Goal: Task Accomplishment & Management: Use online tool/utility

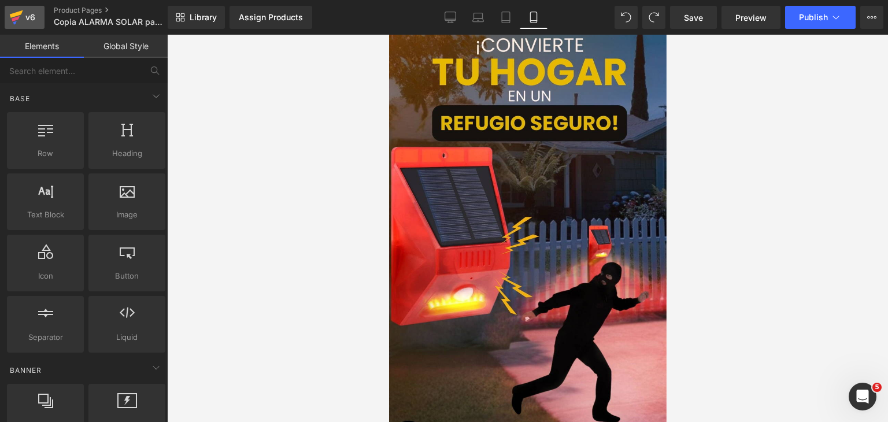
click at [23, 23] on div "v6" at bounding box center [30, 17] width 14 height 15
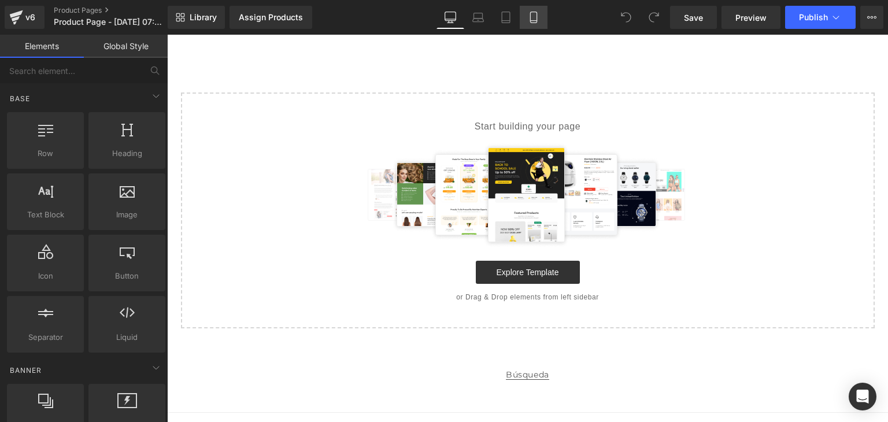
click at [531, 16] on icon at bounding box center [534, 18] width 12 height 12
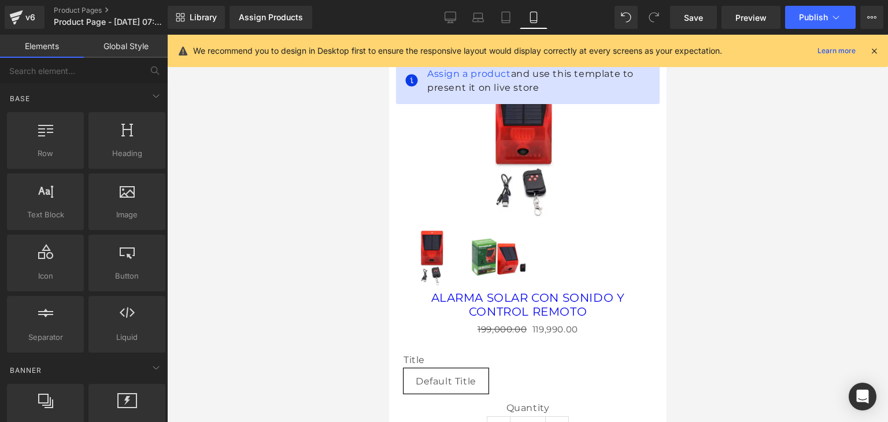
click at [877, 44] on div "We recommend you to design in Desktop first to ensure the responsive layout wou…" at bounding box center [535, 51] width 685 height 14
click at [869, 57] on div "We recommend you to design in Desktop first to ensure the responsive layout wou…" at bounding box center [531, 51] width 676 height 14
click at [871, 53] on icon at bounding box center [874, 51] width 10 height 10
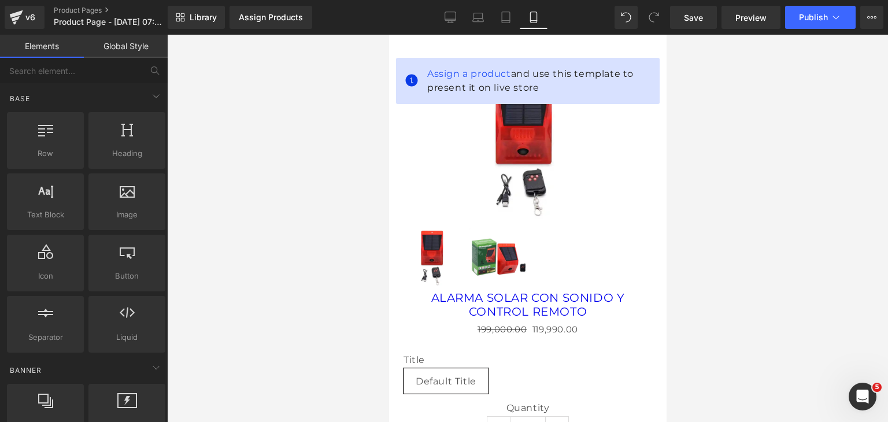
click at [121, 51] on link "Global Style" at bounding box center [126, 46] width 84 height 23
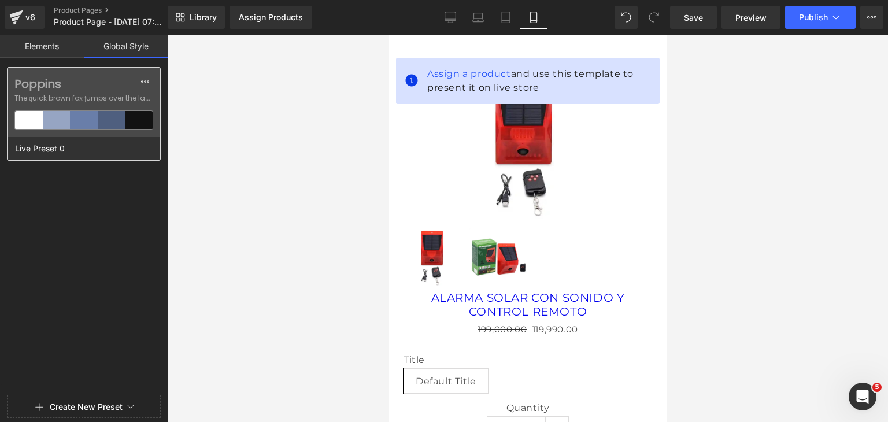
click at [99, 100] on span "The quick brown fox jumps over the lazy..." at bounding box center [83, 98] width 139 height 10
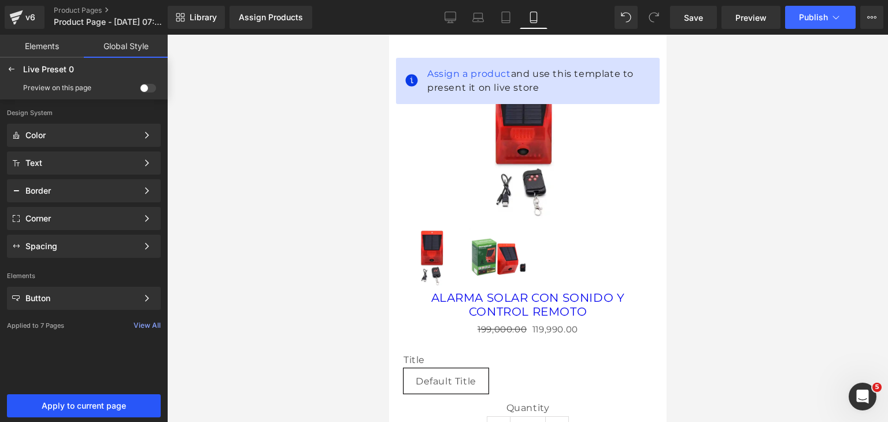
click at [92, 401] on span "Apply to current page" at bounding box center [84, 405] width 140 height 9
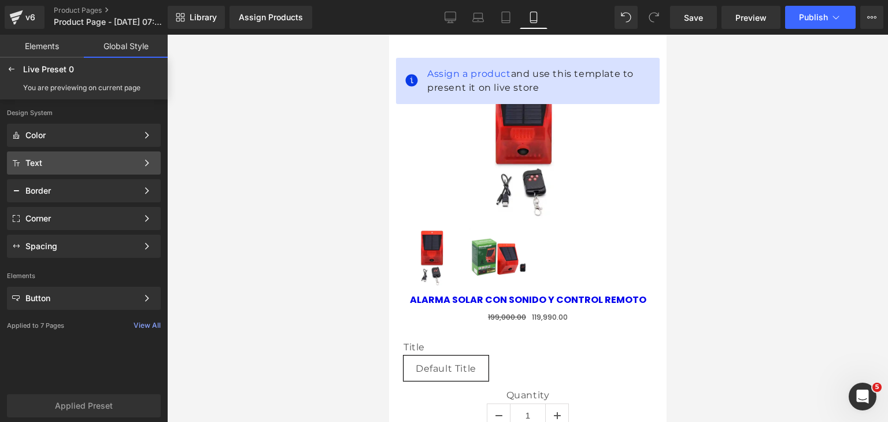
click at [95, 160] on div "Text" at bounding box center [81, 162] width 112 height 9
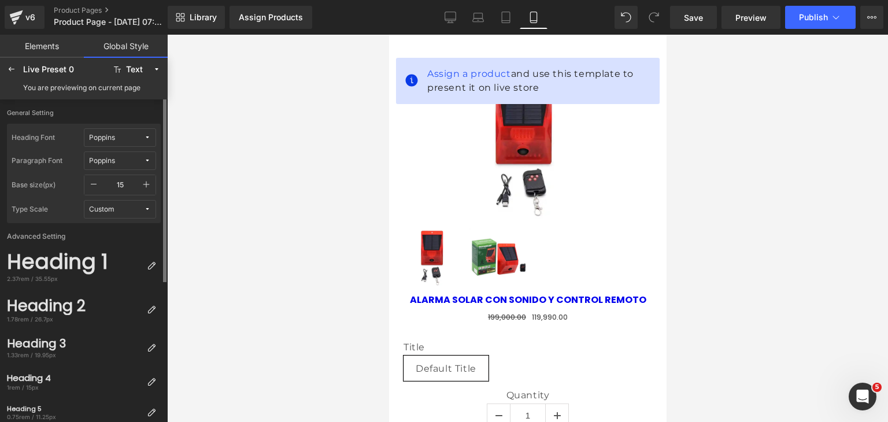
click at [105, 139] on div "Poppins" at bounding box center [102, 138] width 26 height 9
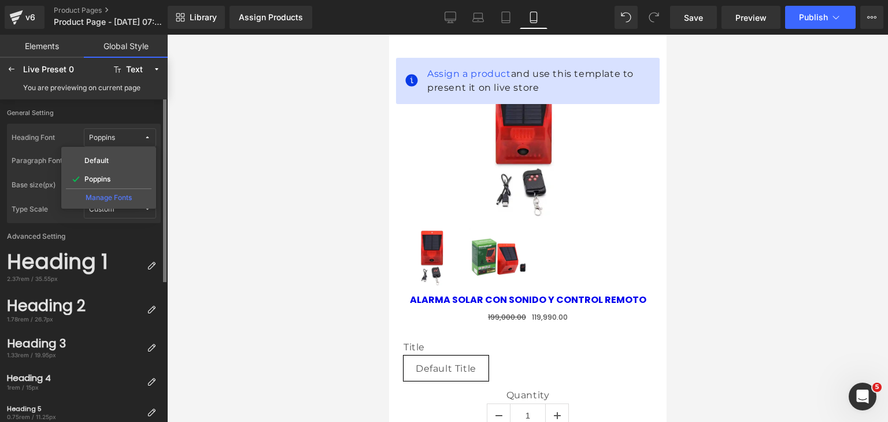
click at [105, 139] on div "Poppins" at bounding box center [102, 138] width 26 height 9
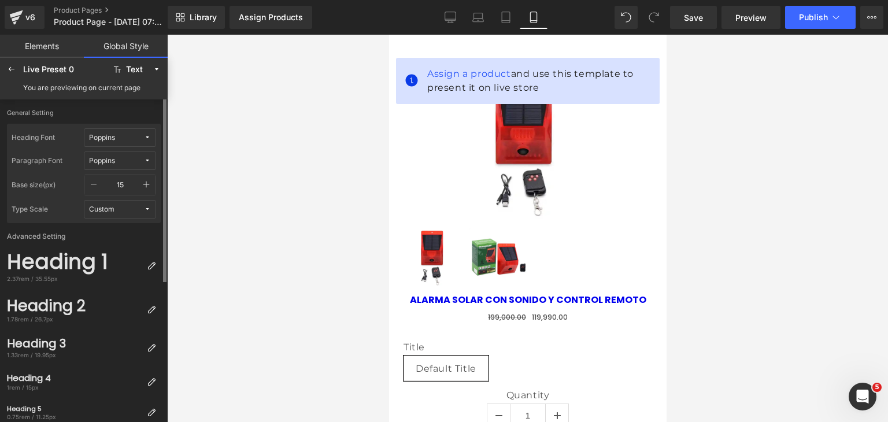
click at [118, 210] on span "Custom" at bounding box center [116, 209] width 55 height 9
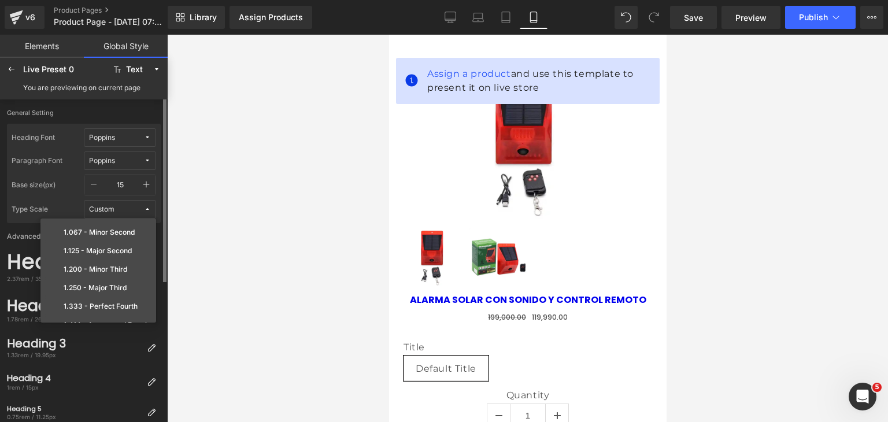
click at [118, 210] on span "Custom" at bounding box center [116, 209] width 55 height 9
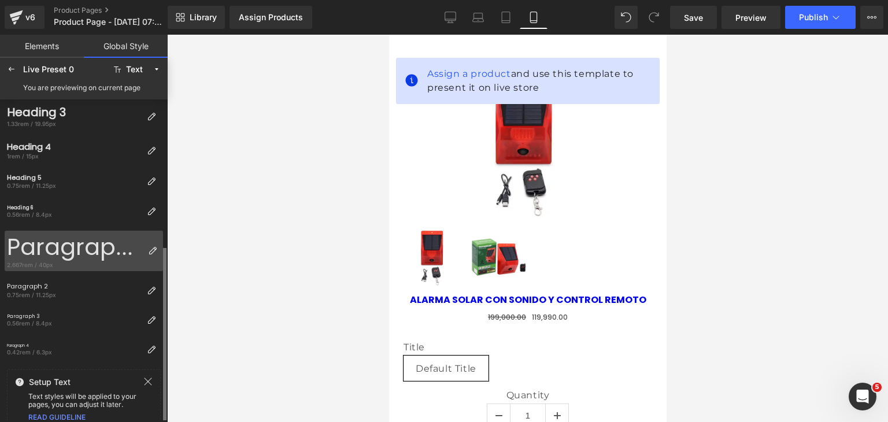
scroll to position [242, 0]
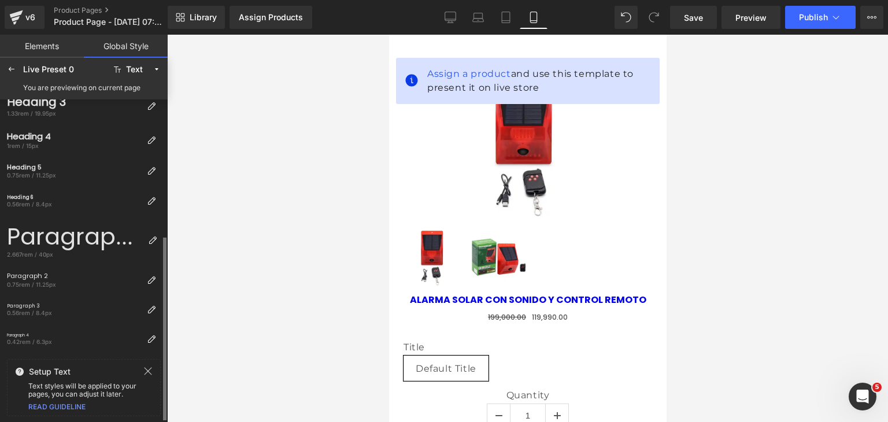
click at [144, 368] on icon at bounding box center [147, 370] width 9 height 9
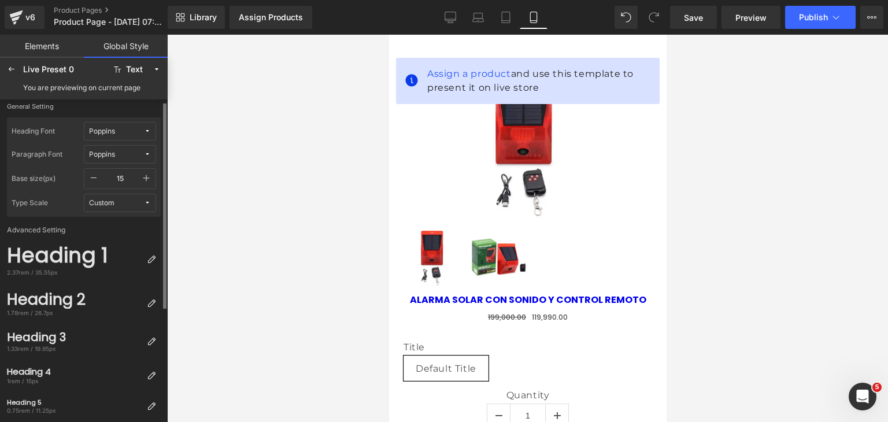
scroll to position [0, 0]
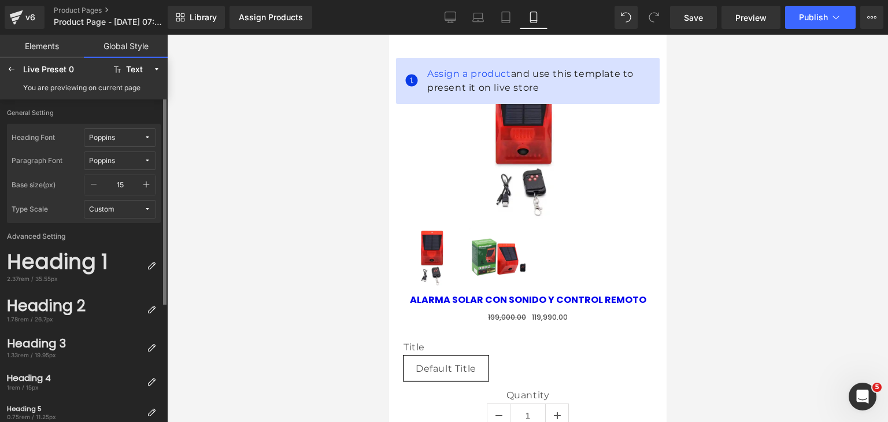
click at [117, 216] on button "Custom" at bounding box center [120, 209] width 72 height 18
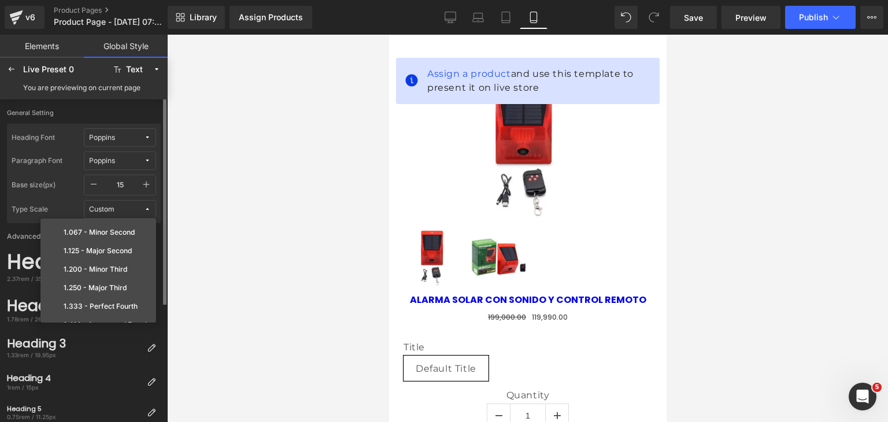
click at [120, 213] on button "Custom" at bounding box center [120, 209] width 72 height 18
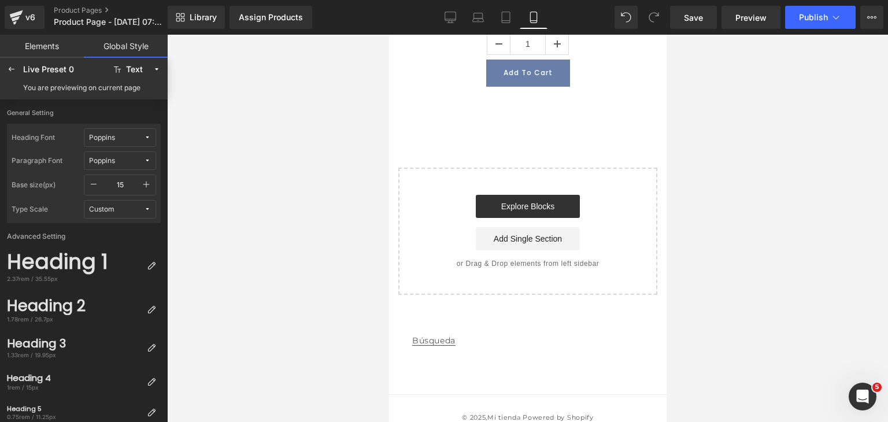
scroll to position [383, 0]
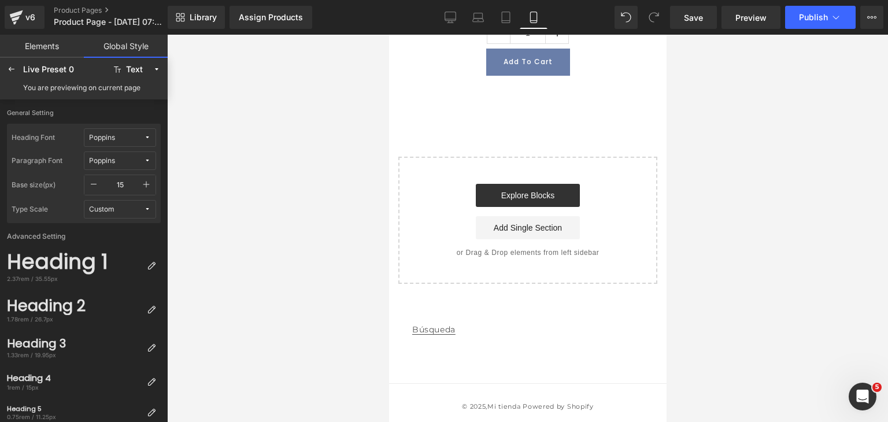
click at [458, 327] on li "Búsqueda" at bounding box center [526, 330] width 231 height 26
drag, startPoint x: 436, startPoint y: 328, endPoint x: 503, endPoint y: 354, distance: 72.7
click at [512, 358] on div "Búsqueda" at bounding box center [526, 350] width 277 height 66
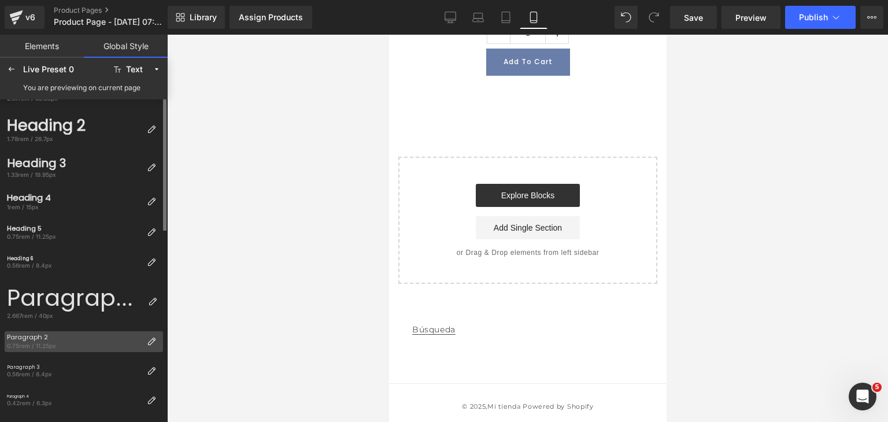
scroll to position [0, 0]
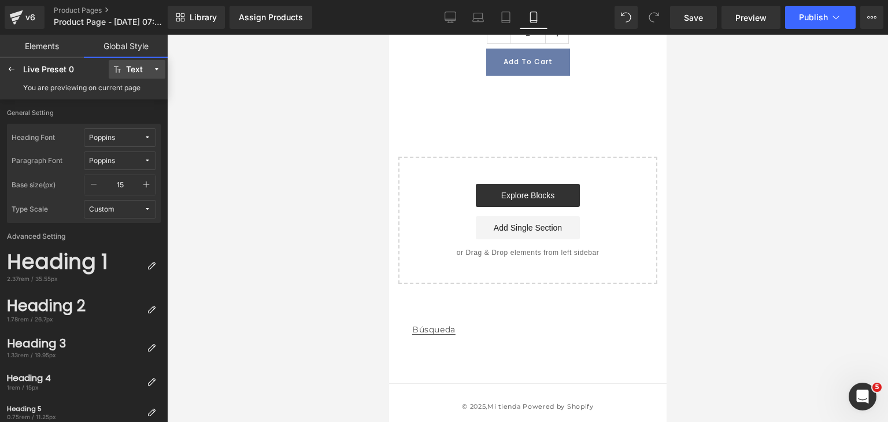
click at [127, 74] on button "Text" at bounding box center [137, 69] width 57 height 18
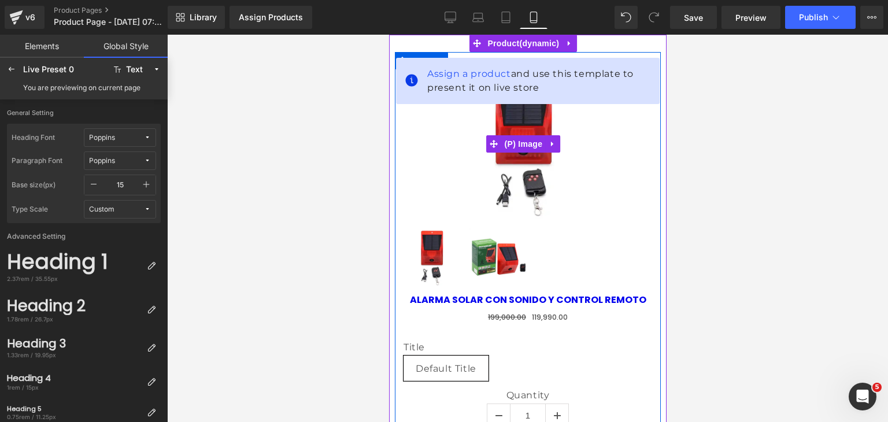
click at [611, 150] on div "Sale Off" at bounding box center [527, 143] width 249 height 149
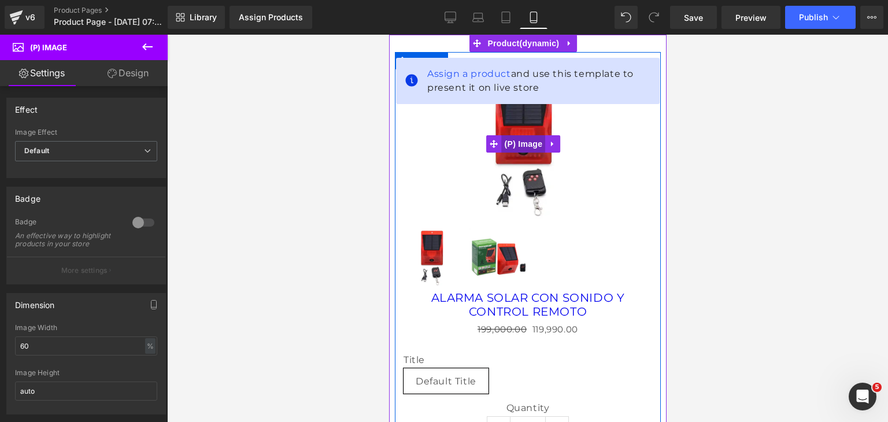
click at [526, 144] on span "(P) Image" at bounding box center [523, 143] width 44 height 17
click at [510, 146] on span "(P) Image" at bounding box center [523, 144] width 44 height 17
click at [419, 53] on span "Row" at bounding box center [420, 60] width 23 height 17
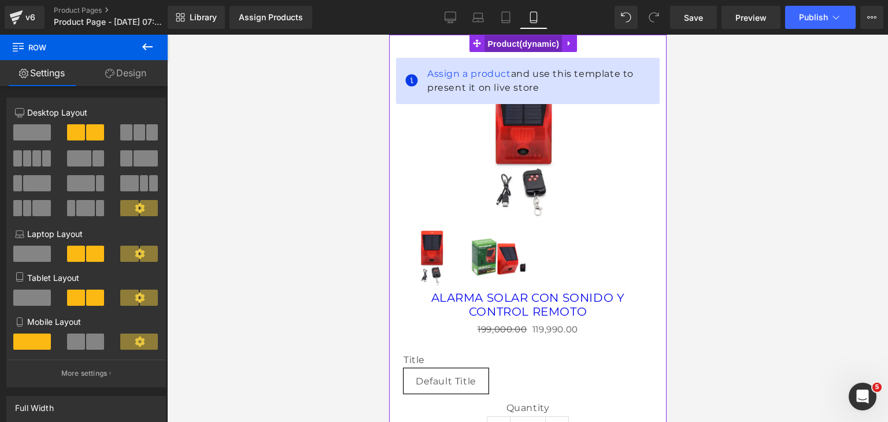
click at [521, 44] on span "Product" at bounding box center [522, 43] width 77 height 17
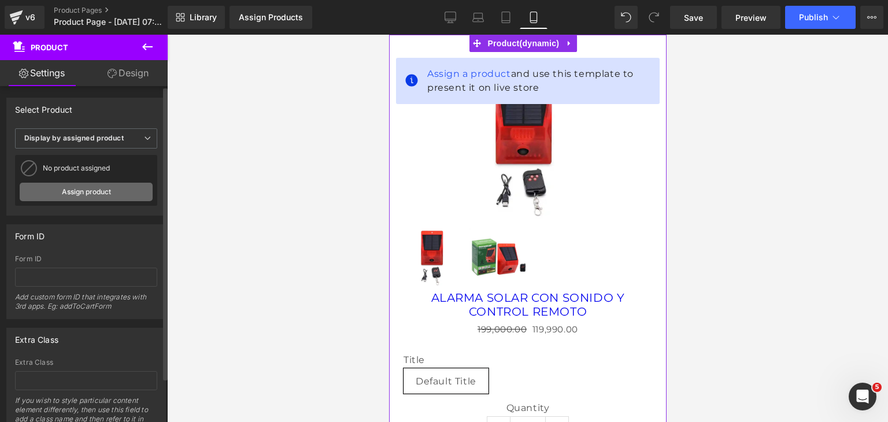
click at [53, 186] on link "Assign product" at bounding box center [86, 192] width 133 height 18
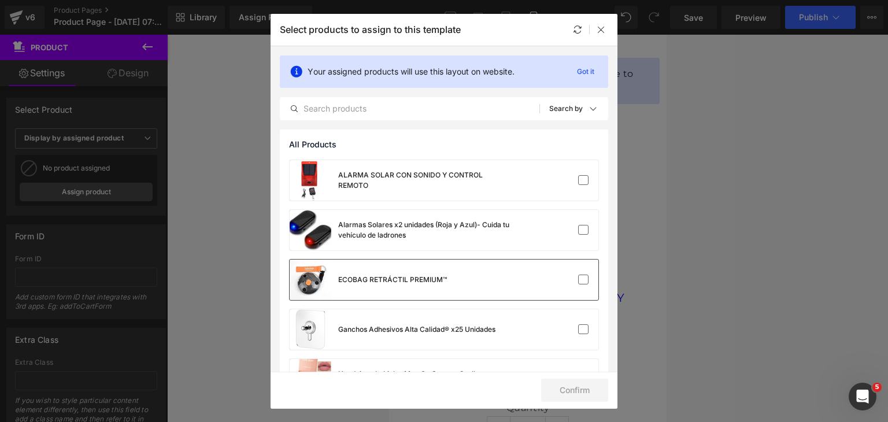
click at [492, 286] on div "ECOBAG RETRÁCTIL PREMIUM™" at bounding box center [444, 279] width 309 height 40
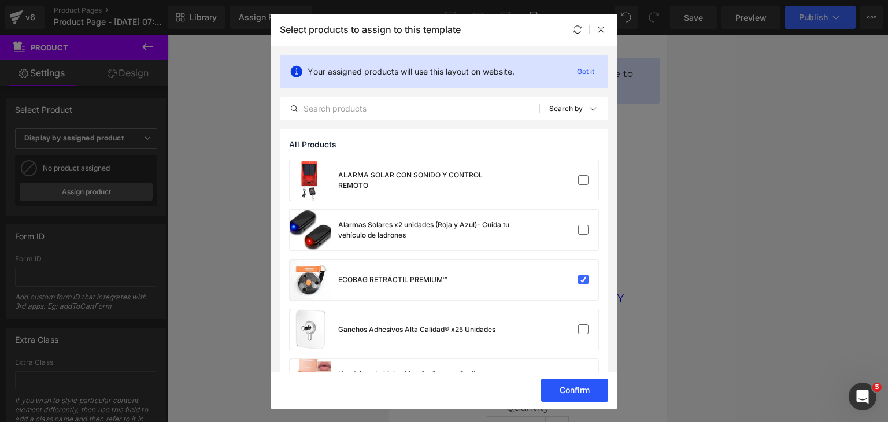
click at [572, 389] on button "Confirm" at bounding box center [574, 390] width 67 height 23
click at [595, 392] on button "Success" at bounding box center [566, 390] width 81 height 23
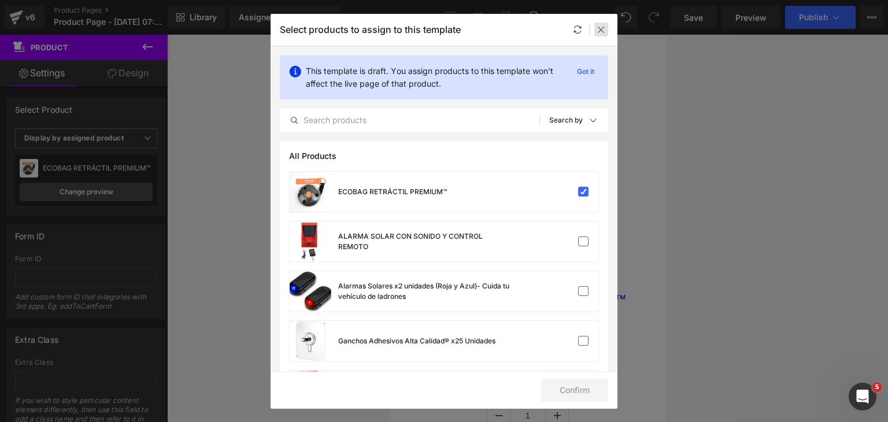
click at [596, 31] on icon at bounding box center [600, 29] width 9 height 9
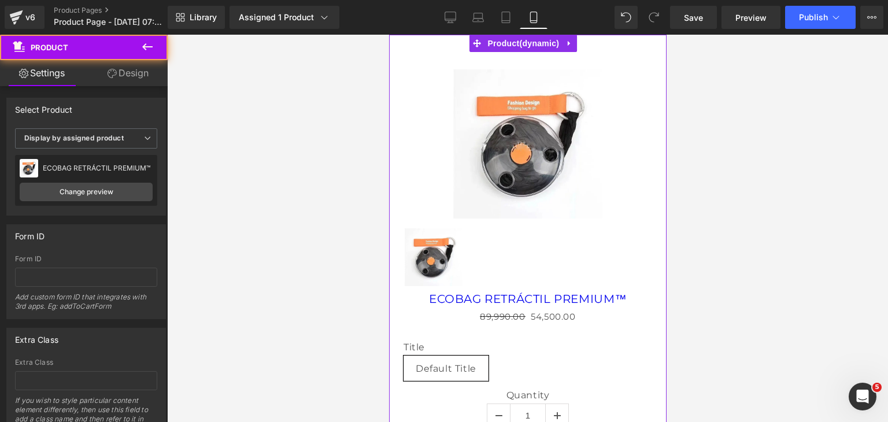
drag, startPoint x: 419, startPoint y: 45, endPoint x: 426, endPoint y: 86, distance: 42.2
click at [426, 86] on div "Sale Off (P) Image (P) Image List ECOBAG RETRÁCTIL PREMIUM™ (P) Title 89,990.00…" at bounding box center [526, 258] width 277 height 447
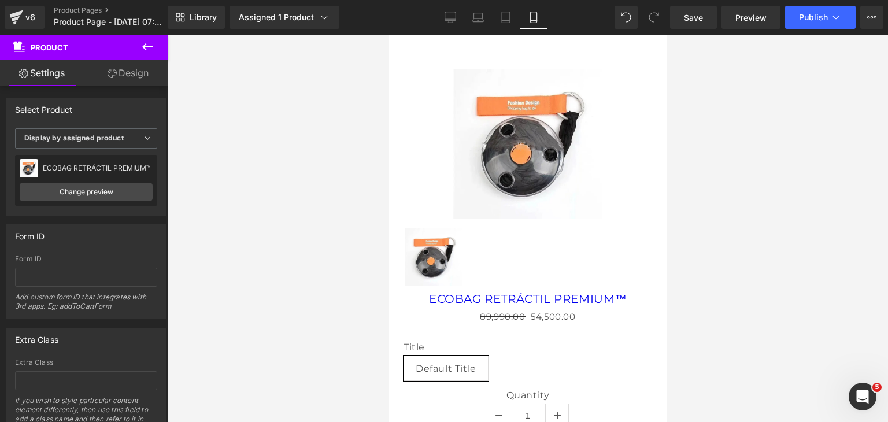
click at [145, 50] on icon at bounding box center [147, 47] width 14 height 14
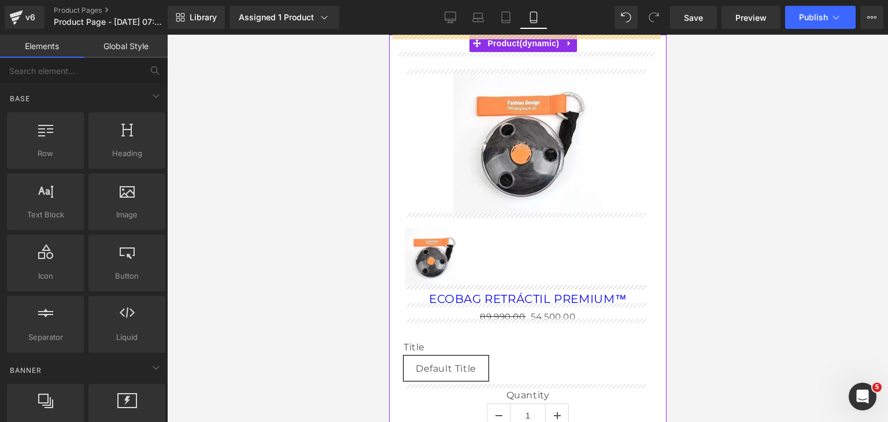
drag, startPoint x: 66, startPoint y: 157, endPoint x: 375, endPoint y: 8, distance: 343.5
click at [375, 8] on div "Row You are previewing how the Live Preset 0 will restyle your page. You can no…" at bounding box center [444, 221] width 888 height 442
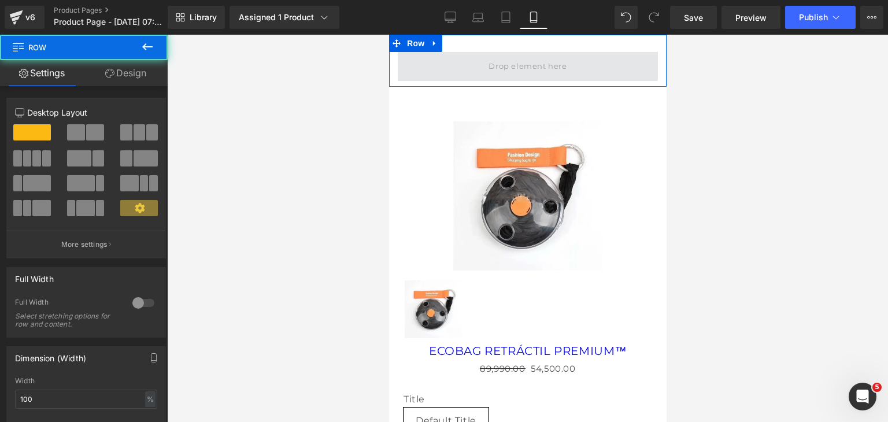
click at [532, 54] on span at bounding box center [527, 66] width 260 height 29
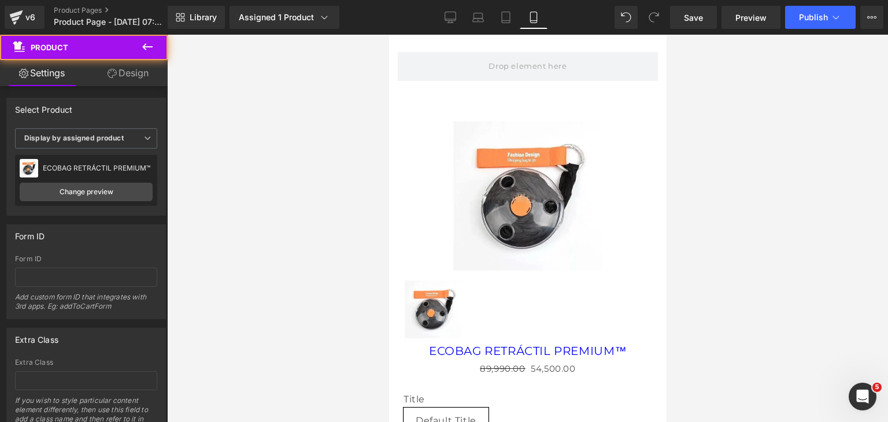
click at [525, 97] on div "Sale Off (P) Image (P) Image List ECOBAG RETRÁCTIL PREMIUM™ (P) Title 89,990.00…" at bounding box center [526, 310] width 277 height 447
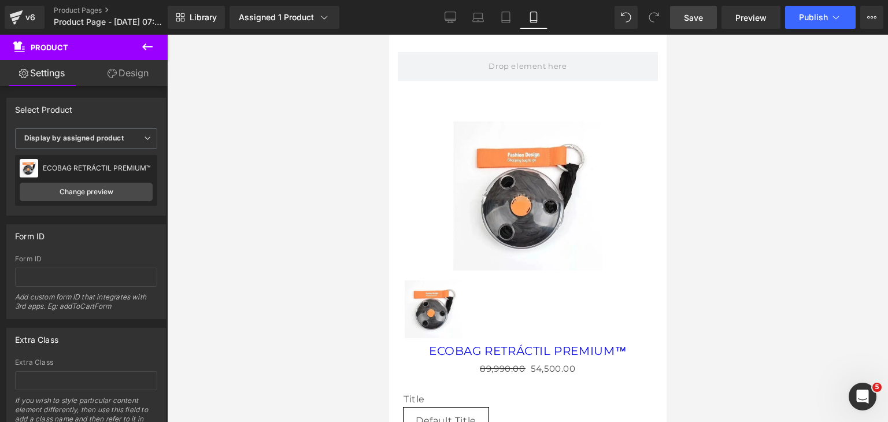
click at [706, 20] on link "Save" at bounding box center [693, 17] width 47 height 23
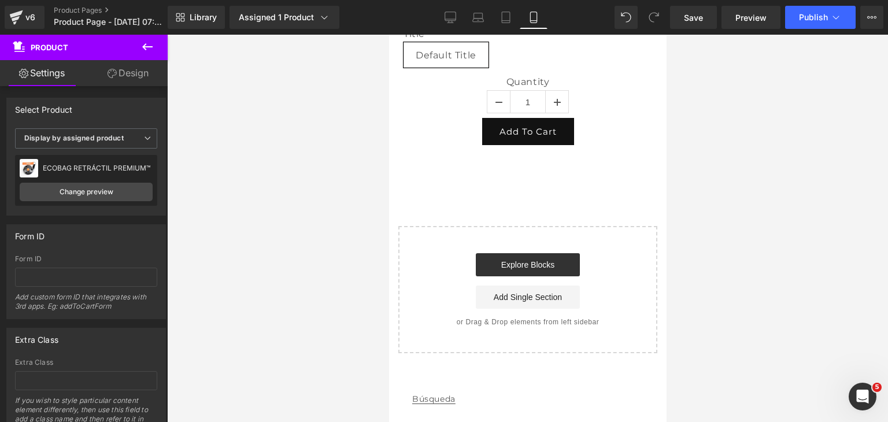
scroll to position [366, 0]
click at [592, 233] on div "Start building your page Explore Blocks Add Single Section or Drag & Drop eleme…" at bounding box center [527, 289] width 257 height 125
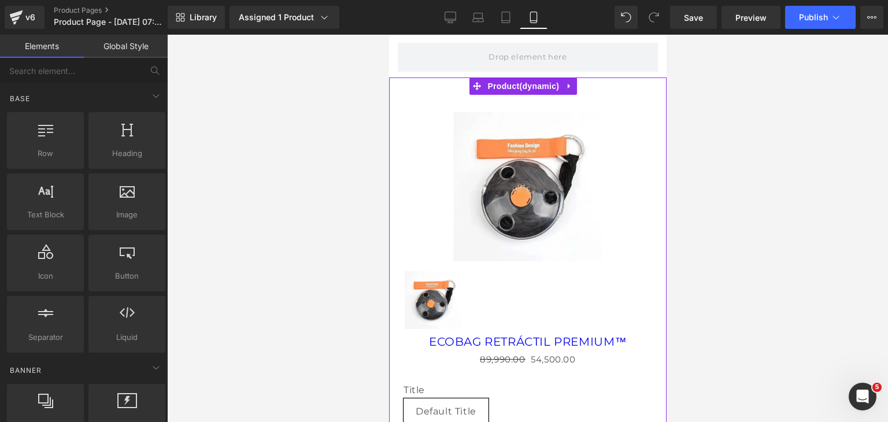
scroll to position [0, 0]
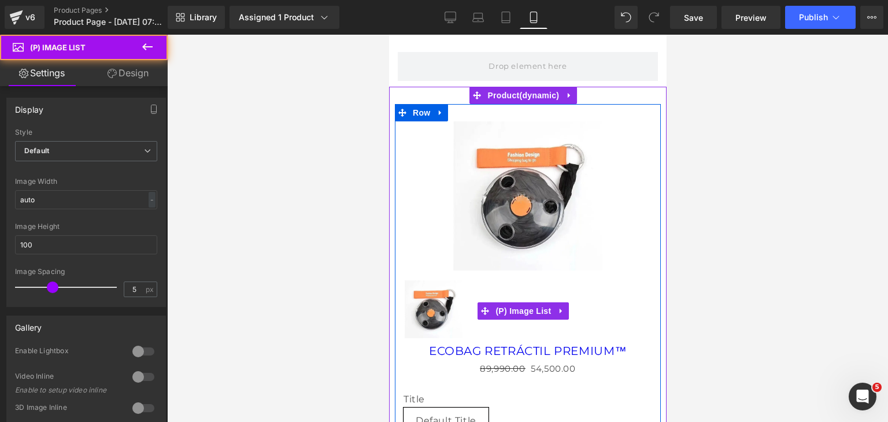
drag, startPoint x: 620, startPoint y: 310, endPoint x: 632, endPoint y: 287, distance: 25.3
click at [632, 287] on div at bounding box center [527, 311] width 249 height 64
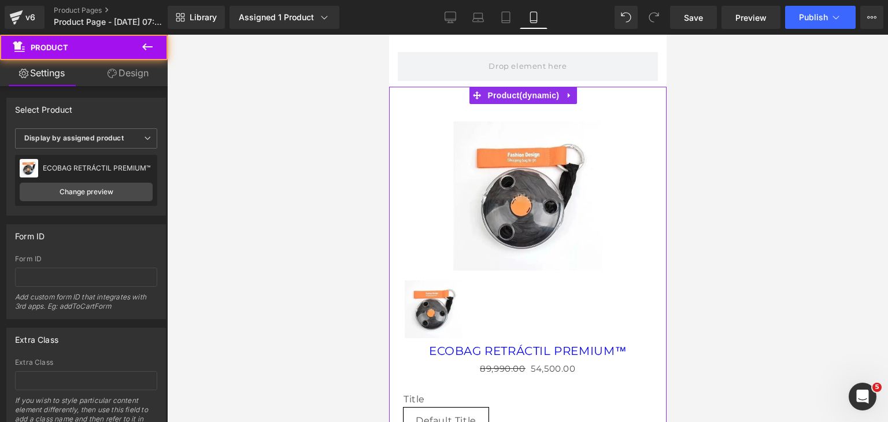
click at [524, 95] on div "Sale Off (P) Image (P) Image List ECOBAG RETRÁCTIL PREMIUM™ (P) Title 89,990.00…" at bounding box center [526, 310] width 277 height 447
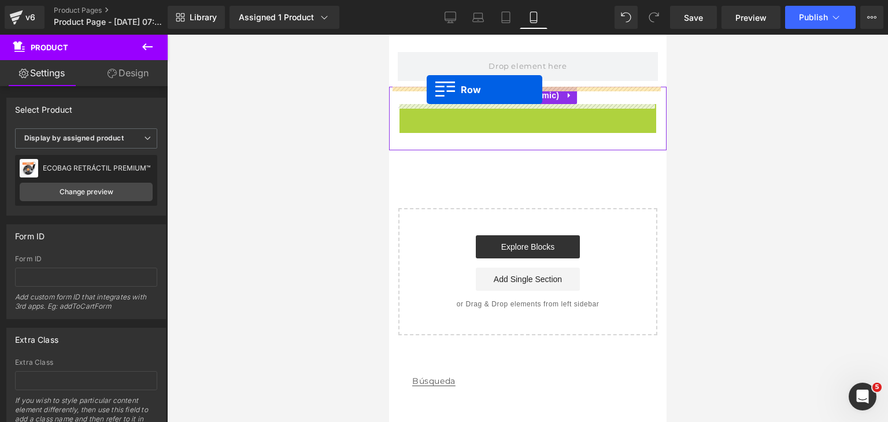
drag, startPoint x: 425, startPoint y: 112, endPoint x: 426, endPoint y: 90, distance: 22.0
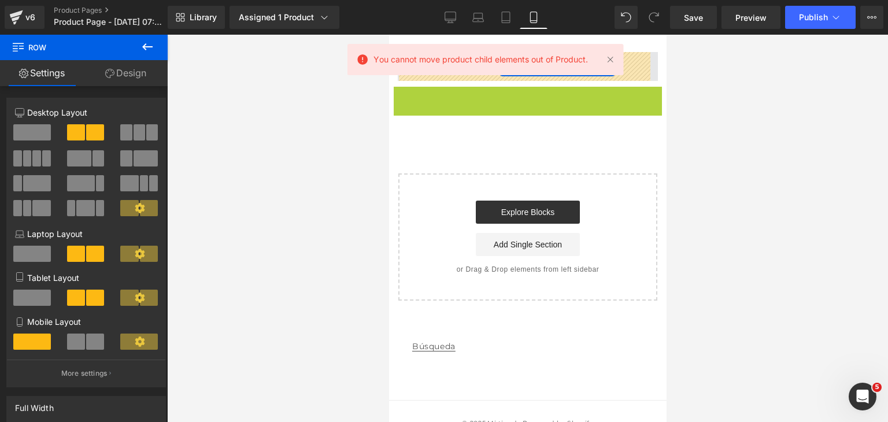
drag, startPoint x: 509, startPoint y: 96, endPoint x: 499, endPoint y: 62, distance: 35.6
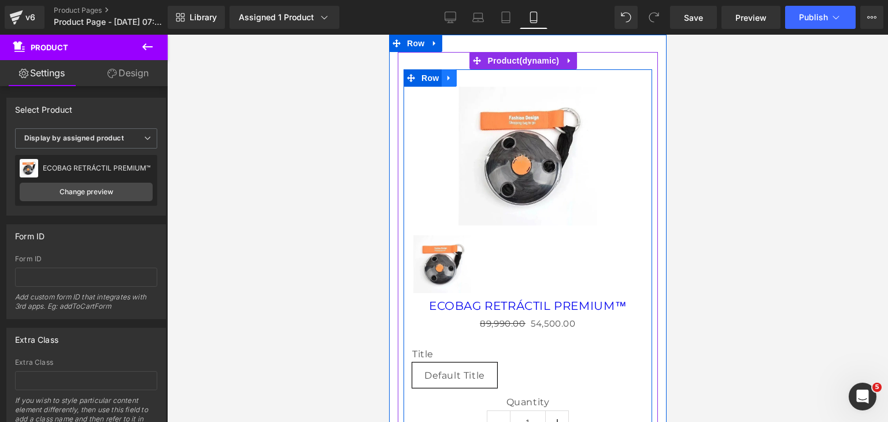
click at [451, 80] on icon at bounding box center [448, 78] width 8 height 9
click at [474, 79] on link at bounding box center [478, 77] width 15 height 17
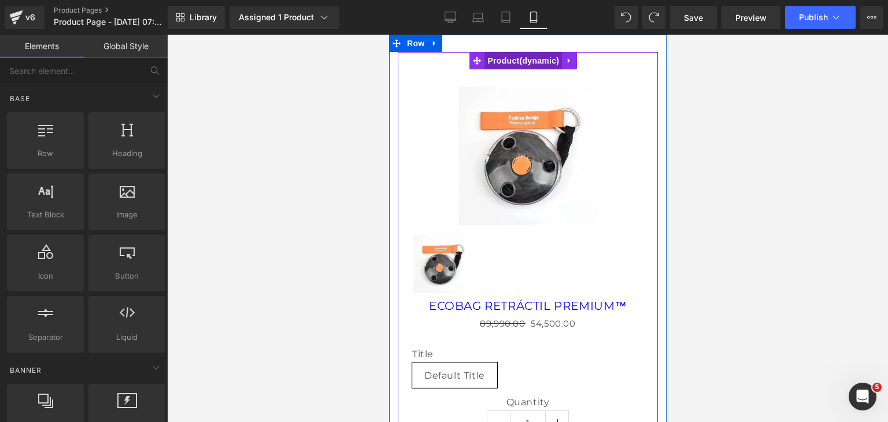
click at [509, 61] on span "Product" at bounding box center [522, 60] width 77 height 17
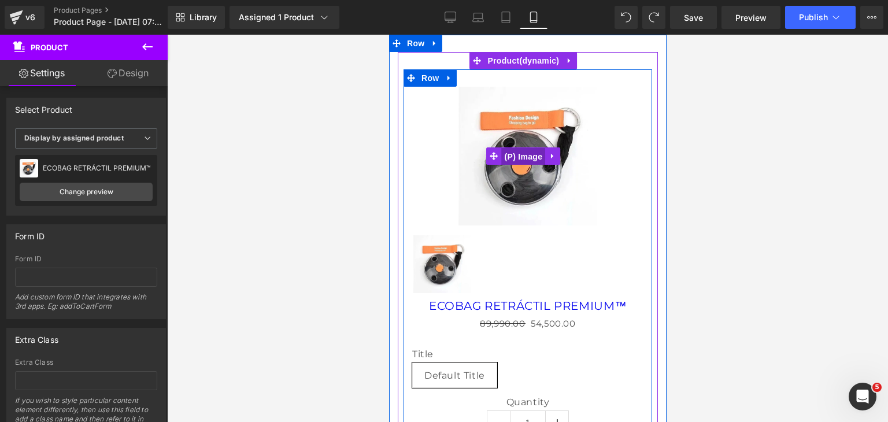
click at [523, 156] on span "(P) Image" at bounding box center [523, 156] width 44 height 17
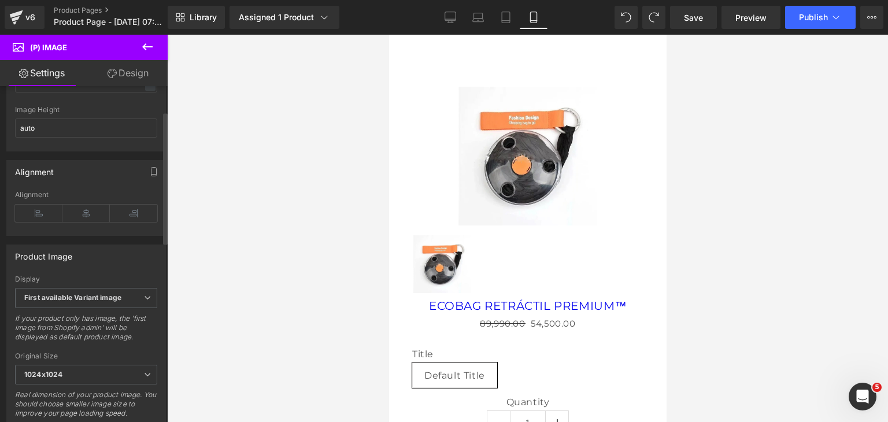
scroll to position [55, 0]
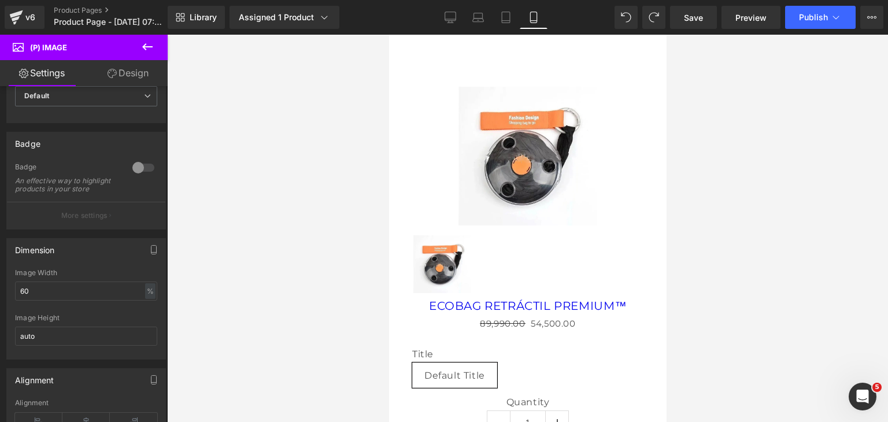
click at [145, 46] on icon at bounding box center [147, 46] width 10 height 7
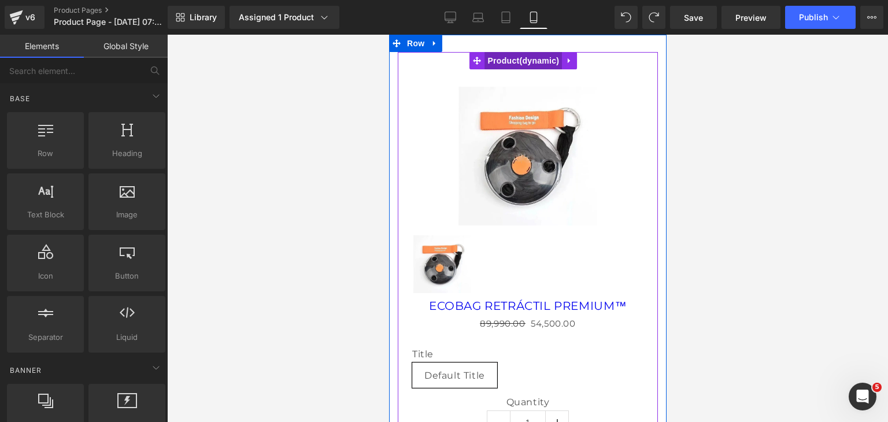
click at [523, 66] on span "Product" at bounding box center [522, 60] width 77 height 17
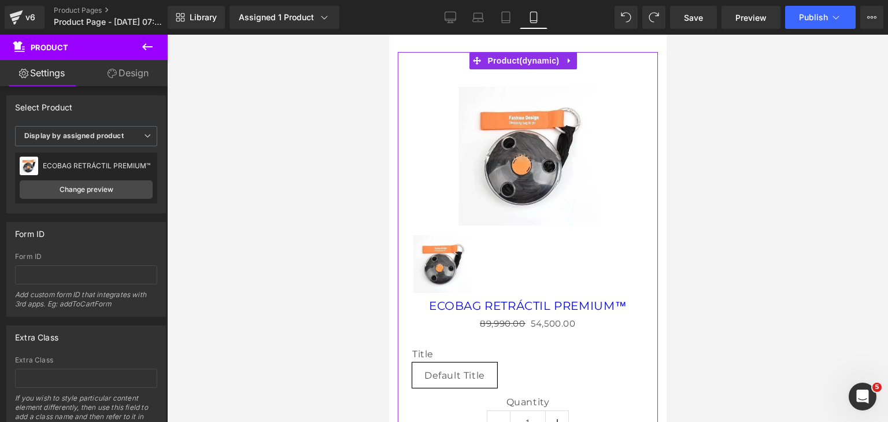
scroll to position [0, 0]
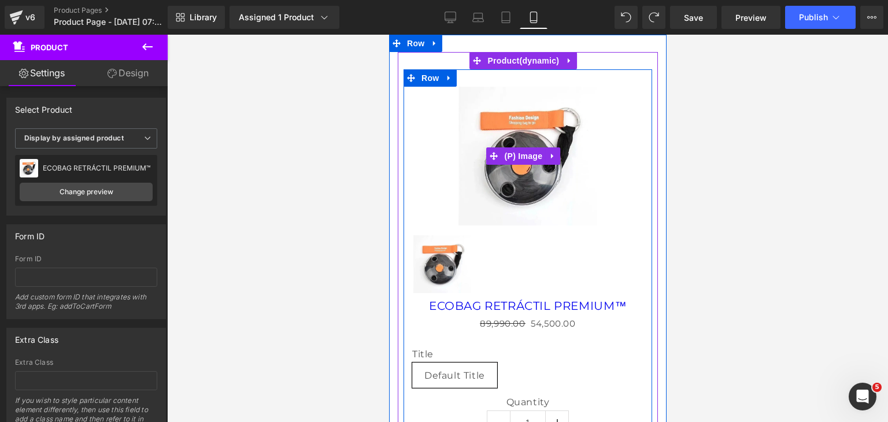
click at [508, 188] on img at bounding box center [527, 156] width 139 height 139
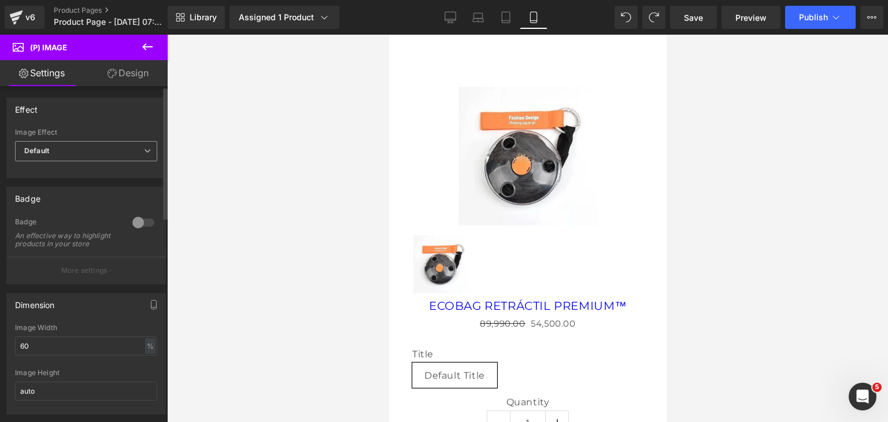
click at [106, 154] on span "Default" at bounding box center [86, 151] width 142 height 20
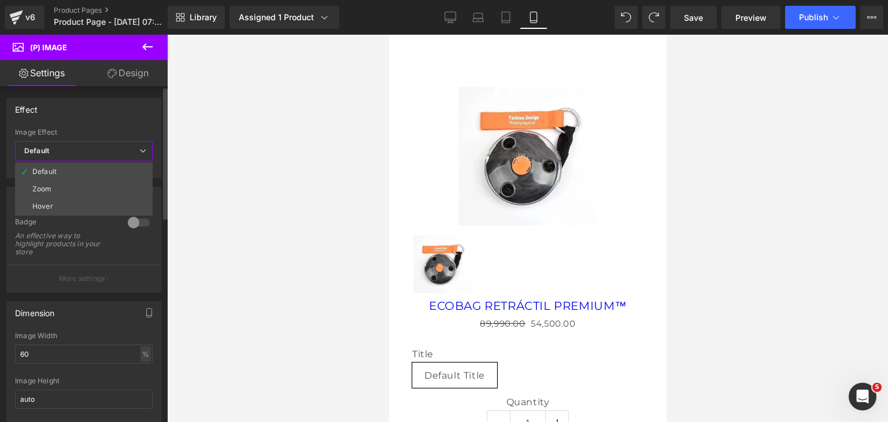
click at [106, 153] on span "Default" at bounding box center [84, 151] width 138 height 20
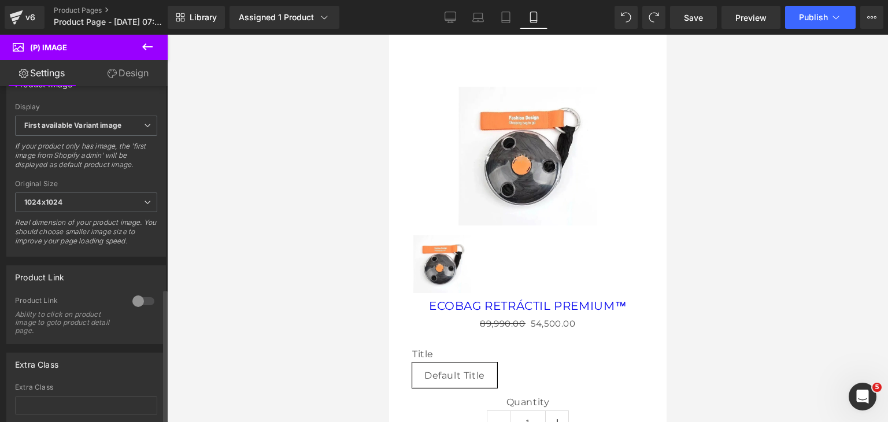
scroll to position [402, 0]
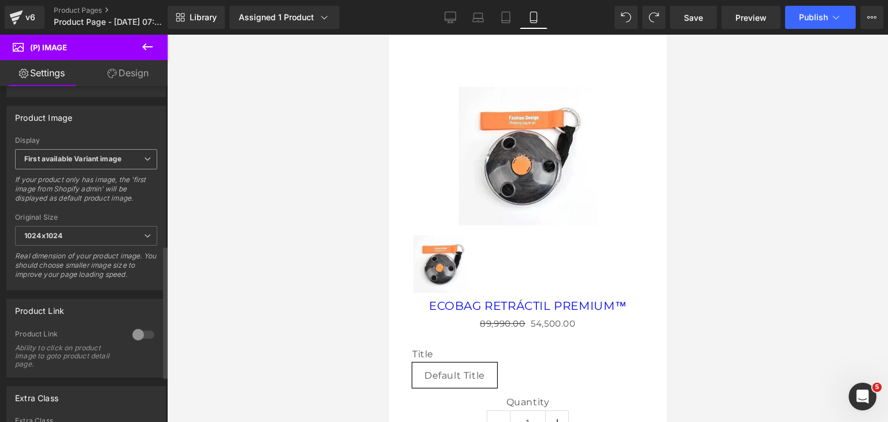
click at [97, 163] on b "First available Variant image" at bounding box center [72, 158] width 97 height 9
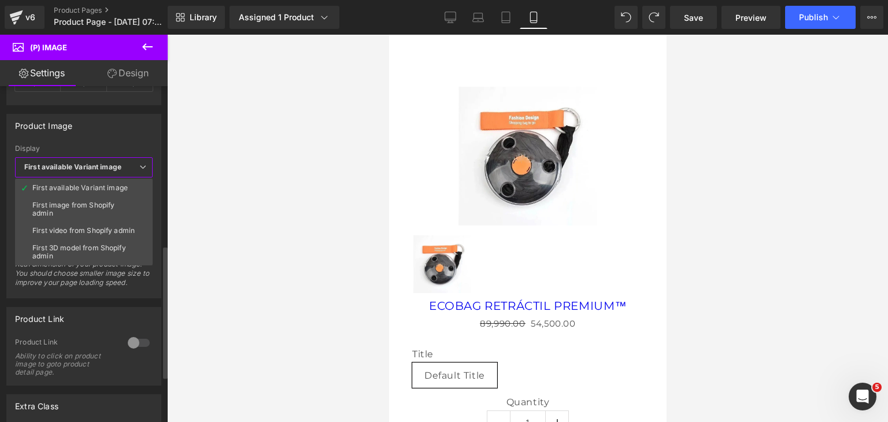
click at [97, 164] on b "First available Variant image" at bounding box center [72, 166] width 97 height 9
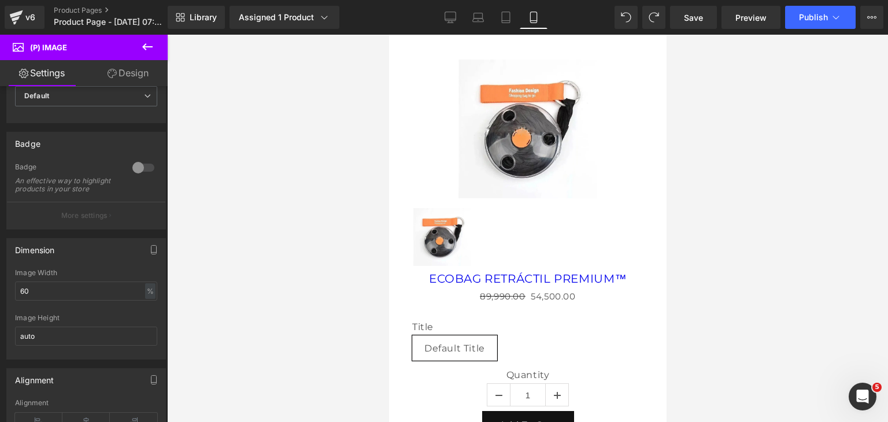
scroll to position [0, 0]
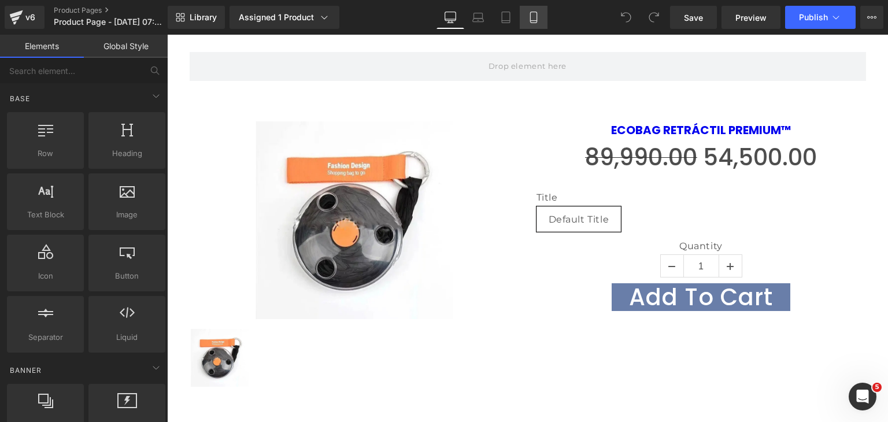
click at [532, 18] on icon at bounding box center [534, 18] width 12 height 12
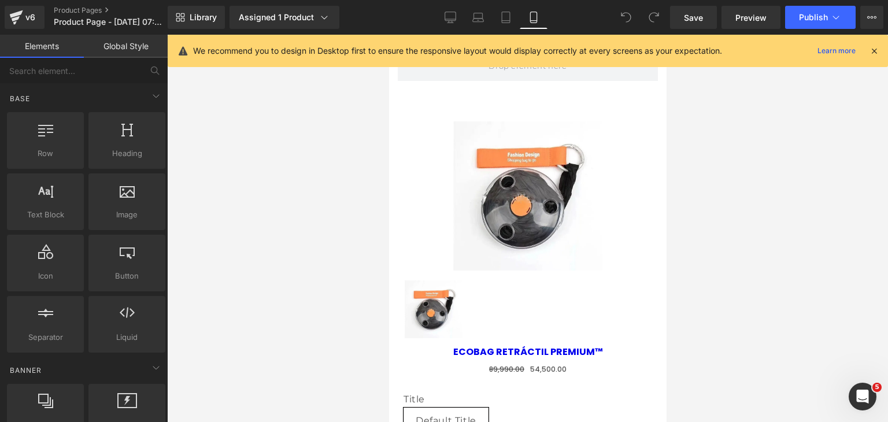
click at [875, 48] on icon at bounding box center [874, 51] width 10 height 10
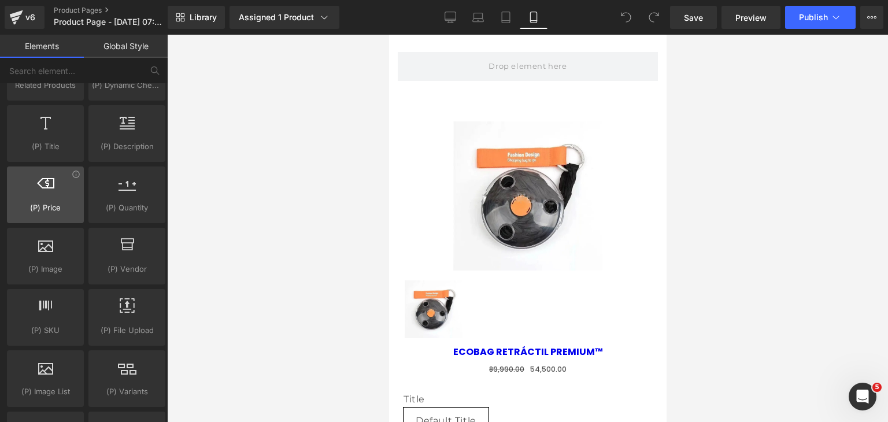
scroll to position [1156, 0]
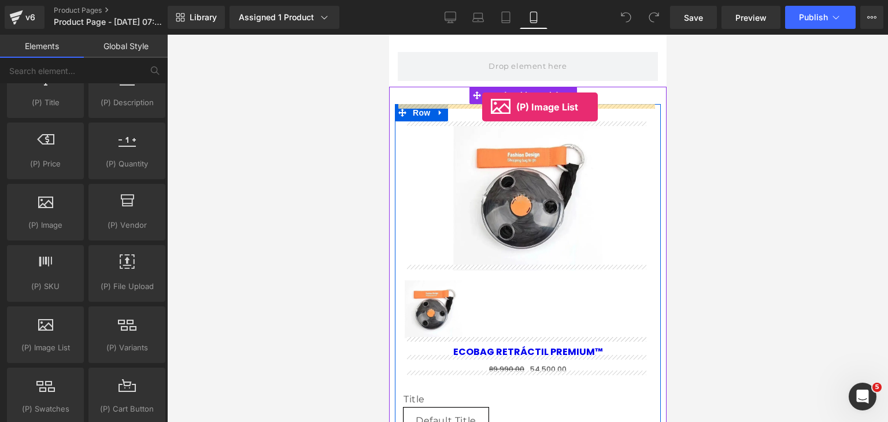
drag, startPoint x: 435, startPoint y: 364, endPoint x: 481, endPoint y: 107, distance: 260.8
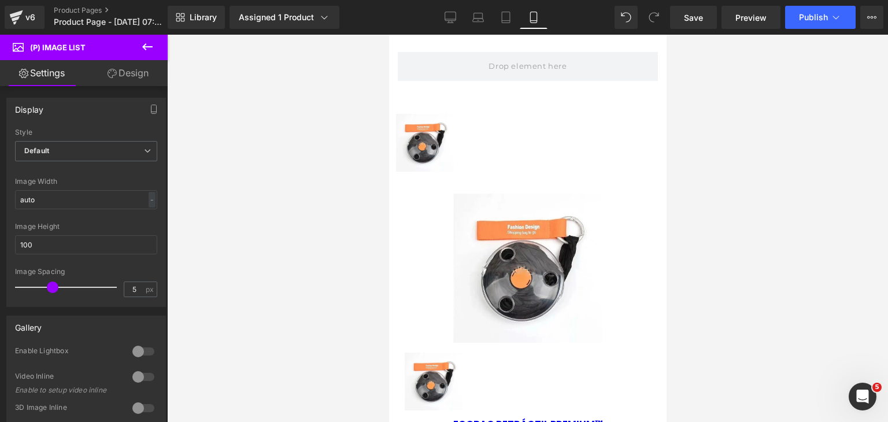
drag, startPoint x: 828, startPoint y: 404, endPoint x: 437, endPoint y: 365, distance: 392.7
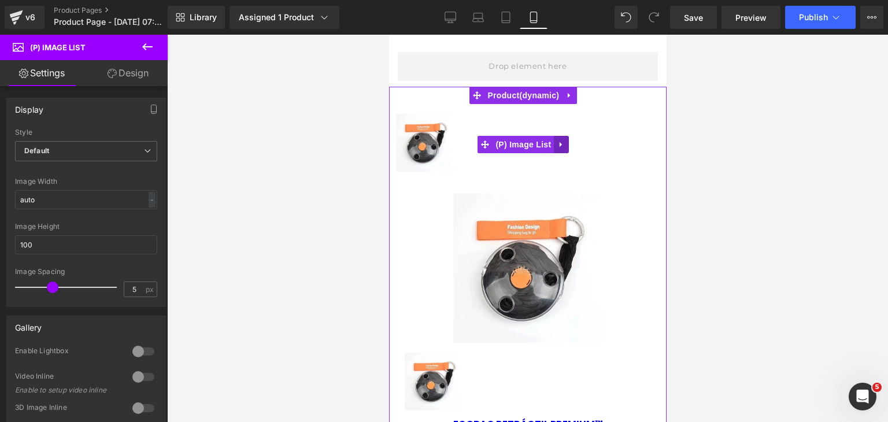
click at [560, 144] on icon at bounding box center [560, 144] width 2 height 5
click at [561, 144] on link at bounding box center [568, 144] width 15 height 17
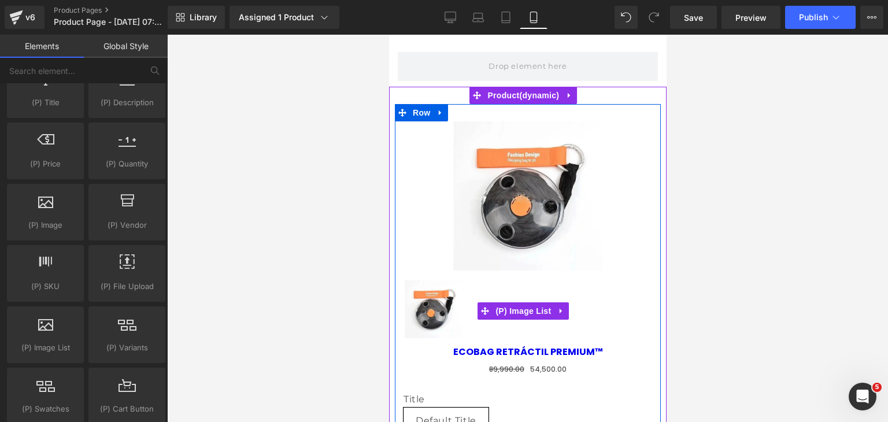
click at [441, 301] on img at bounding box center [433, 309] width 58 height 58
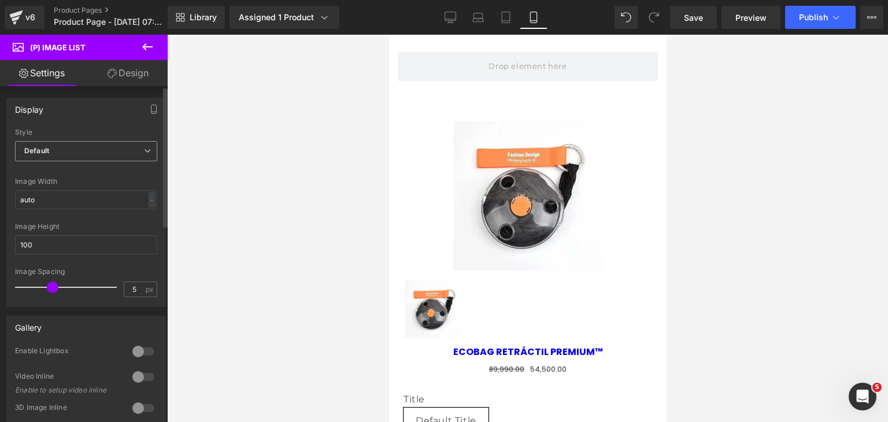
click at [77, 149] on span "Default" at bounding box center [86, 151] width 142 height 20
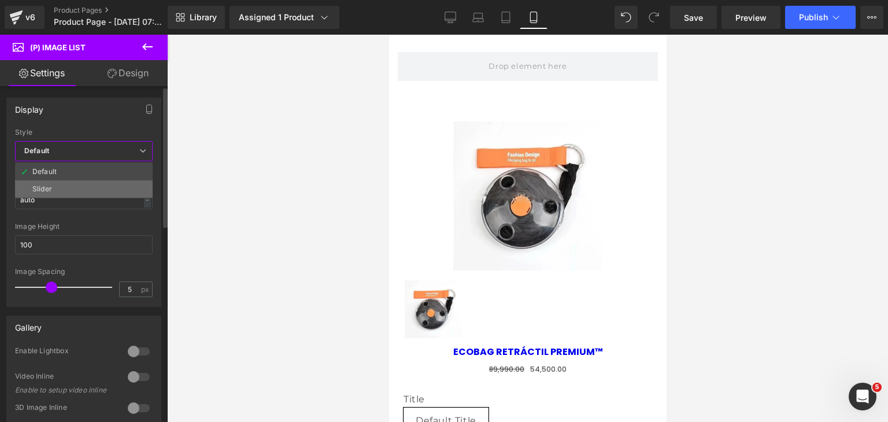
click at [57, 193] on li "Slider" at bounding box center [84, 188] width 138 height 17
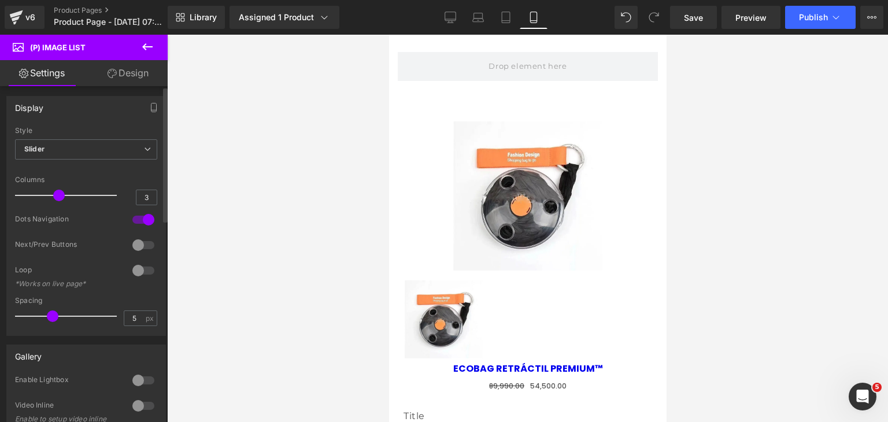
scroll to position [0, 0]
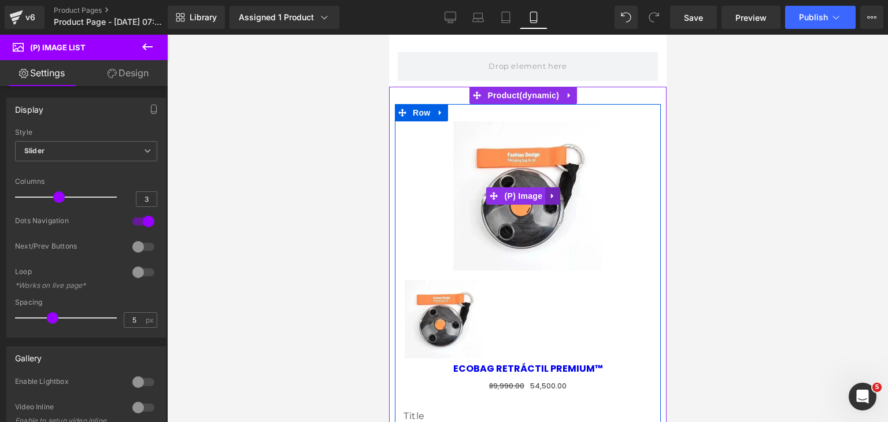
click at [554, 195] on icon at bounding box center [552, 196] width 8 height 9
click at [555, 195] on icon at bounding box center [559, 196] width 8 height 9
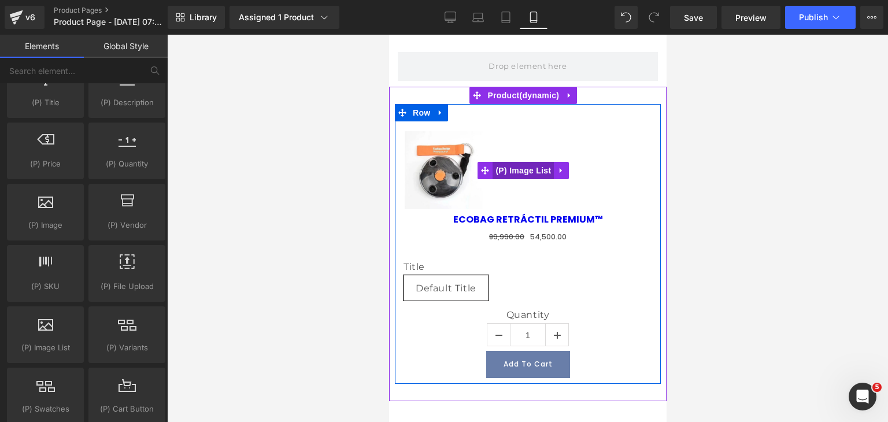
click at [514, 176] on span "(P) Image List" at bounding box center [522, 170] width 61 height 17
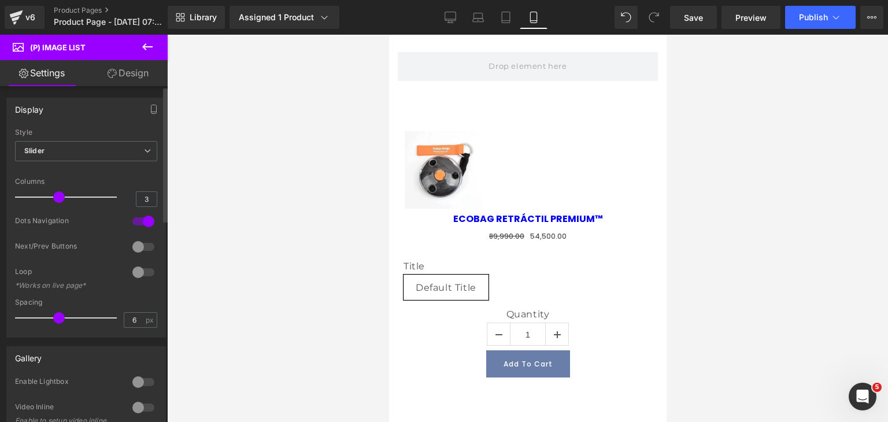
type input "5"
click at [55, 318] on span at bounding box center [53, 318] width 12 height 12
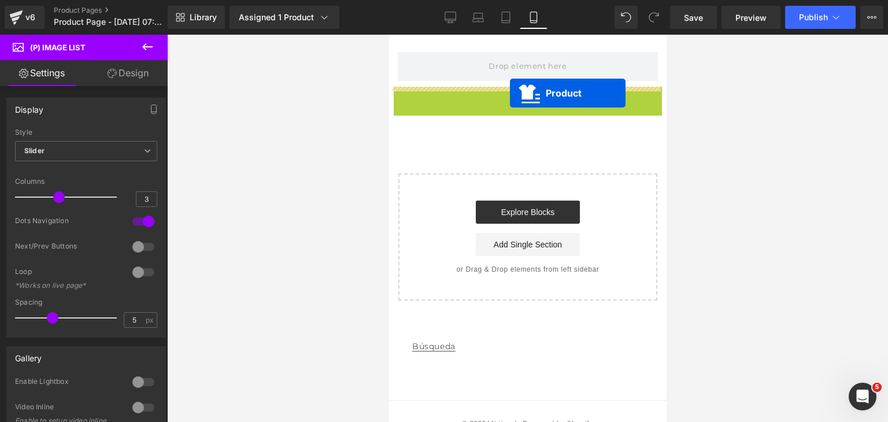
drag, startPoint x: 514, startPoint y: 98, endPoint x: 509, endPoint y: 93, distance: 7.0
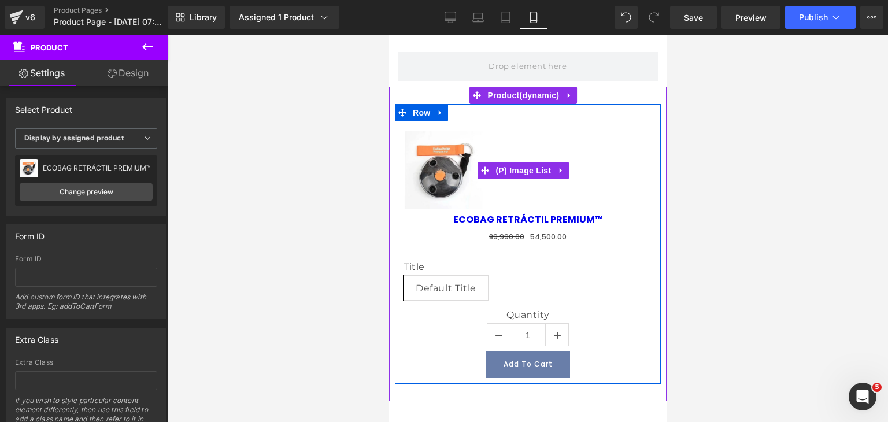
click at [447, 153] on img at bounding box center [443, 170] width 78 height 78
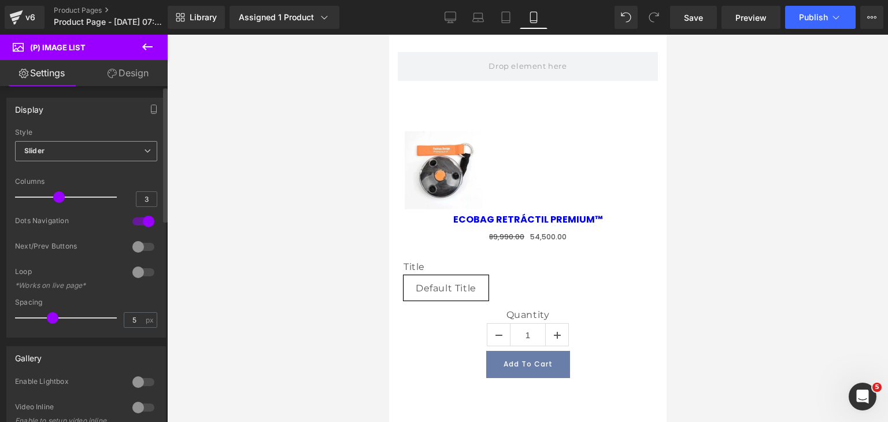
click at [131, 152] on span "Slider" at bounding box center [86, 151] width 142 height 20
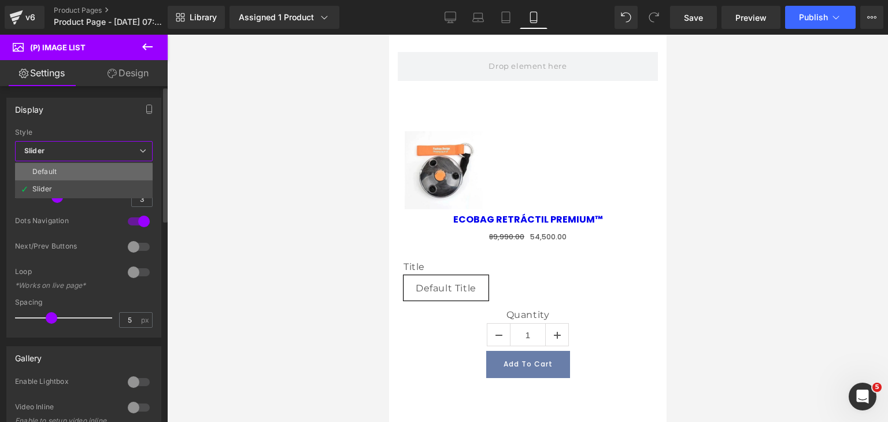
click at [109, 170] on li "Default" at bounding box center [84, 171] width 138 height 17
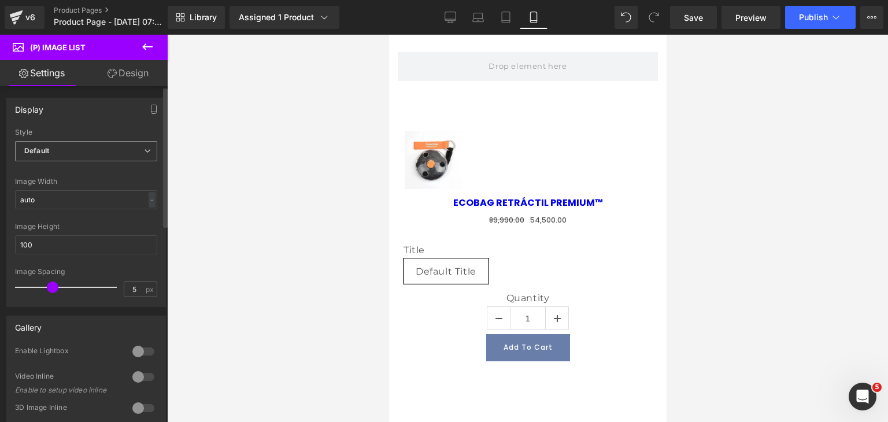
click at [101, 146] on span "Default" at bounding box center [86, 151] width 142 height 20
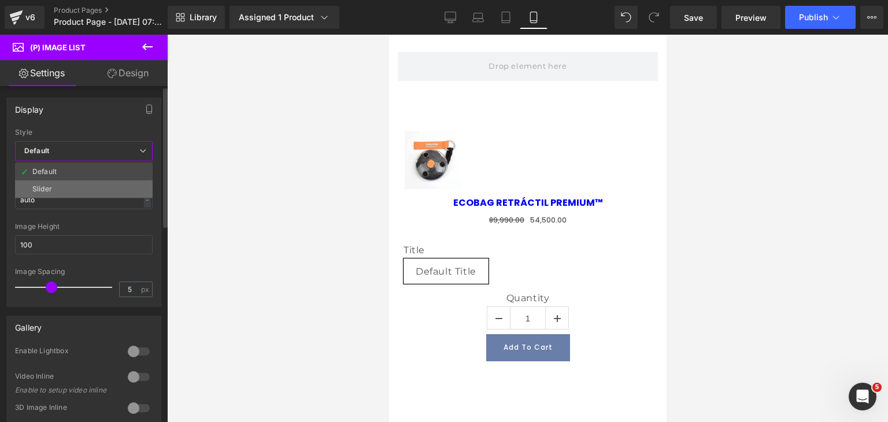
click at [84, 183] on li "Slider" at bounding box center [84, 188] width 138 height 17
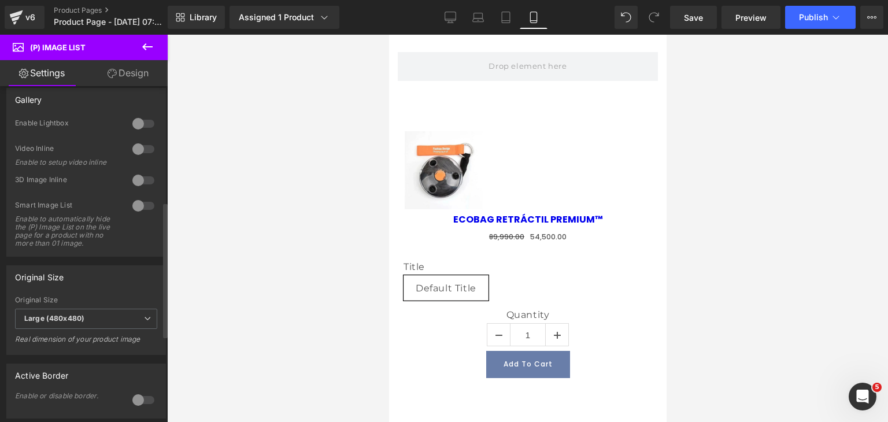
scroll to position [405, 0]
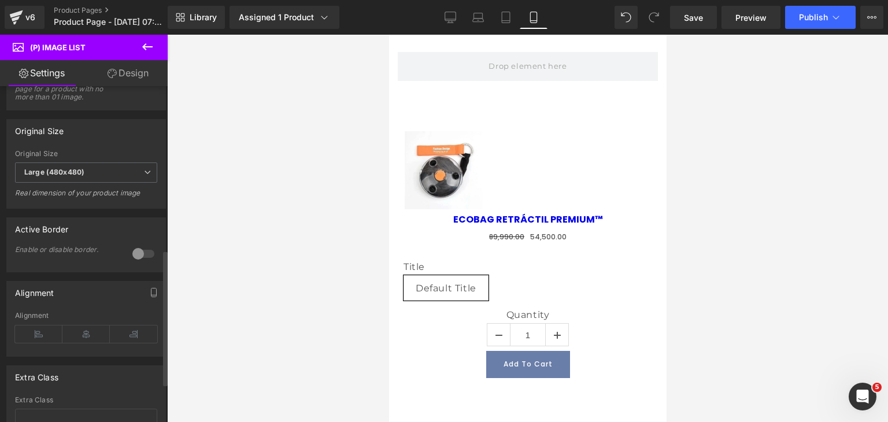
click at [139, 263] on div at bounding box center [143, 253] width 28 height 18
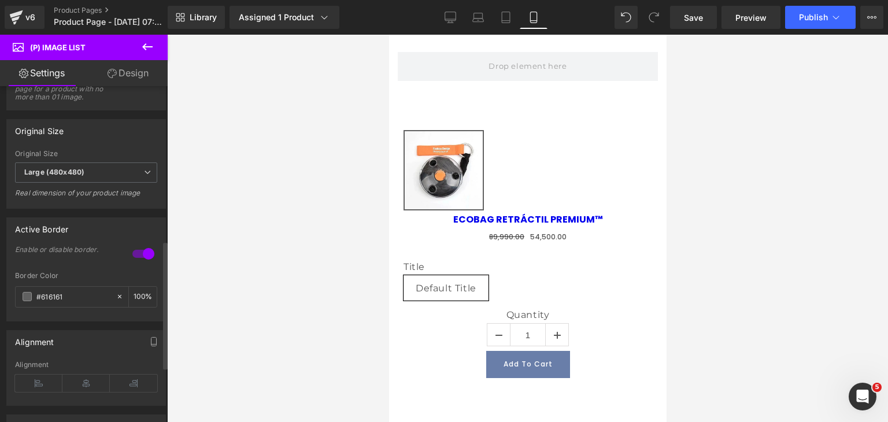
click at [132, 263] on div at bounding box center [143, 253] width 28 height 18
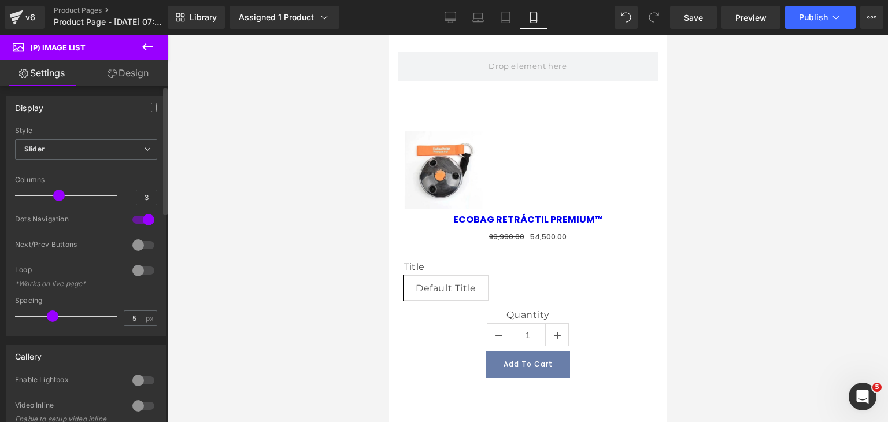
scroll to position [0, 0]
click at [148, 45] on icon at bounding box center [147, 47] width 14 height 14
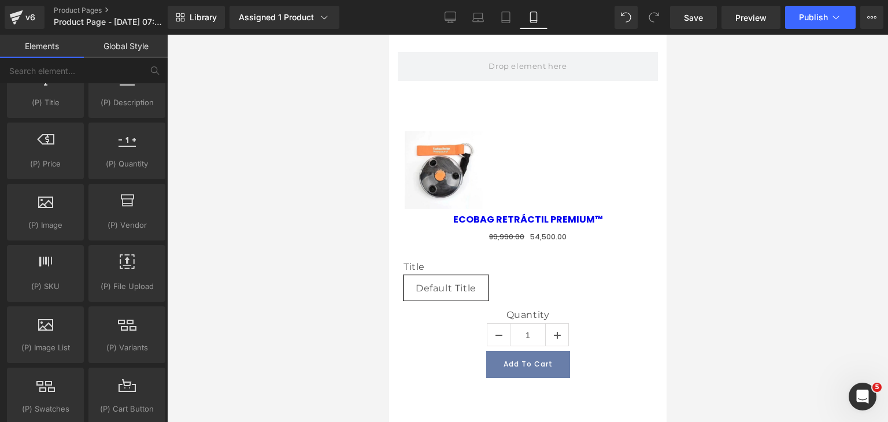
click at [131, 53] on link "Global Style" at bounding box center [126, 46] width 84 height 23
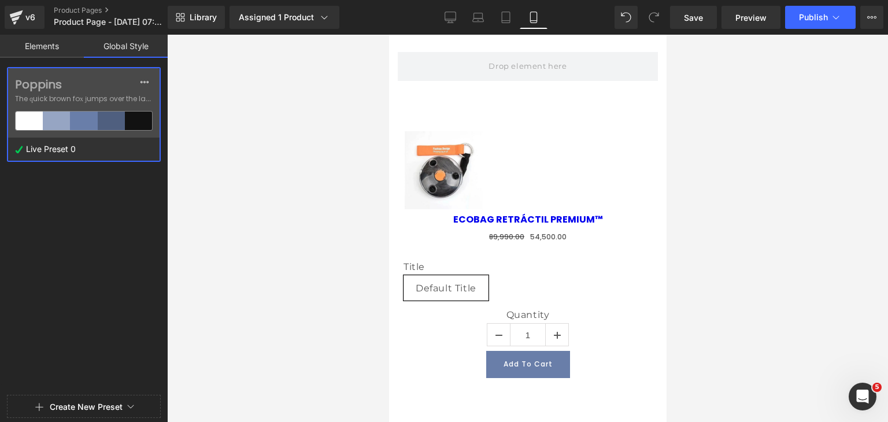
click at [73, 130] on div "Poppins The quick brown fox jumps over the lazy..." at bounding box center [83, 102] width 151 height 69
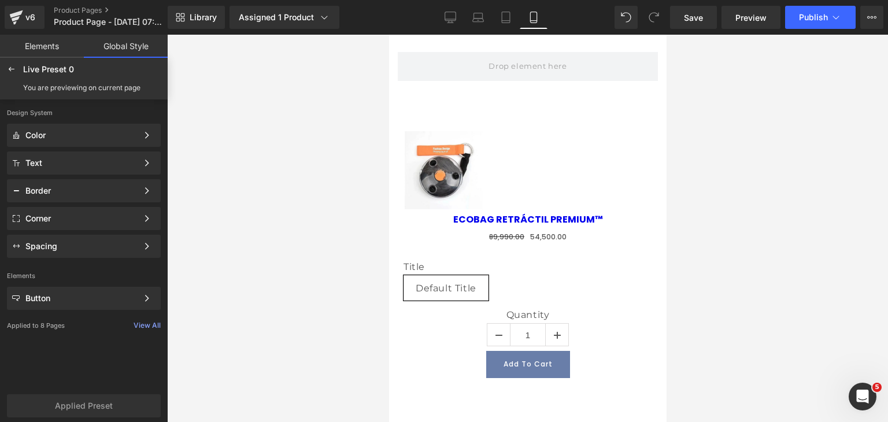
click at [58, 45] on link "Elements" at bounding box center [42, 46] width 84 height 23
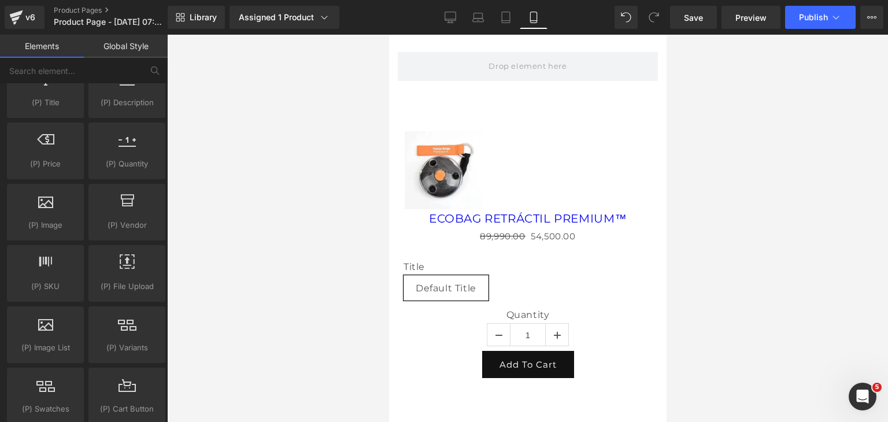
click at [97, 49] on link "Global Style" at bounding box center [126, 46] width 84 height 23
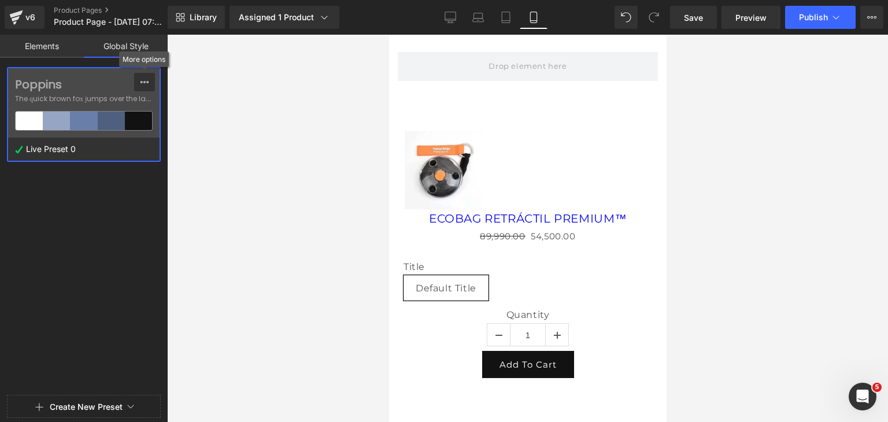
click at [147, 80] on icon at bounding box center [144, 81] width 9 height 9
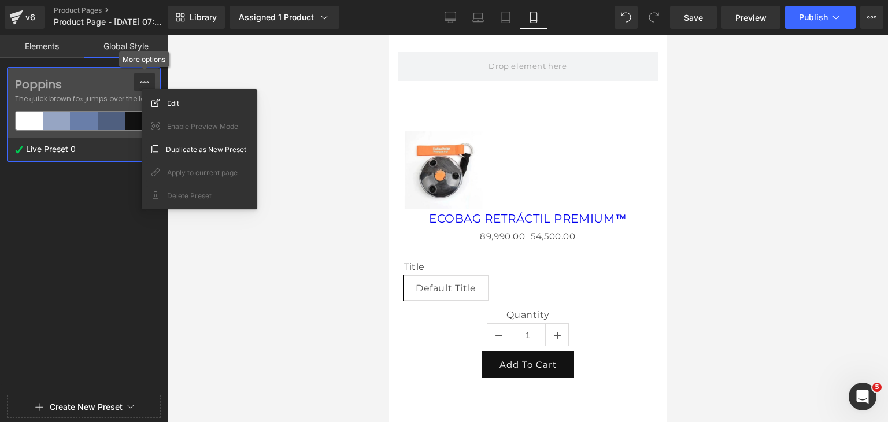
click at [147, 80] on icon at bounding box center [144, 81] width 9 height 9
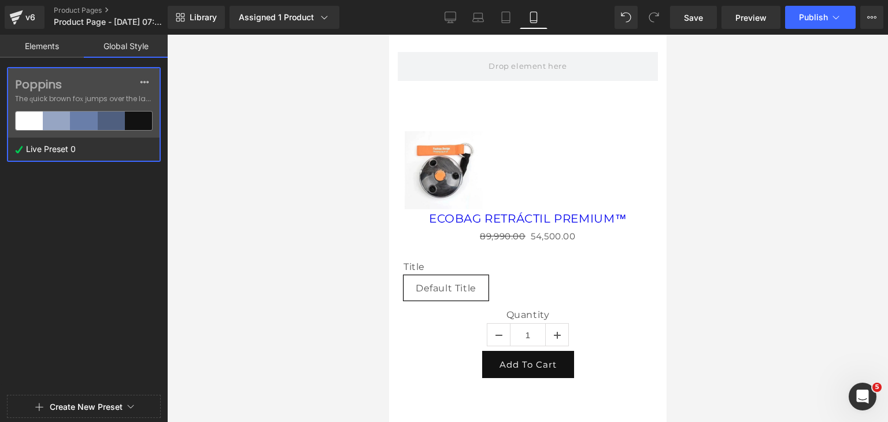
click at [83, 105] on div "Poppins The quick brown fox jumps over the lazy..." at bounding box center [83, 102] width 151 height 69
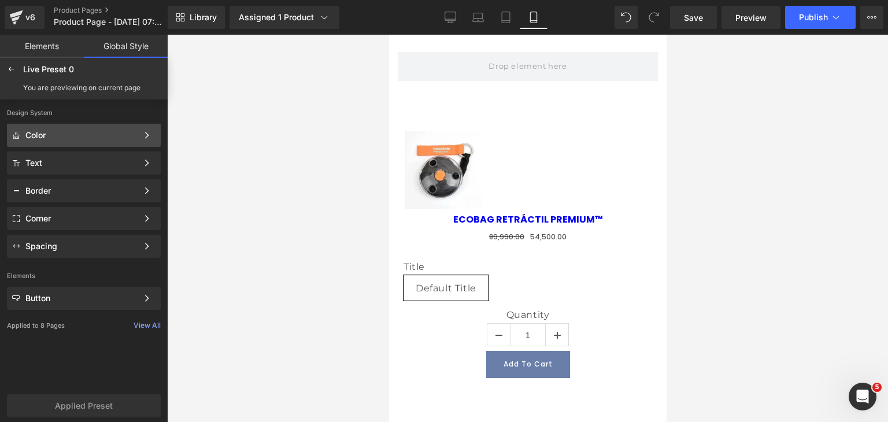
click at [105, 131] on div "Color" at bounding box center [81, 135] width 112 height 9
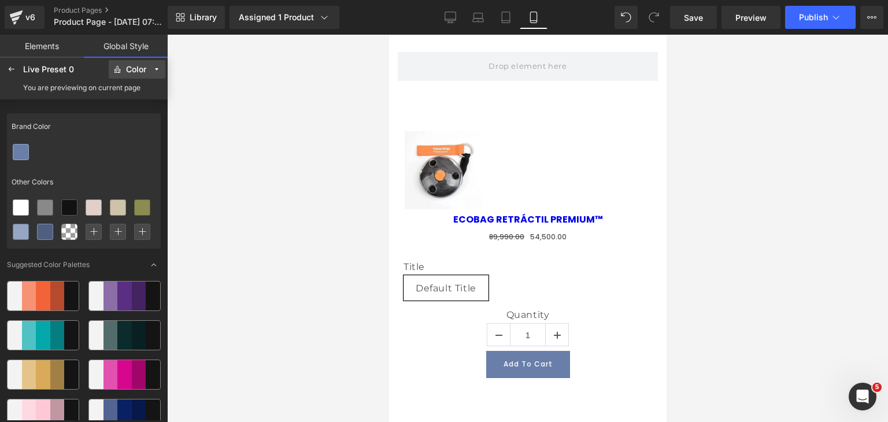
click at [125, 75] on button "Color" at bounding box center [137, 69] width 57 height 18
click at [131, 114] on label "Text" at bounding box center [128, 111] width 14 height 8
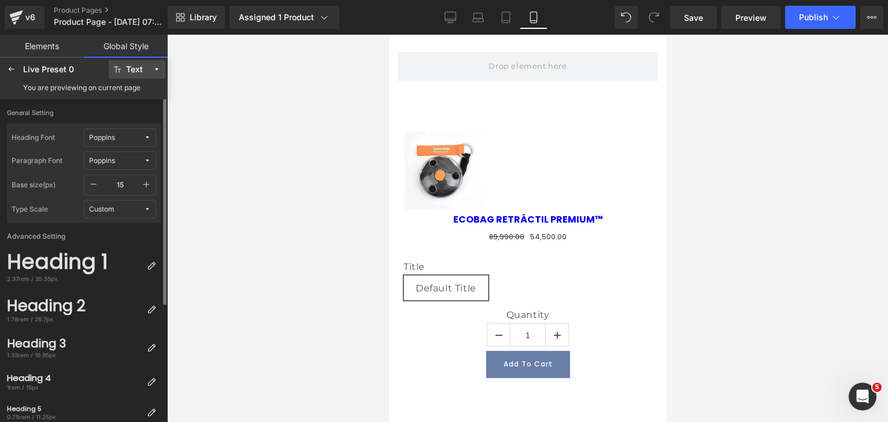
click at [116, 211] on span "Custom" at bounding box center [116, 209] width 55 height 9
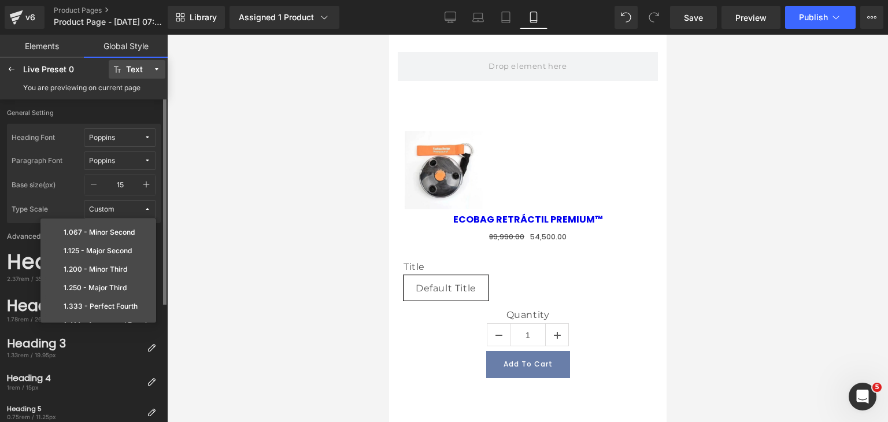
click at [116, 211] on span "Custom" at bounding box center [116, 209] width 55 height 9
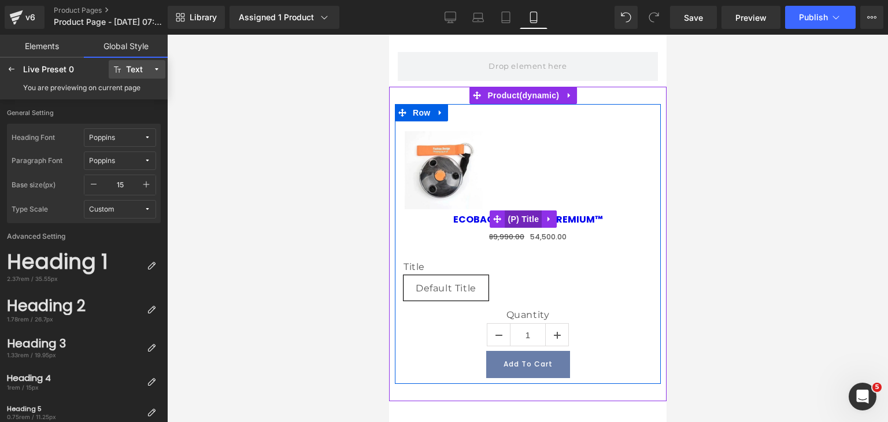
click at [516, 218] on span "(P) Title" at bounding box center [523, 218] width 37 height 17
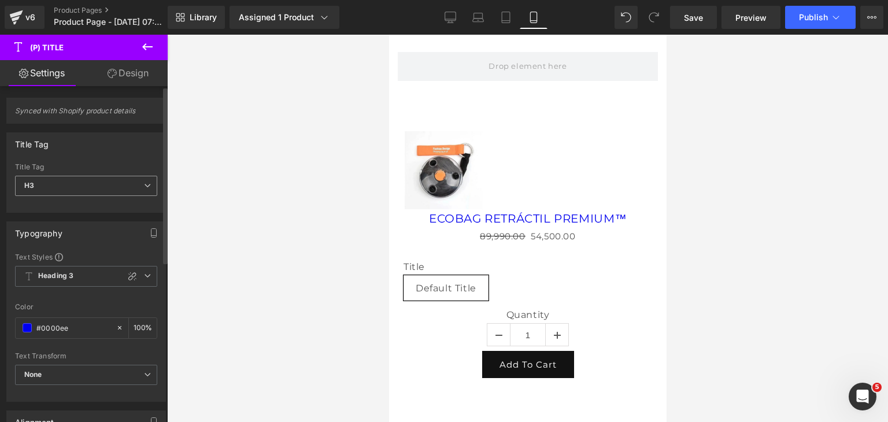
click at [104, 191] on span "H3" at bounding box center [86, 186] width 142 height 20
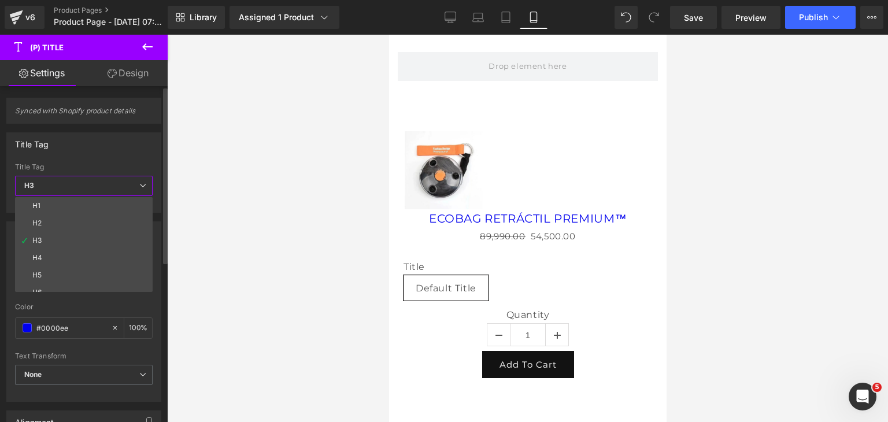
click at [109, 188] on span "H3" at bounding box center [84, 186] width 138 height 20
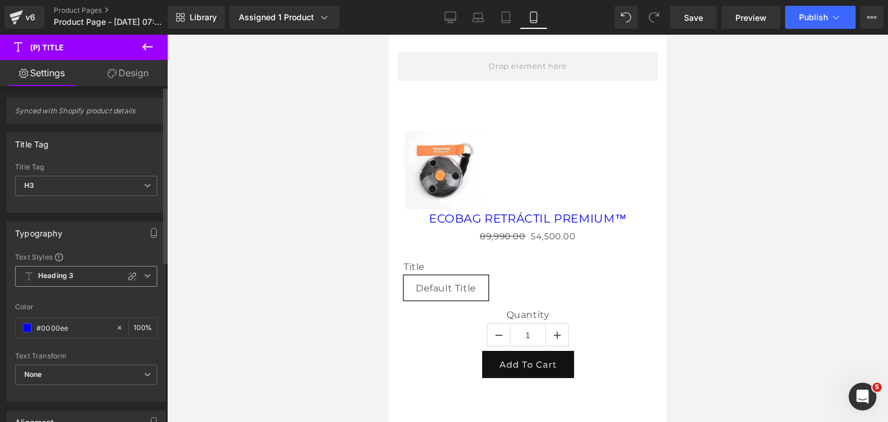
click at [101, 269] on span "Heading 3" at bounding box center [86, 276] width 142 height 21
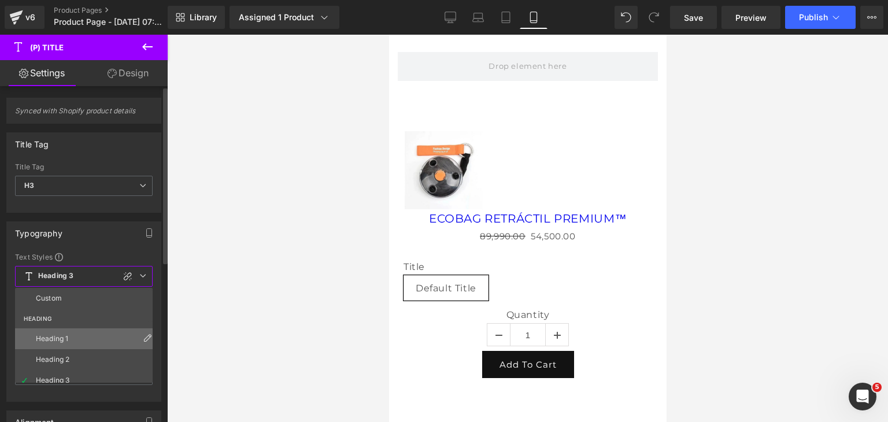
click at [65, 337] on div "Heading 1" at bounding box center [52, 339] width 32 height 8
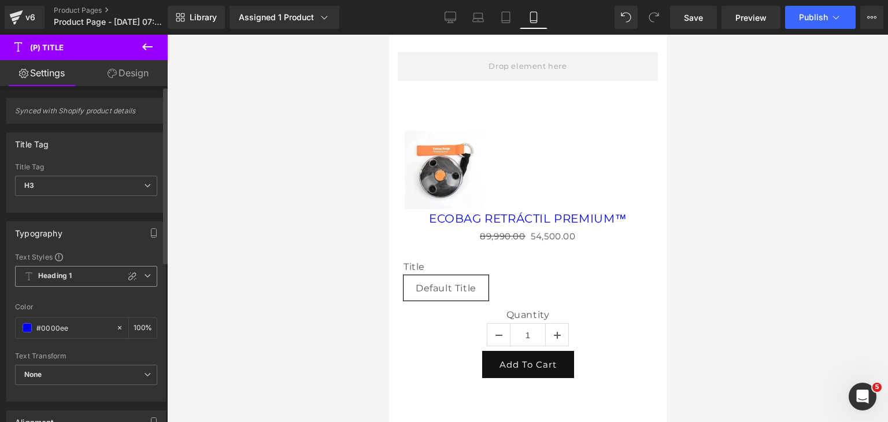
click at [88, 269] on span "Heading 1" at bounding box center [86, 276] width 142 height 21
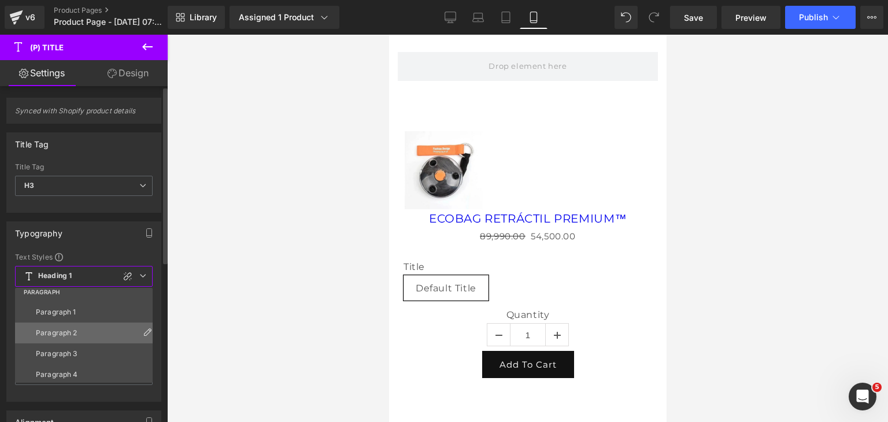
scroll to position [173, 0]
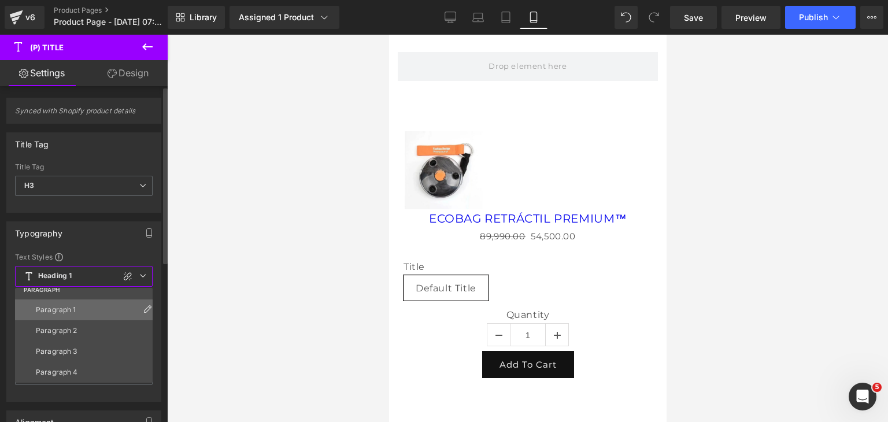
click at [81, 313] on li "Paragraph 1" at bounding box center [86, 309] width 143 height 21
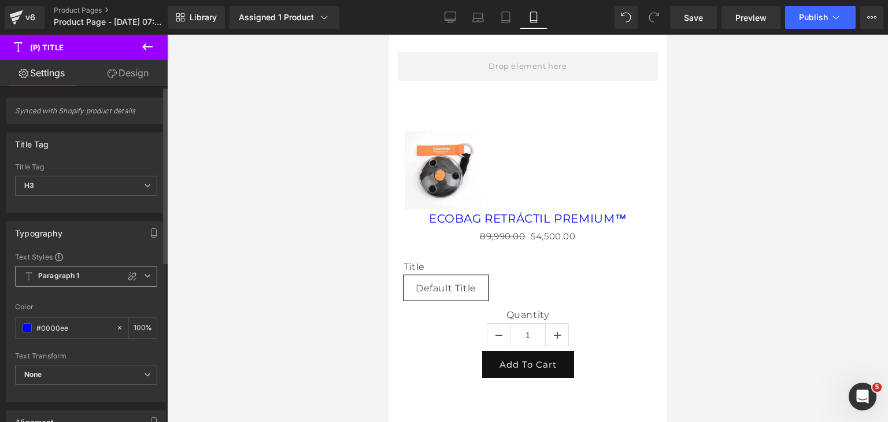
click at [87, 277] on span "Paragraph 1" at bounding box center [86, 276] width 142 height 21
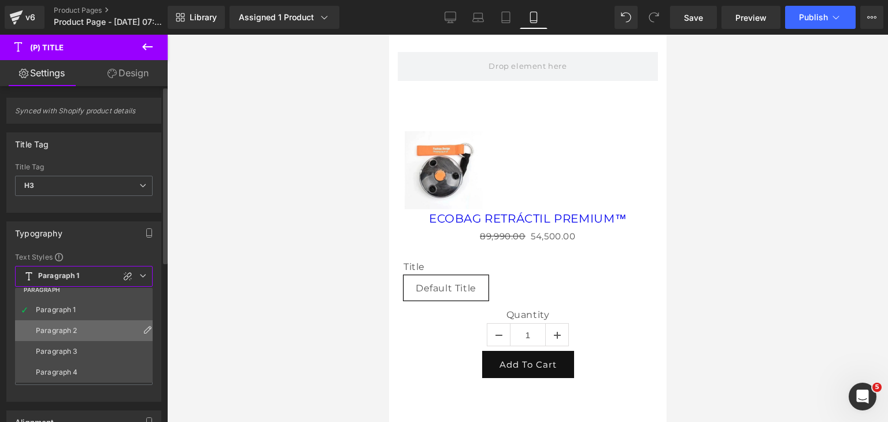
click at [77, 325] on li "Paragraph 2" at bounding box center [86, 330] width 143 height 21
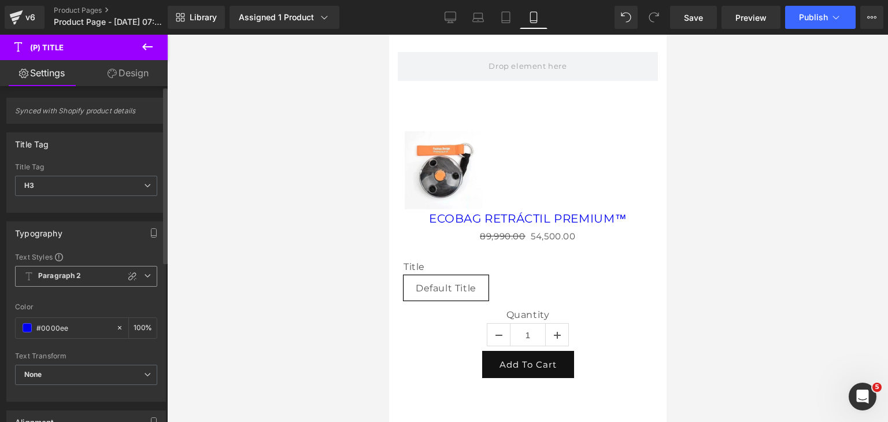
click at [90, 282] on span "Paragraph 2" at bounding box center [86, 276] width 142 height 21
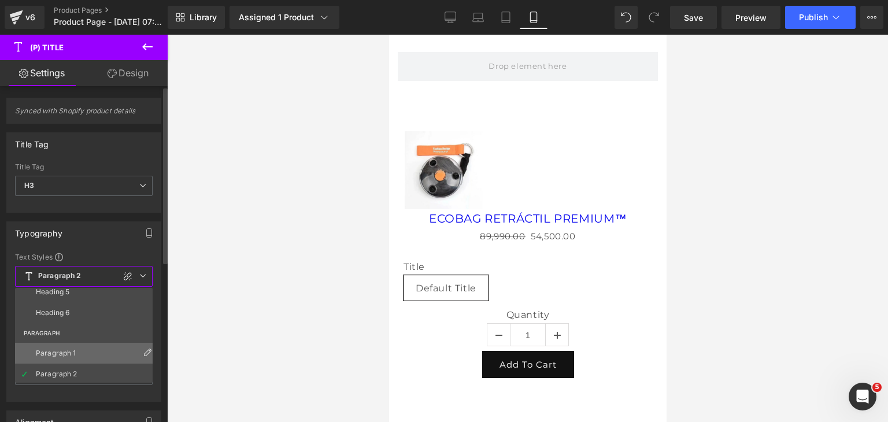
scroll to position [0, 0]
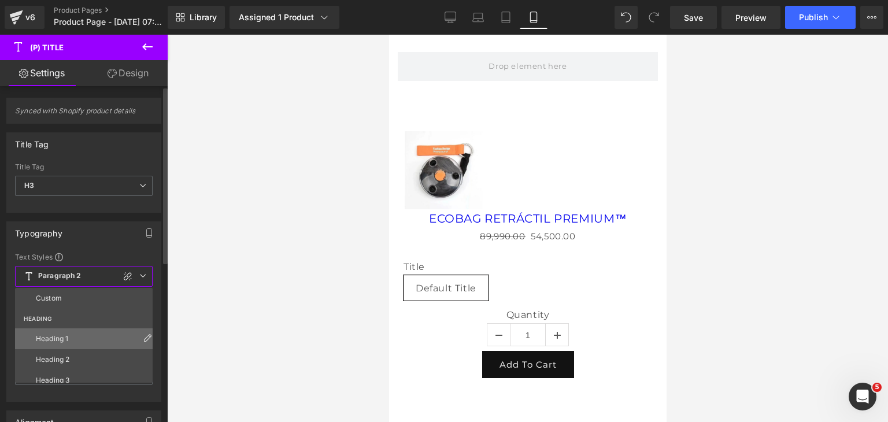
click at [69, 343] on li "Heading 1" at bounding box center [86, 338] width 143 height 21
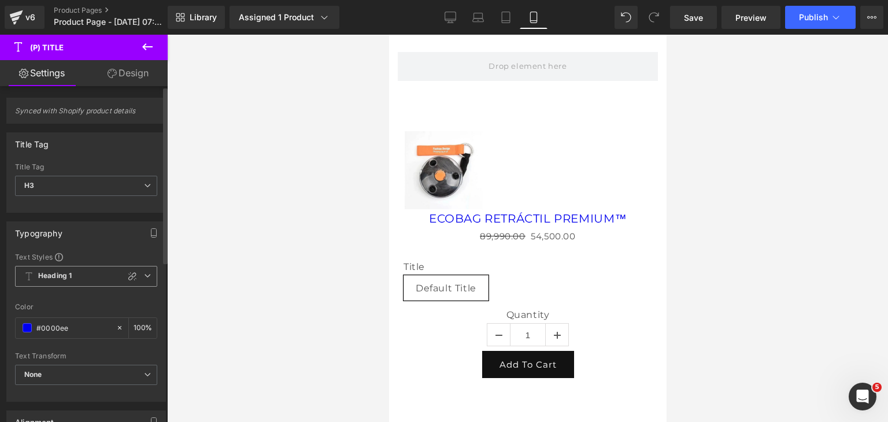
click at [95, 280] on span "Heading 1" at bounding box center [86, 276] width 142 height 21
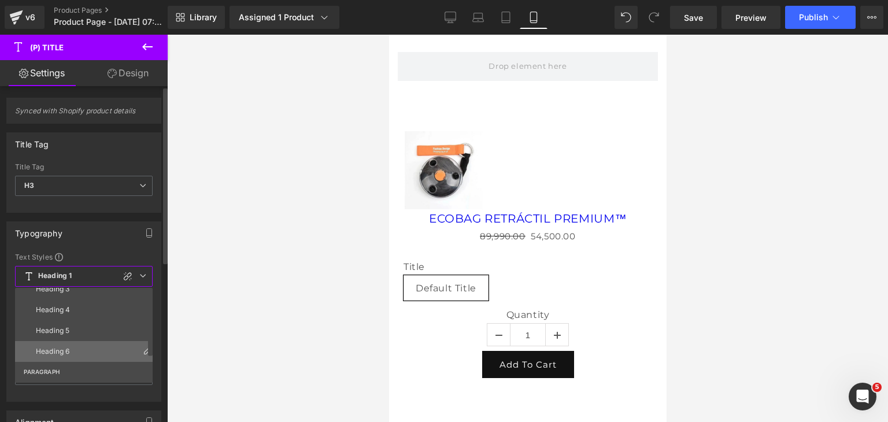
scroll to position [116, 0]
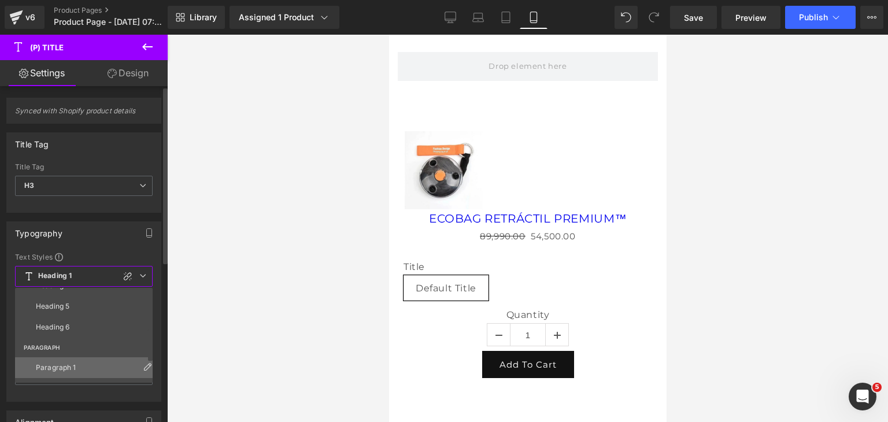
click at [76, 360] on li "Paragraph 1" at bounding box center [86, 367] width 143 height 21
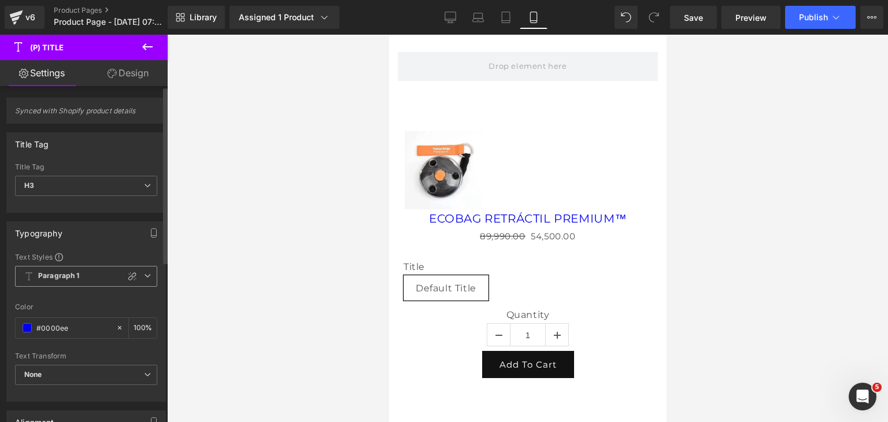
click at [92, 274] on span "Paragraph 1" at bounding box center [86, 276] width 142 height 21
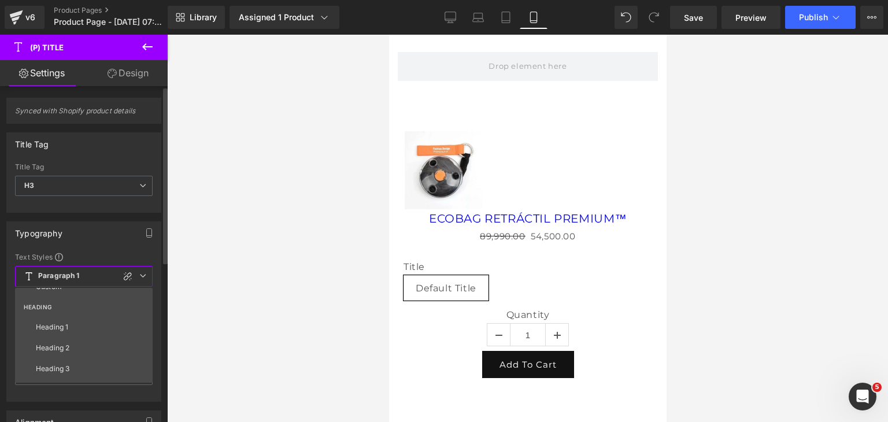
scroll to position [0, 0]
click at [71, 331] on li "Heading 1" at bounding box center [86, 338] width 143 height 21
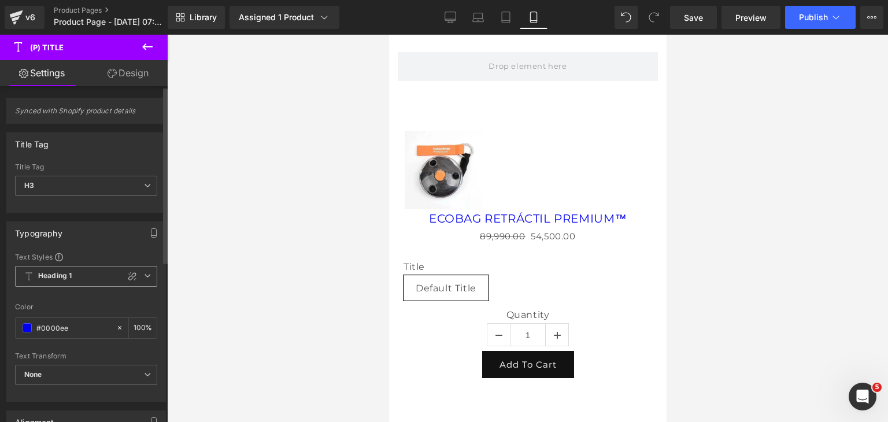
click at [90, 283] on span "Heading 1" at bounding box center [86, 276] width 142 height 21
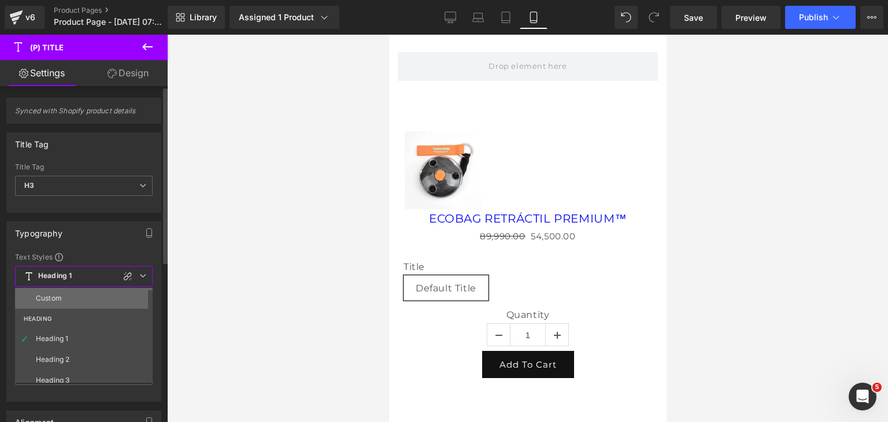
click at [81, 303] on li "Custom" at bounding box center [86, 298] width 143 height 21
type input "28.35"
type input "0"
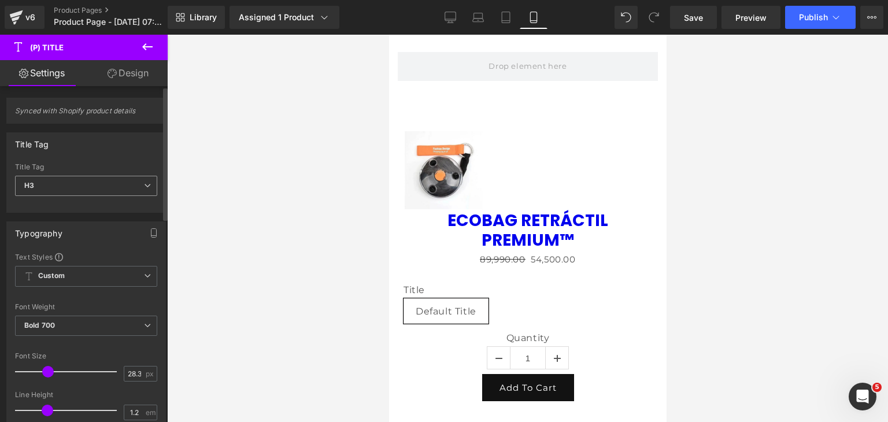
click at [79, 184] on span "H3" at bounding box center [86, 186] width 142 height 20
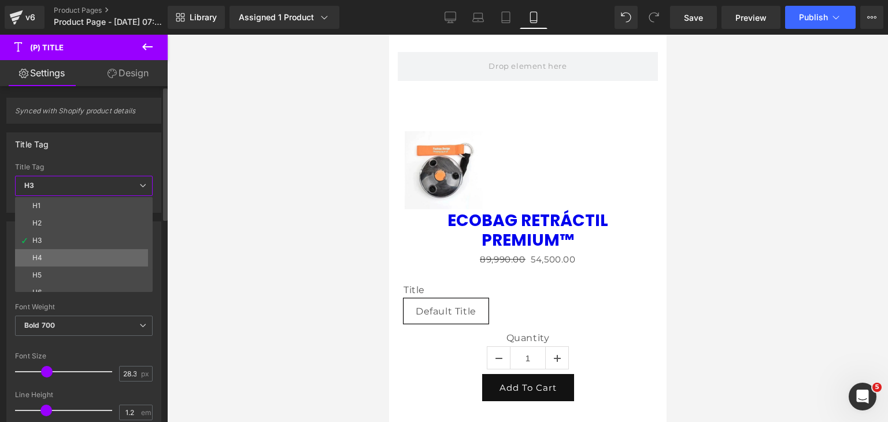
click at [54, 259] on li "H4" at bounding box center [86, 257] width 143 height 17
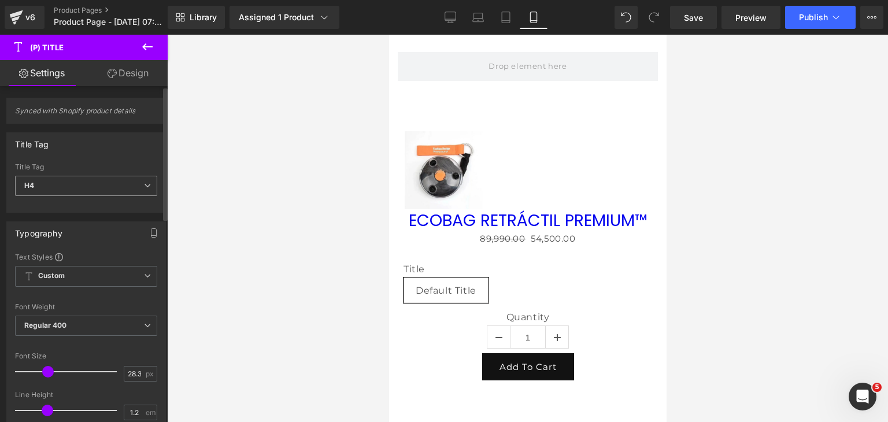
click at [65, 180] on span "H4" at bounding box center [86, 186] width 142 height 20
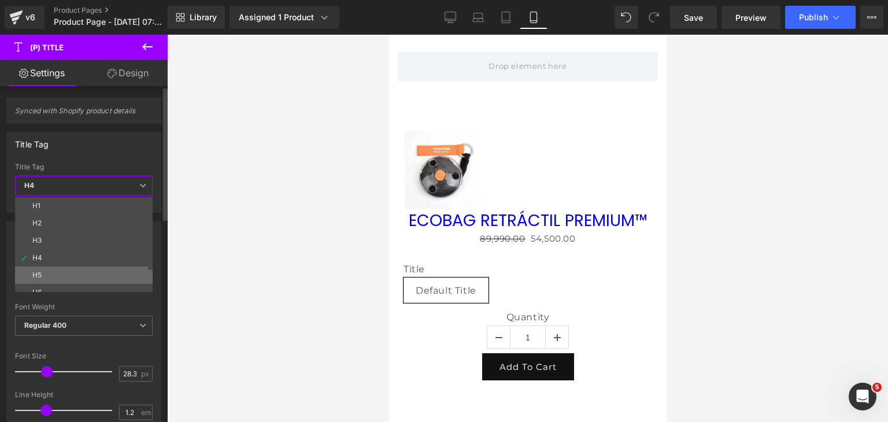
click at [45, 277] on li "H5" at bounding box center [86, 274] width 143 height 17
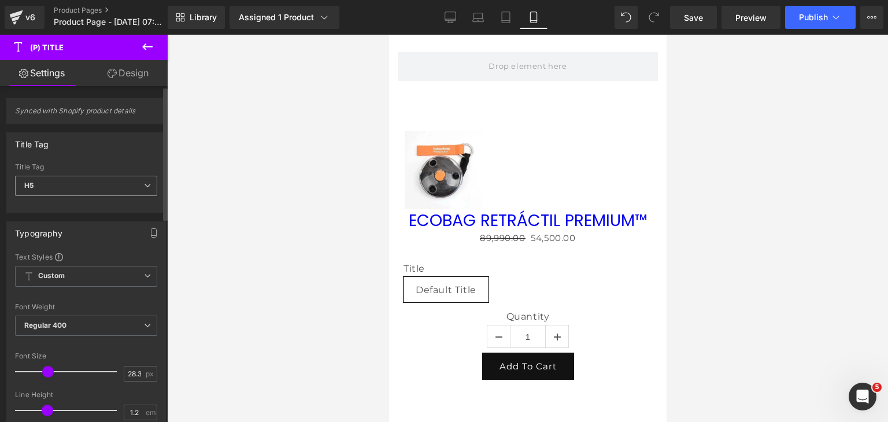
click at [71, 190] on span "H5" at bounding box center [86, 186] width 142 height 20
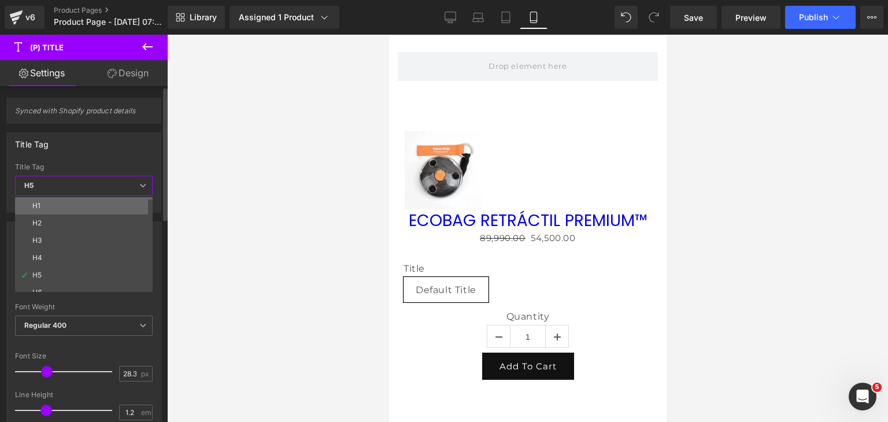
click at [51, 205] on li "H1" at bounding box center [86, 205] width 143 height 17
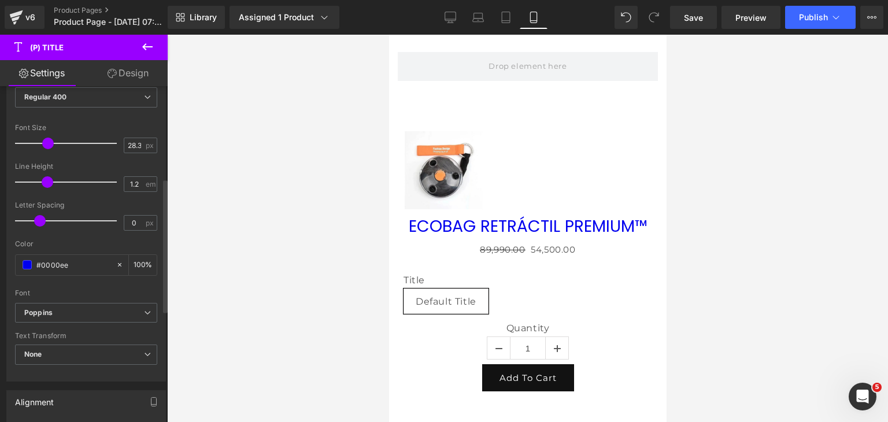
scroll to position [231, 0]
click at [90, 350] on span "None" at bounding box center [86, 352] width 142 height 20
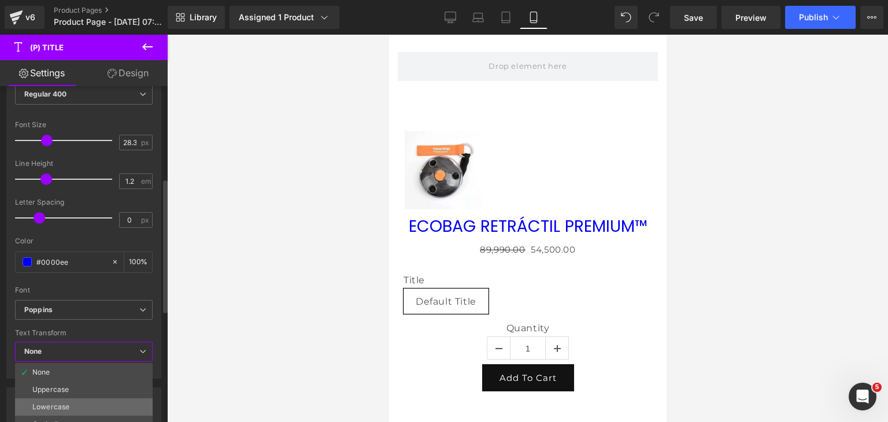
click at [61, 398] on li "Lowercase" at bounding box center [84, 406] width 138 height 17
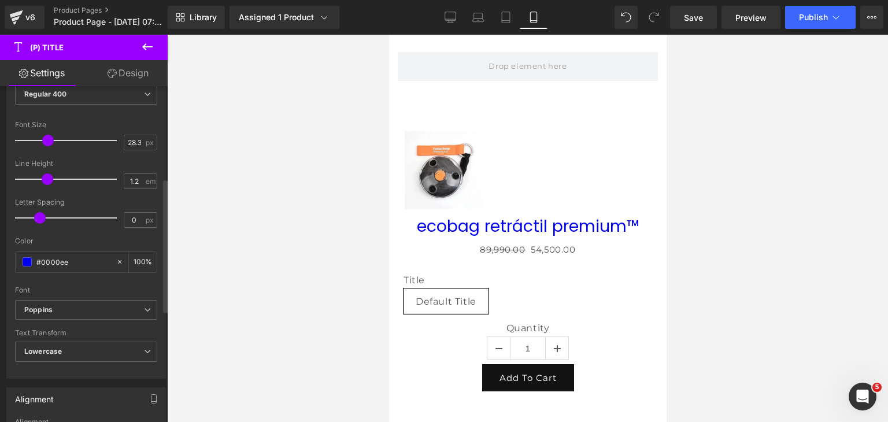
click at [76, 338] on div "Text Transform Lowercase None Uppercase Lowercase Capitalize" at bounding box center [86, 352] width 142 height 46
click at [70, 351] on span "Lowercase" at bounding box center [86, 352] width 142 height 20
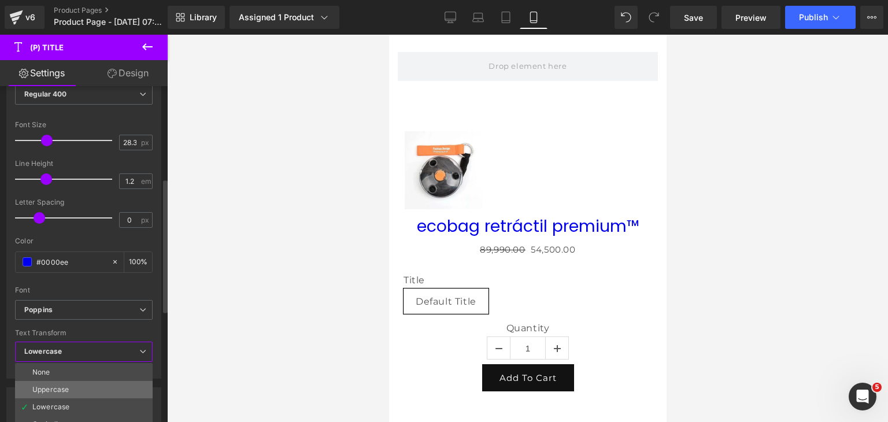
click at [53, 385] on div "Uppercase" at bounding box center [50, 389] width 36 height 8
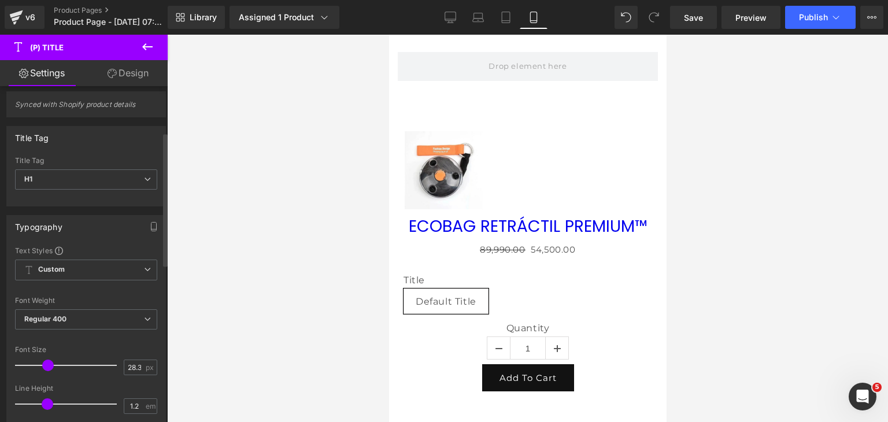
scroll to position [0, 0]
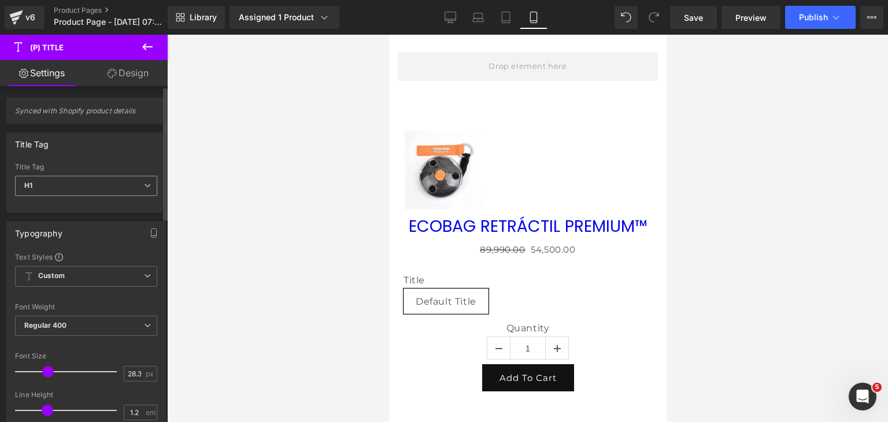
click at [79, 187] on span "H1" at bounding box center [86, 186] width 142 height 20
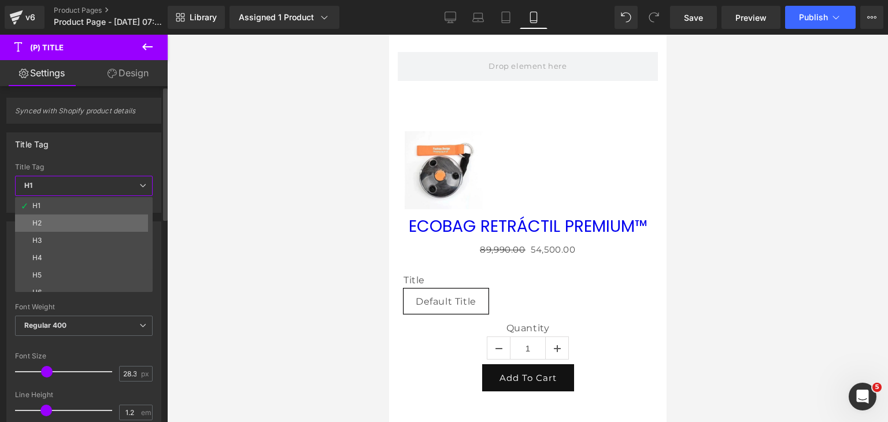
click at [64, 221] on li "H2" at bounding box center [86, 222] width 143 height 17
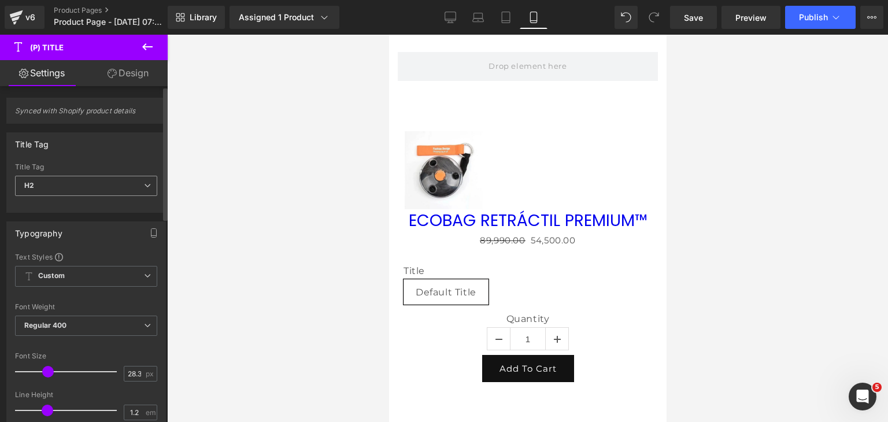
click at [79, 188] on span "H2" at bounding box center [86, 186] width 142 height 20
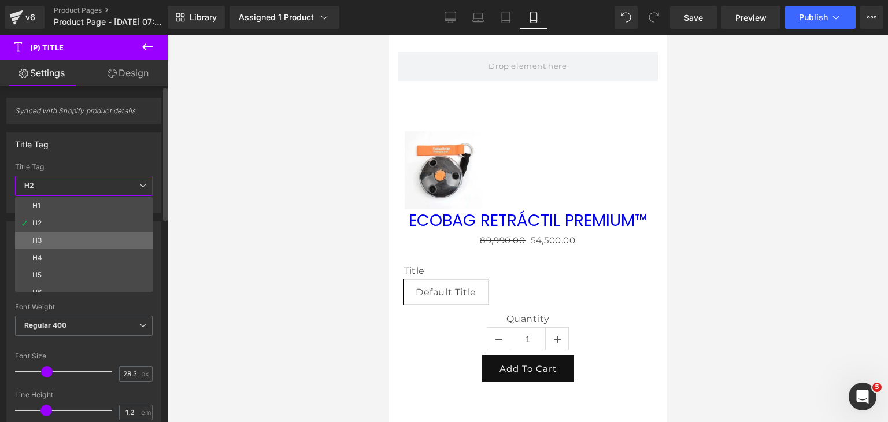
click at [61, 245] on li "H3" at bounding box center [86, 240] width 143 height 17
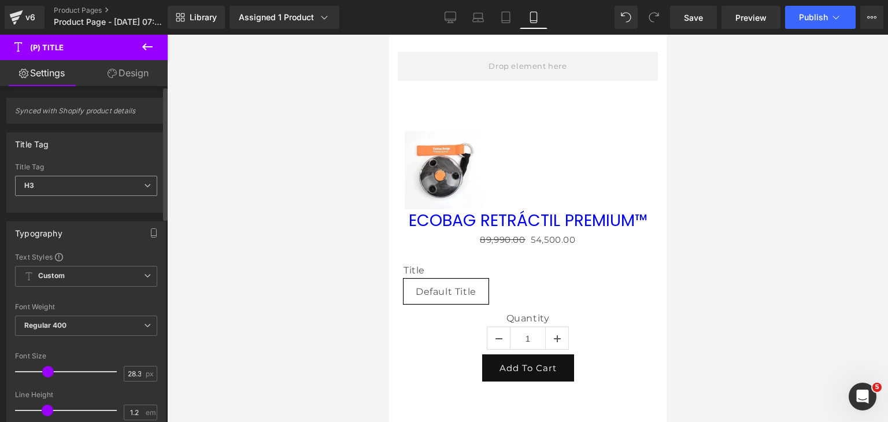
click at [71, 187] on span "H3" at bounding box center [86, 186] width 142 height 20
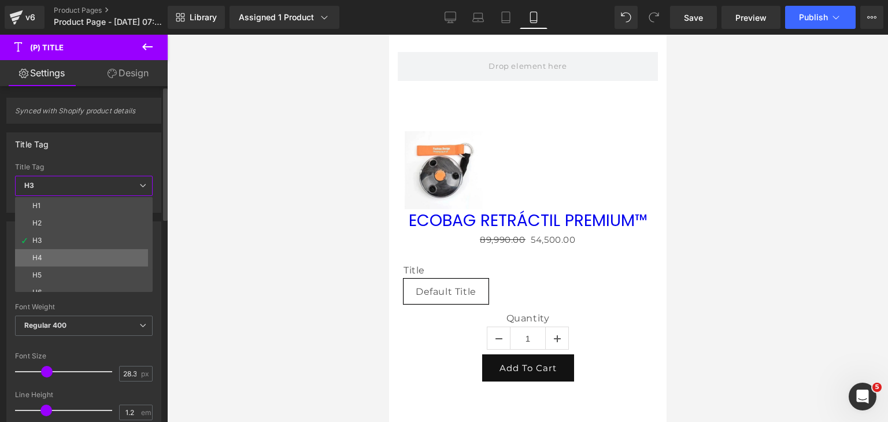
click at [51, 255] on li "H4" at bounding box center [86, 257] width 143 height 17
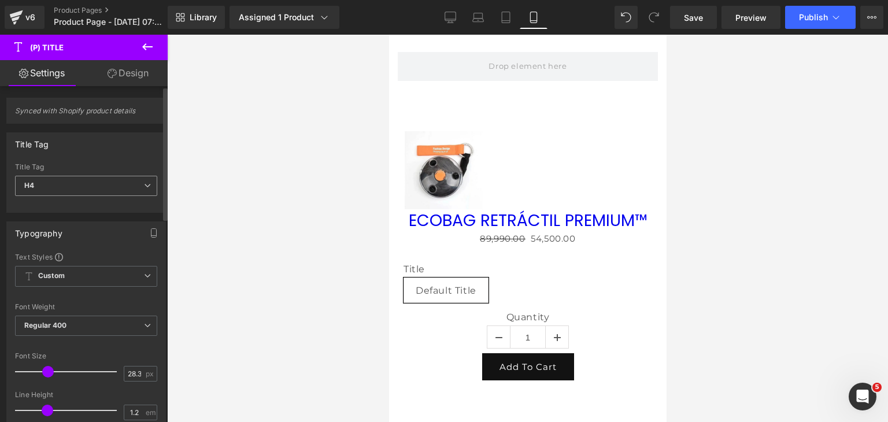
click at [64, 190] on span "H4" at bounding box center [86, 186] width 142 height 20
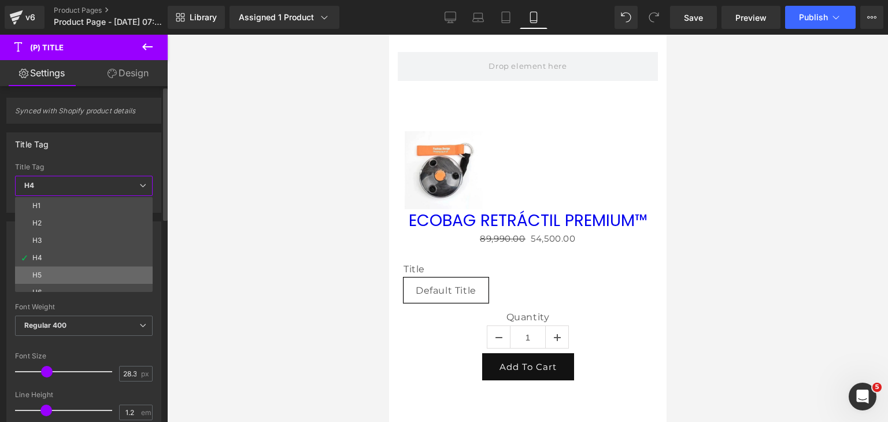
click at [54, 276] on li "H5" at bounding box center [86, 274] width 143 height 17
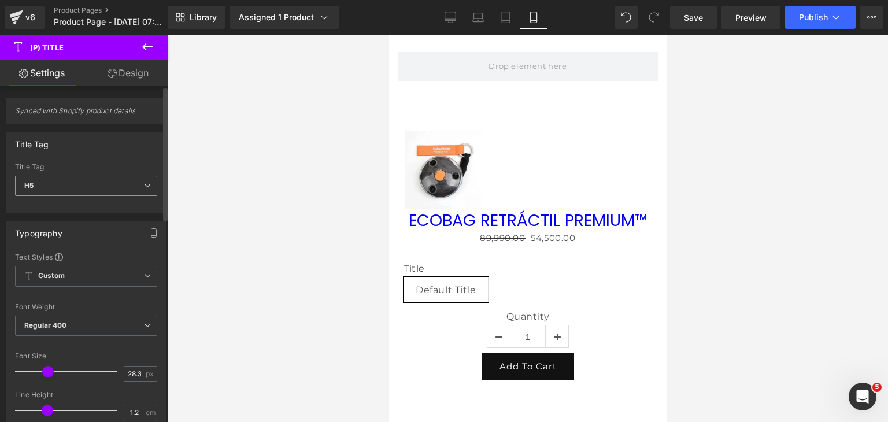
click at [93, 184] on span "H5" at bounding box center [86, 186] width 142 height 20
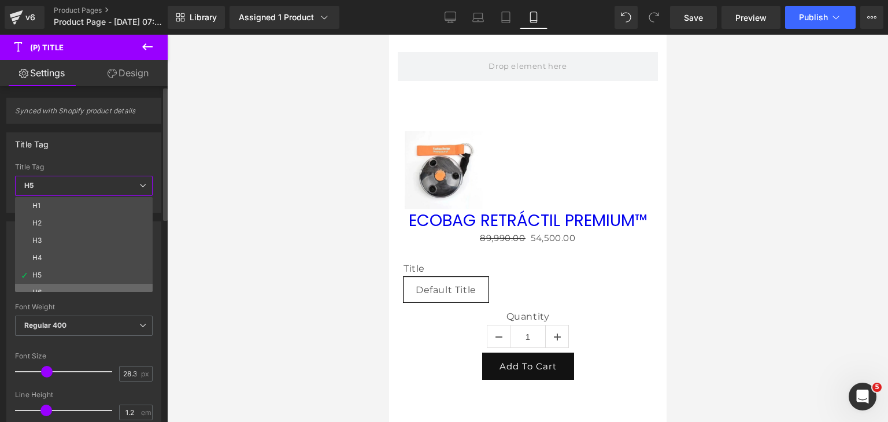
click at [65, 287] on li "H6" at bounding box center [86, 292] width 143 height 17
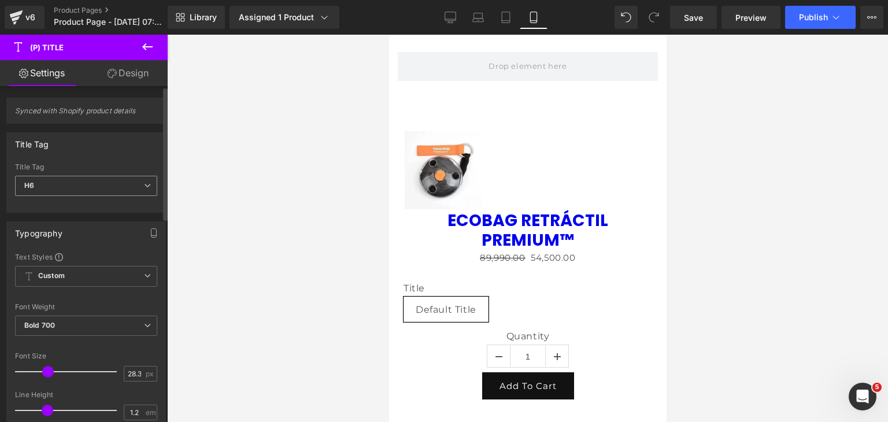
click at [81, 190] on span "H6" at bounding box center [86, 186] width 142 height 20
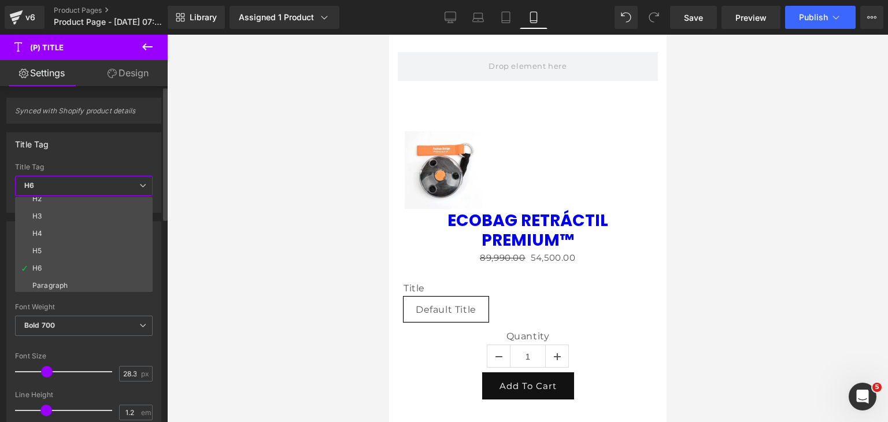
scroll to position [26, 0]
click at [54, 285] on div "Paragraph" at bounding box center [49, 284] width 35 height 8
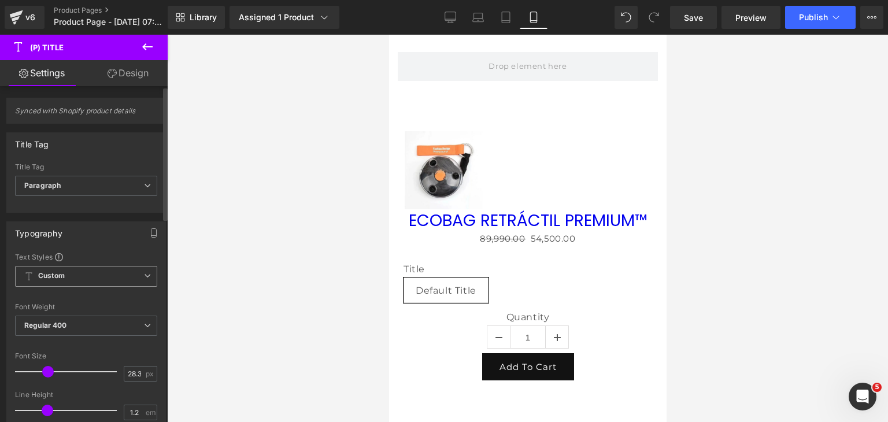
click at [65, 280] on span "Custom" at bounding box center [86, 276] width 142 height 21
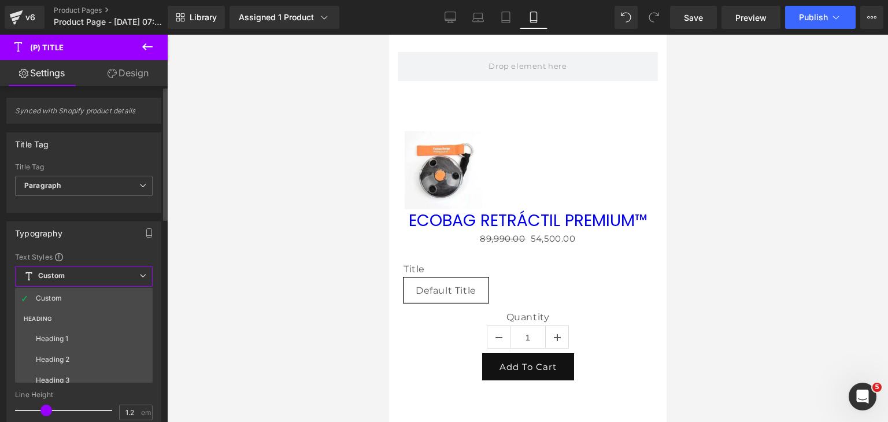
click at [64, 279] on b "Custom" at bounding box center [51, 276] width 27 height 10
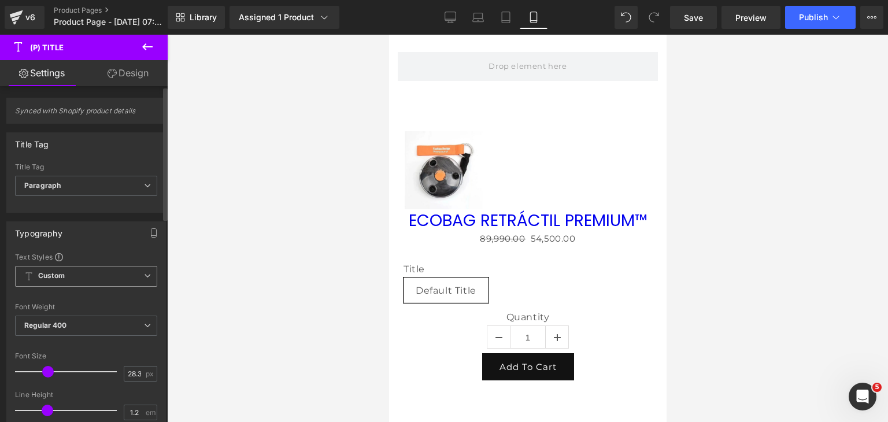
click at [64, 279] on b "Custom" at bounding box center [51, 276] width 27 height 10
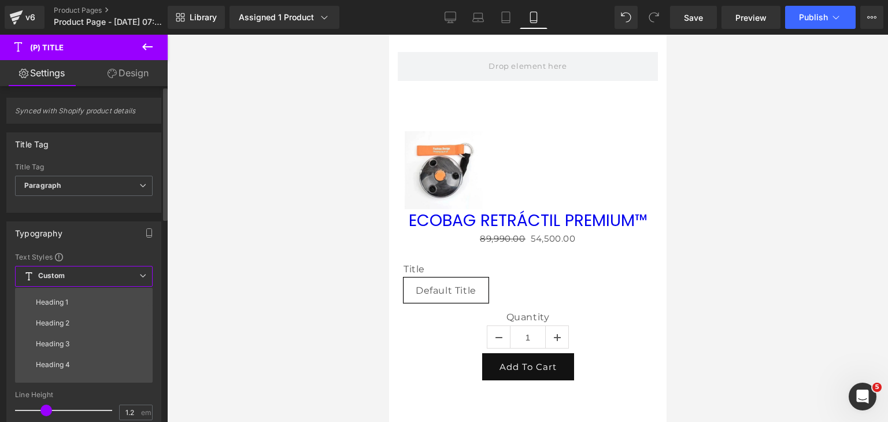
scroll to position [0, 0]
click at [62, 336] on div "Heading 1" at bounding box center [52, 339] width 32 height 8
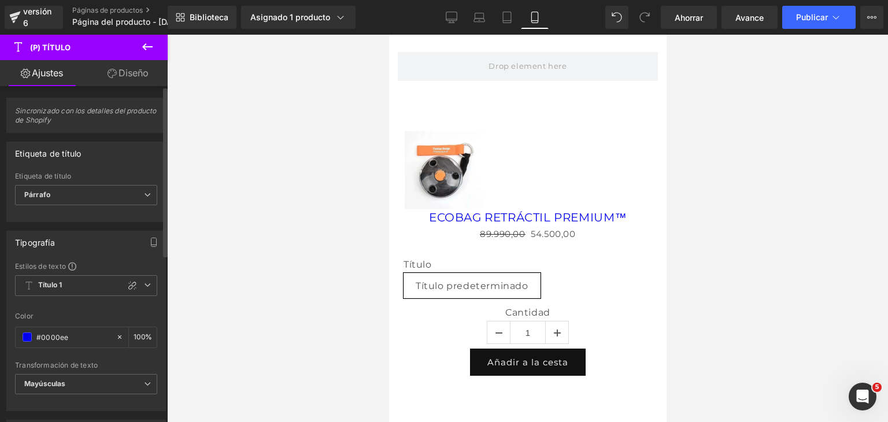
click at [132, 169] on div "Etiqueta de título H1 H2 H3 H4 H5 H6 Paragraph Etiqueta de título Párrafo H1 H2…" at bounding box center [86, 182] width 160 height 80
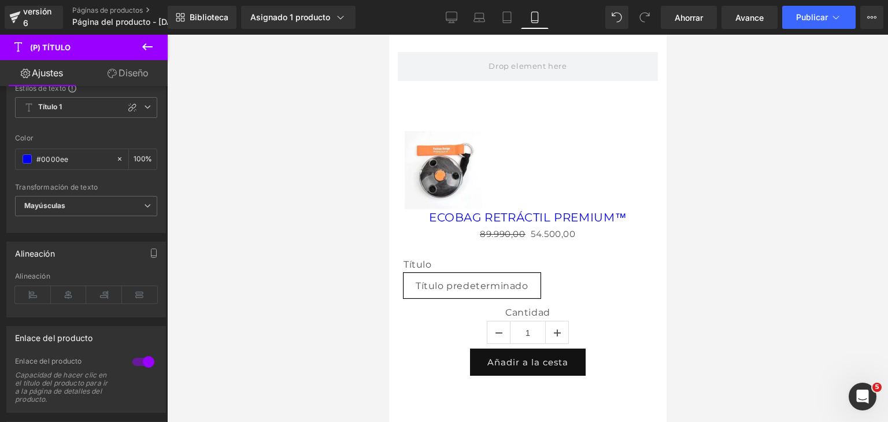
scroll to position [116, 0]
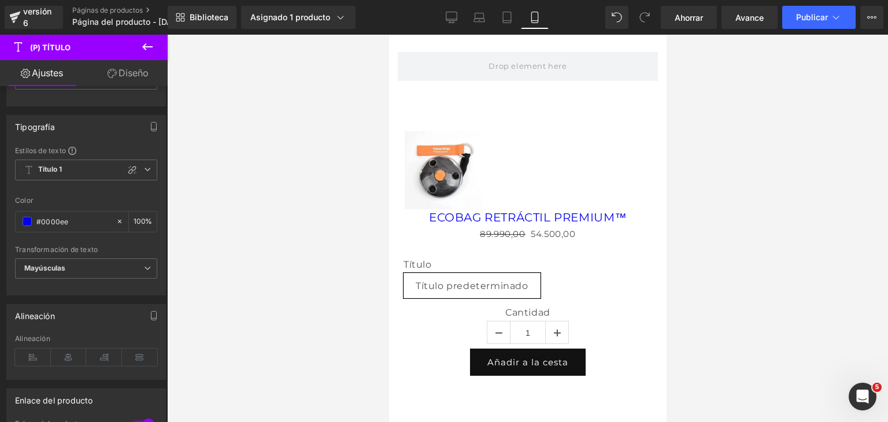
click at [148, 66] on link "Diseño" at bounding box center [128, 73] width 84 height 26
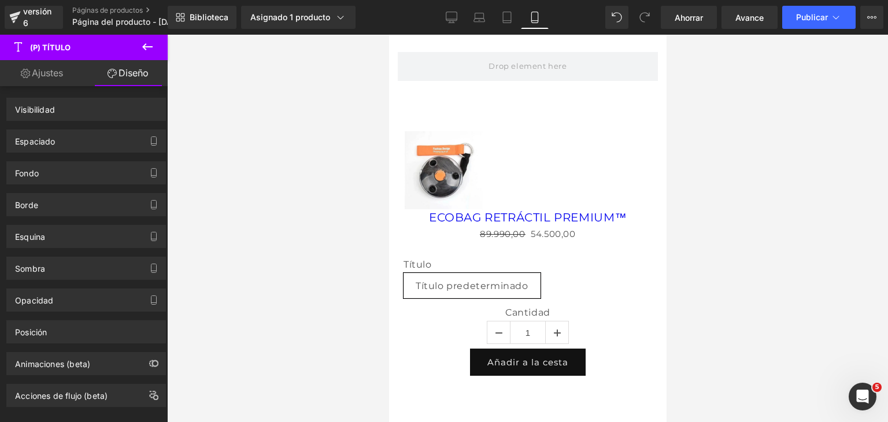
click at [46, 75] on font "Ajustes" at bounding box center [47, 73] width 31 height 12
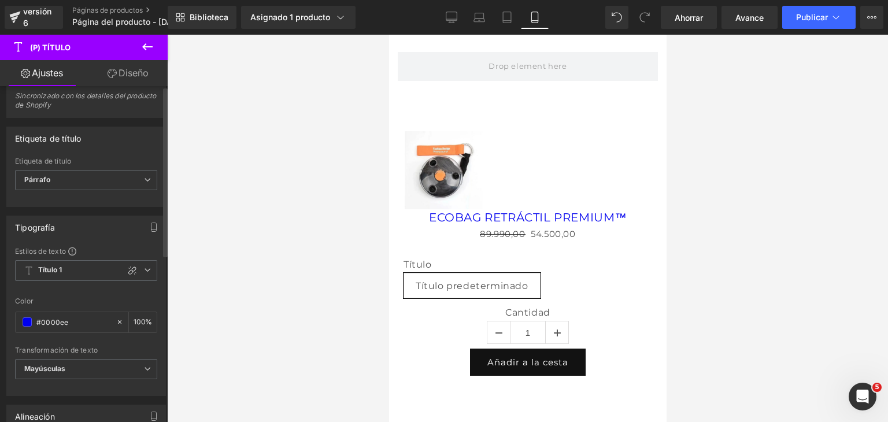
scroll to position [58, 0]
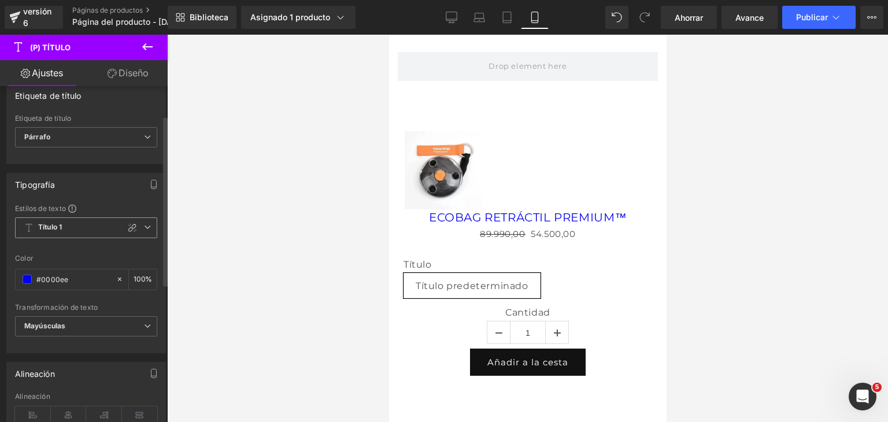
click at [74, 229] on span "Título 1" at bounding box center [86, 227] width 142 height 21
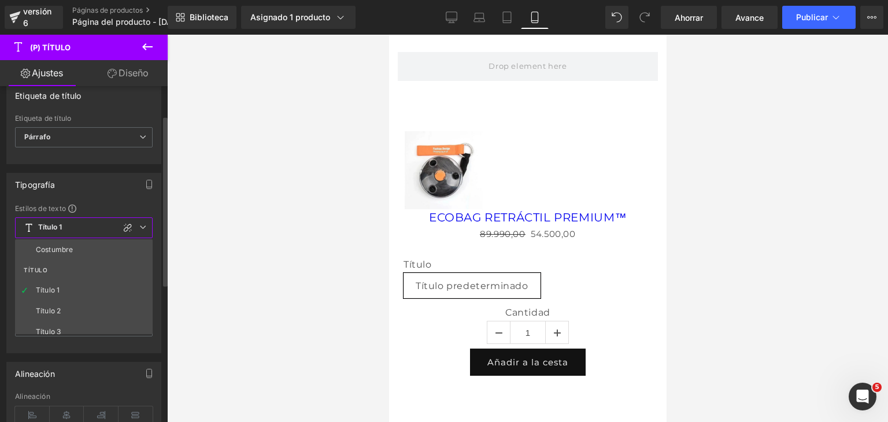
click at [74, 229] on span "Título 1" at bounding box center [84, 227] width 138 height 21
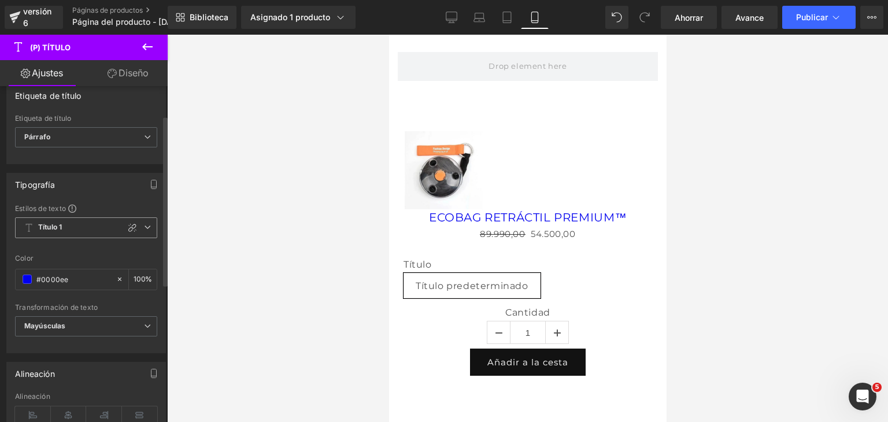
scroll to position [0, 0]
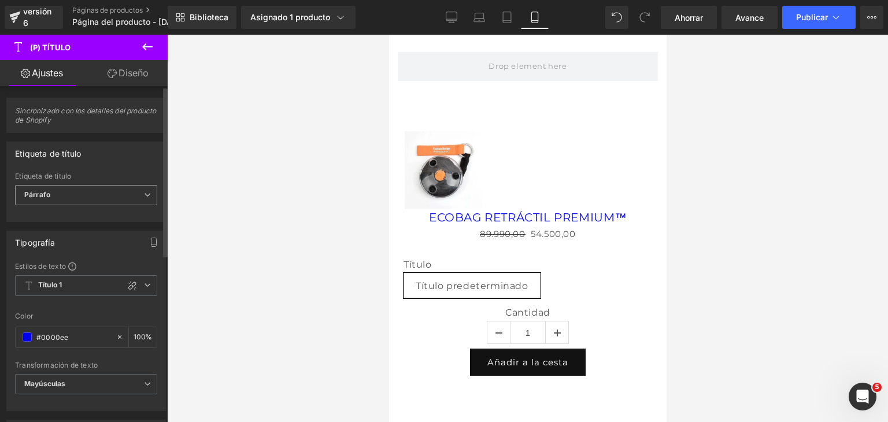
click at [92, 202] on span "Párrafo" at bounding box center [86, 195] width 142 height 20
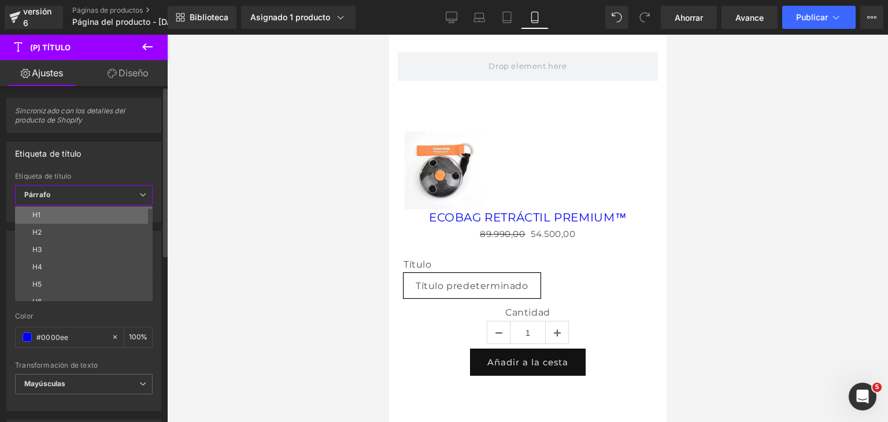
click at [39, 206] on li "H1" at bounding box center [86, 214] width 143 height 17
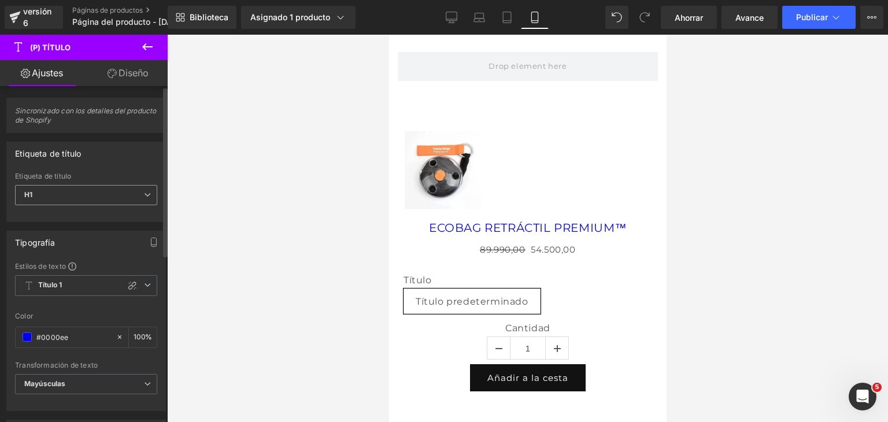
click at [77, 194] on span "H1" at bounding box center [86, 195] width 142 height 20
click at [335, 238] on div at bounding box center [527, 228] width 721 height 387
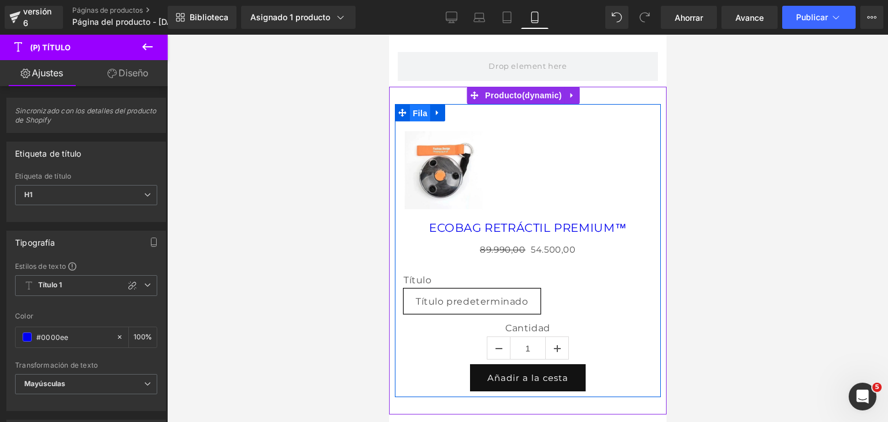
click at [417, 114] on font "Fila" at bounding box center [419, 113] width 14 height 9
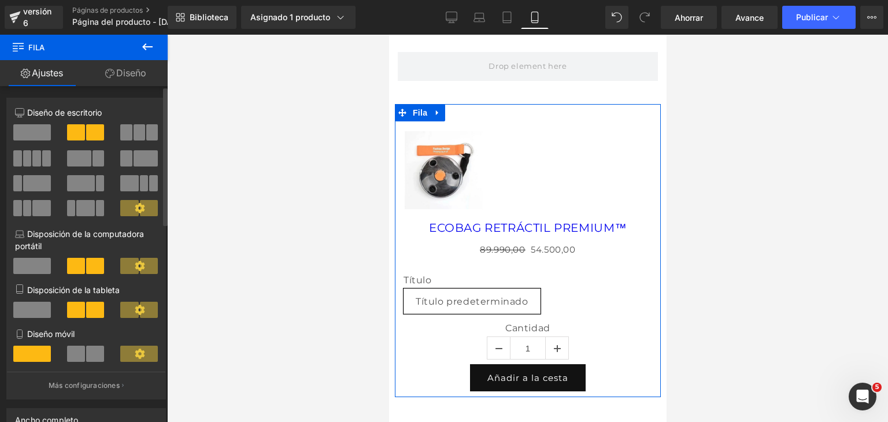
click at [40, 134] on span at bounding box center [32, 132] width 38 height 16
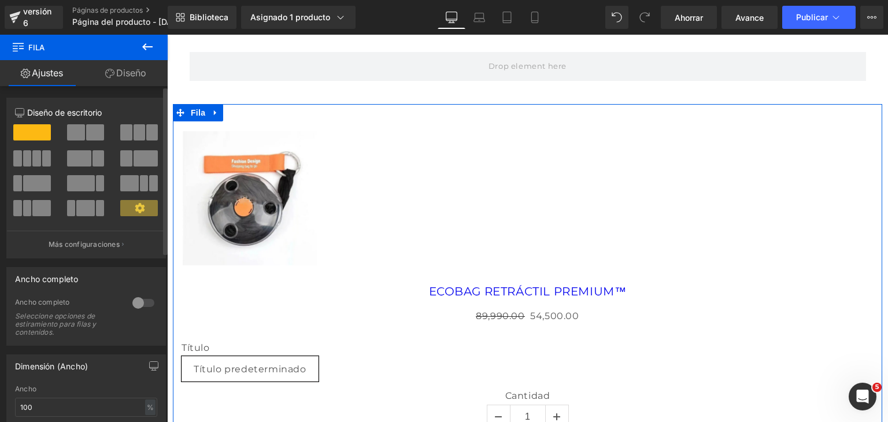
click at [82, 176] on span at bounding box center [81, 183] width 28 height 16
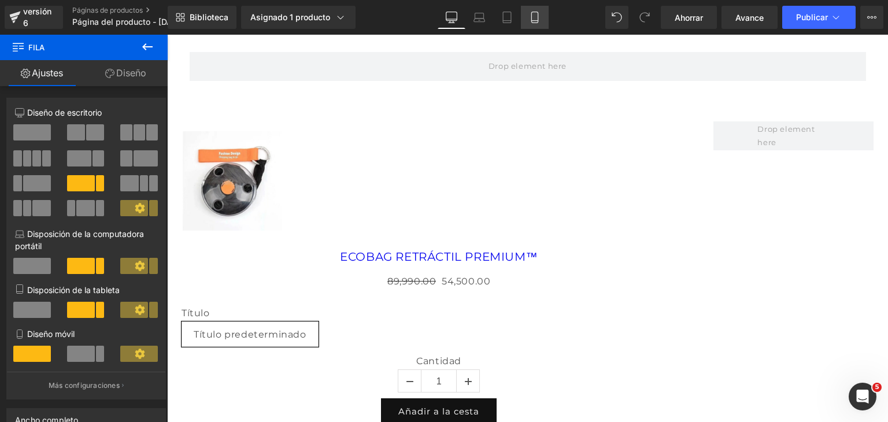
click at [536, 20] on icon at bounding box center [534, 17] width 6 height 11
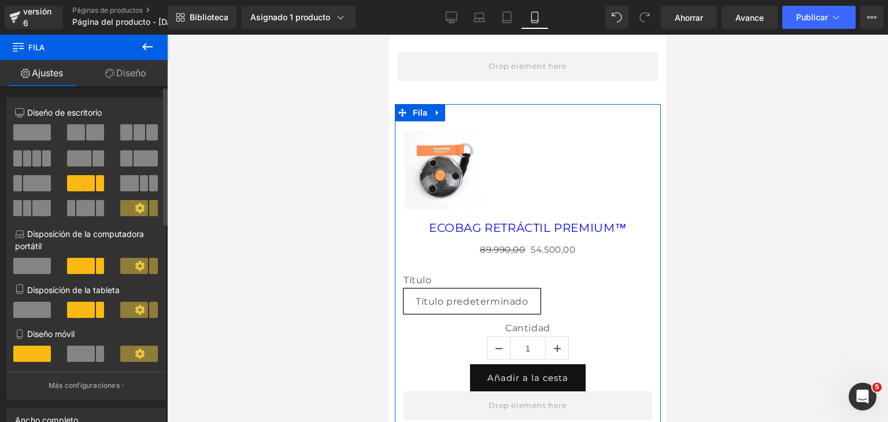
click at [75, 130] on span at bounding box center [76, 132] width 18 height 16
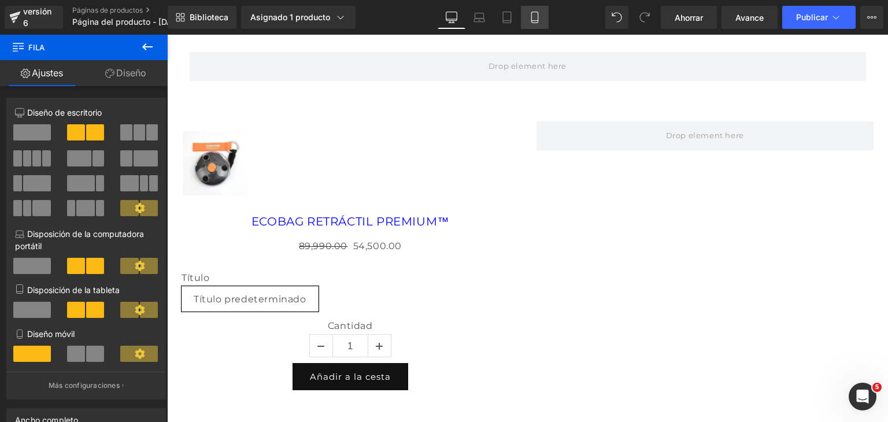
click at [533, 21] on icon at bounding box center [534, 21] width 6 height 0
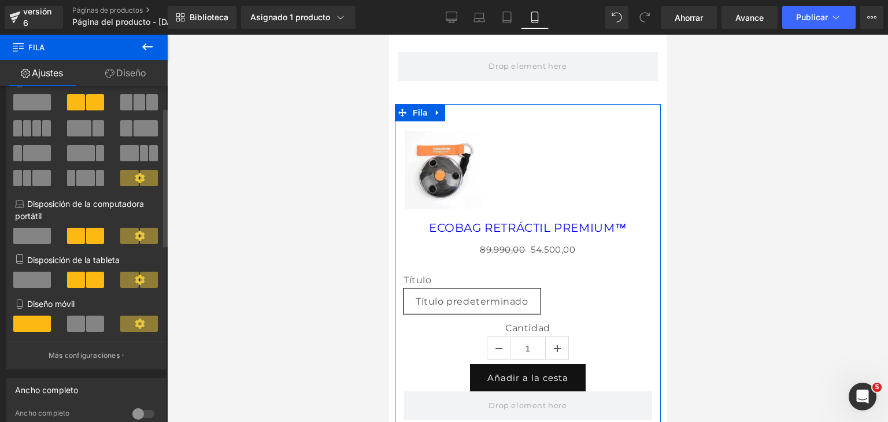
scroll to position [116, 0]
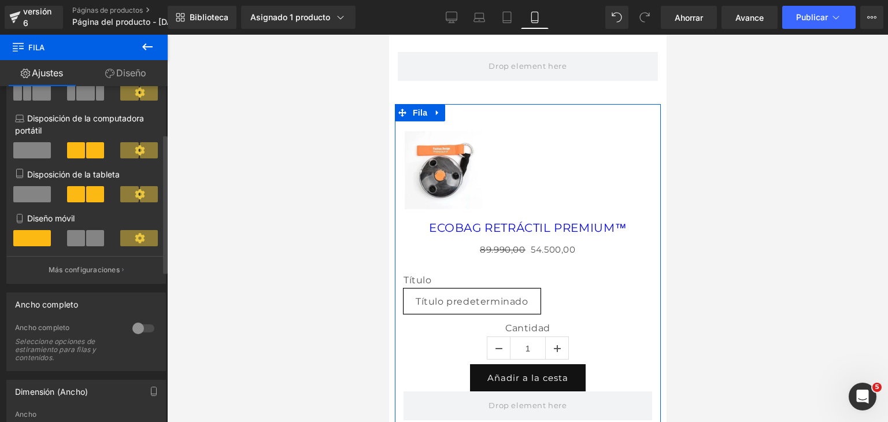
click at [89, 241] on span at bounding box center [95, 238] width 18 height 16
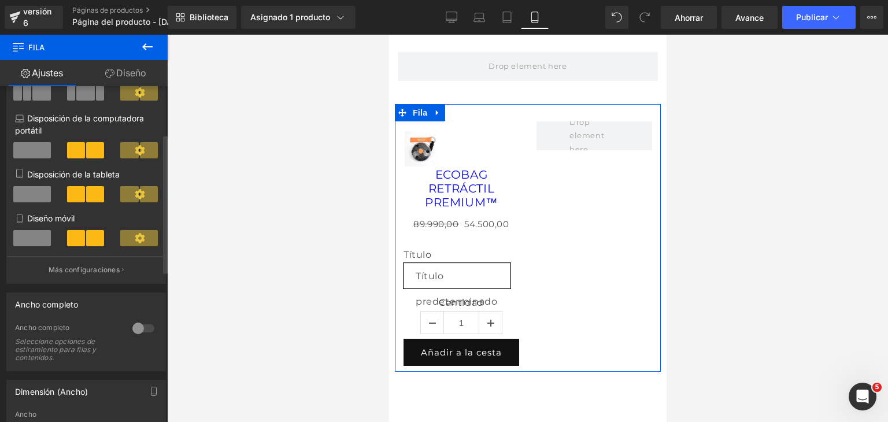
click at [135, 238] on icon at bounding box center [140, 238] width 10 height 10
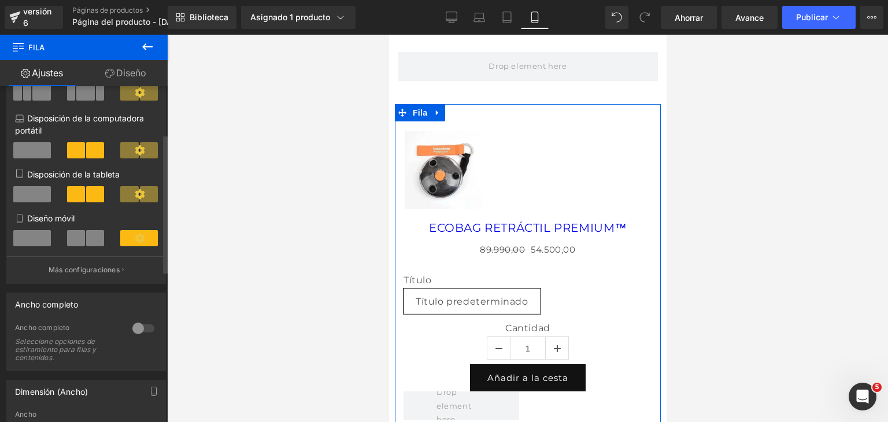
click at [40, 243] on span at bounding box center [32, 238] width 38 height 16
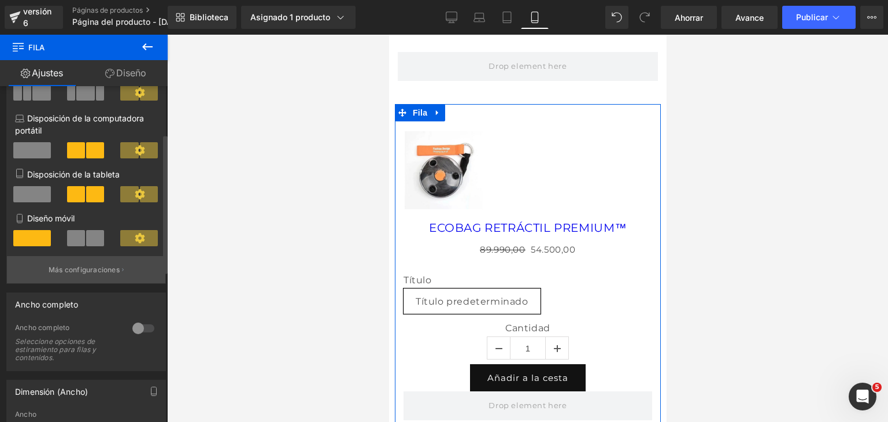
click at [96, 274] on font "Más configuraciones" at bounding box center [84, 269] width 71 height 9
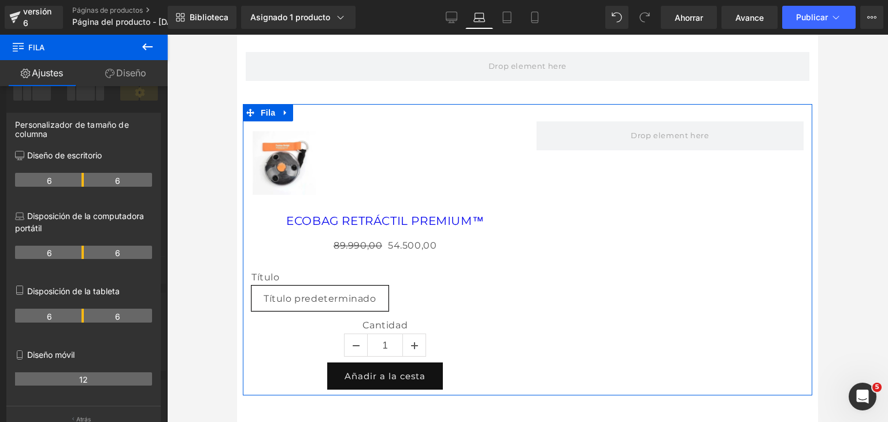
drag, startPoint x: 83, startPoint y: 253, endPoint x: 99, endPoint y: 254, distance: 16.2
click at [99, 254] on th "6" at bounding box center [118, 253] width 69 height 14
drag, startPoint x: 86, startPoint y: 248, endPoint x: 70, endPoint y: 253, distance: 16.3
click at [70, 253] on tr "6 6" at bounding box center [83, 253] width 137 height 14
click at [78, 379] on th "12" at bounding box center [83, 379] width 137 height 14
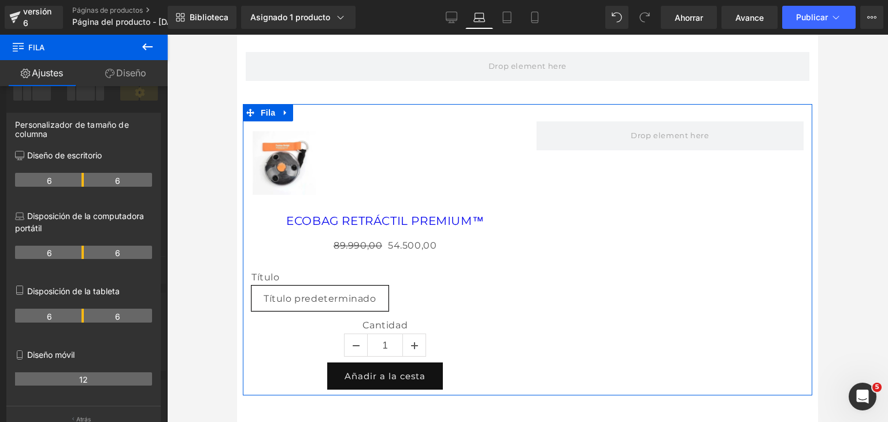
click at [77, 355] on p "Diseño móvil" at bounding box center [83, 354] width 137 height 12
click at [88, 376] on th "12" at bounding box center [83, 379] width 137 height 14
click at [88, 377] on th "12" at bounding box center [83, 379] width 137 height 14
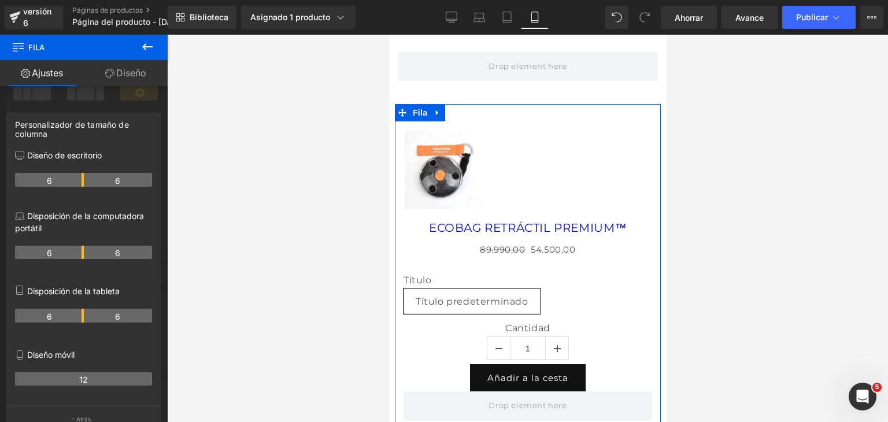
drag, startPoint x: 86, startPoint y: 377, endPoint x: 76, endPoint y: 376, distance: 9.9
click at [76, 376] on th "12" at bounding box center [83, 379] width 137 height 14
drag, startPoint x: 83, startPoint y: 376, endPoint x: 103, endPoint y: 375, distance: 20.2
click at [103, 375] on th "12" at bounding box center [83, 379] width 137 height 14
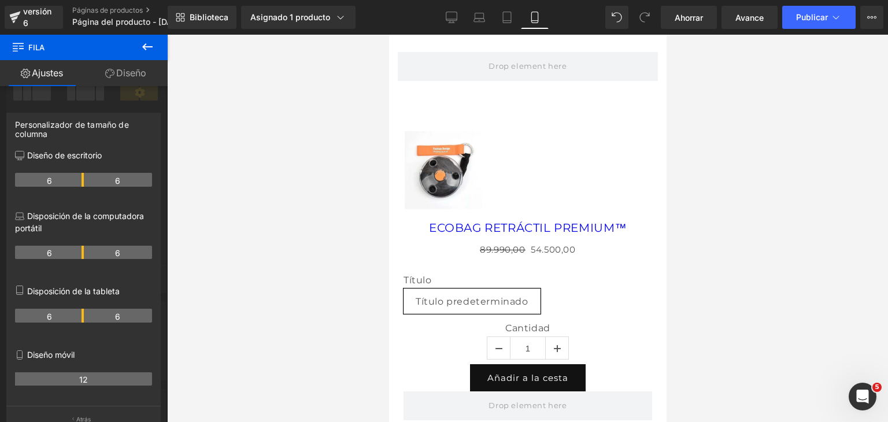
click at [142, 42] on icon at bounding box center [147, 47] width 14 height 14
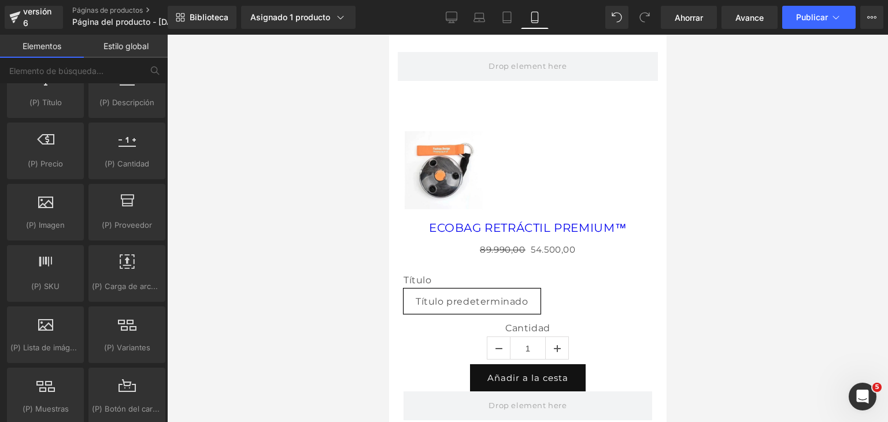
drag, startPoint x: 194, startPoint y: 144, endPoint x: 317, endPoint y: 109, distance: 128.0
click at [317, 109] on div at bounding box center [527, 228] width 721 height 387
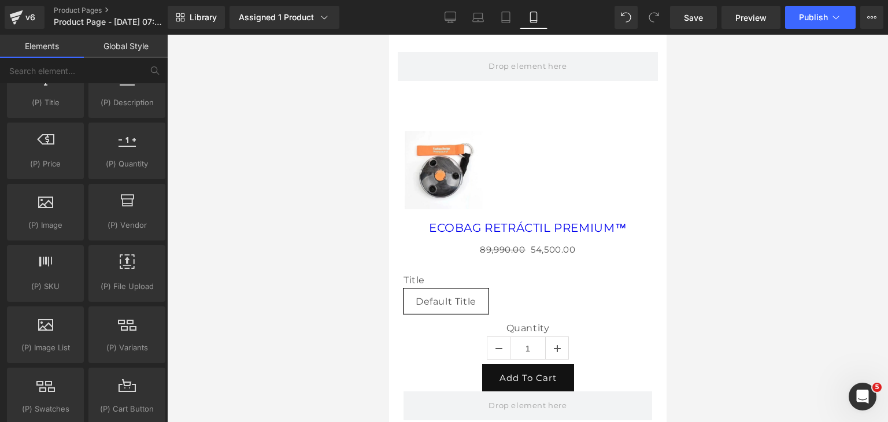
click at [186, 179] on div at bounding box center [527, 228] width 721 height 387
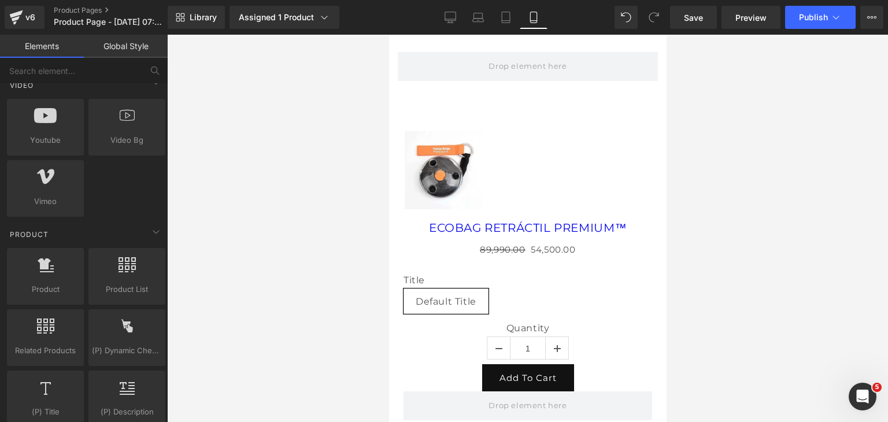
scroll to position [809, 0]
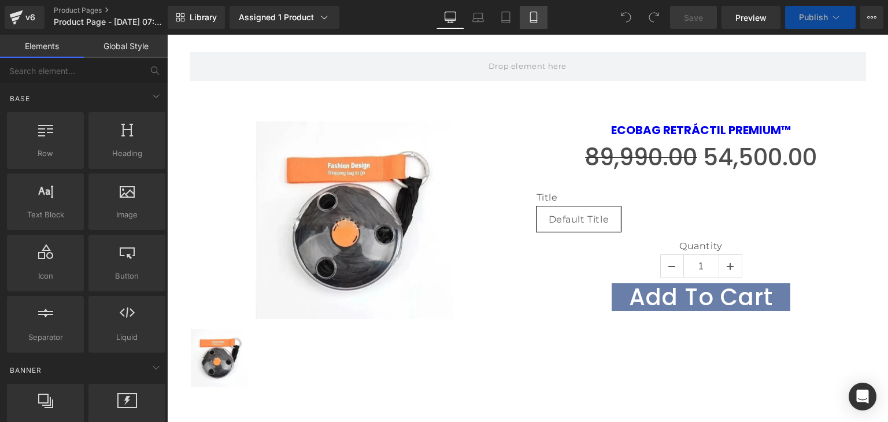
click at [537, 14] on icon at bounding box center [534, 18] width 12 height 12
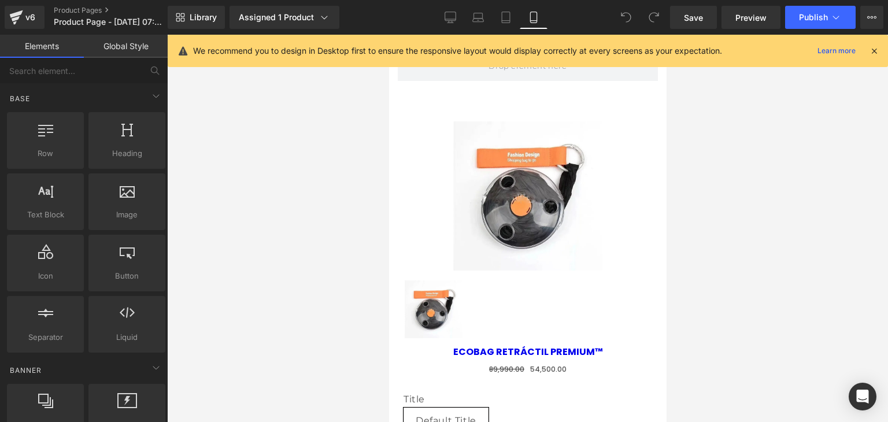
click at [869, 50] on icon at bounding box center [874, 51] width 10 height 10
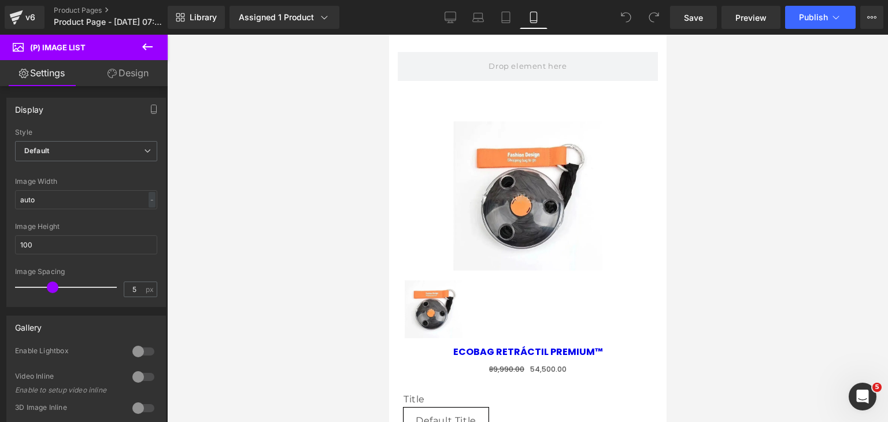
click at [141, 77] on link "Design" at bounding box center [128, 73] width 84 height 26
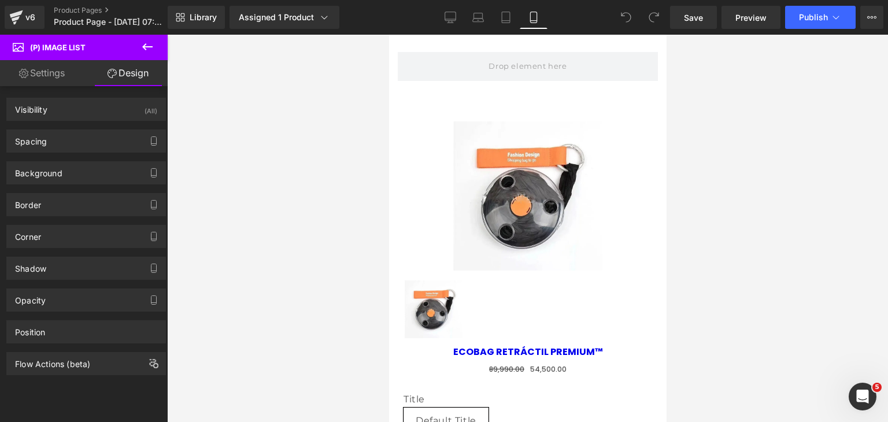
click at [51, 74] on link "Settings" at bounding box center [42, 73] width 84 height 26
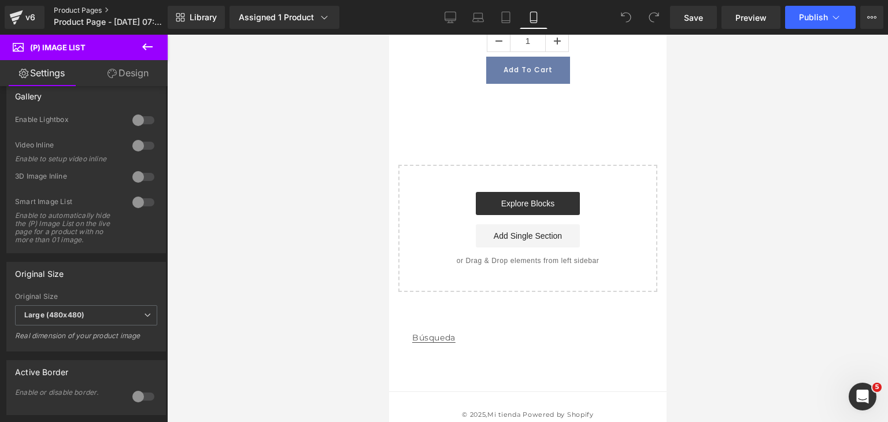
scroll to position [435, 0]
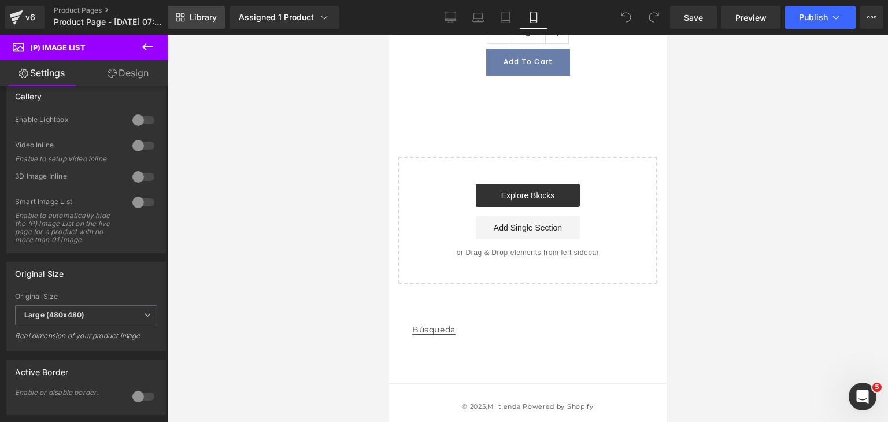
click at [202, 14] on span "Library" at bounding box center [203, 17] width 27 height 10
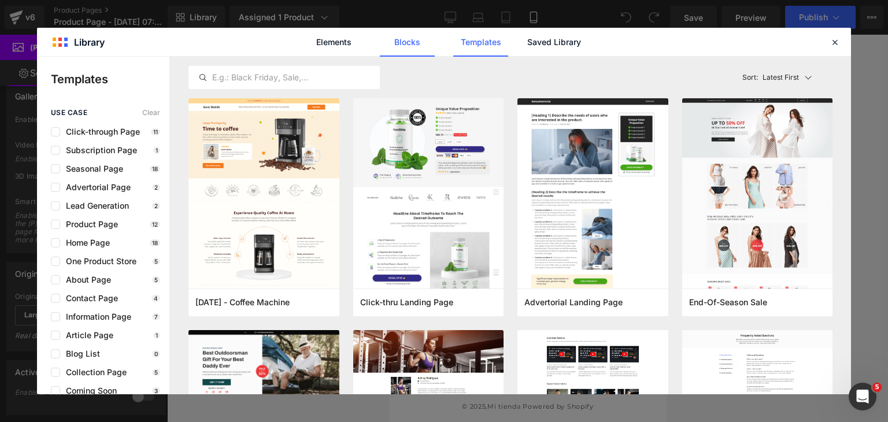
click at [416, 47] on link "Blocks" at bounding box center [407, 42] width 55 height 29
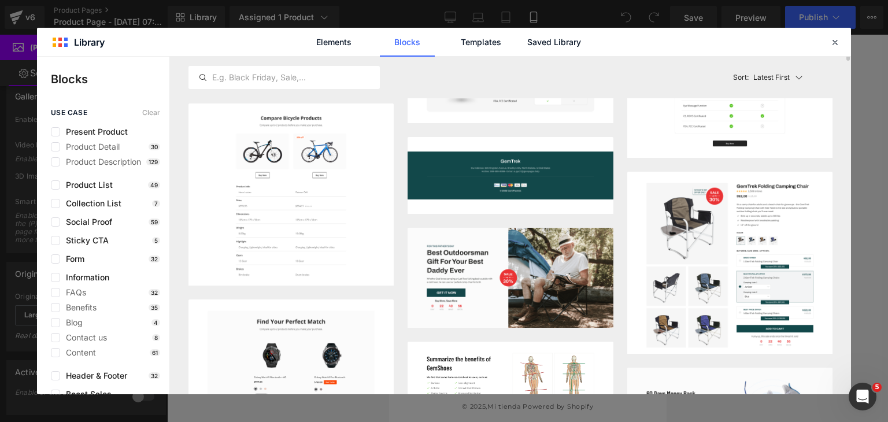
scroll to position [58, 0]
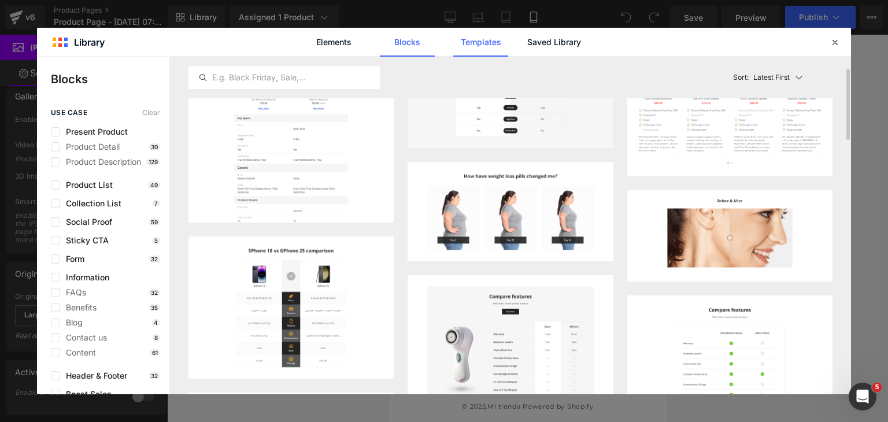
click at [482, 47] on link "Templates" at bounding box center [480, 42] width 55 height 29
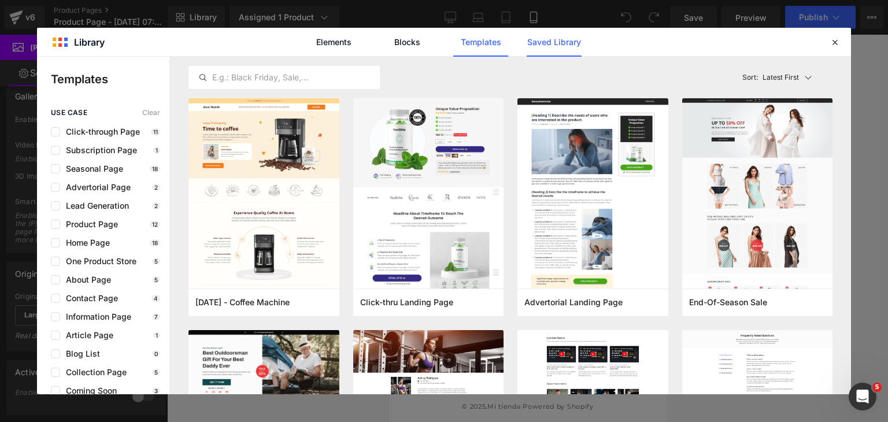
click at [529, 45] on link "Saved Library" at bounding box center [553, 42] width 55 height 29
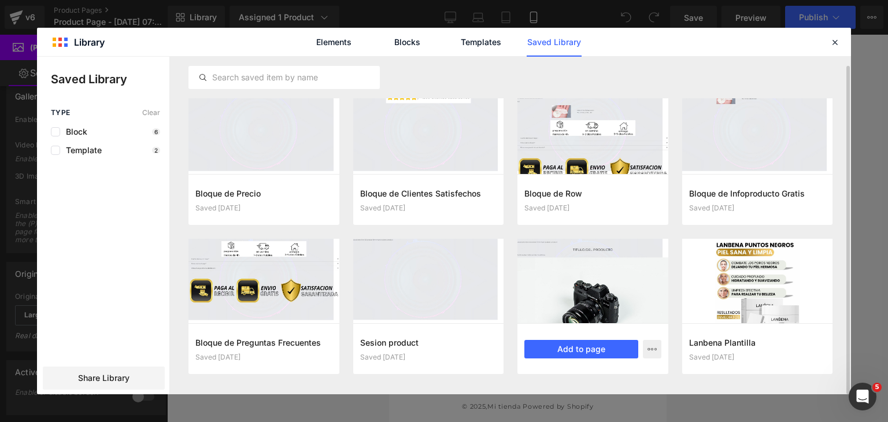
scroll to position [6, 0]
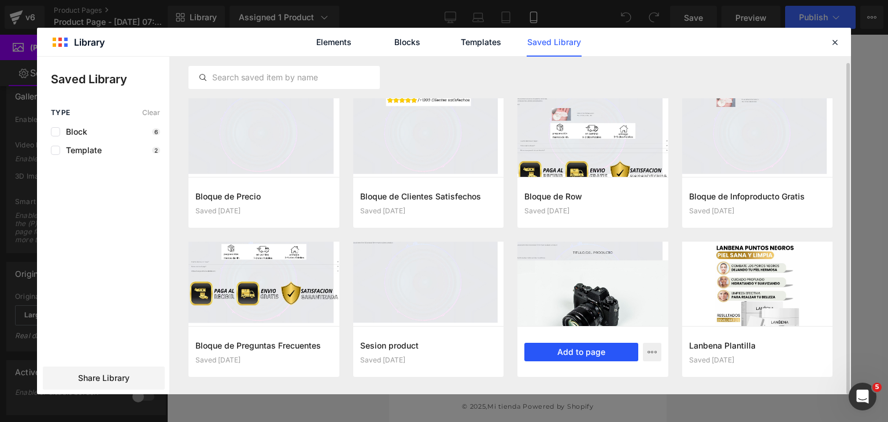
click at [592, 354] on button "Add to page" at bounding box center [581, 352] width 114 height 18
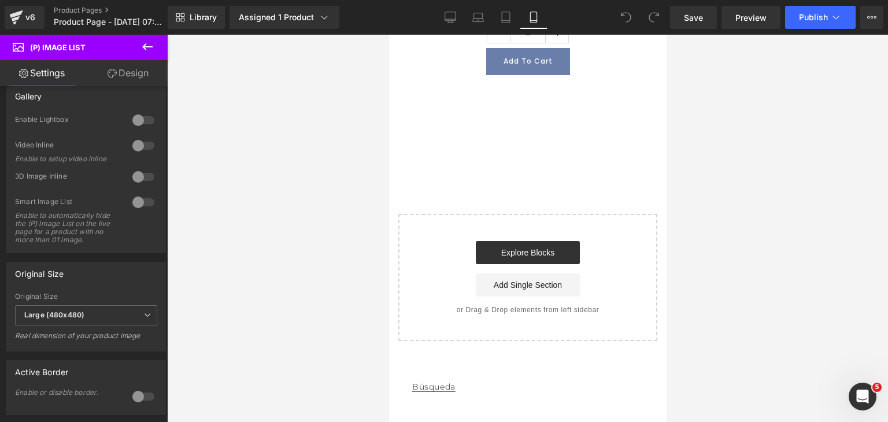
scroll to position [436, 0]
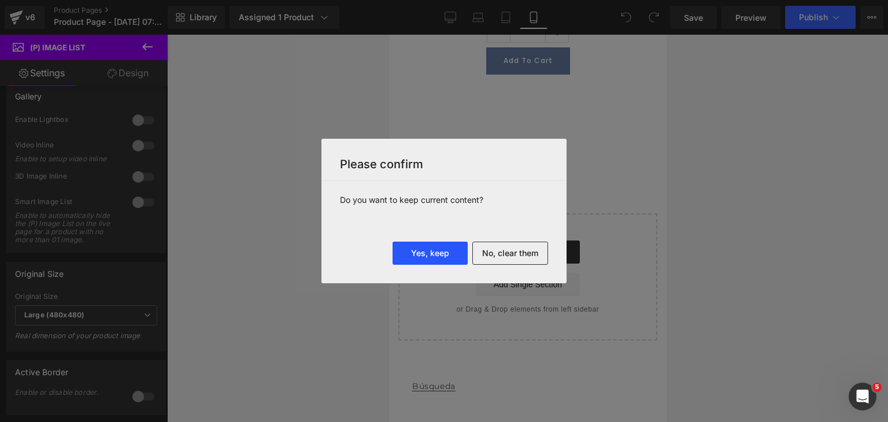
click at [454, 255] on button "Yes, keep" at bounding box center [429, 253] width 75 height 23
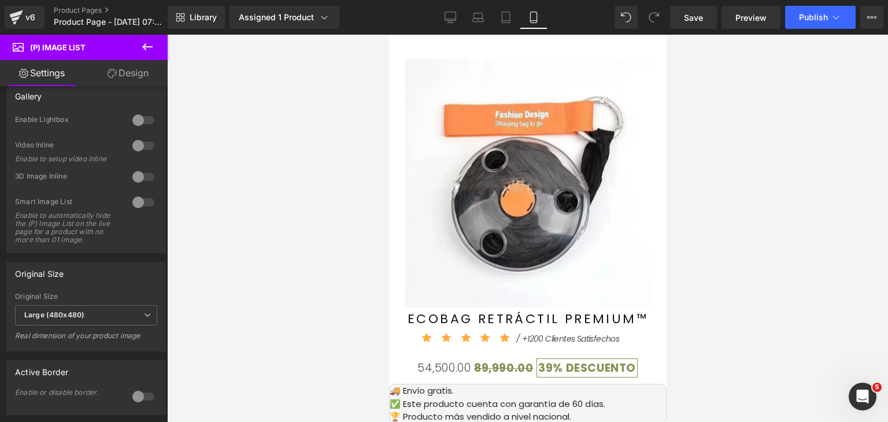
scroll to position [551, 0]
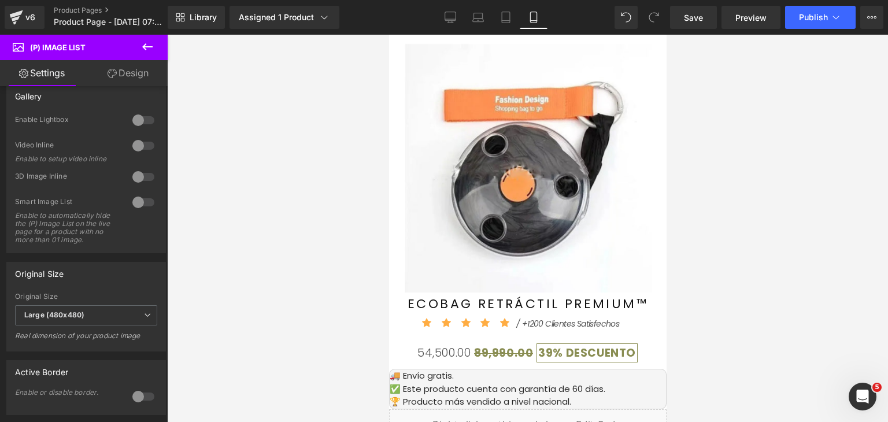
click at [525, 241] on img at bounding box center [528, 168] width 249 height 249
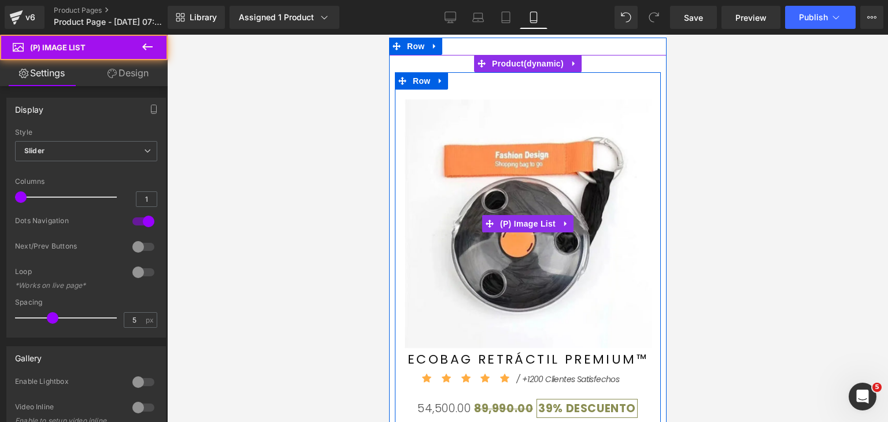
scroll to position [494, 0]
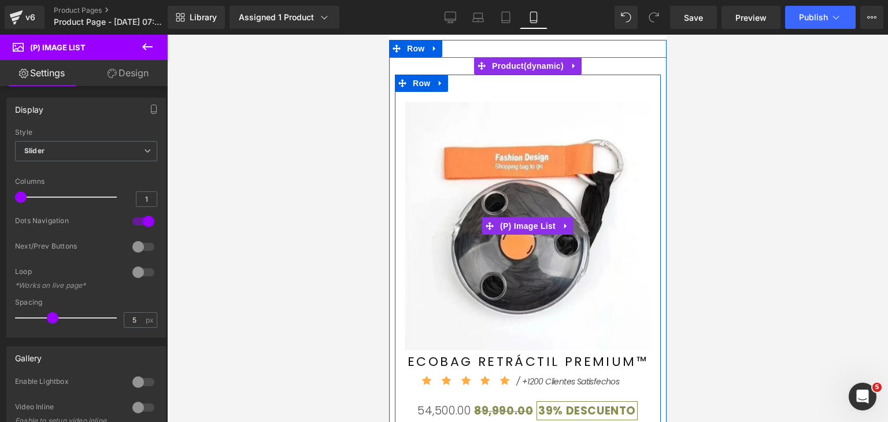
click at [518, 170] on img at bounding box center [528, 226] width 249 height 249
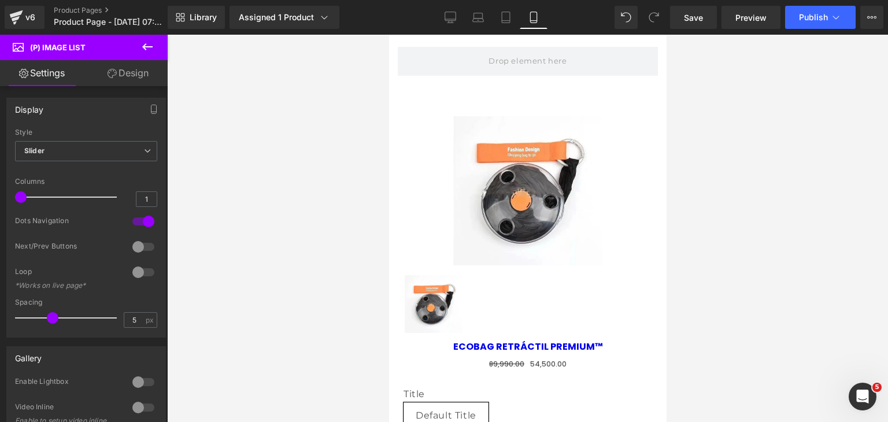
scroll to position [0, 0]
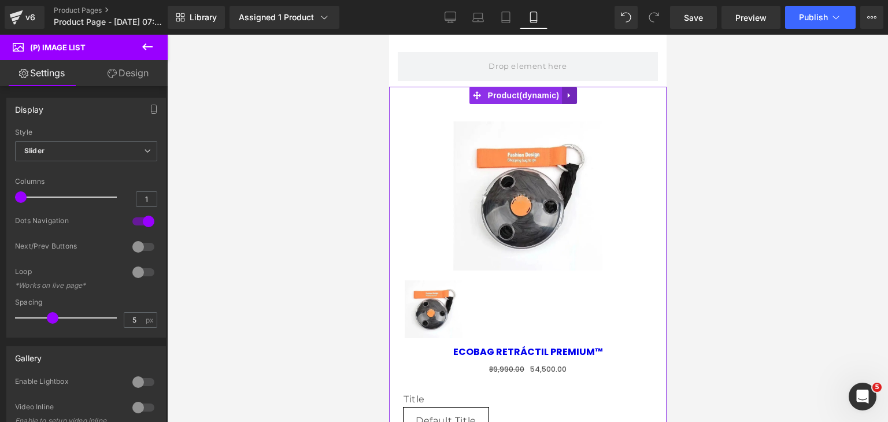
click at [566, 94] on icon at bounding box center [569, 95] width 8 height 9
click at [574, 98] on icon at bounding box center [576, 95] width 8 height 8
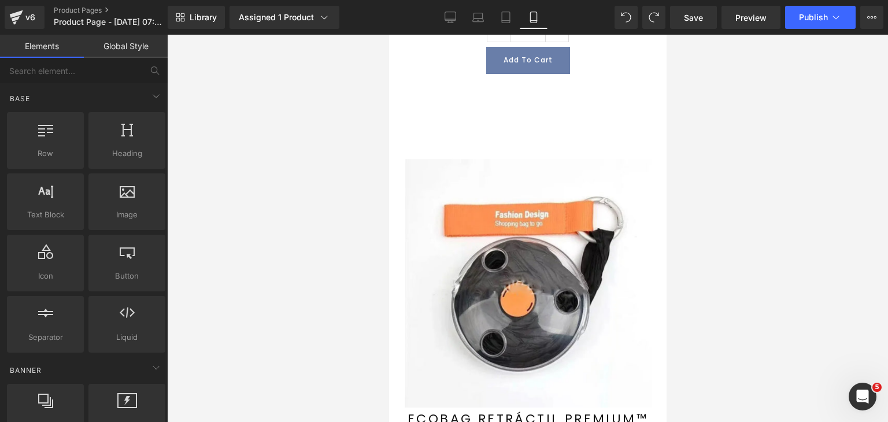
scroll to position [405, 0]
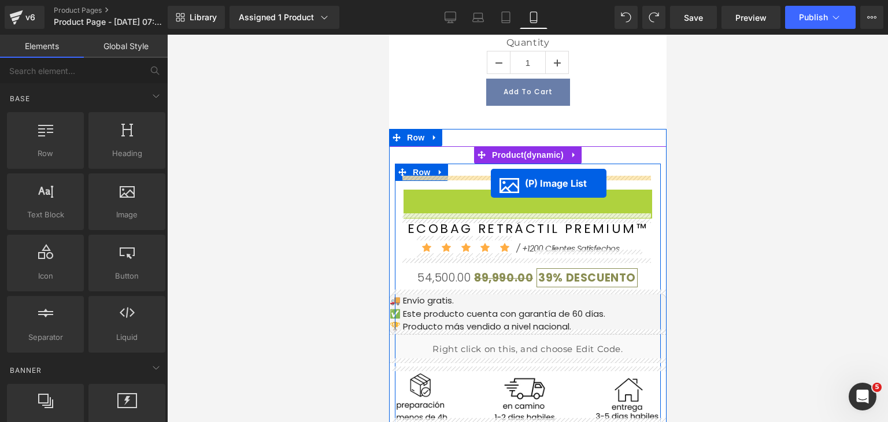
drag, startPoint x: 486, startPoint y: 291, endPoint x: 490, endPoint y: 183, distance: 108.1
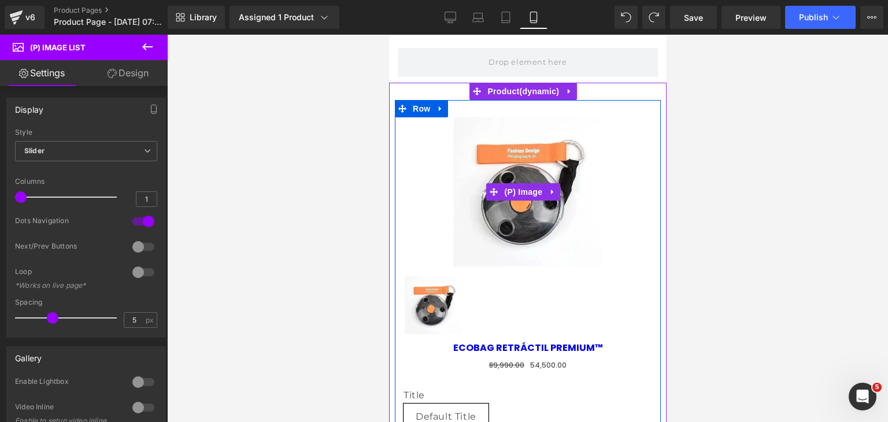
scroll to position [0, 0]
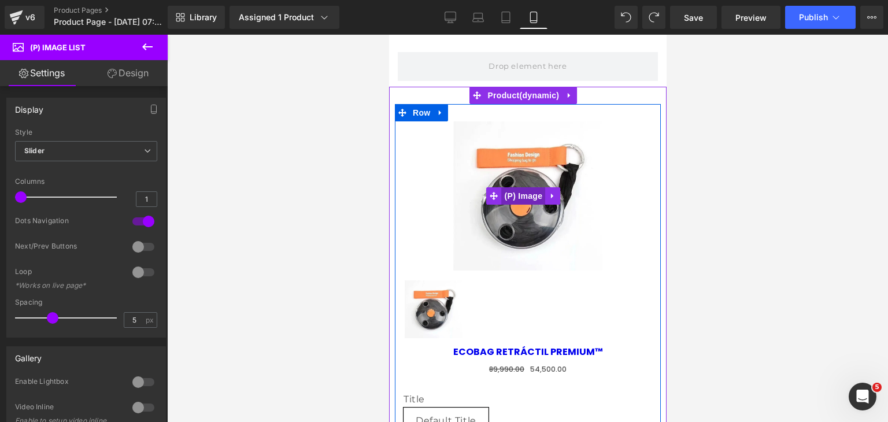
click at [518, 189] on span "(P) Image" at bounding box center [523, 195] width 44 height 17
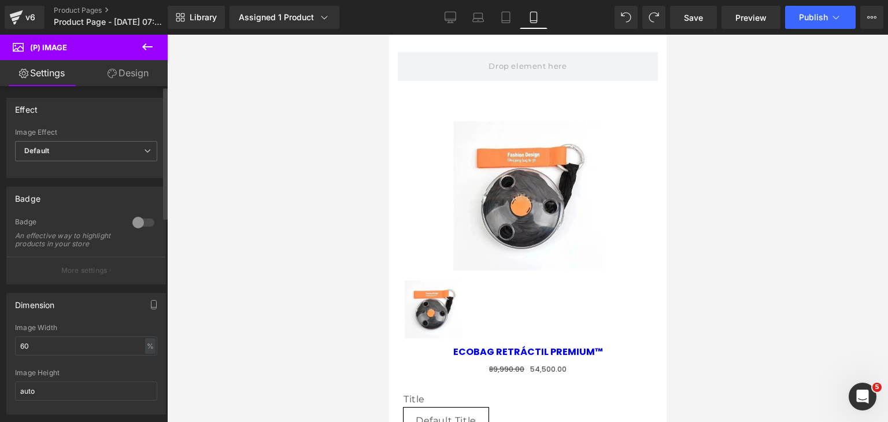
click at [143, 223] on div at bounding box center [143, 222] width 28 height 18
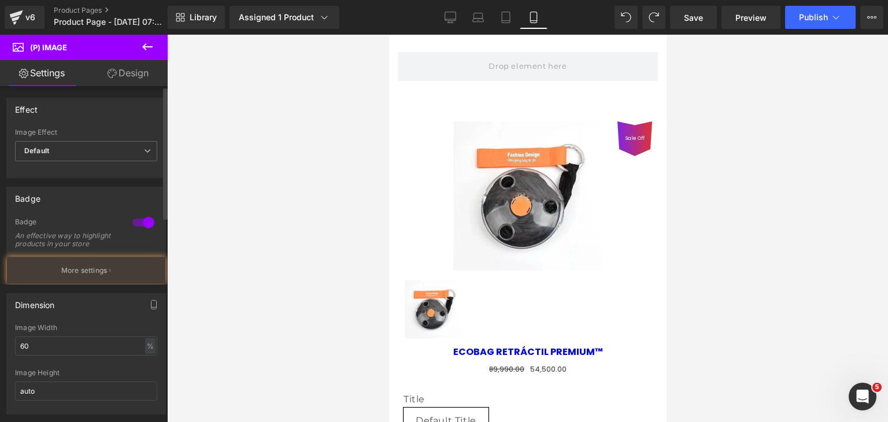
click at [132, 223] on div at bounding box center [143, 222] width 28 height 18
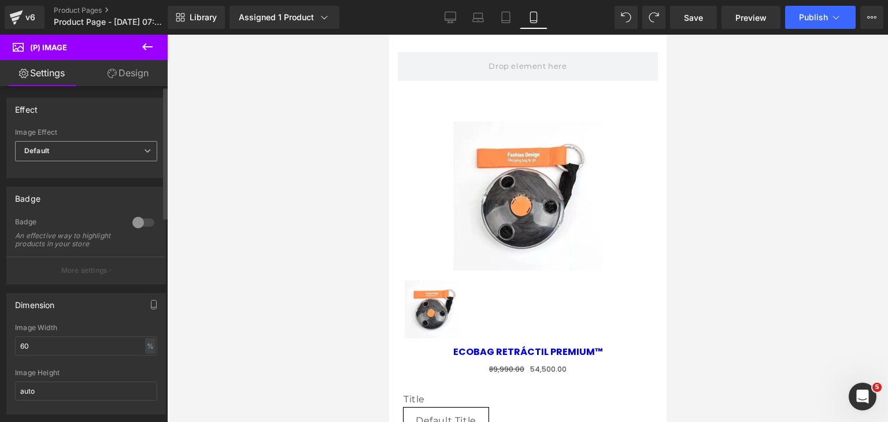
click at [92, 153] on span "Default" at bounding box center [86, 151] width 142 height 20
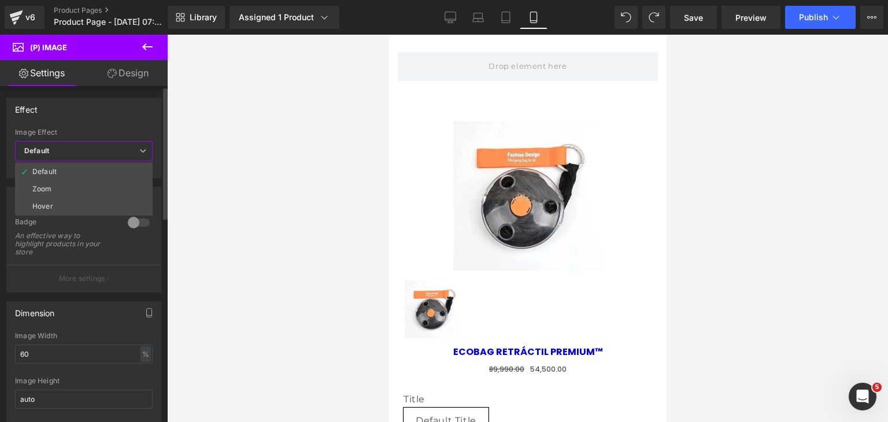
click at [92, 149] on span "Default" at bounding box center [84, 151] width 138 height 20
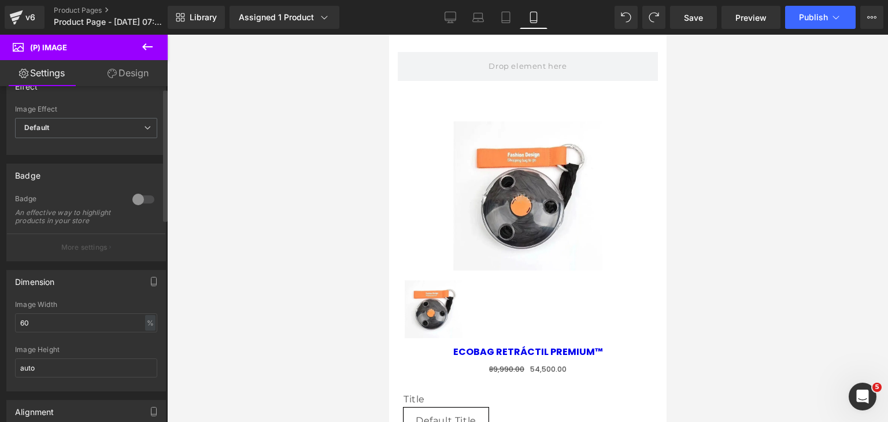
scroll to position [116, 0]
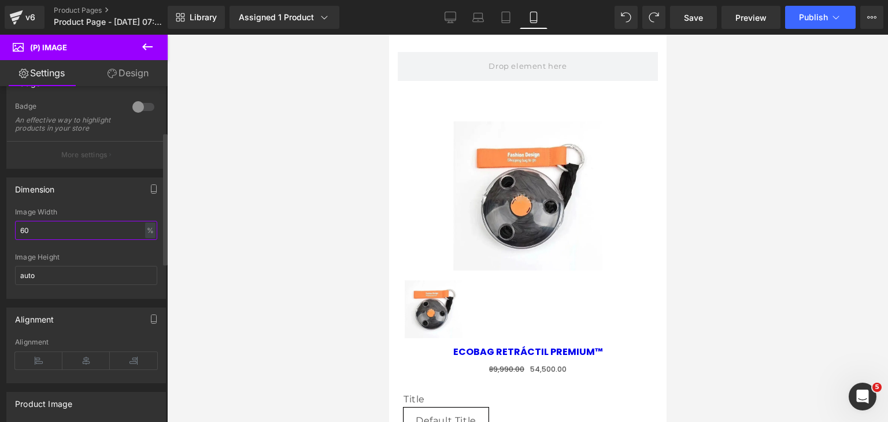
drag, startPoint x: 38, startPoint y: 238, endPoint x: 20, endPoint y: 238, distance: 17.9
click at [20, 238] on input "60" at bounding box center [86, 230] width 142 height 19
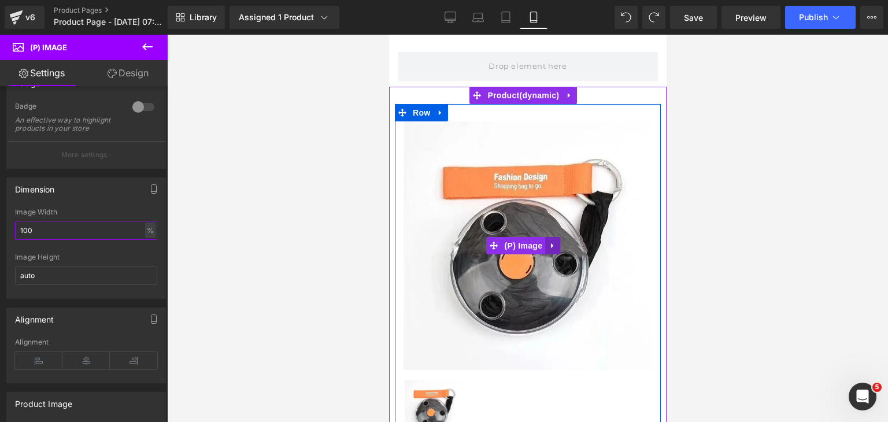
type input "100"
click at [551, 237] on link at bounding box center [551, 245] width 15 height 17
click at [554, 243] on icon at bounding box center [552, 246] width 8 height 9
click at [556, 242] on icon at bounding box center [559, 246] width 8 height 8
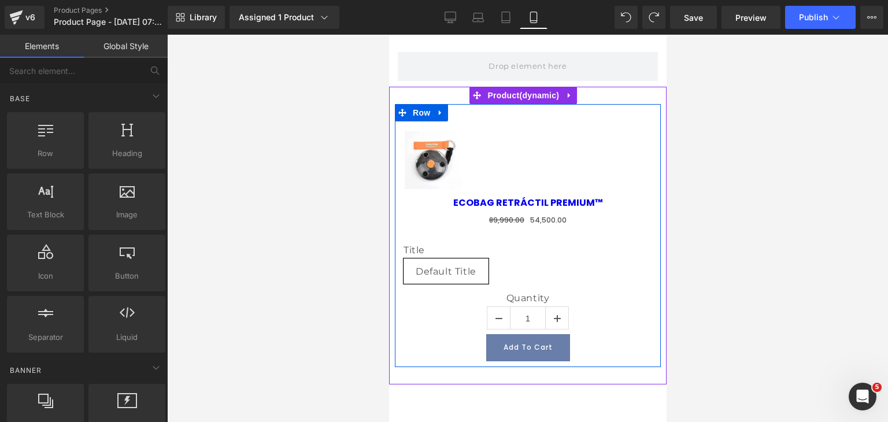
click at [420, 160] on img at bounding box center [433, 160] width 58 height 58
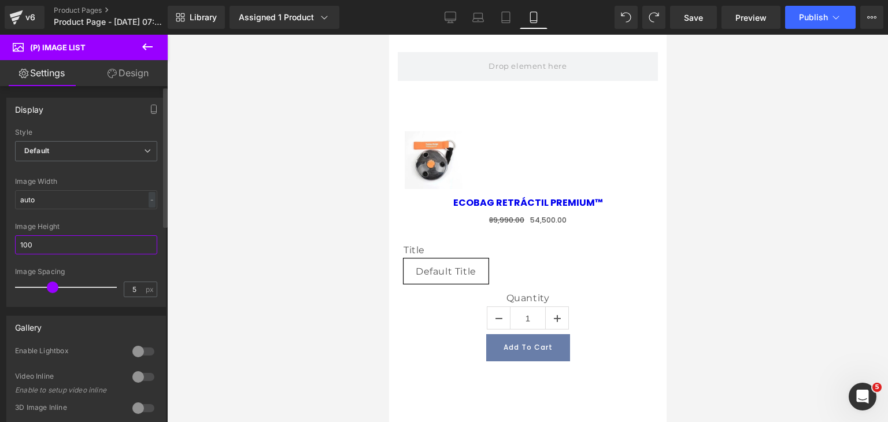
drag, startPoint x: 55, startPoint y: 249, endPoint x: 28, endPoint y: 248, distance: 27.7
click at [28, 248] on input "100" at bounding box center [86, 244] width 142 height 19
click at [27, 248] on input "100" at bounding box center [86, 244] width 142 height 19
click at [35, 245] on input "100" at bounding box center [86, 244] width 142 height 19
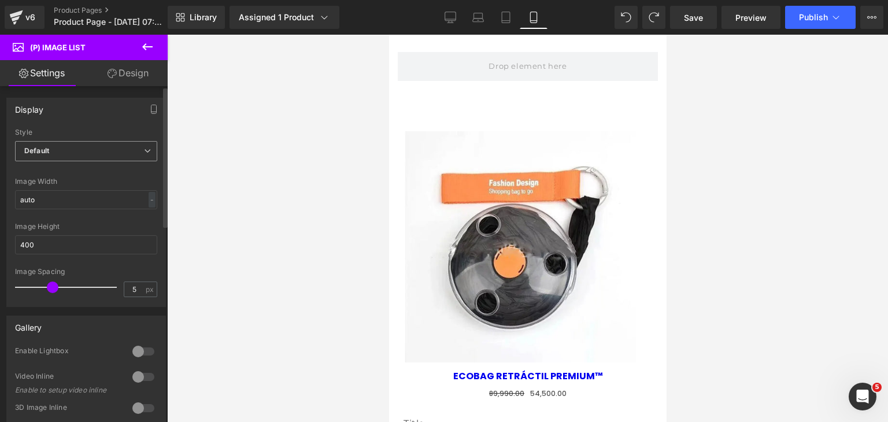
click at [69, 147] on span "Default" at bounding box center [86, 151] width 142 height 20
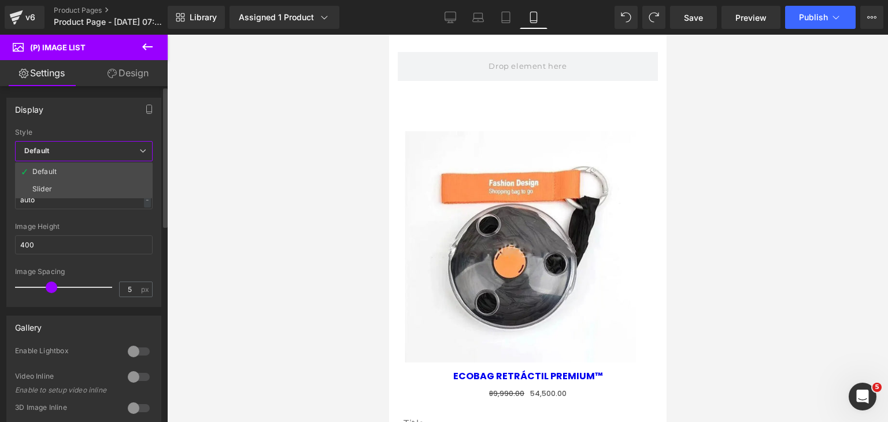
click at [73, 151] on span "Default" at bounding box center [84, 151] width 138 height 20
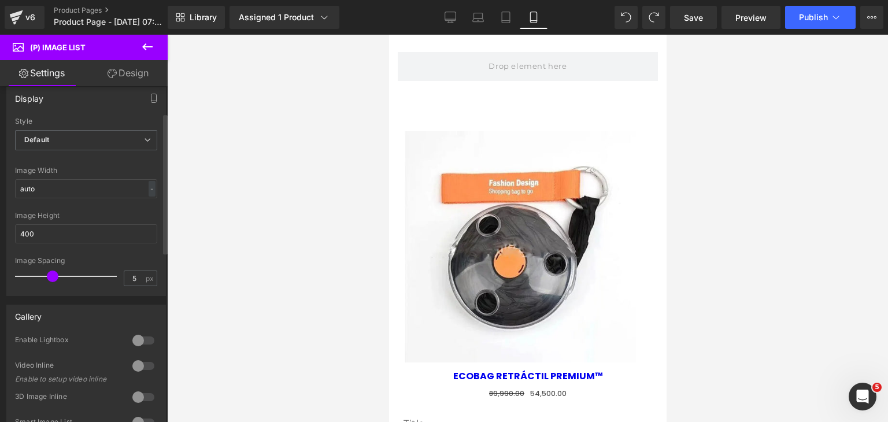
scroll to position [0, 0]
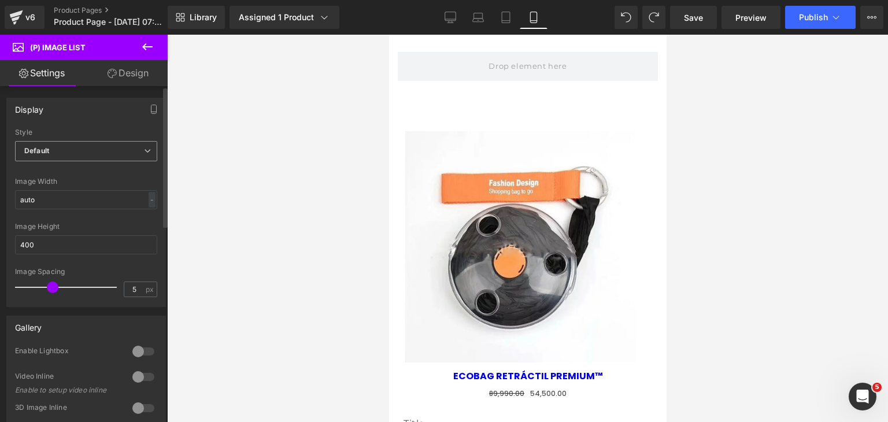
click at [69, 151] on span "Default" at bounding box center [86, 151] width 142 height 20
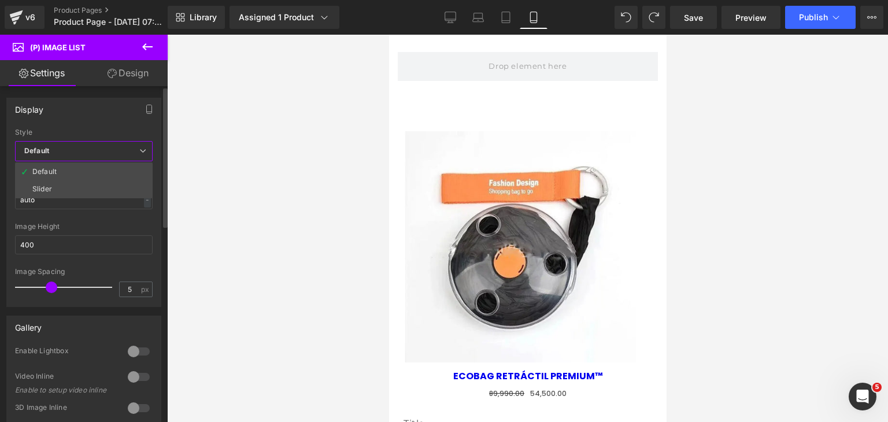
click at [71, 150] on span "Default" at bounding box center [84, 151] width 138 height 20
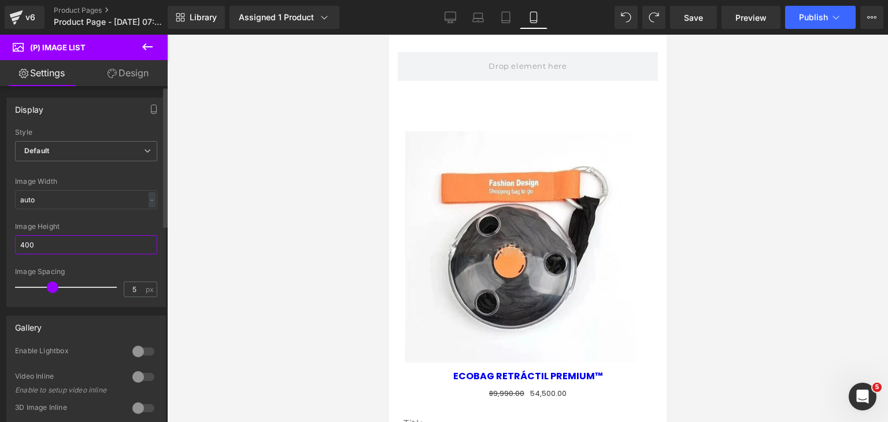
click at [46, 240] on input "400" at bounding box center [86, 244] width 142 height 19
drag, startPoint x: 46, startPoint y: 240, endPoint x: 14, endPoint y: 241, distance: 31.8
click at [14, 241] on div "Default Slider Style Default Default Slider 5 Columns 5 4 Columns 4 3 Columns 3…" at bounding box center [86, 217] width 158 height 178
type input "4"
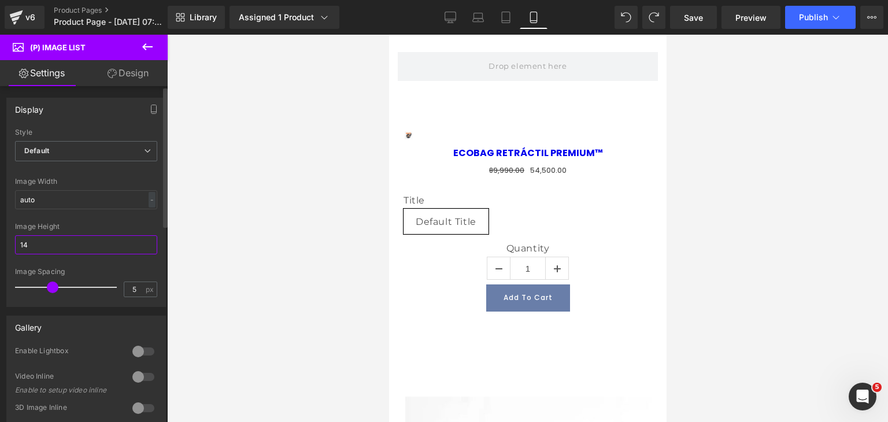
type input "1"
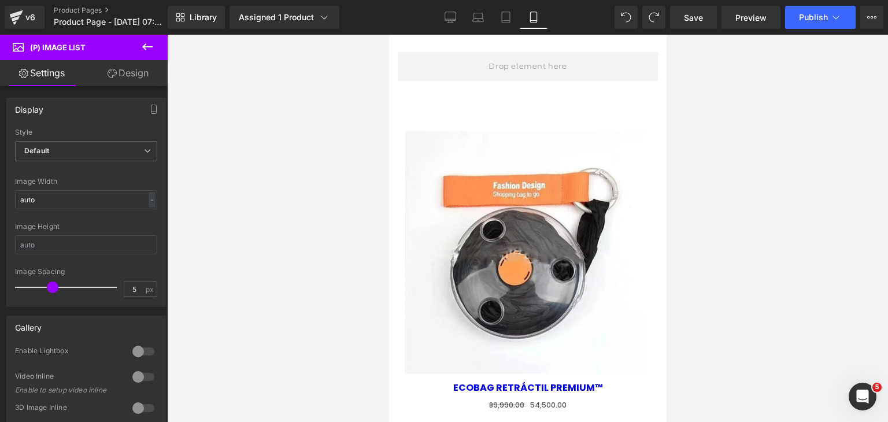
click at [622, 3] on div "Library Assigned 1 Product Product Preview ECOBAG RETRÁCTIL PREMIUM™ Manage ass…" at bounding box center [528, 17] width 720 height 35
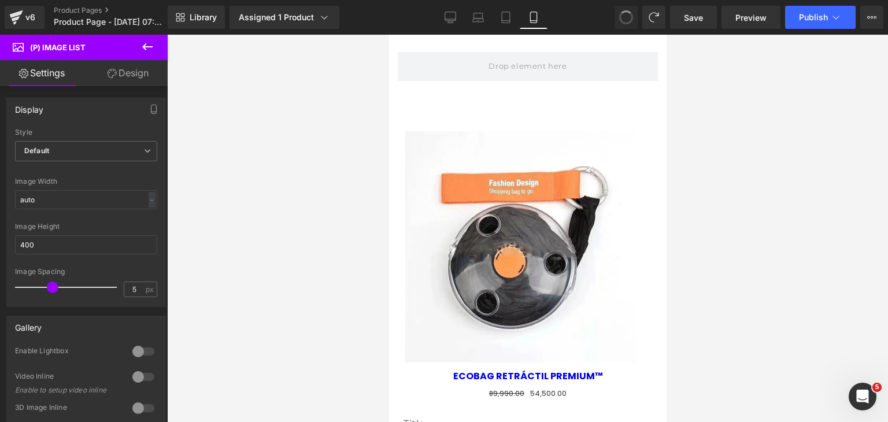
type input "100"
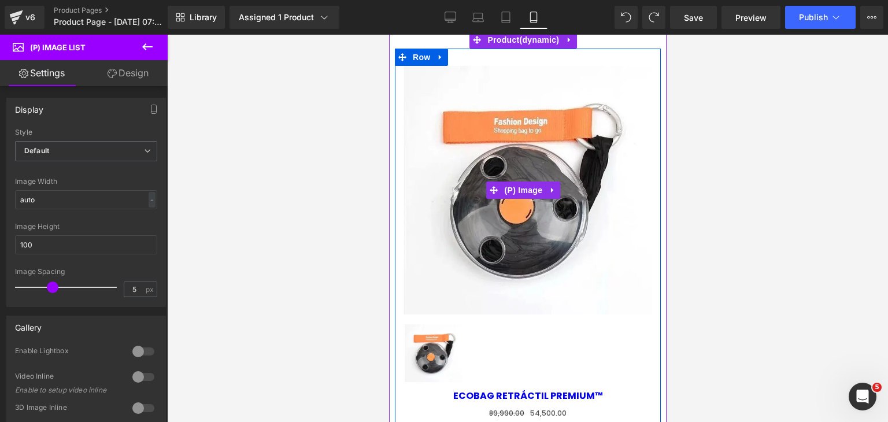
scroll to position [58, 0]
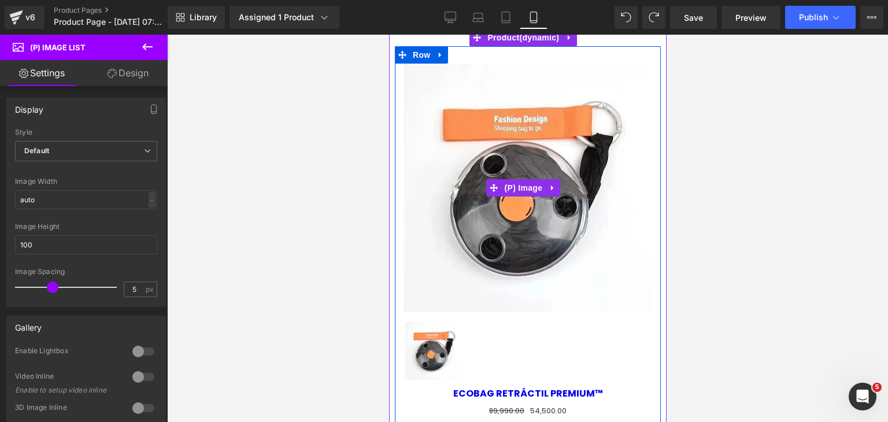
click at [514, 220] on img at bounding box center [527, 188] width 249 height 249
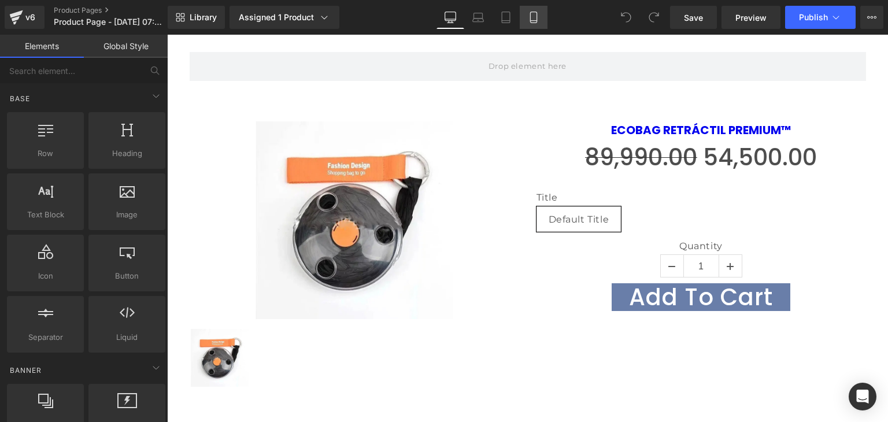
click at [528, 18] on icon at bounding box center [534, 18] width 12 height 12
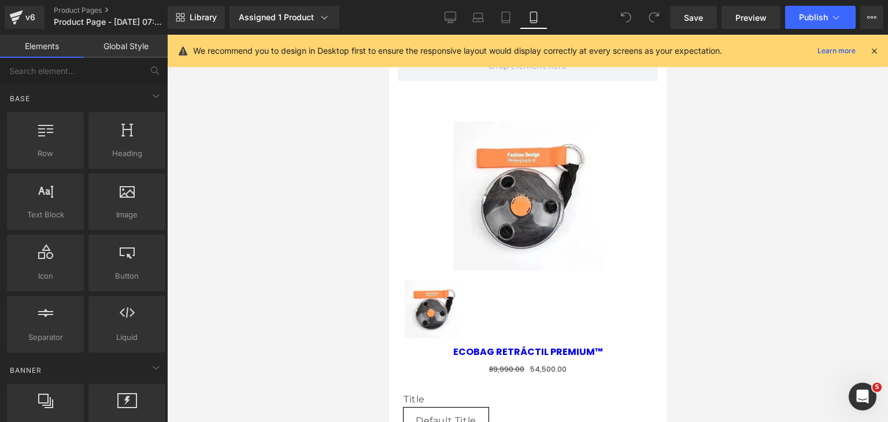
click at [871, 50] on icon at bounding box center [874, 51] width 10 height 10
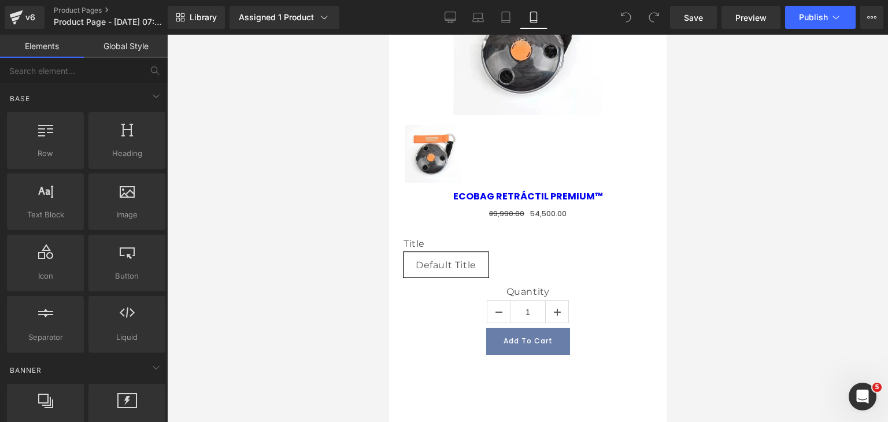
scroll to position [88, 0]
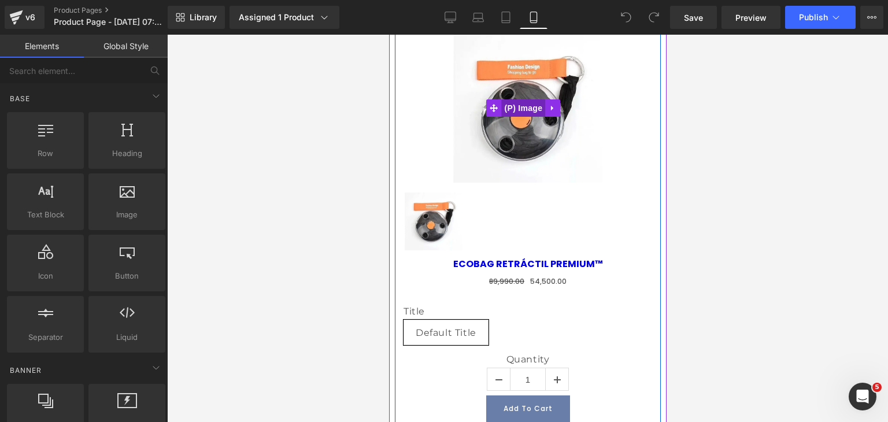
click at [525, 107] on span "(P) Image" at bounding box center [523, 107] width 44 height 17
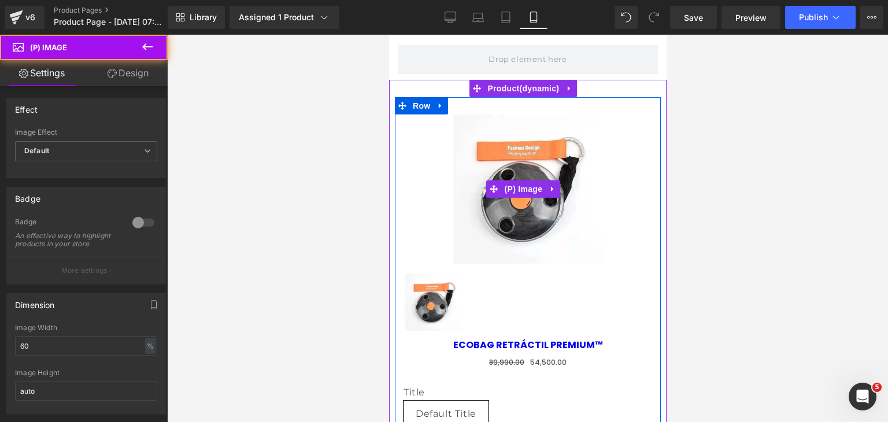
scroll to position [0, 0]
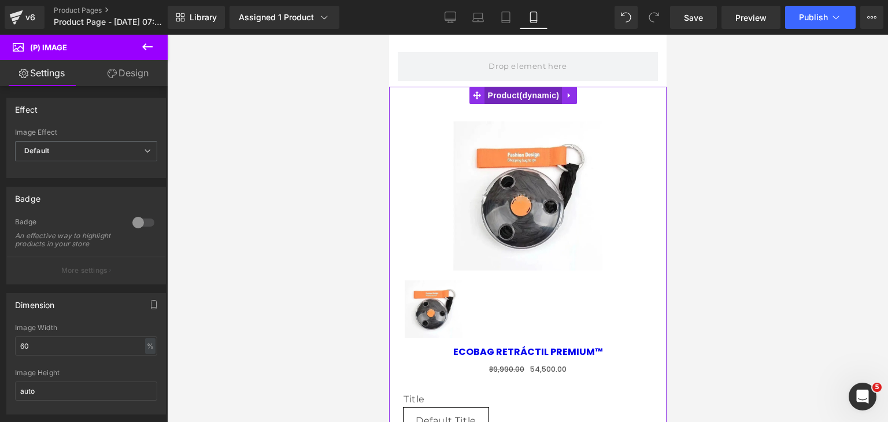
click at [524, 98] on span "Product" at bounding box center [522, 95] width 77 height 17
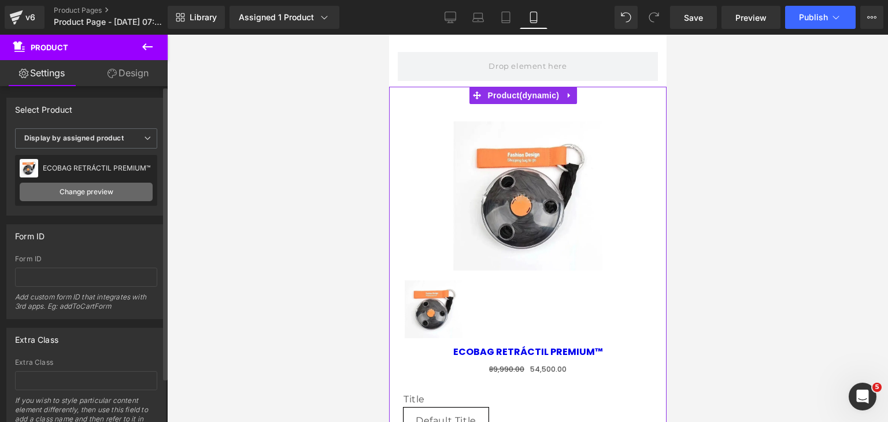
click at [93, 187] on link "Change preview" at bounding box center [86, 192] width 133 height 18
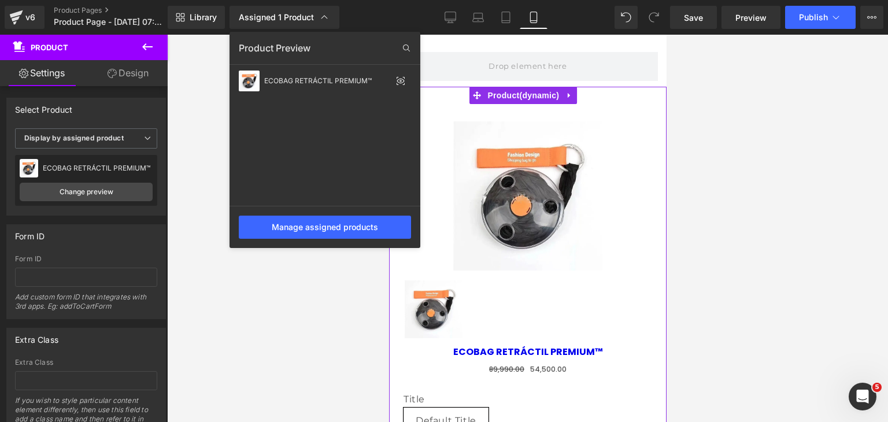
click at [176, 151] on div at bounding box center [527, 228] width 721 height 387
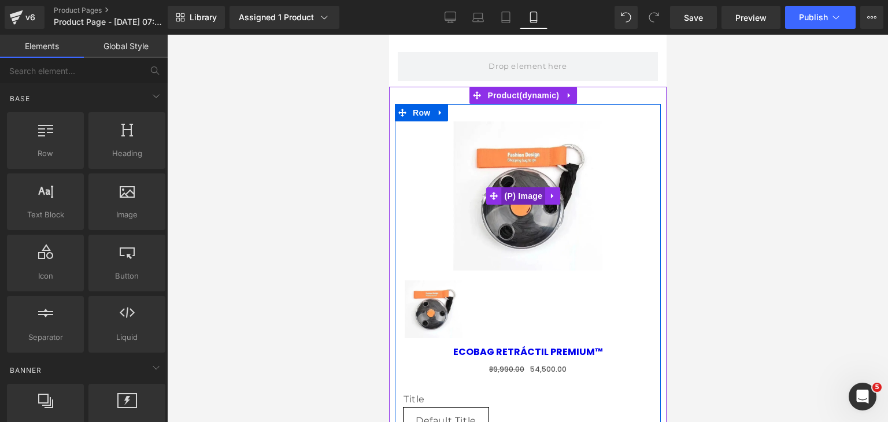
click at [528, 190] on span "(P) Image" at bounding box center [523, 195] width 44 height 17
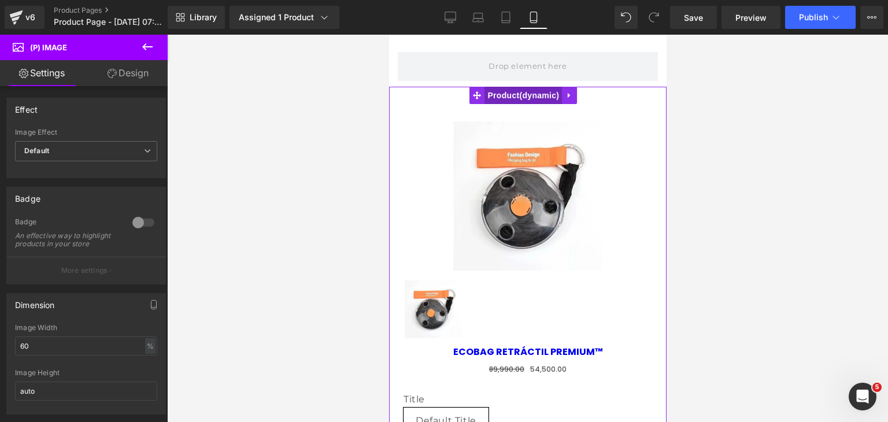
click at [533, 88] on span "Product" at bounding box center [522, 95] width 77 height 17
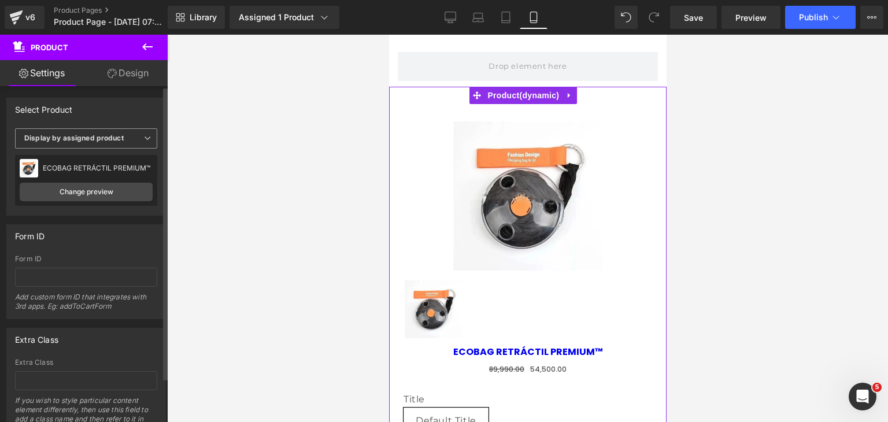
click at [120, 144] on span "Display by assigned product" at bounding box center [86, 138] width 142 height 20
click at [98, 169] on li "Select manually" at bounding box center [84, 173] width 138 height 17
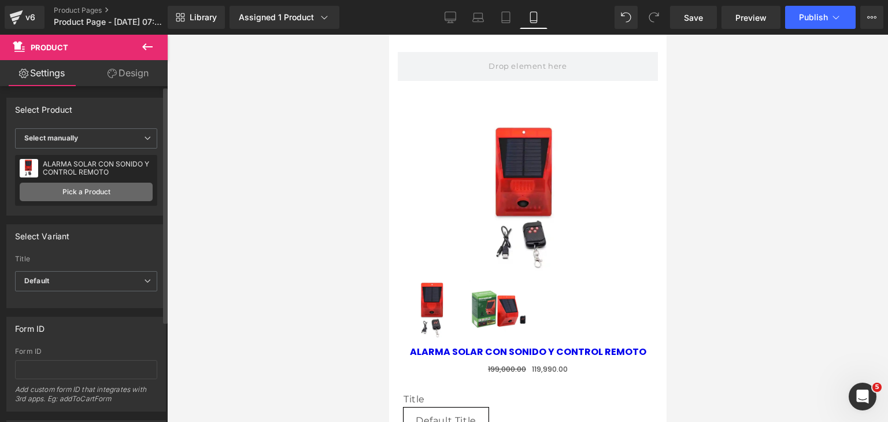
click at [88, 188] on link "Pick a Product" at bounding box center [86, 192] width 133 height 18
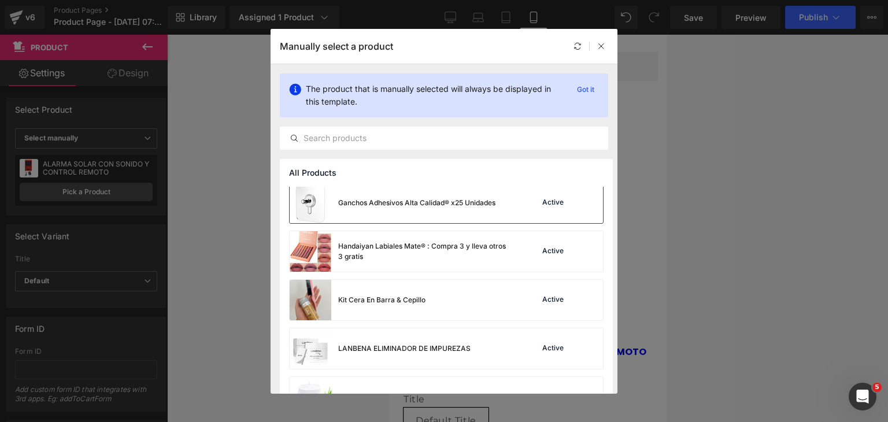
scroll to position [116, 0]
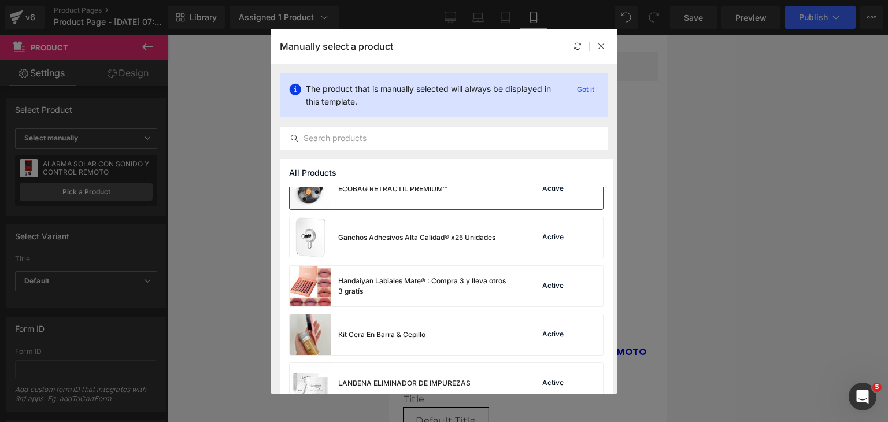
click at [432, 203] on div "ECOBAG RETRÁCTIL PREMIUM™" at bounding box center [368, 189] width 157 height 40
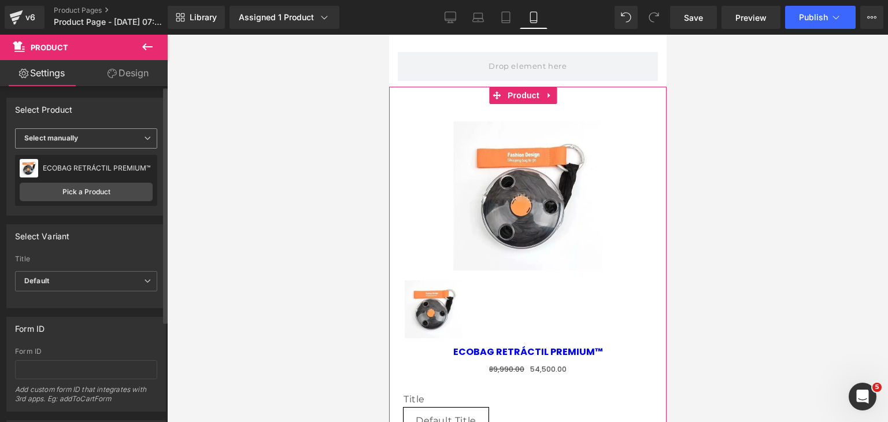
click at [125, 142] on span "Select manually" at bounding box center [86, 138] width 142 height 20
click at [97, 173] on li "Select manually" at bounding box center [84, 173] width 138 height 17
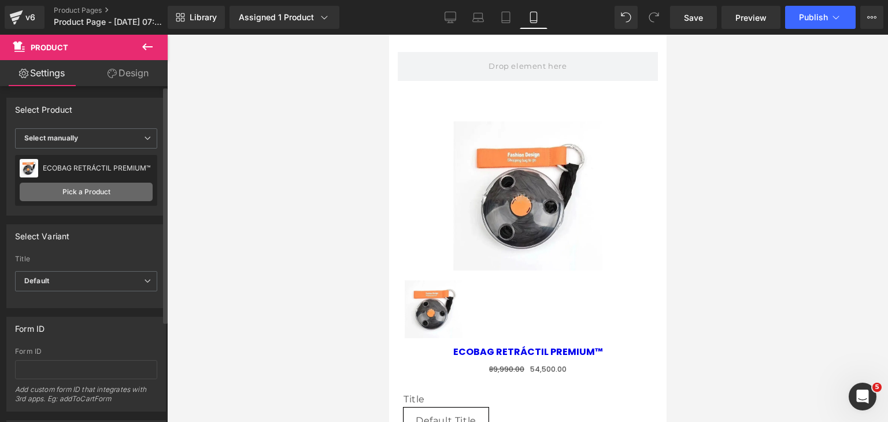
click at [90, 192] on link "Pick a Product" at bounding box center [86, 192] width 133 height 18
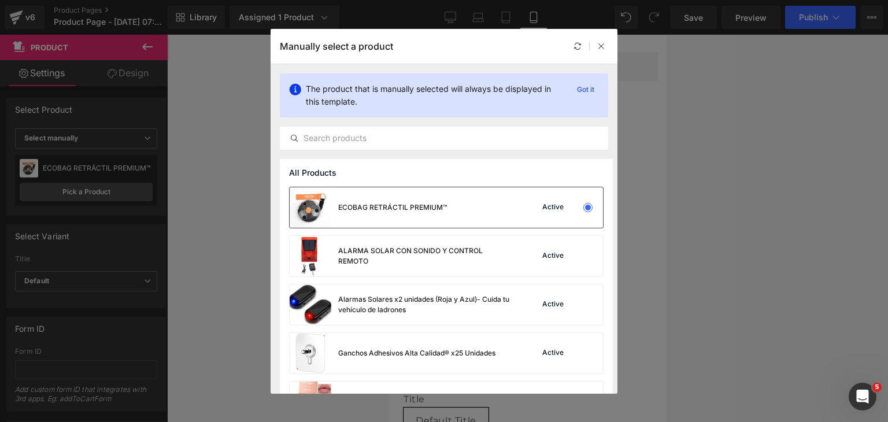
click at [582, 212] on div at bounding box center [588, 207] width 16 height 16
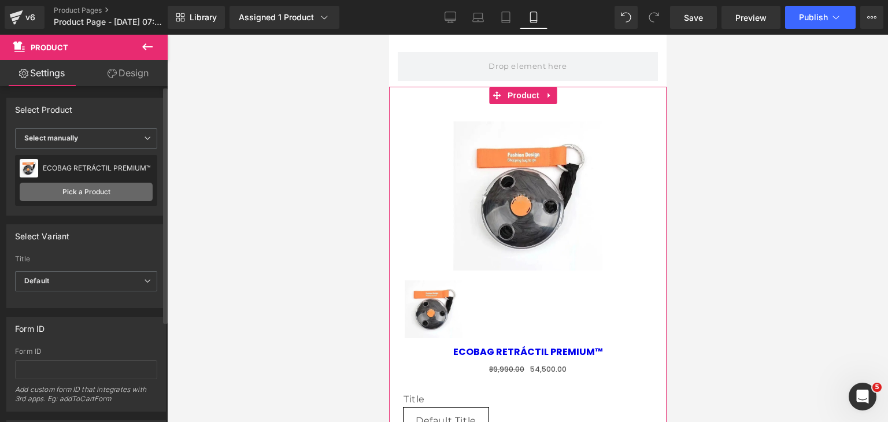
click at [99, 186] on link "Pick a Product" at bounding box center [86, 192] width 133 height 18
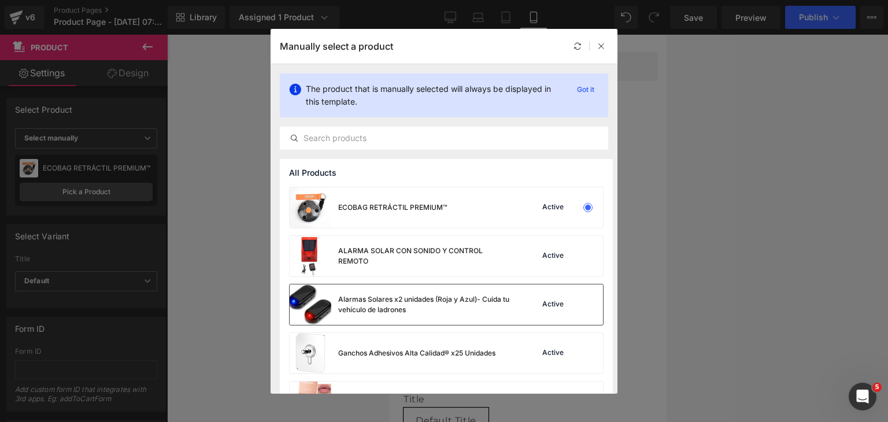
click at [396, 291] on div "Alarmas Solares x2 unidades (Roja y Azul)- Cuida tu vehículo de ladrones" at bounding box center [401, 304] width 222 height 40
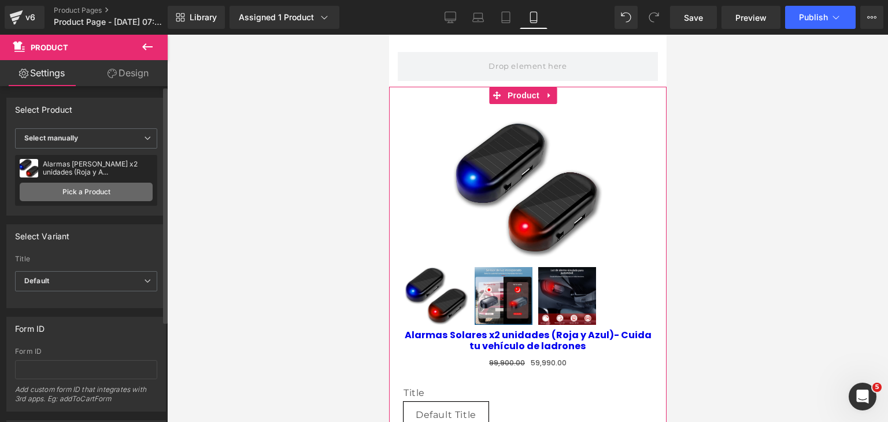
click at [90, 186] on link "Pick a Product" at bounding box center [86, 192] width 133 height 18
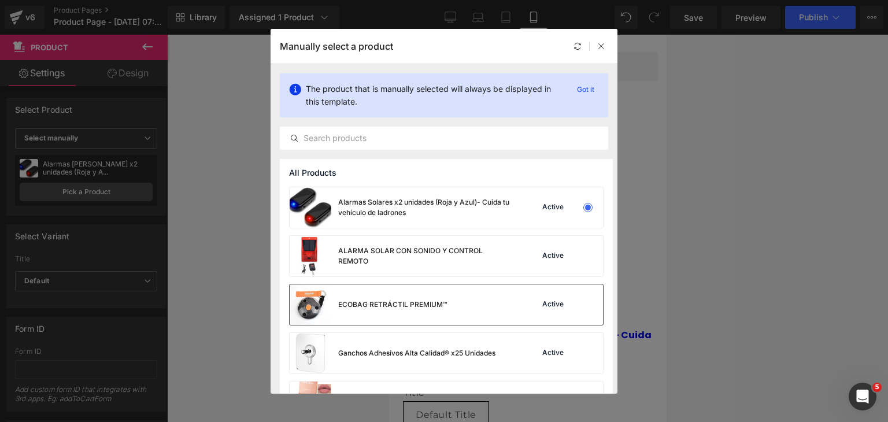
click at [529, 312] on div "Active" at bounding box center [564, 304] width 79 height 16
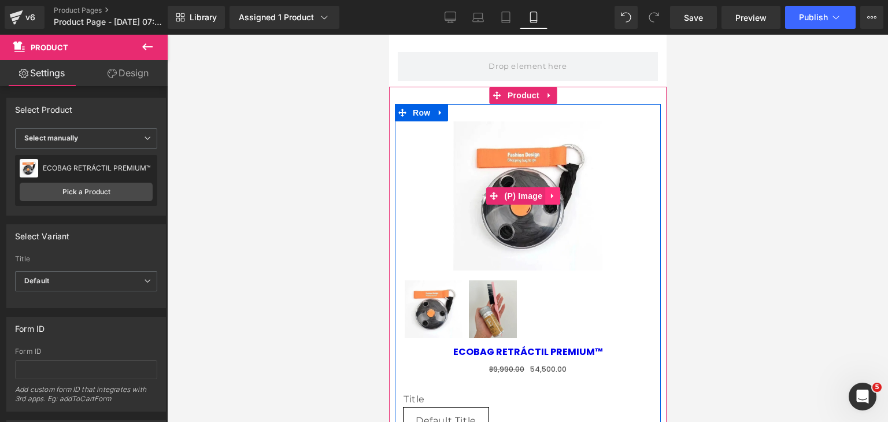
click at [549, 192] on icon at bounding box center [552, 196] width 8 height 9
click at [559, 196] on icon at bounding box center [559, 196] width 8 height 8
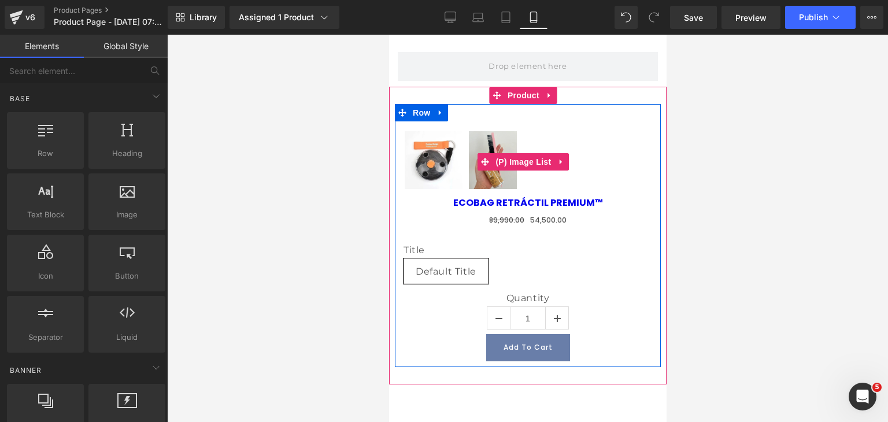
click at [439, 169] on img at bounding box center [433, 160] width 58 height 58
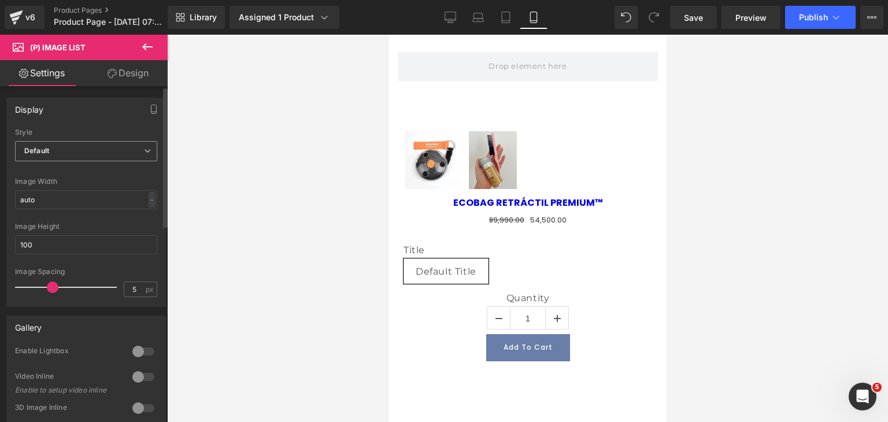
click at [106, 151] on span "Default" at bounding box center [86, 151] width 142 height 20
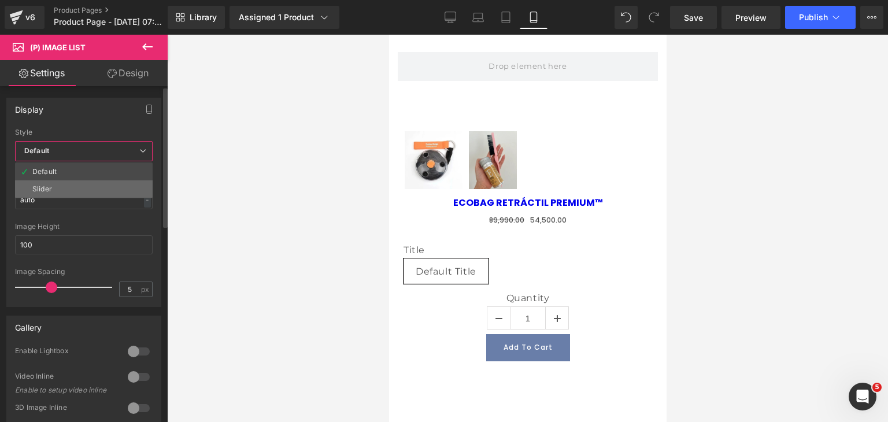
click at [85, 184] on li "Slider" at bounding box center [84, 188] width 138 height 17
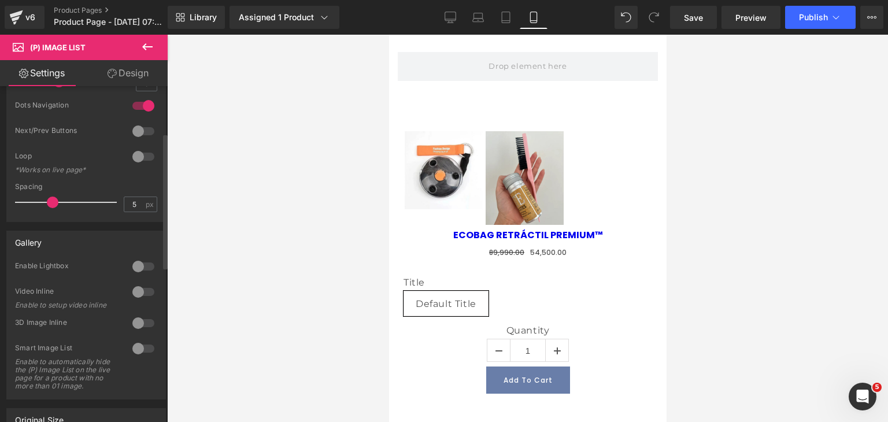
click at [140, 266] on div at bounding box center [143, 266] width 28 height 18
click at [138, 266] on div at bounding box center [143, 266] width 28 height 18
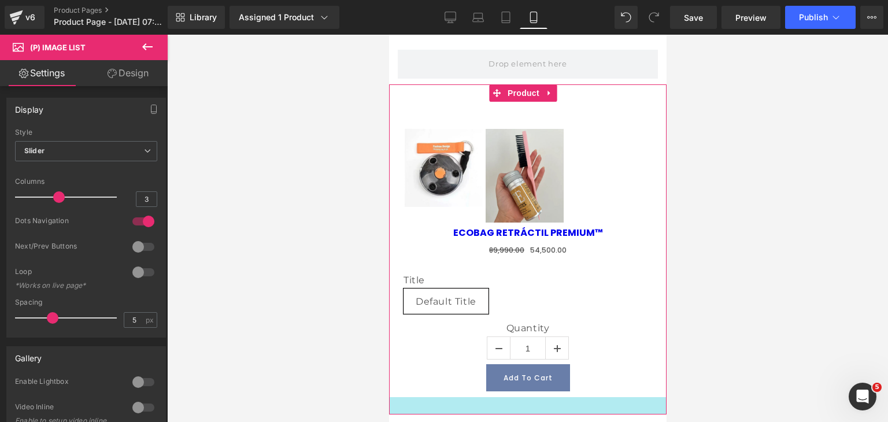
scroll to position [0, 0]
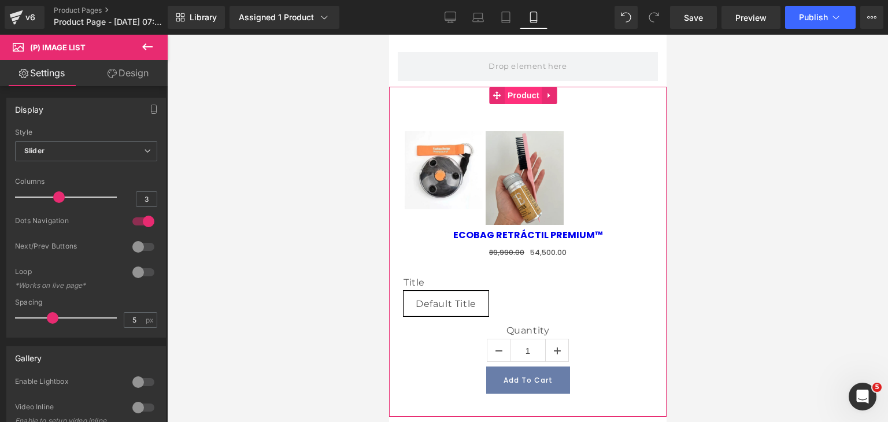
click at [519, 95] on span "Product" at bounding box center [523, 95] width 38 height 17
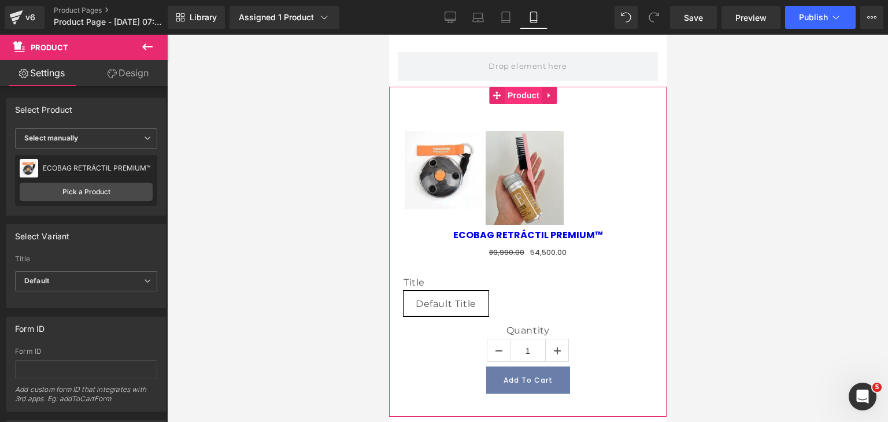
click at [535, 97] on span "Product" at bounding box center [523, 95] width 38 height 17
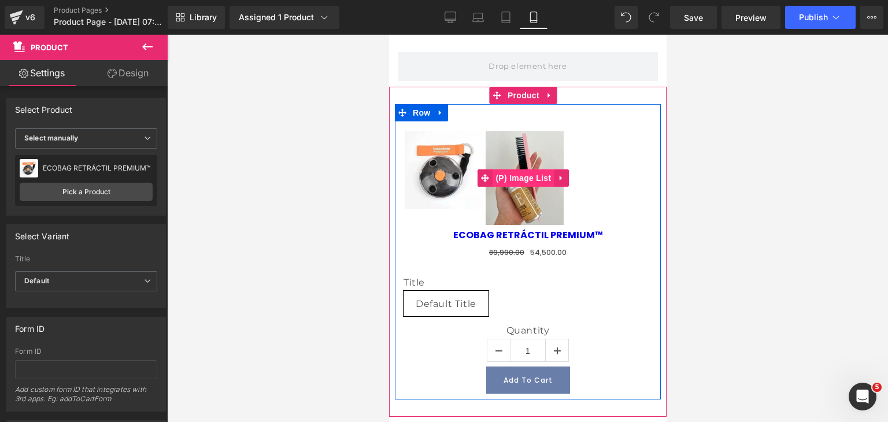
click at [522, 172] on span "(P) Image List" at bounding box center [522, 177] width 61 height 17
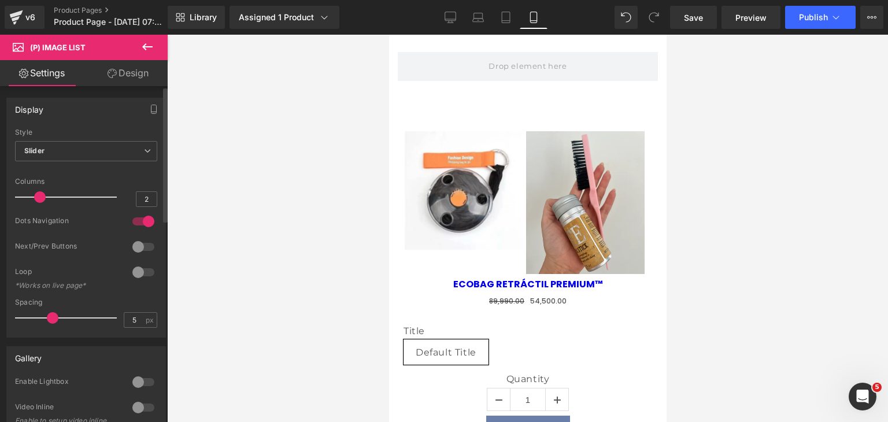
drag, startPoint x: 60, startPoint y: 195, endPoint x: 43, endPoint y: 194, distance: 17.3
click at [43, 194] on span at bounding box center [40, 197] width 12 height 12
type input "1"
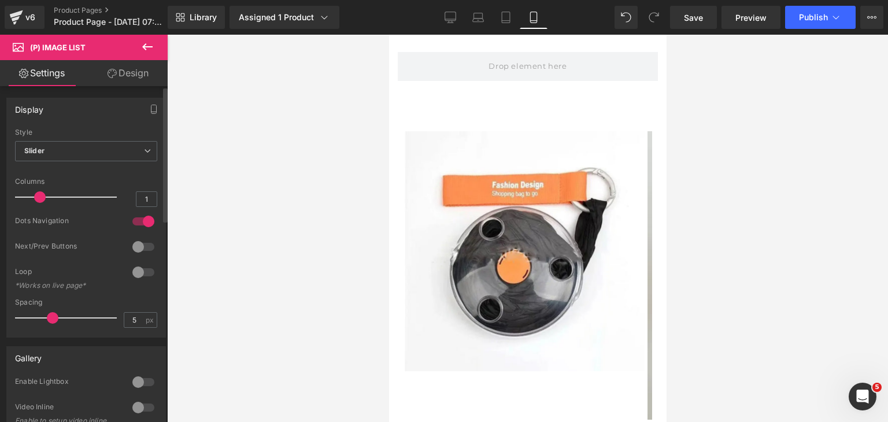
drag, startPoint x: 39, startPoint y: 195, endPoint x: 15, endPoint y: 195, distance: 23.7
click at [34, 195] on span at bounding box center [40, 197] width 12 height 12
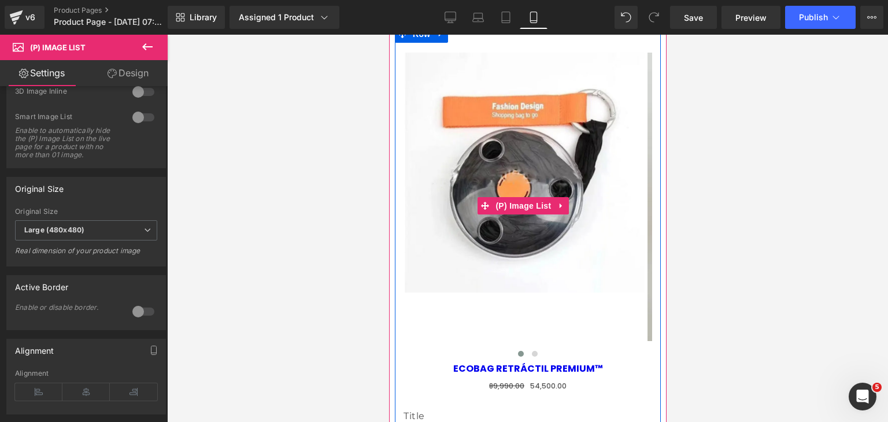
scroll to position [116, 0]
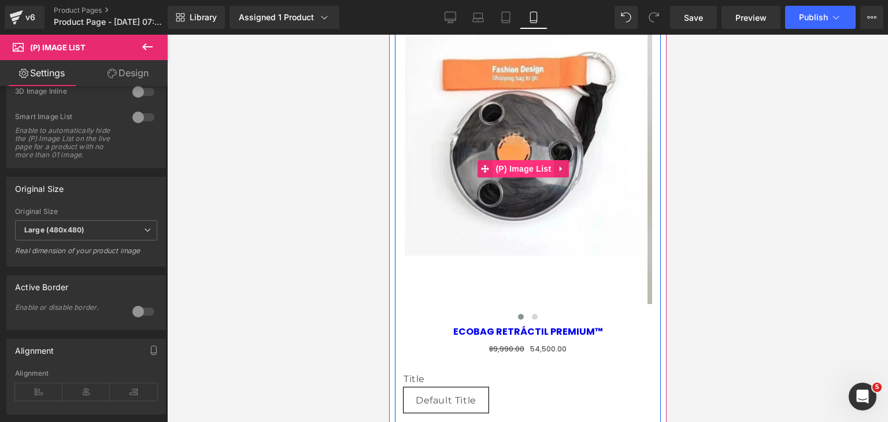
click at [527, 174] on span "(P) Image List" at bounding box center [522, 168] width 61 height 17
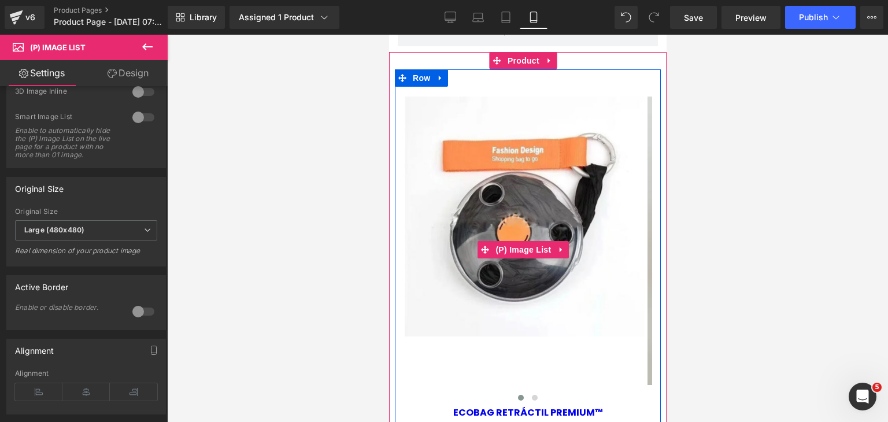
scroll to position [0, 0]
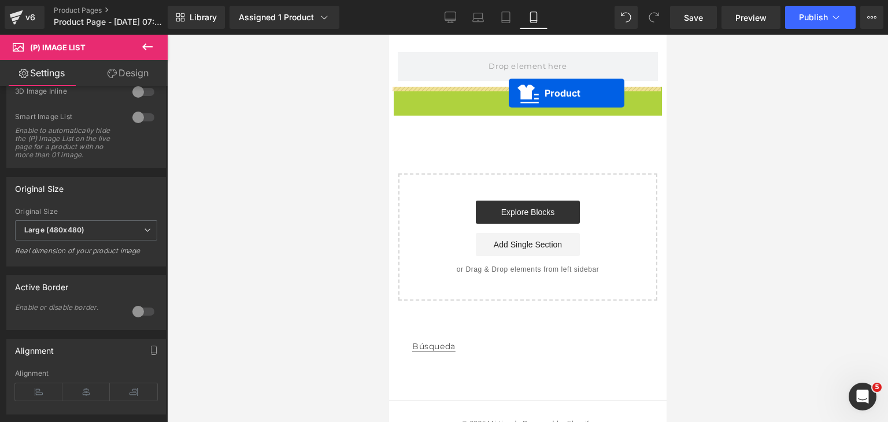
drag, startPoint x: 513, startPoint y: 99, endPoint x: 508, endPoint y: 93, distance: 7.9
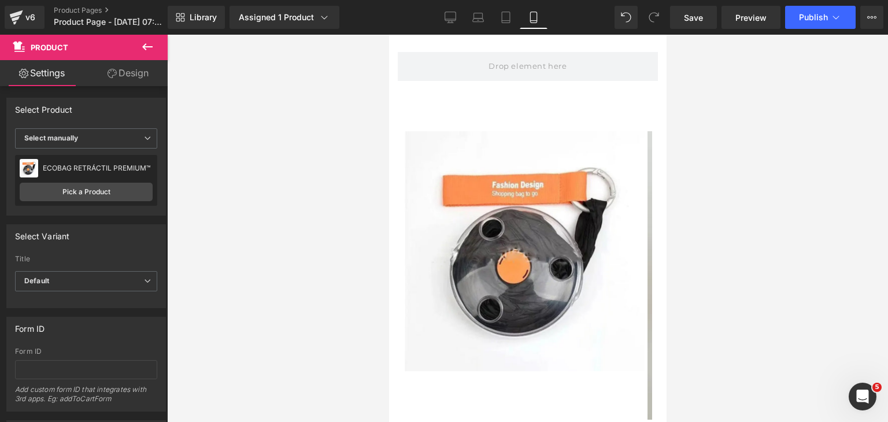
click at [151, 50] on icon at bounding box center [147, 47] width 14 height 14
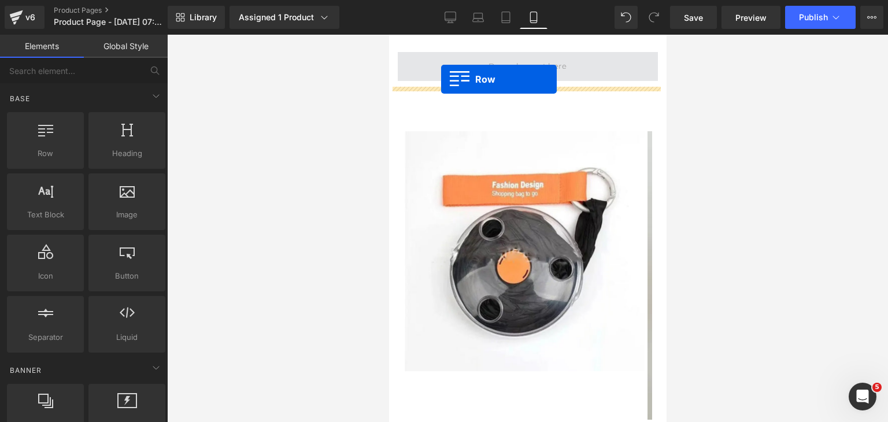
drag, startPoint x: 444, startPoint y: 179, endPoint x: 440, endPoint y: 79, distance: 99.5
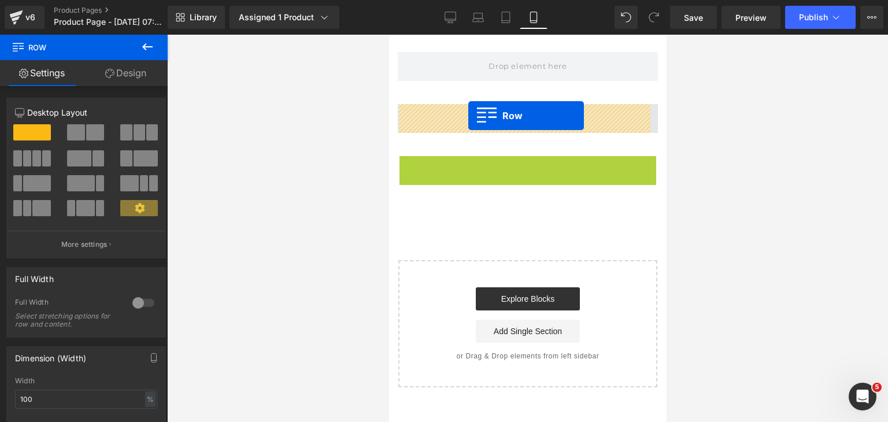
drag, startPoint x: 424, startPoint y: 165, endPoint x: 468, endPoint y: 116, distance: 66.3
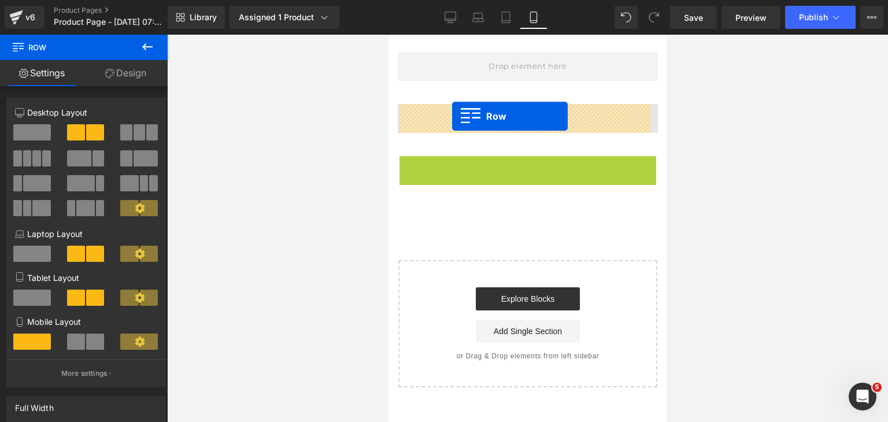
drag, startPoint x: 419, startPoint y: 169, endPoint x: 451, endPoint y: 116, distance: 61.8
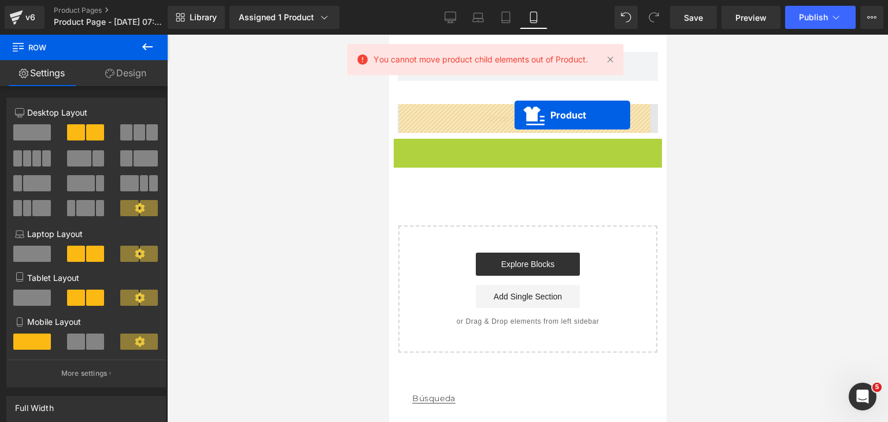
drag, startPoint x: 508, startPoint y: 146, endPoint x: 514, endPoint y: 115, distance: 31.7
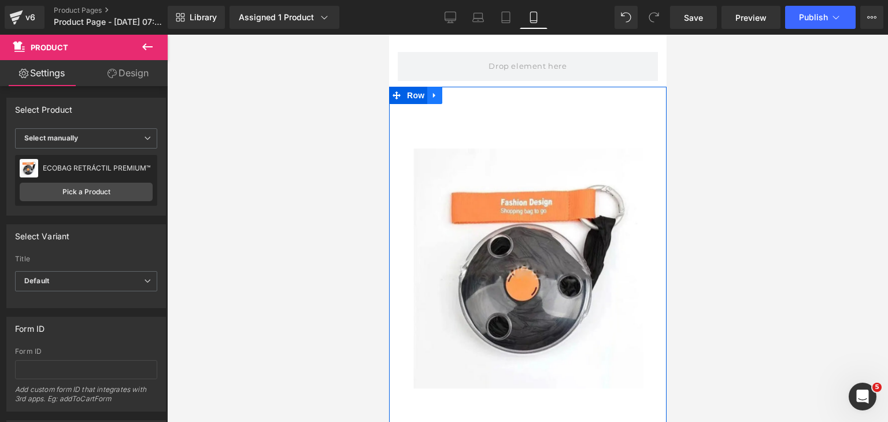
click at [436, 99] on icon at bounding box center [434, 95] width 8 height 9
click at [462, 99] on icon at bounding box center [464, 95] width 8 height 8
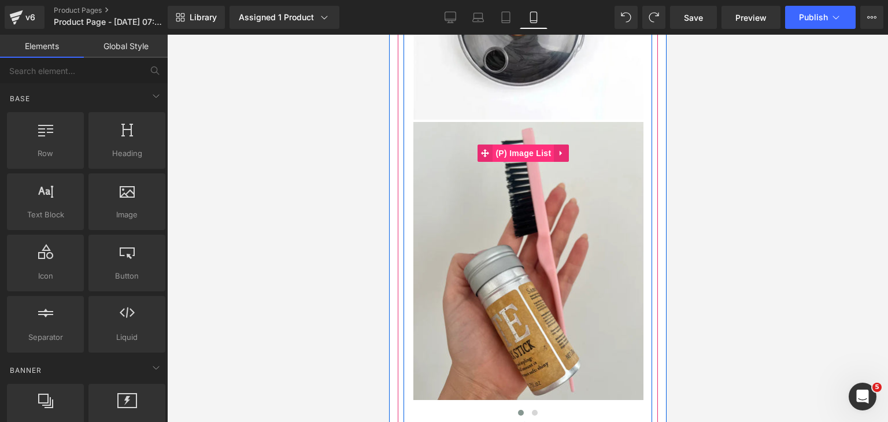
scroll to position [231, 0]
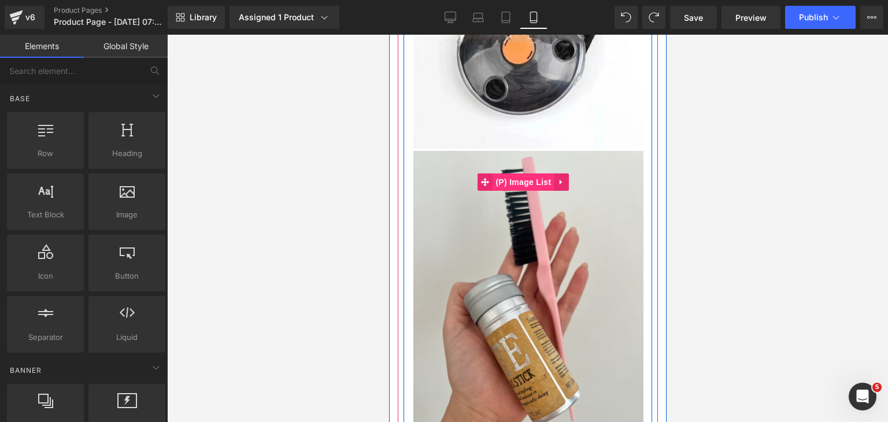
click at [523, 173] on span "(P) Image List" at bounding box center [522, 181] width 61 height 17
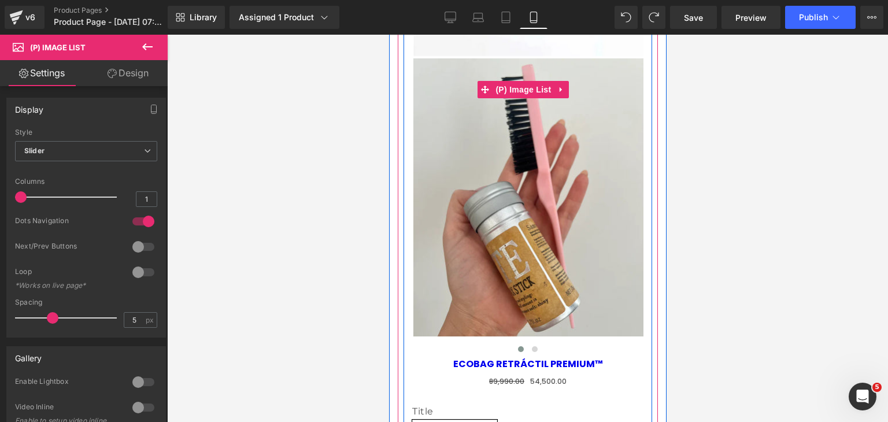
scroll to position [347, 0]
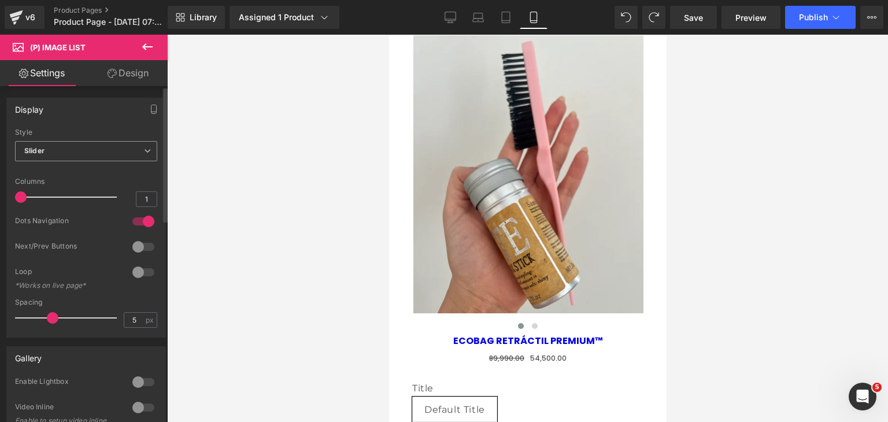
click at [101, 150] on span "Slider" at bounding box center [86, 151] width 142 height 20
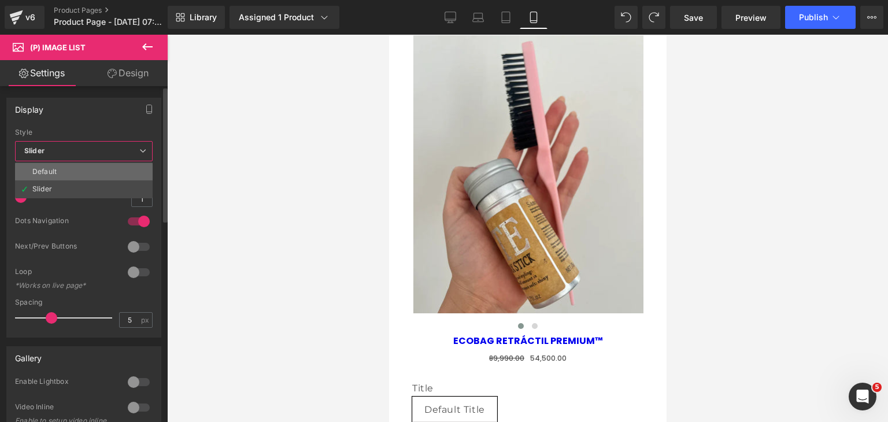
click at [79, 167] on li "Default" at bounding box center [84, 171] width 138 height 17
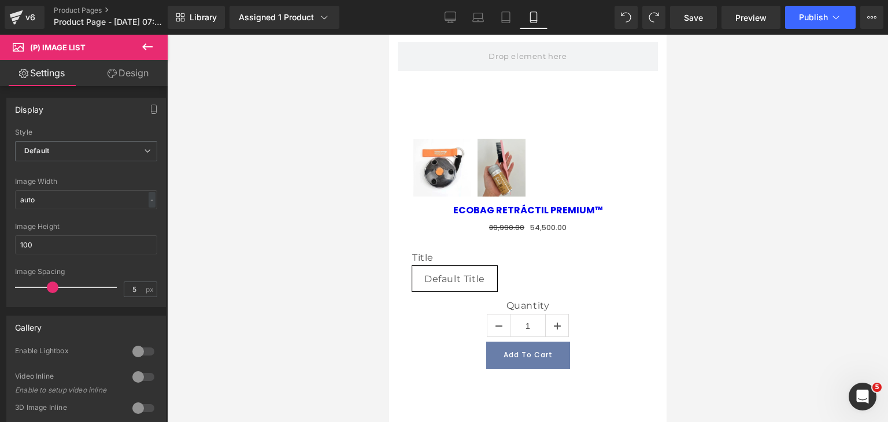
scroll to position [0, 0]
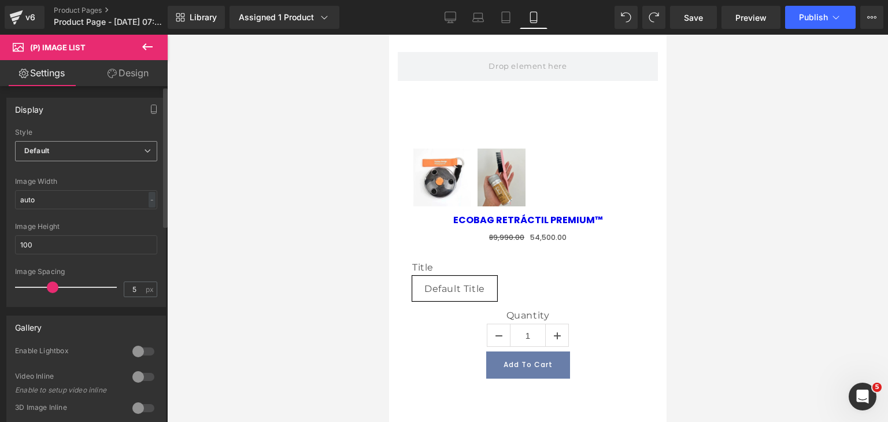
click at [83, 154] on span "Default" at bounding box center [86, 151] width 142 height 20
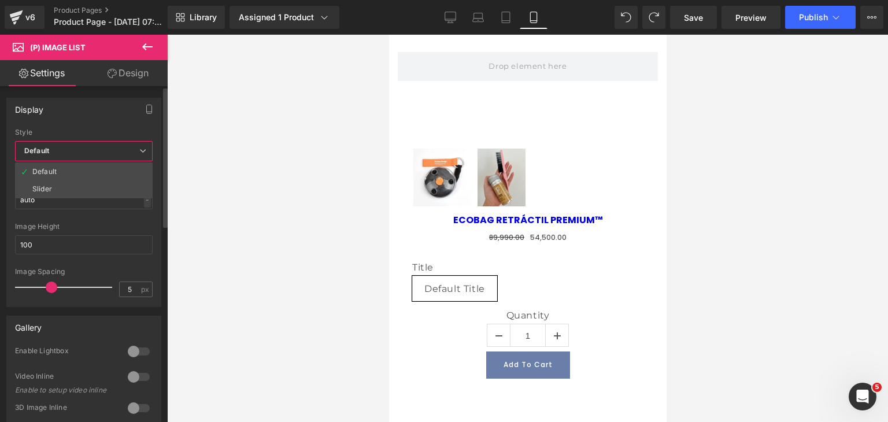
click at [59, 192] on li "Slider" at bounding box center [84, 188] width 138 height 17
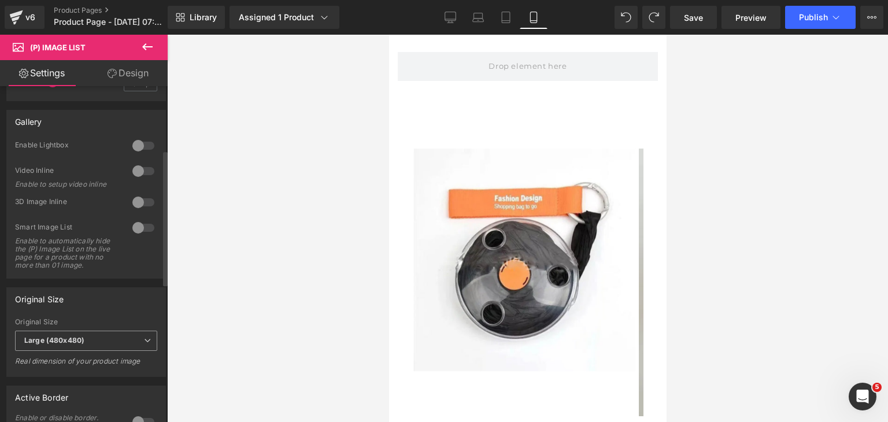
scroll to position [347, 0]
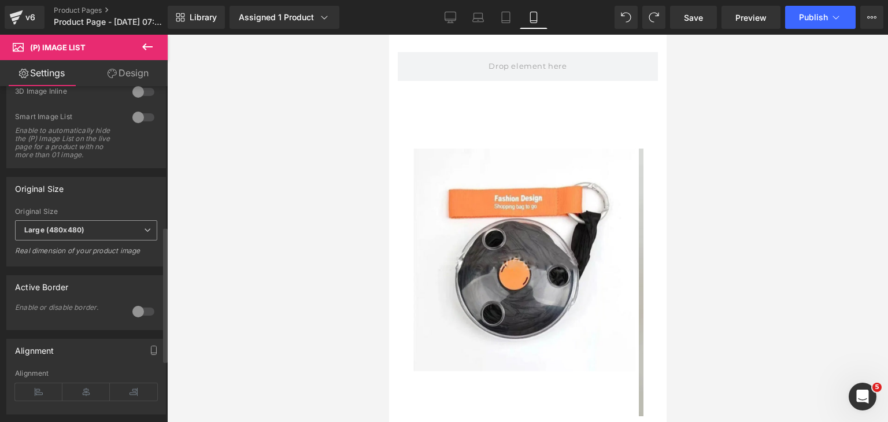
click at [106, 233] on span "Large (480x480)" at bounding box center [86, 230] width 142 height 20
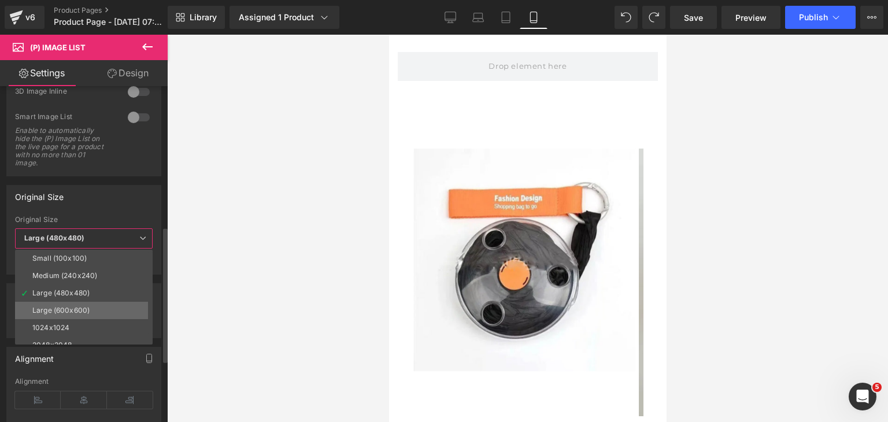
click at [76, 308] on div "Large (600x600)" at bounding box center [60, 310] width 57 height 8
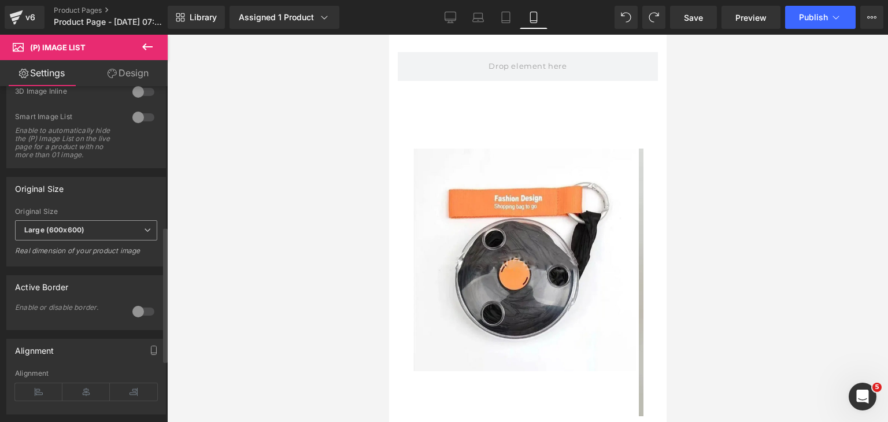
click at [79, 234] on b "Large (600x600)" at bounding box center [54, 229] width 60 height 9
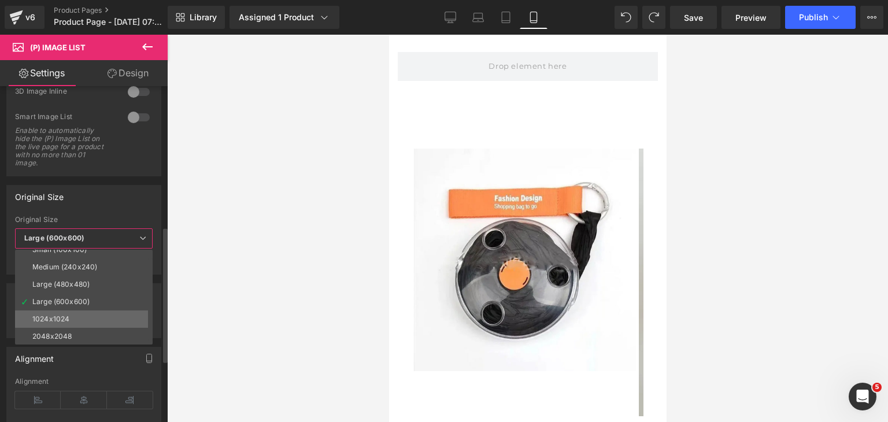
scroll to position [9, 0]
click at [75, 318] on li "1024x1024" at bounding box center [86, 318] width 143 height 17
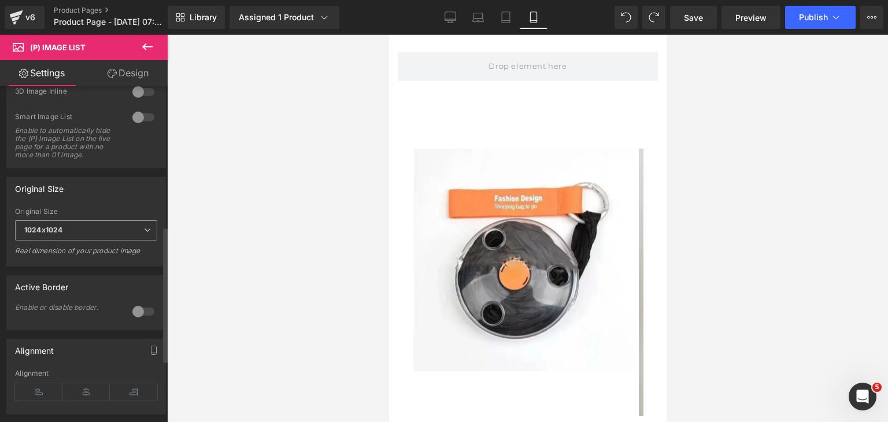
click at [77, 232] on span "1024x1024" at bounding box center [86, 230] width 142 height 20
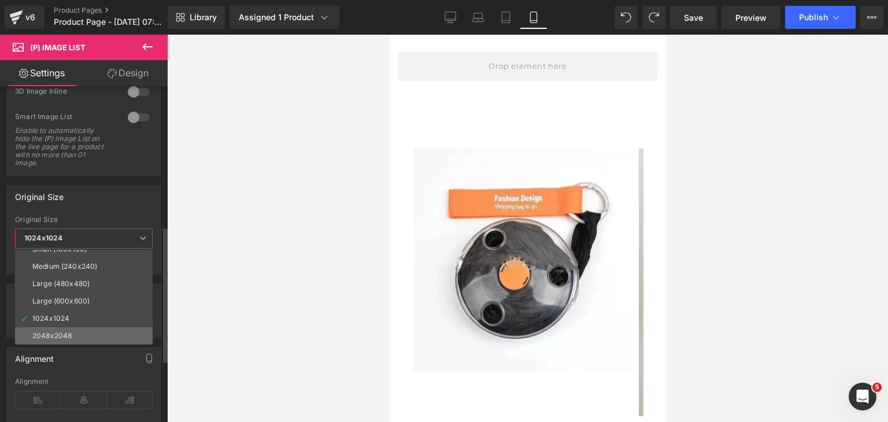
click at [76, 330] on li "2048x2048" at bounding box center [86, 335] width 143 height 17
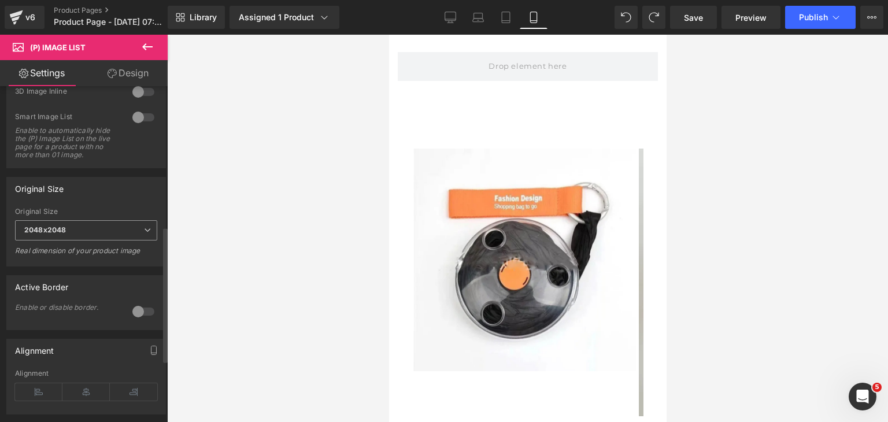
click at [94, 236] on span "2048x2048" at bounding box center [86, 230] width 142 height 20
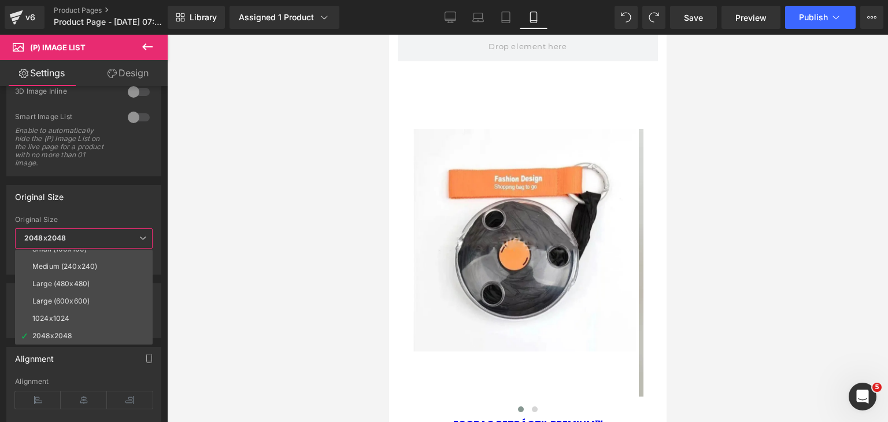
scroll to position [0, 0]
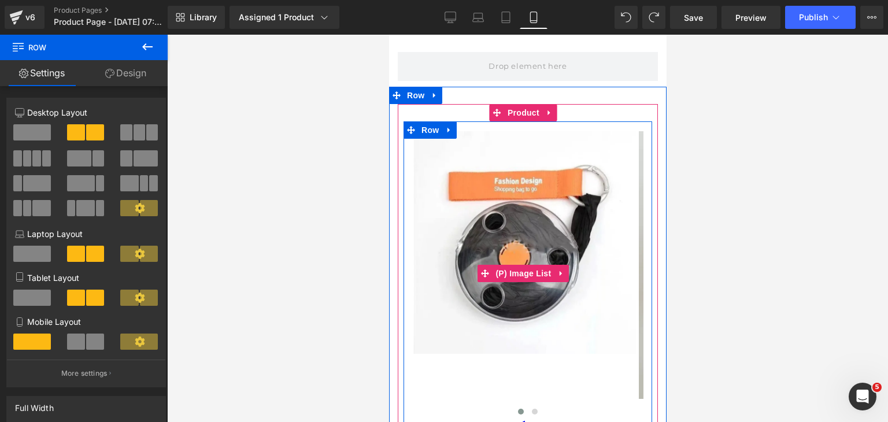
drag, startPoint x: 481, startPoint y: 123, endPoint x: 470, endPoint y: 142, distance: 21.5
click at [470, 142] on div "‹ › (P) Image List ECOBAG RETRÁCTIL PREMIUM™ (P) Title 89,990.00 54,500.00 (P) …" at bounding box center [527, 355] width 249 height 469
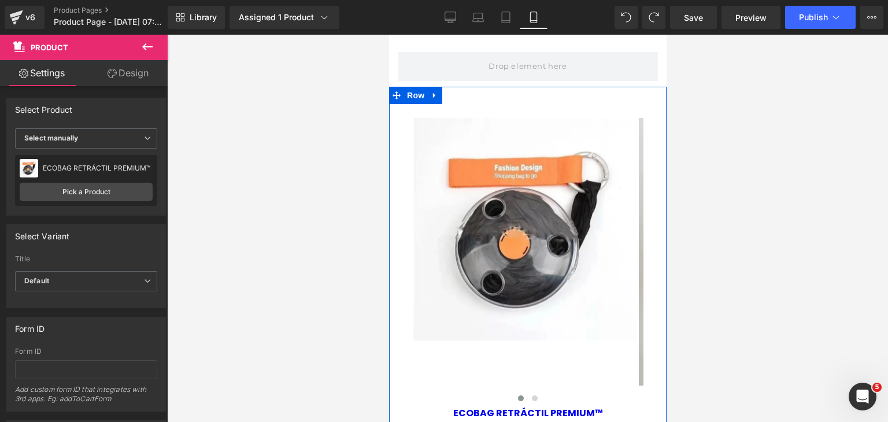
drag, startPoint x: 479, startPoint y: 119, endPoint x: 483, endPoint y: 100, distance: 19.5
click at [483, 100] on div "‹ › (P) Image List ECOBAG RETRÁCTIL PREMIUM™ (P) Title 89,990.00 54,500.00 (P) …" at bounding box center [526, 344] width 277 height 514
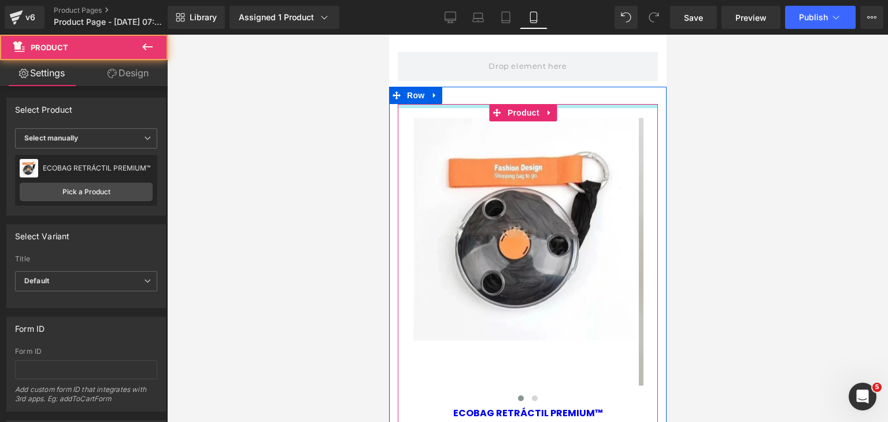
click at [611, 104] on div "‹ › (P) Image List ECOBAG RETRÁCTIL PREMIUM™ (P) Title 89,990.00 54,500.00 (P) …" at bounding box center [527, 349] width 260 height 491
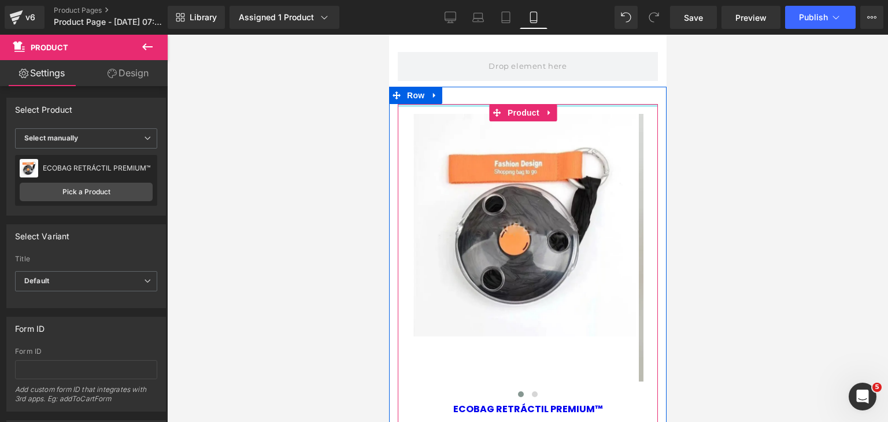
drag, startPoint x: 612, startPoint y: 104, endPoint x: 617, endPoint y: 95, distance: 9.8
click at [617, 95] on div "‹ › (P) Image List ECOBAG RETRÁCTIL PREMIUM™ (P) Title 89,990.00 54,500.00 (P) …" at bounding box center [526, 342] width 277 height 510
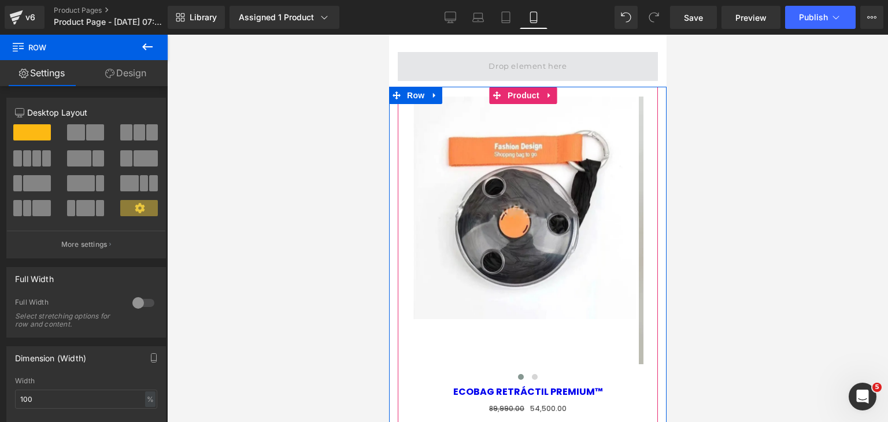
drag, startPoint x: 611, startPoint y: 88, endPoint x: 610, endPoint y: 71, distance: 17.4
click at [610, 71] on div "Row ‹ › (P) Image List ECOBAG RETRÁCTIL PREMIUM™ (P) Title 89,990.00 54,500.00 …" at bounding box center [526, 399] width 277 height 729
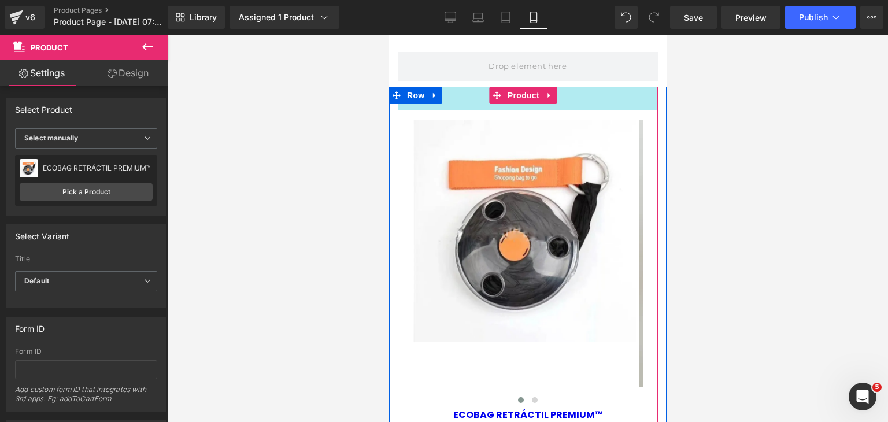
drag, startPoint x: 487, startPoint y: 88, endPoint x: 485, endPoint y: 112, distance: 23.2
click at [485, 112] on div "‹ › (P) Image List ECOBAG RETRÁCTIL PREMIUM™ (P) Title 89,990.00 54,500.00 (P) …" at bounding box center [527, 342] width 260 height 510
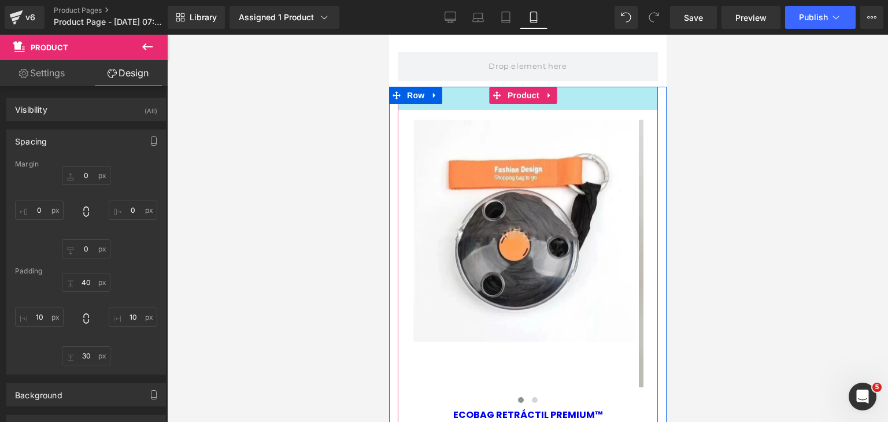
click at [581, 102] on div "40px" at bounding box center [527, 98] width 260 height 23
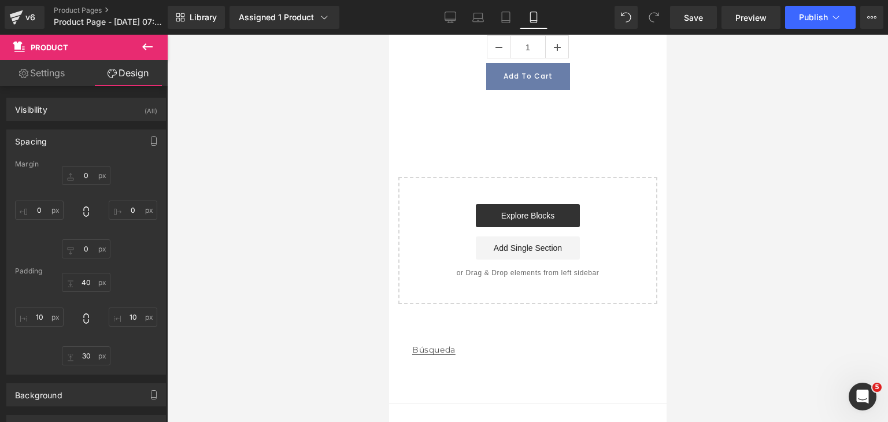
scroll to position [509, 0]
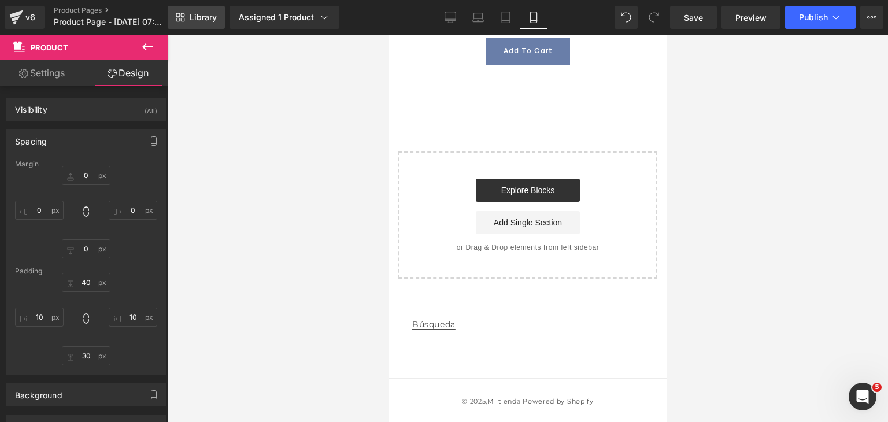
click at [199, 12] on span "Library" at bounding box center [203, 17] width 27 height 10
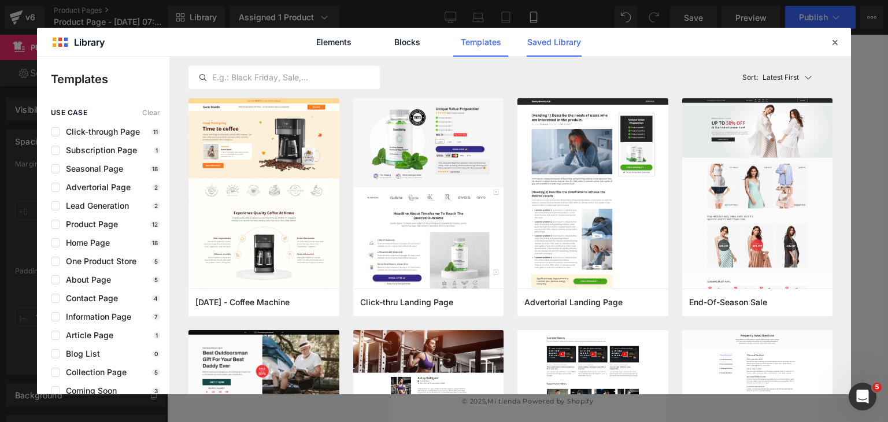
click at [543, 39] on link "Saved Library" at bounding box center [553, 42] width 55 height 29
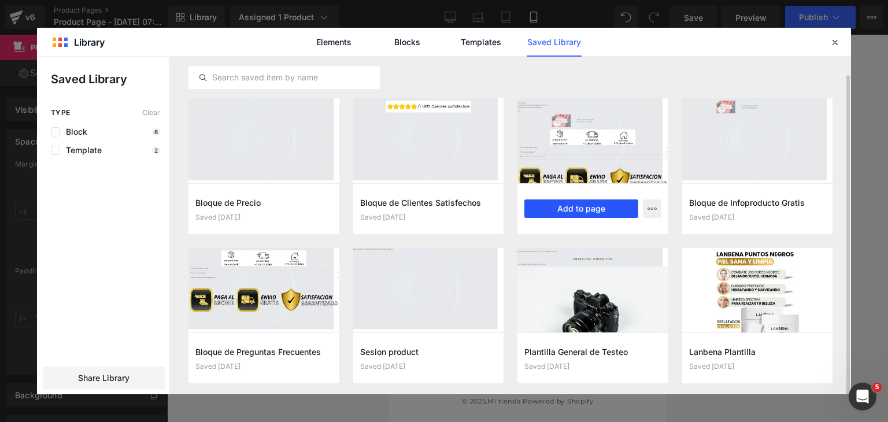
scroll to position [6, 0]
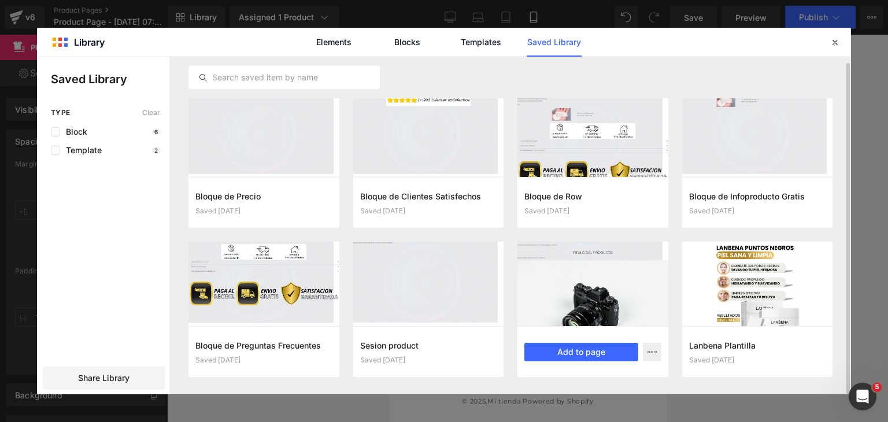
click at [622, 293] on div at bounding box center [592, 284] width 151 height 85
click at [598, 345] on button "Add to page" at bounding box center [581, 352] width 114 height 18
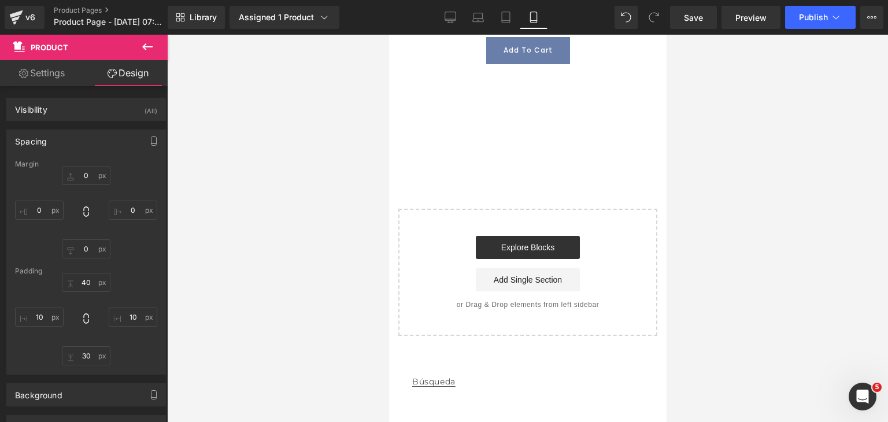
scroll to position [510, 0]
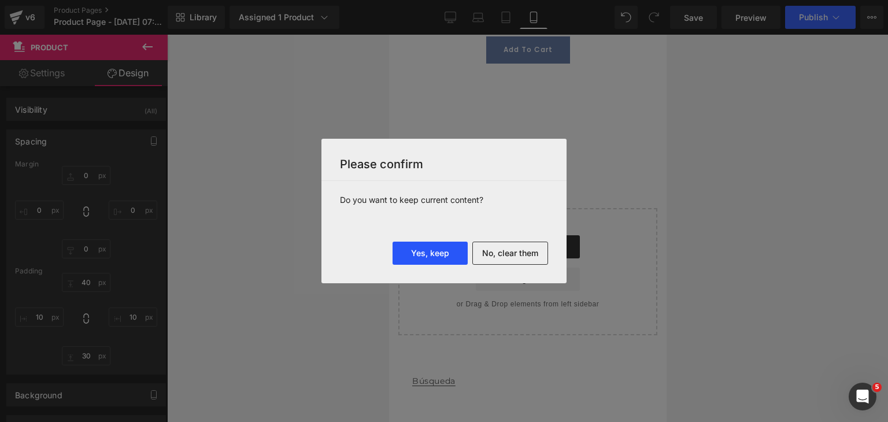
click at [439, 257] on button "Yes, keep" at bounding box center [429, 253] width 75 height 23
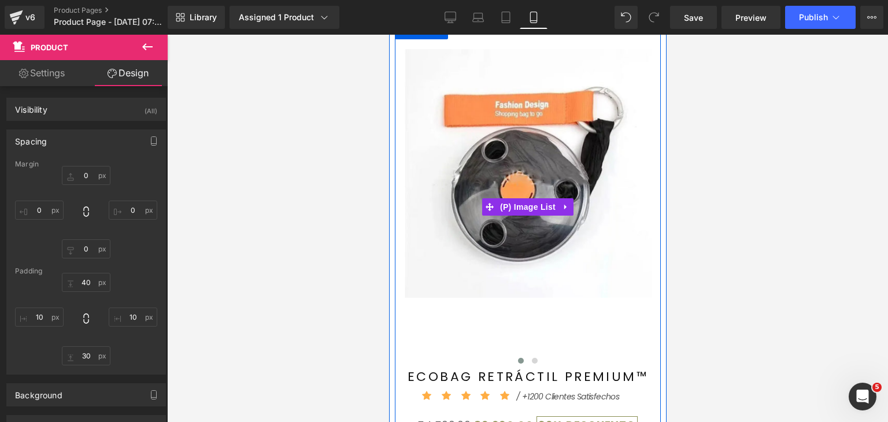
scroll to position [568, 0]
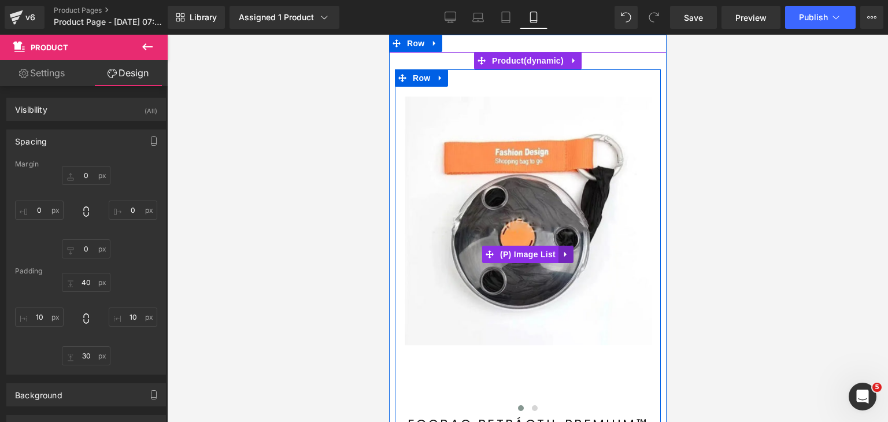
click at [561, 253] on icon at bounding box center [565, 254] width 8 height 9
click at [572, 257] on link at bounding box center [572, 254] width 15 height 17
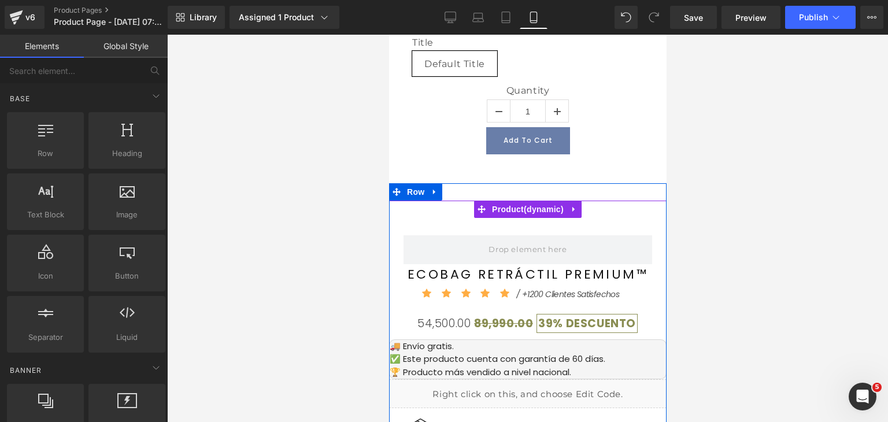
scroll to position [221, 0]
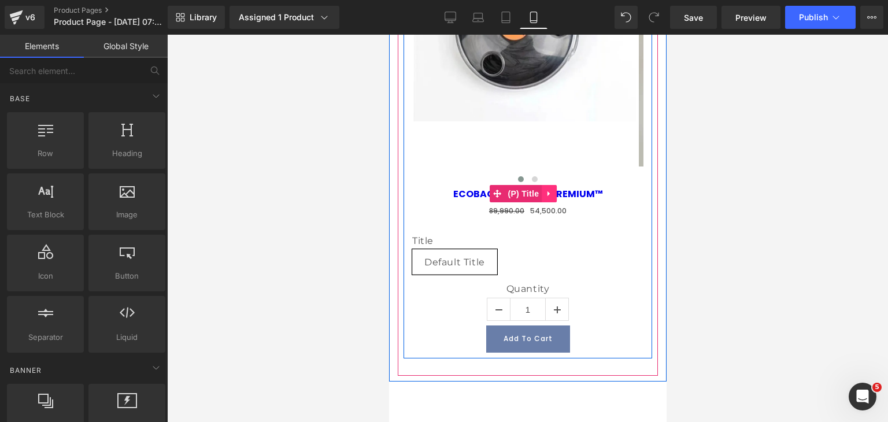
click at [548, 194] on icon at bounding box center [548, 193] width 2 height 5
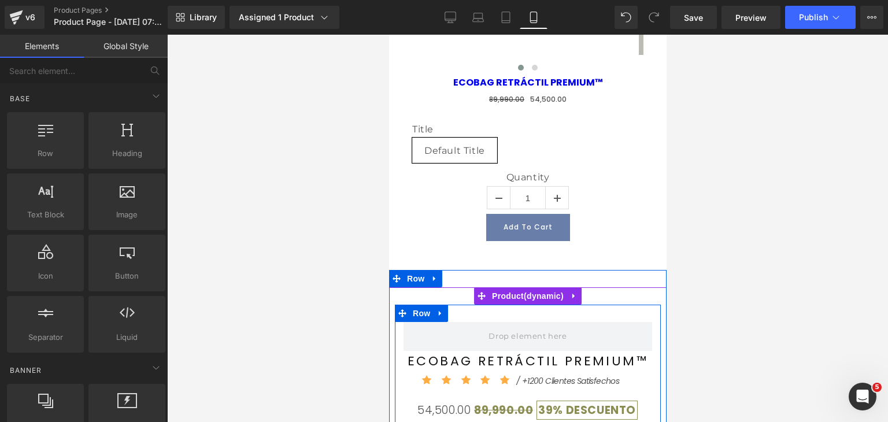
scroll to position [336, 0]
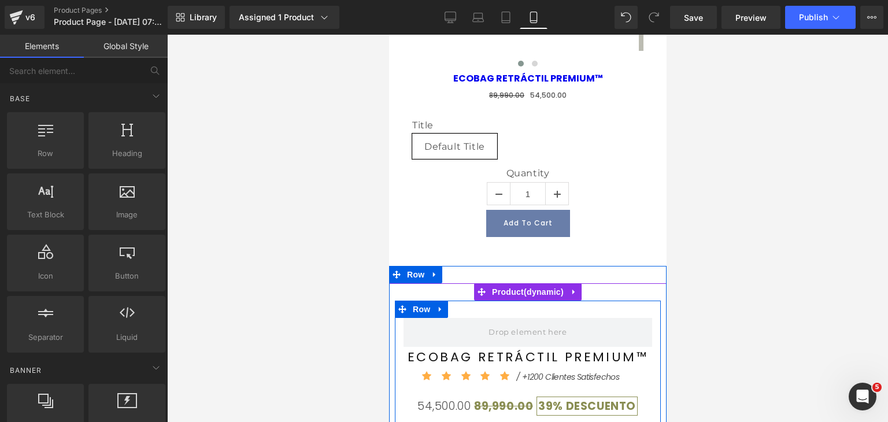
click at [534, 359] on div "/ +1200 Clientes Satisfechos" at bounding box center [579, 366] width 127 height 31
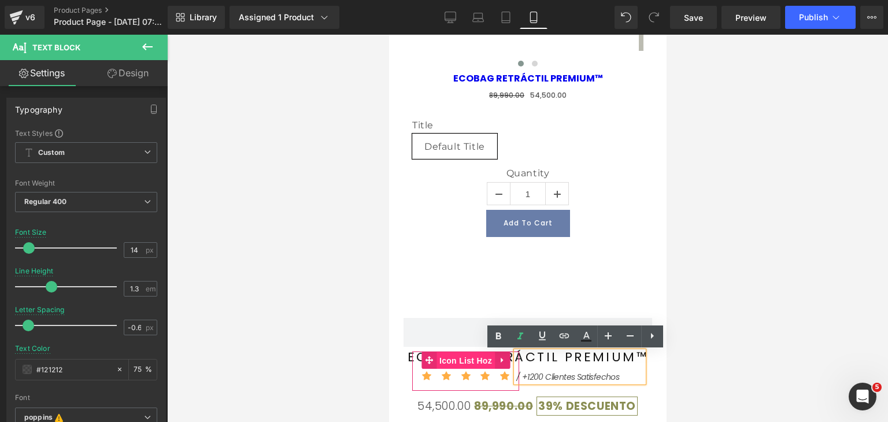
click at [485, 360] on span "Icon List Hoz" at bounding box center [465, 360] width 58 height 17
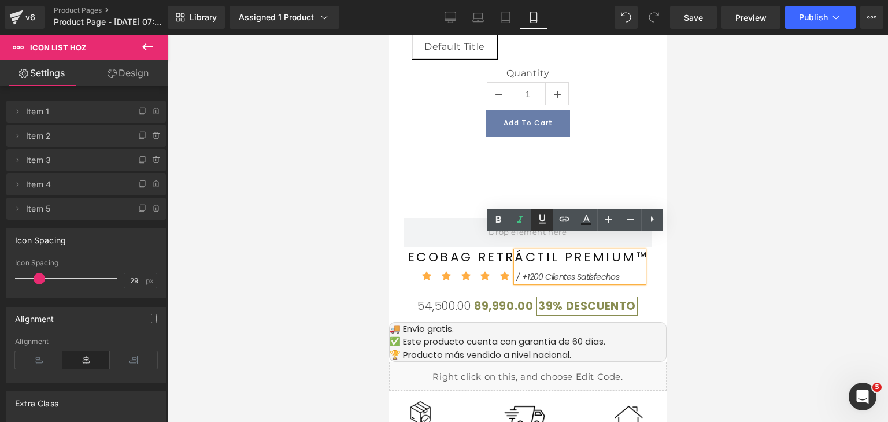
scroll to position [462, 0]
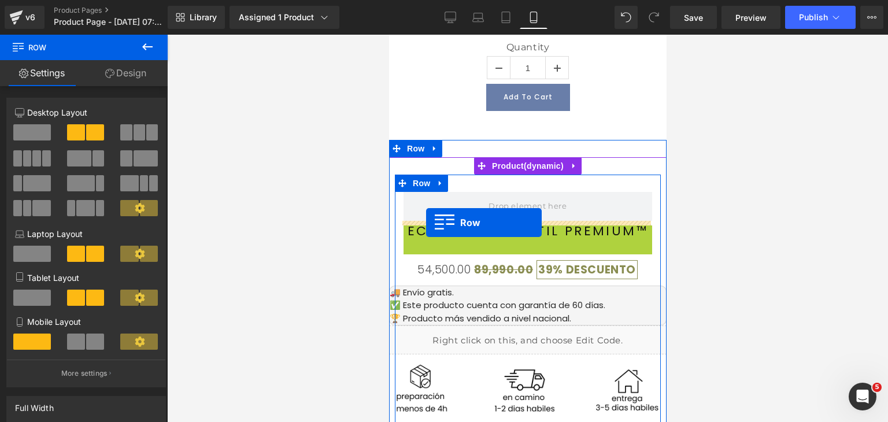
drag, startPoint x: 405, startPoint y: 233, endPoint x: 425, endPoint y: 223, distance: 23.0
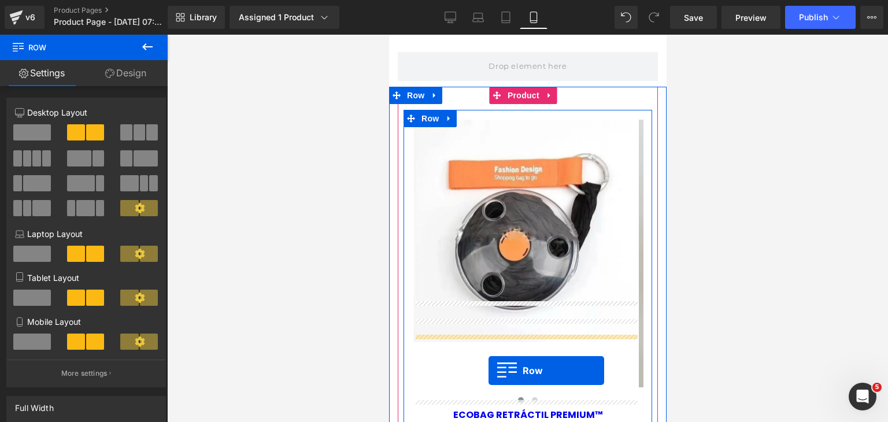
scroll to position [220, 0]
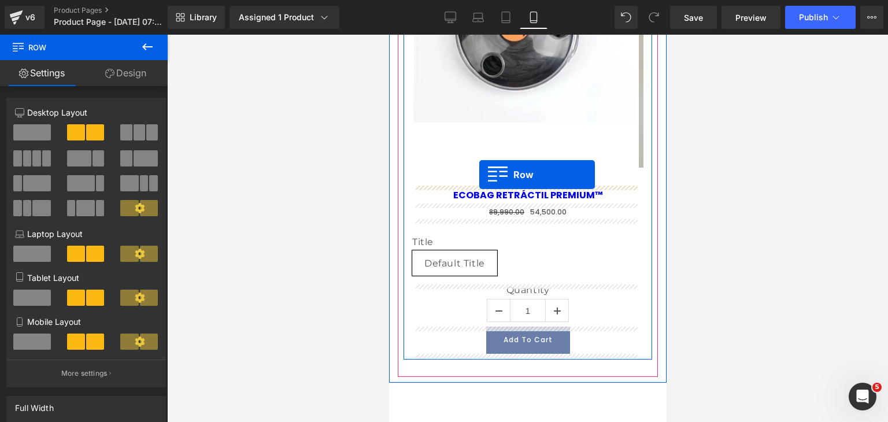
drag, startPoint x: 405, startPoint y: 216, endPoint x: 479, endPoint y: 175, distance: 84.4
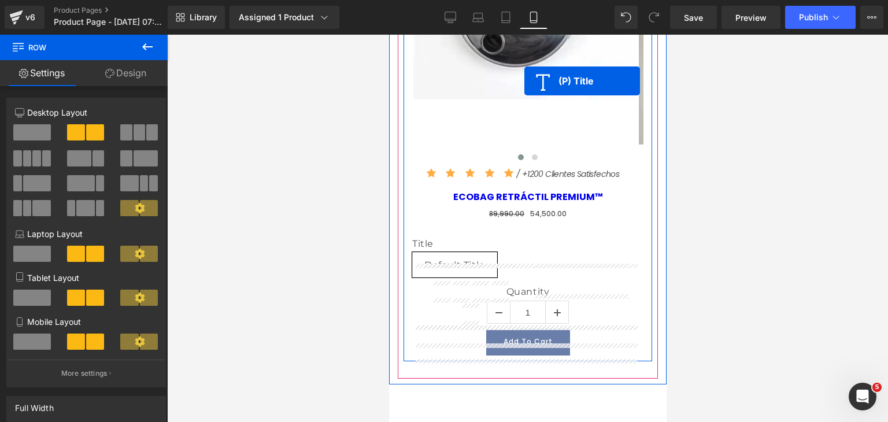
scroll to position [127, 0]
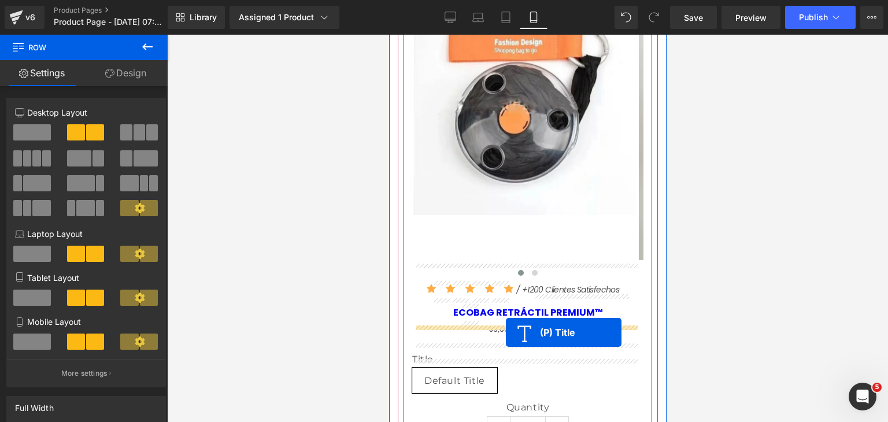
drag, startPoint x: 498, startPoint y: 234, endPoint x: 505, endPoint y: 332, distance: 98.5
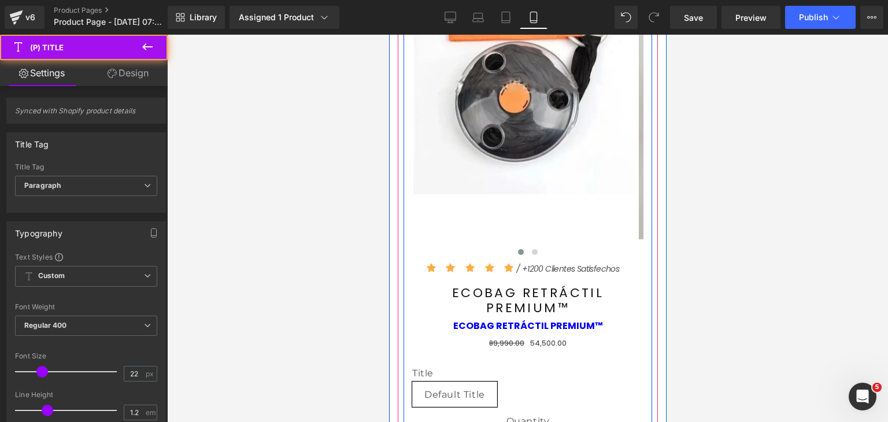
scroll to position [185, 0]
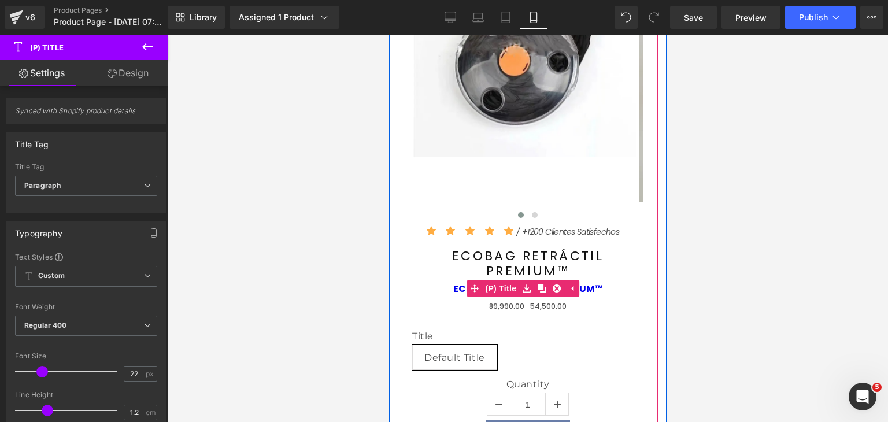
click at [585, 294] on link "ECOBAG RETRÁCTIL PREMIUM™" at bounding box center [528, 288] width 150 height 11
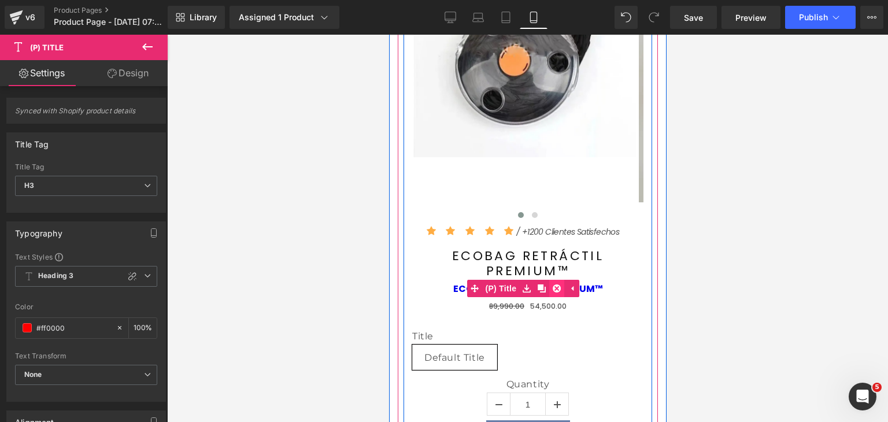
click at [558, 292] on icon at bounding box center [556, 288] width 8 height 8
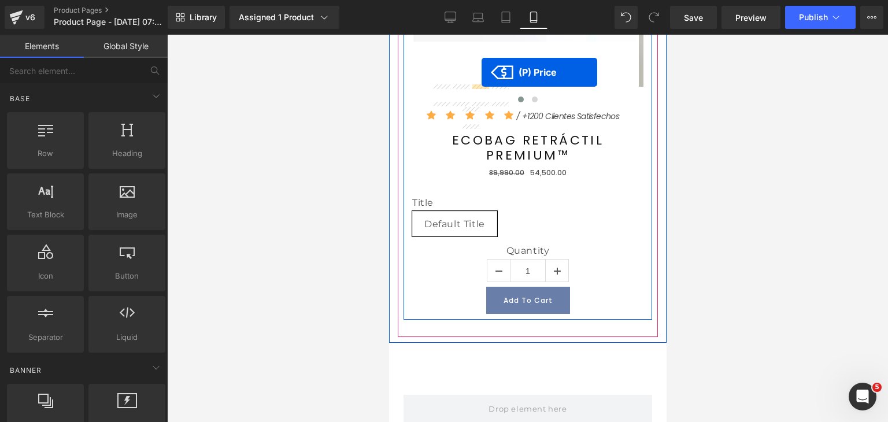
scroll to position [173, 0]
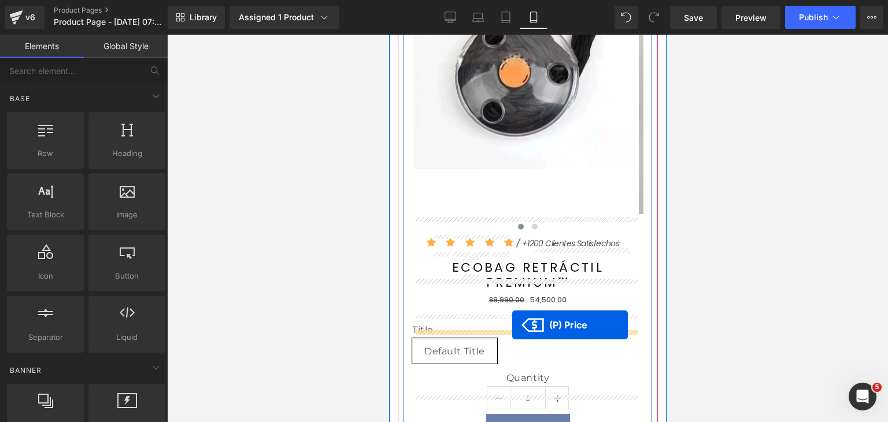
drag, startPoint x: 410, startPoint y: 233, endPoint x: 514, endPoint y: 318, distance: 134.8
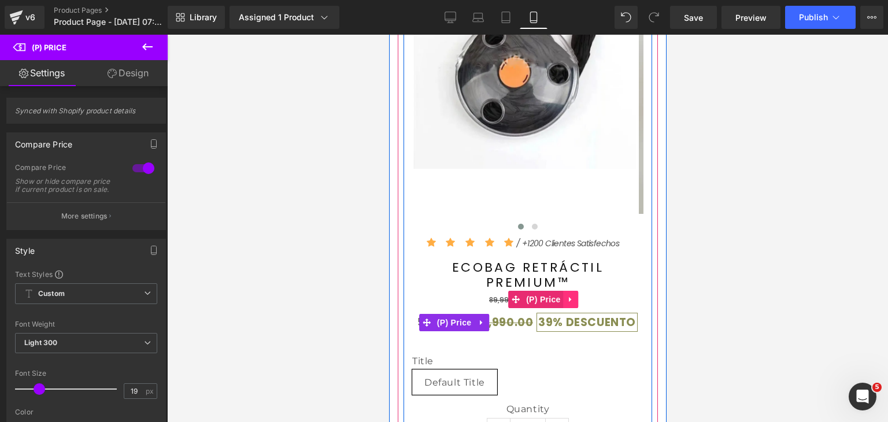
click at [570, 302] on icon at bounding box center [569, 298] width 2 height 5
click at [577, 303] on icon at bounding box center [578, 299] width 8 height 8
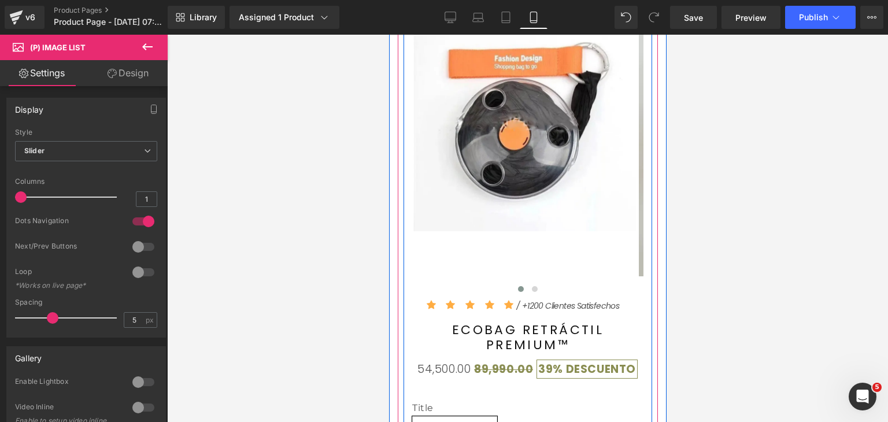
scroll to position [116, 0]
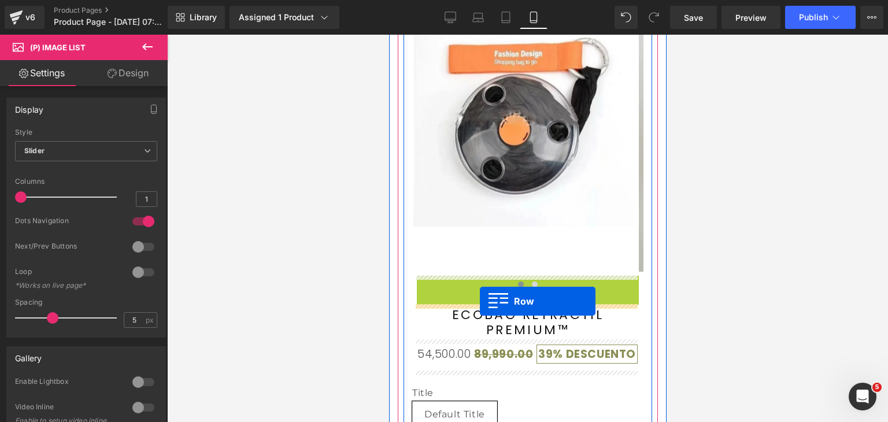
drag, startPoint x: 420, startPoint y: 284, endPoint x: 479, endPoint y: 301, distance: 61.4
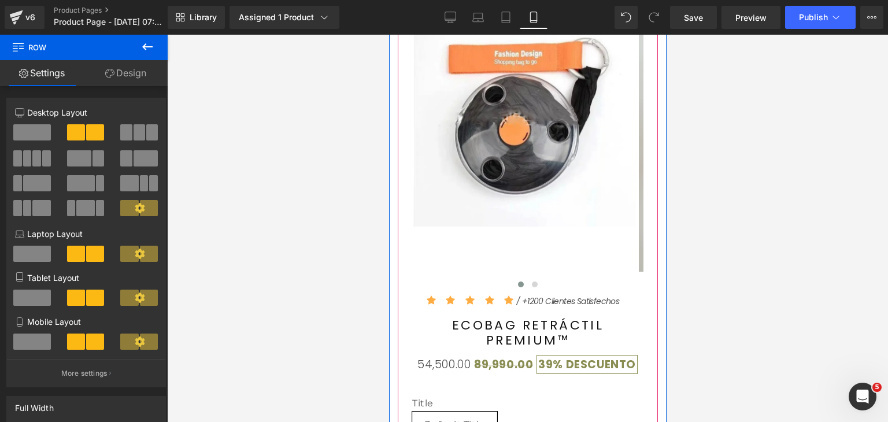
click at [546, 249] on div at bounding box center [636, 138] width 451 height 270
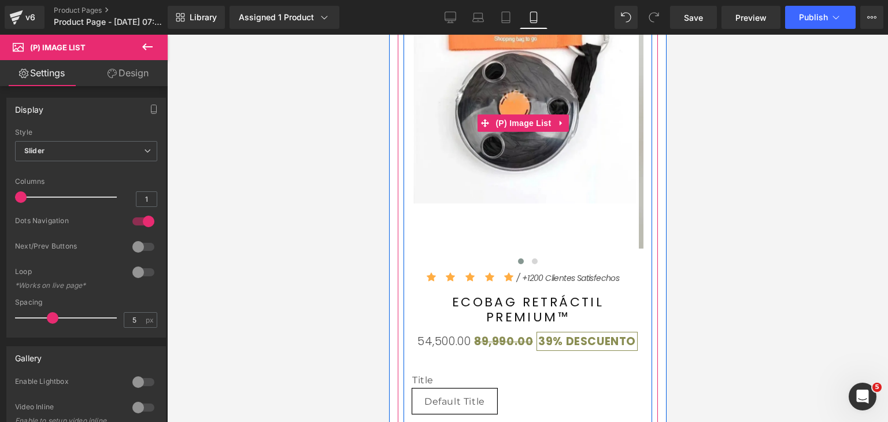
scroll to position [289, 0]
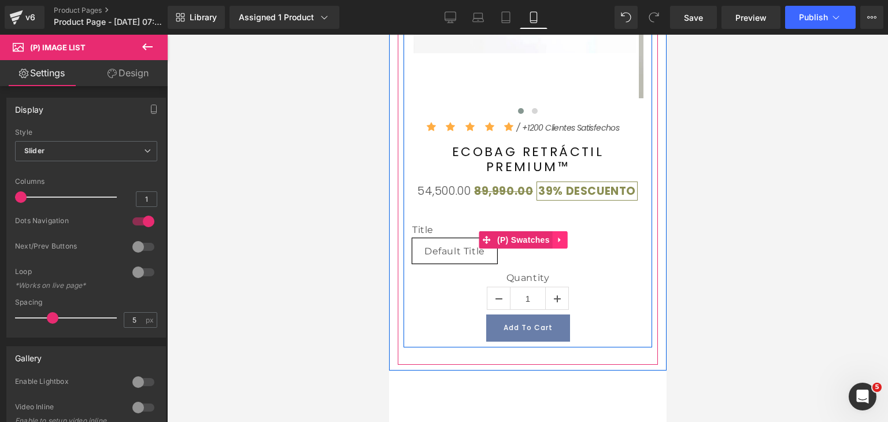
click at [560, 244] on icon at bounding box center [559, 239] width 8 height 9
click at [569, 244] on icon at bounding box center [567, 240] width 8 height 8
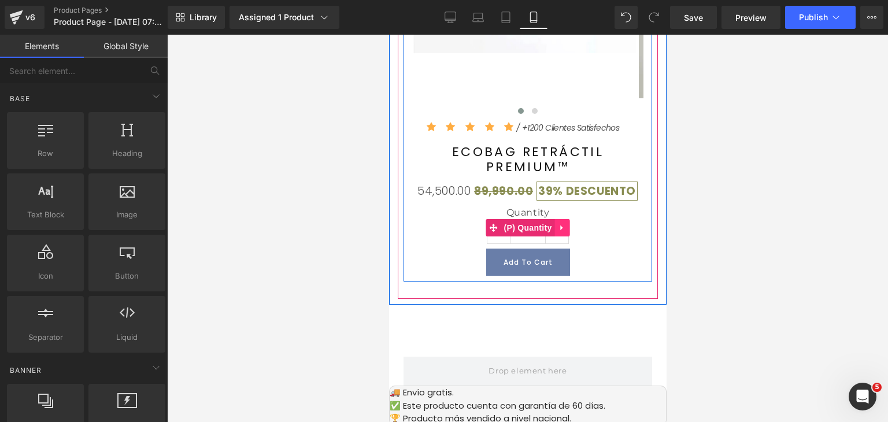
click at [559, 231] on icon at bounding box center [560, 227] width 2 height 5
click at [569, 236] on link at bounding box center [568, 227] width 15 height 17
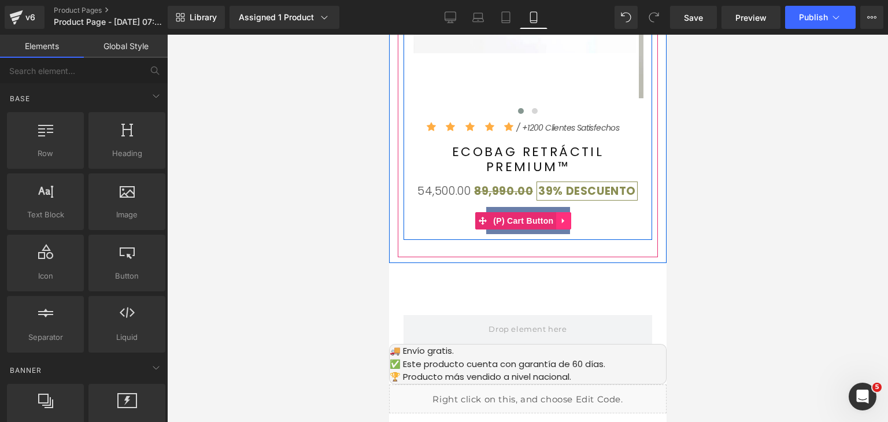
click at [564, 225] on icon at bounding box center [563, 220] width 8 height 9
click at [569, 229] on link at bounding box center [570, 220] width 15 height 17
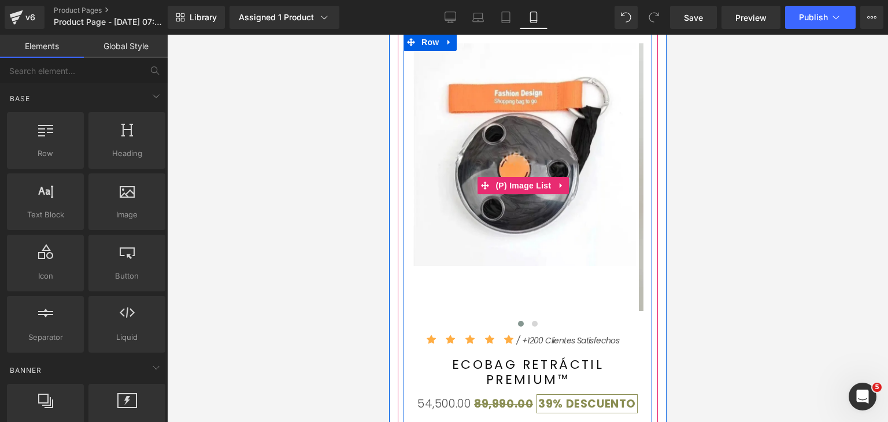
scroll to position [116, 0]
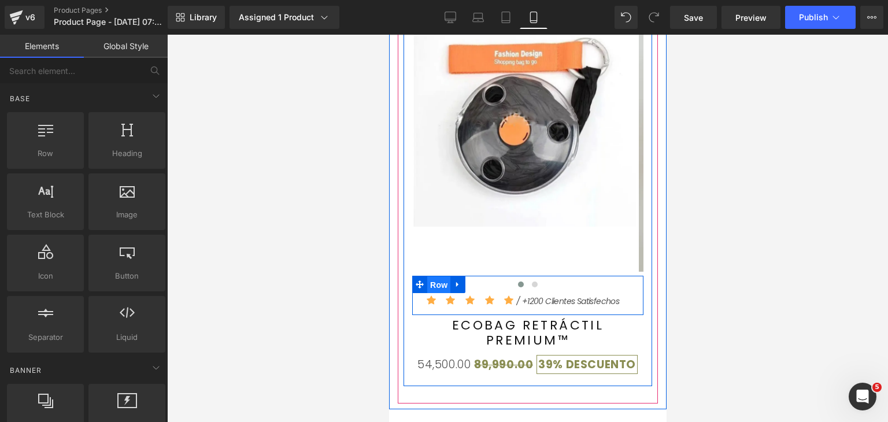
click at [439, 290] on span "Row" at bounding box center [438, 284] width 23 height 17
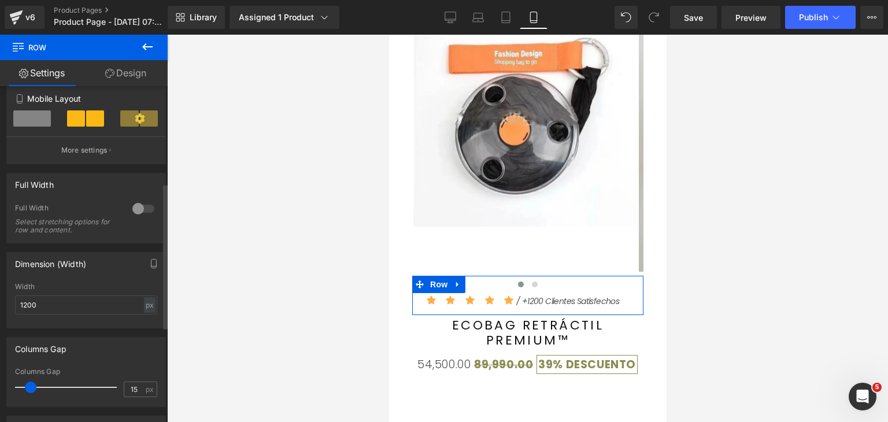
scroll to position [231, 0]
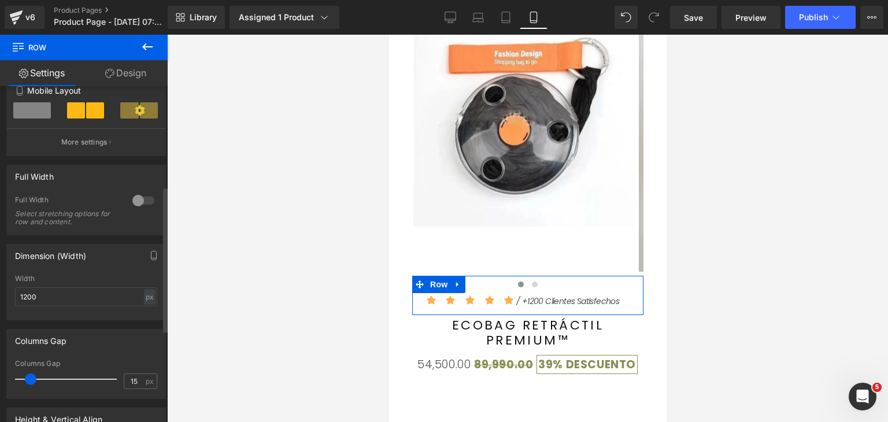
click at [144, 202] on div at bounding box center [143, 200] width 28 height 18
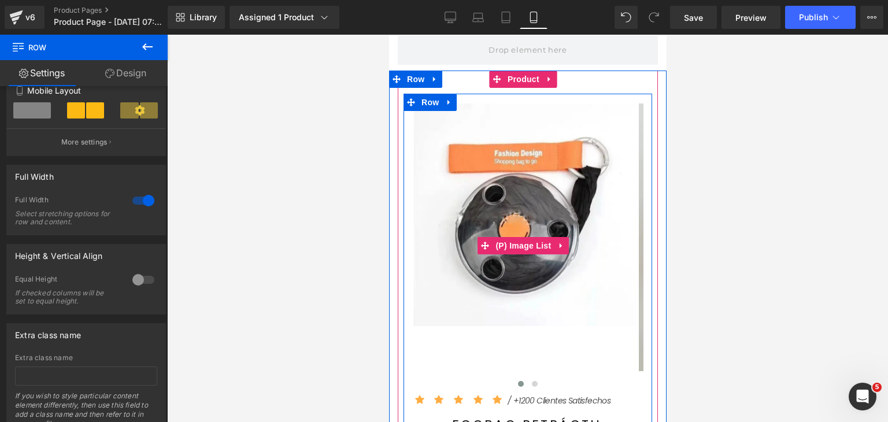
scroll to position [0, 0]
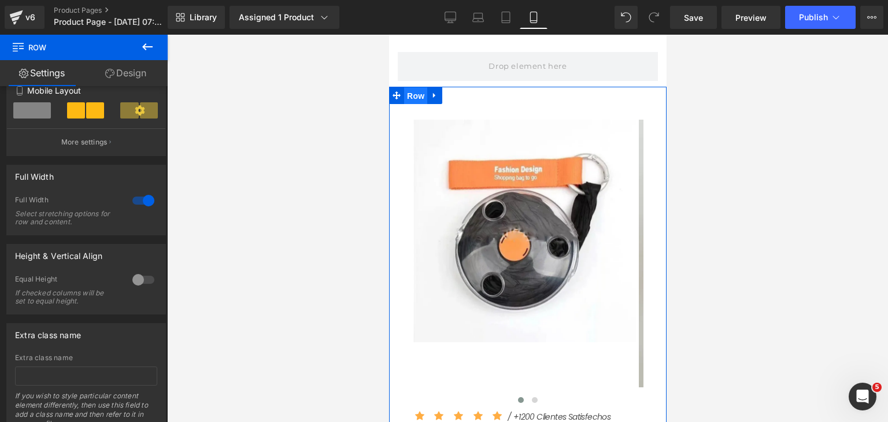
click at [418, 97] on span "Row" at bounding box center [414, 95] width 23 height 17
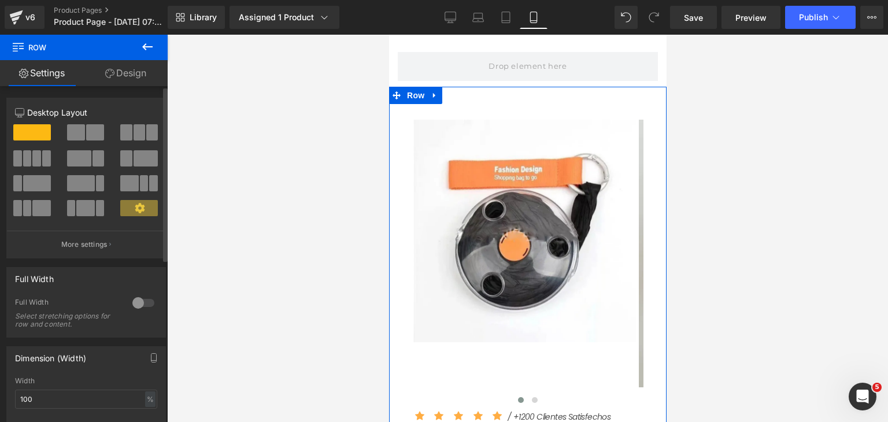
click at [139, 299] on div at bounding box center [143, 303] width 28 height 18
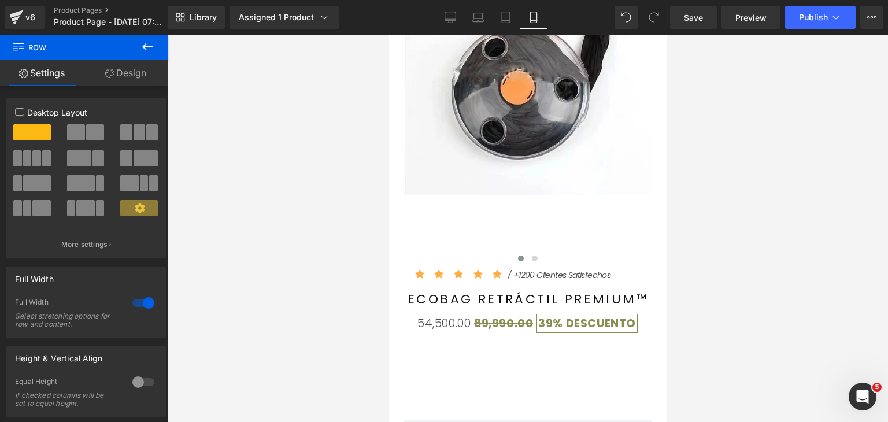
scroll to position [173, 0]
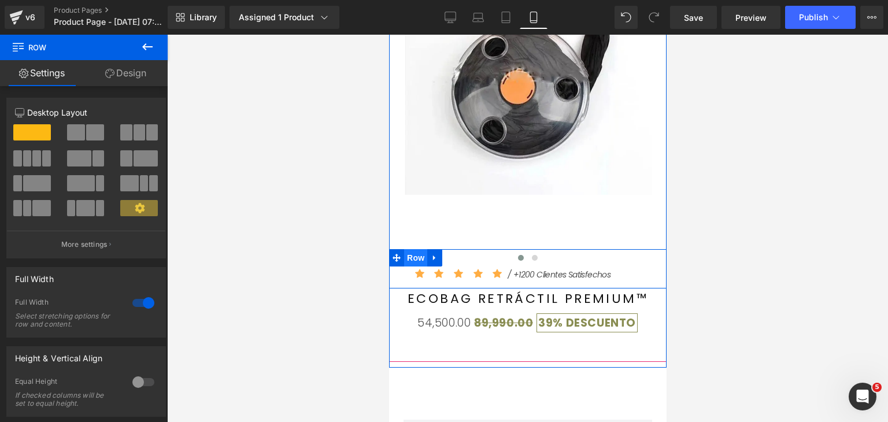
click at [417, 255] on span "Row" at bounding box center [414, 257] width 23 height 17
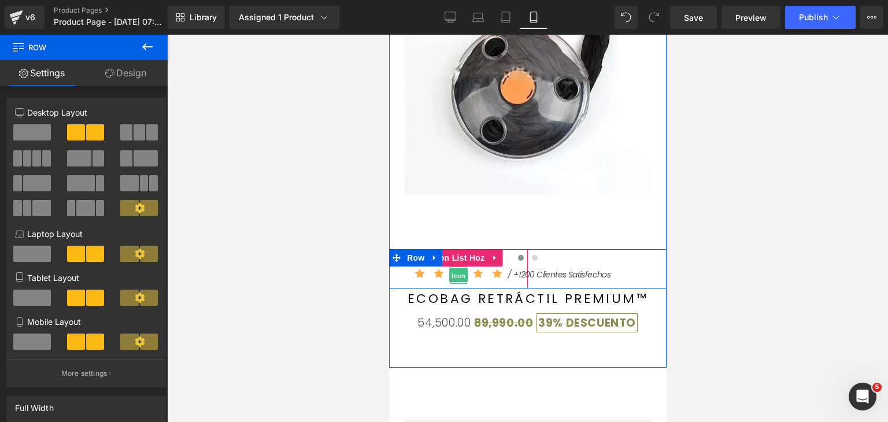
click at [458, 269] on span "Icon" at bounding box center [457, 276] width 18 height 14
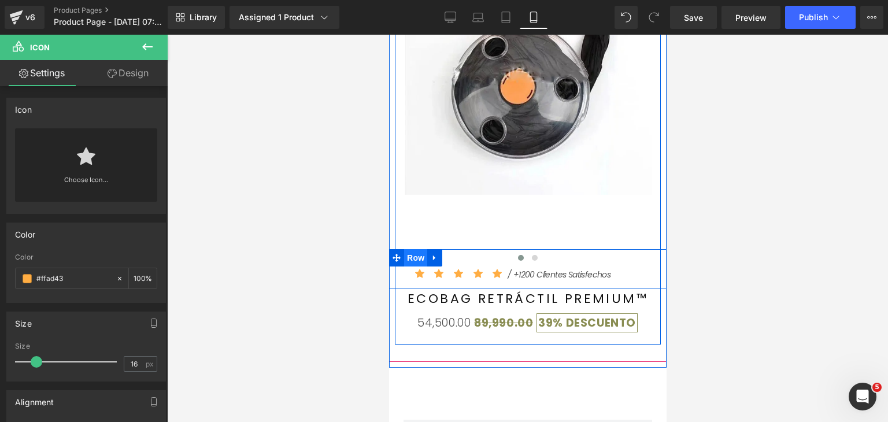
click at [410, 261] on span "Row" at bounding box center [414, 257] width 23 height 17
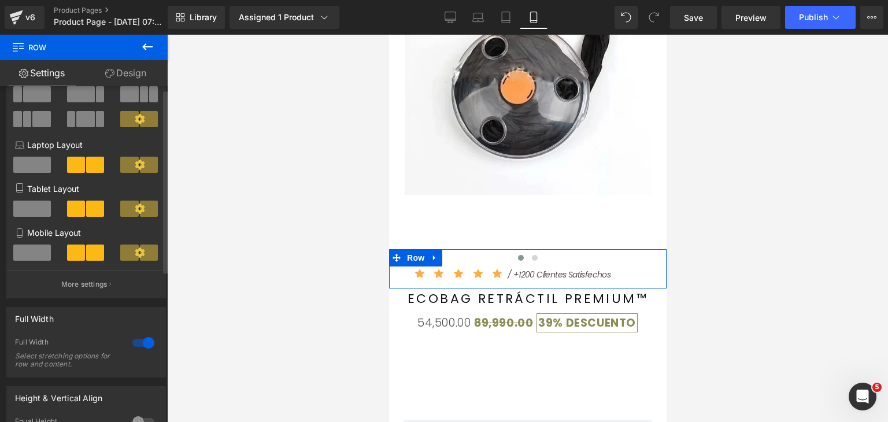
scroll to position [116, 0]
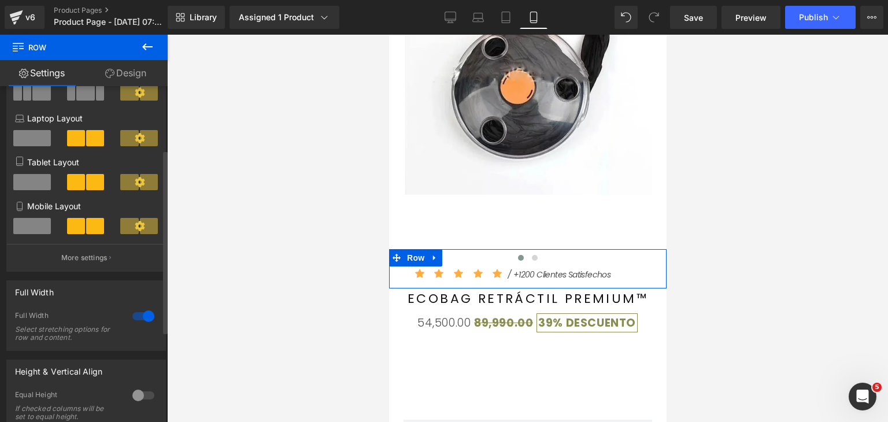
click at [137, 316] on div at bounding box center [143, 316] width 28 height 18
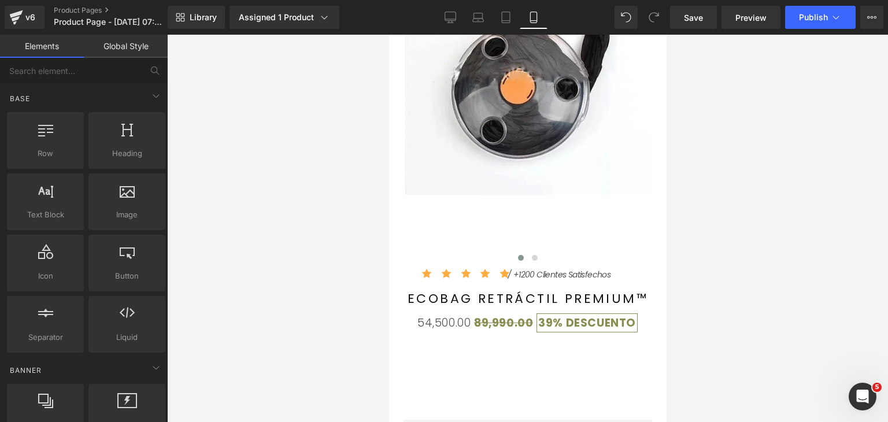
click at [680, 272] on div at bounding box center [527, 228] width 721 height 387
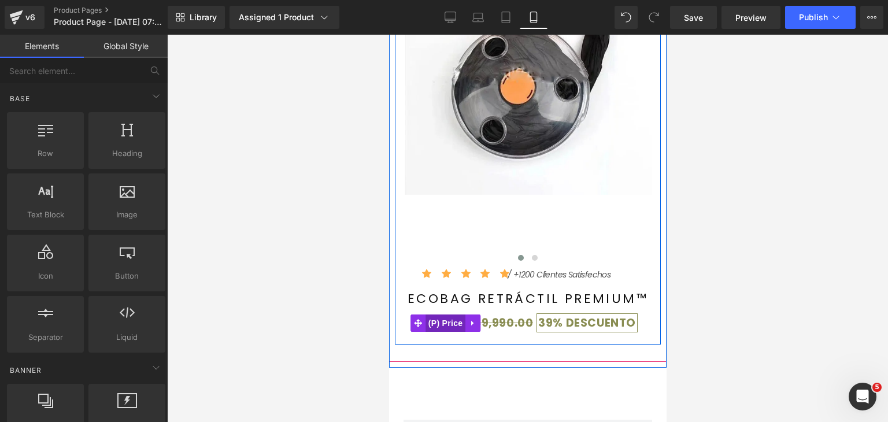
click at [440, 320] on span "(P) Price" at bounding box center [445, 322] width 40 height 17
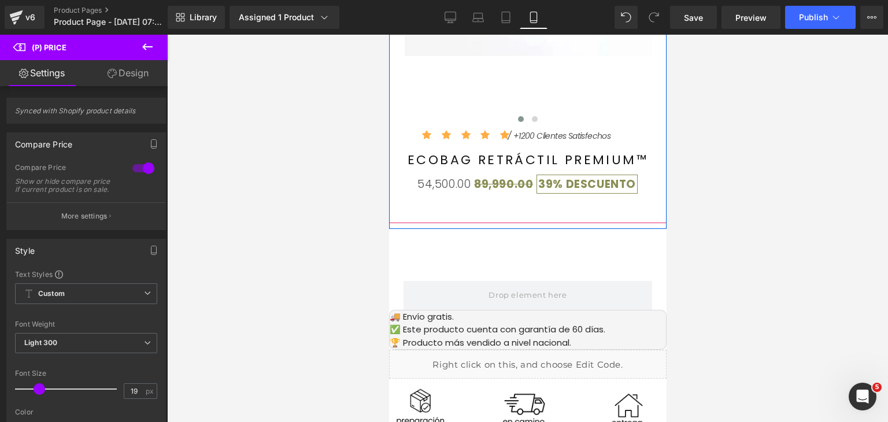
scroll to position [173, 0]
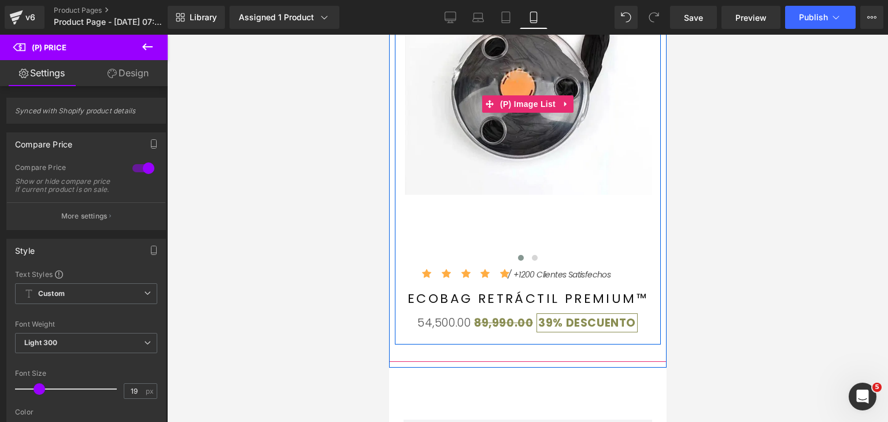
click at [519, 206] on div at bounding box center [654, 95] width 503 height 301
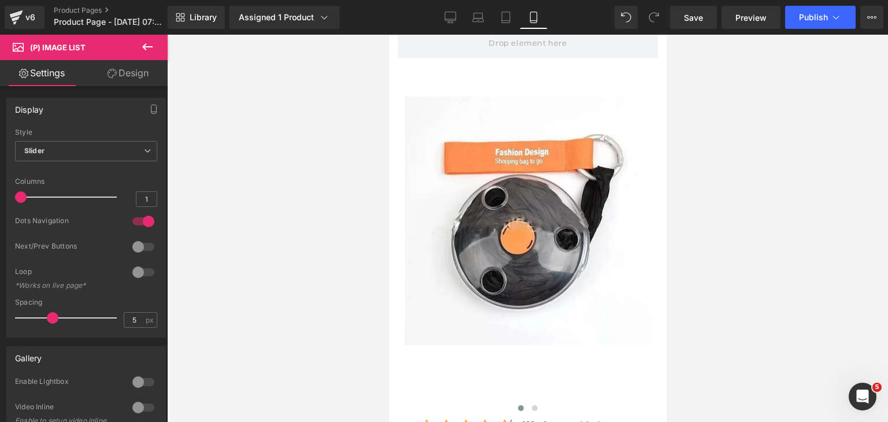
scroll to position [0, 0]
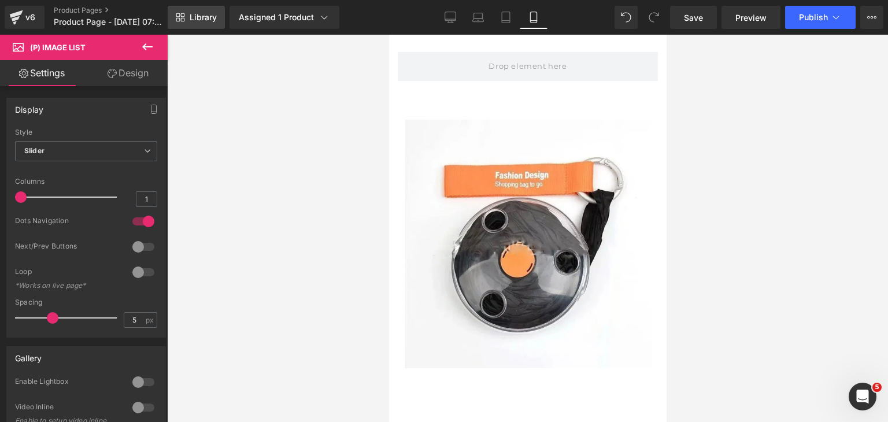
click at [200, 16] on span "Library" at bounding box center [203, 17] width 27 height 10
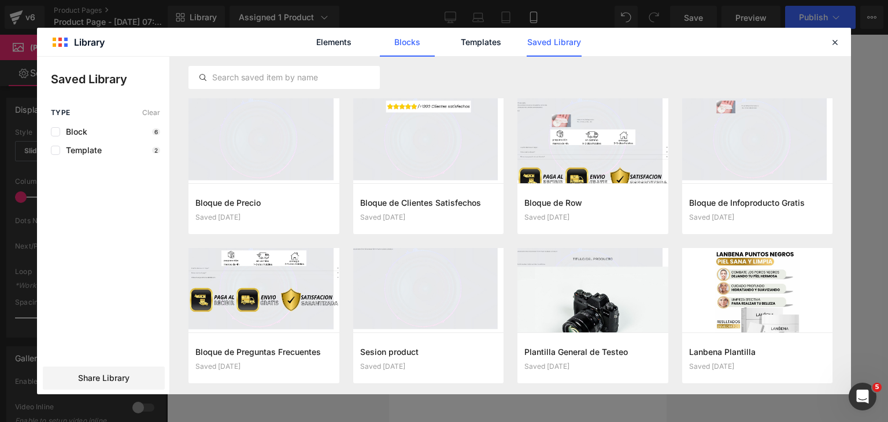
click at [428, 43] on link "Blocks" at bounding box center [407, 42] width 55 height 29
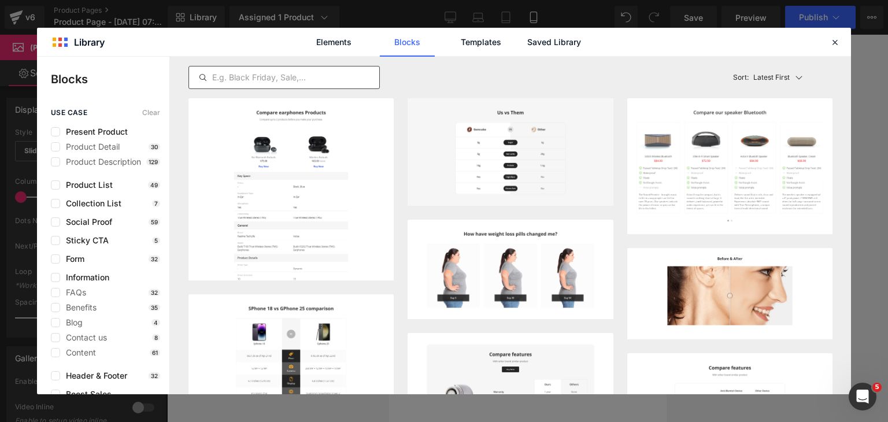
click at [302, 81] on input "text" at bounding box center [284, 78] width 190 height 14
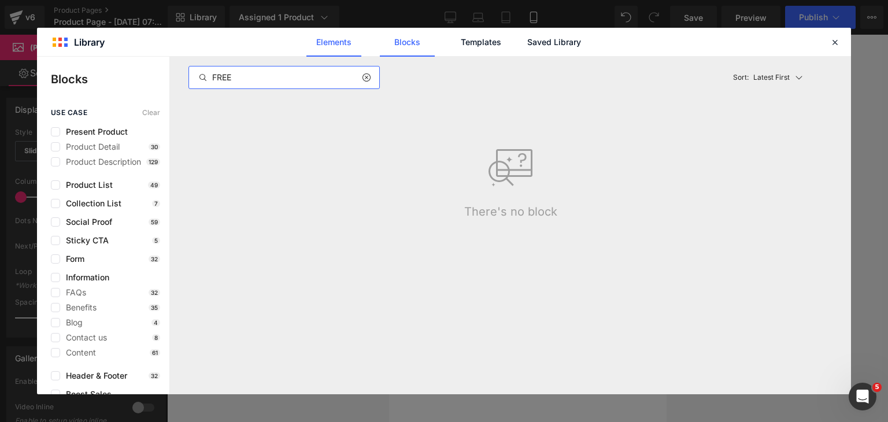
type input "FREE"
click at [351, 37] on link "Elements" at bounding box center [333, 42] width 55 height 29
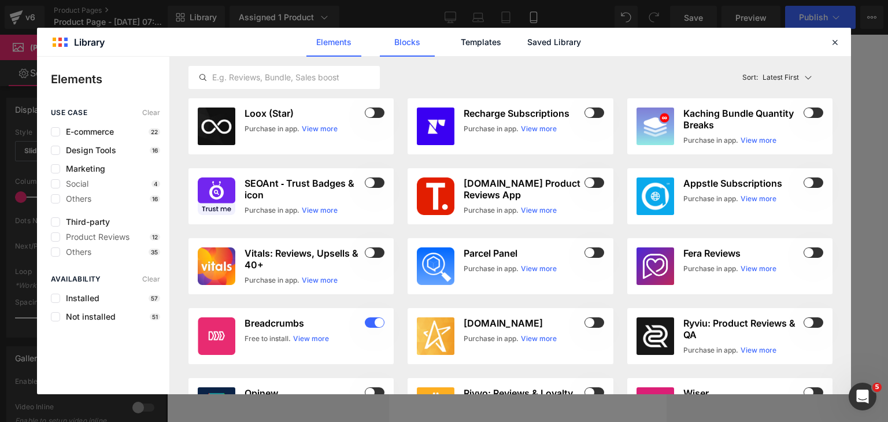
click at [393, 42] on link "Blocks" at bounding box center [407, 42] width 55 height 29
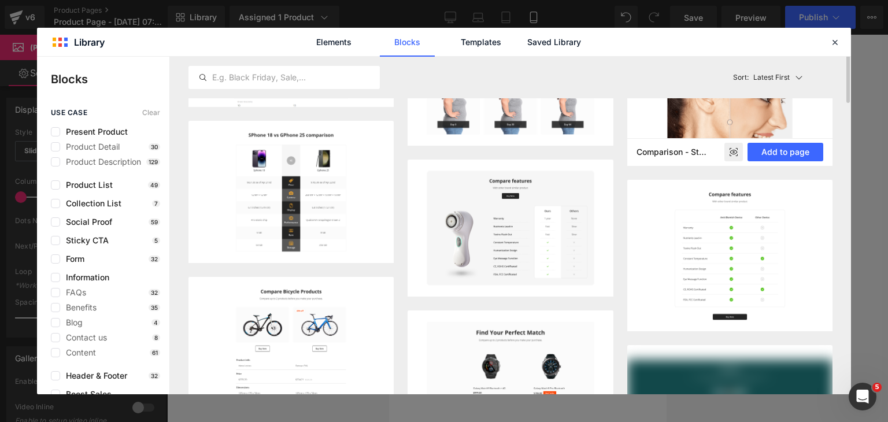
scroll to position [231, 0]
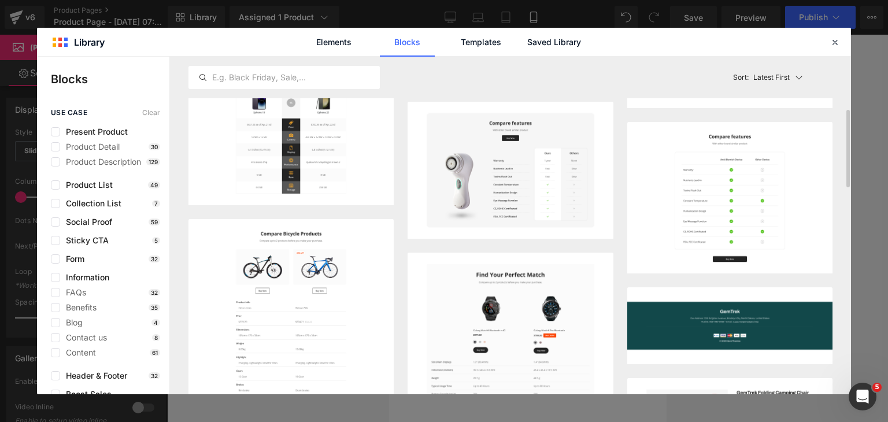
click at [788, 76] on p "Latest First" at bounding box center [771, 77] width 36 height 10
click at [795, 77] on icon at bounding box center [798, 77] width 9 height 9
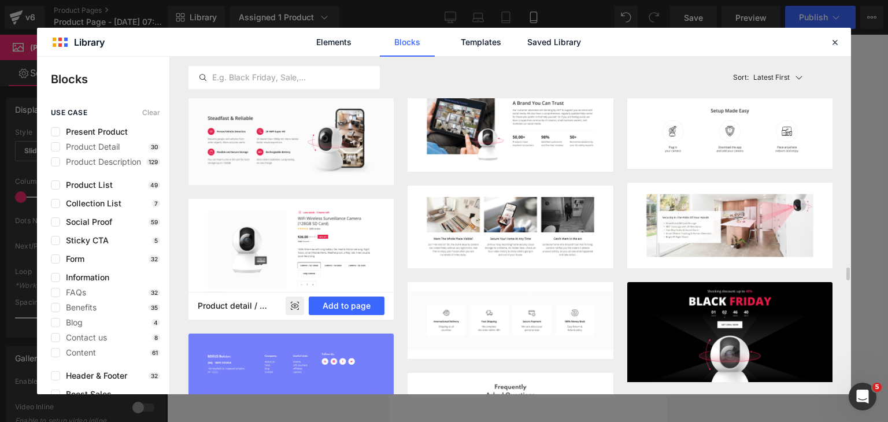
scroll to position [5433, 0]
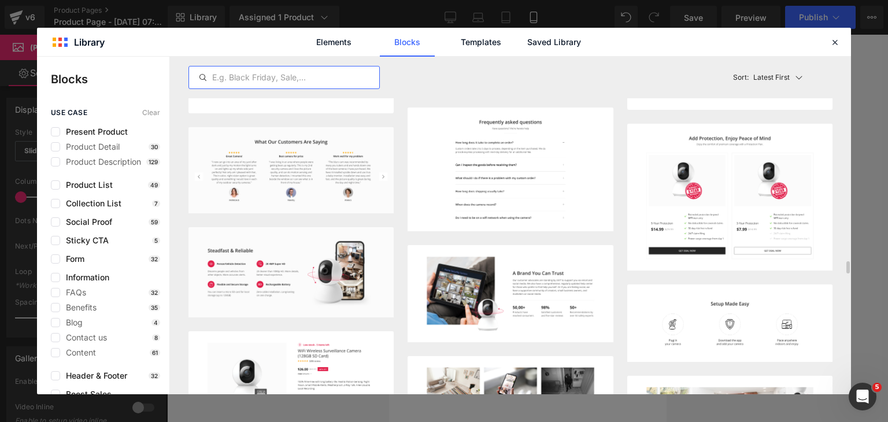
click at [235, 80] on input "text" at bounding box center [284, 78] width 190 height 14
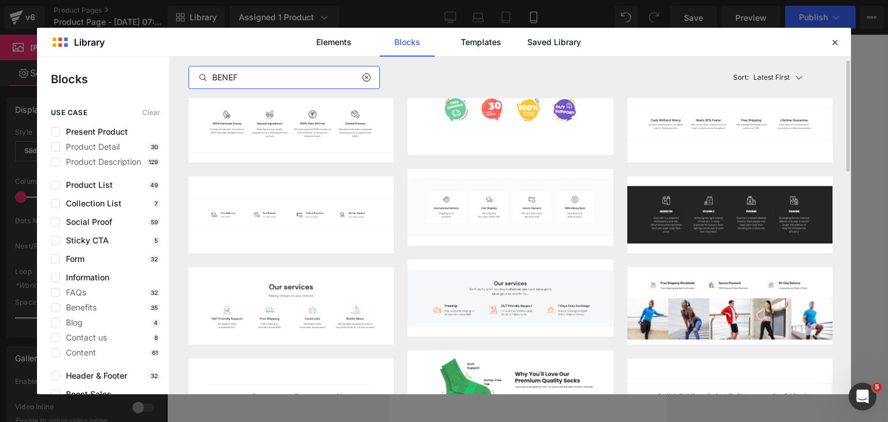
scroll to position [0, 0]
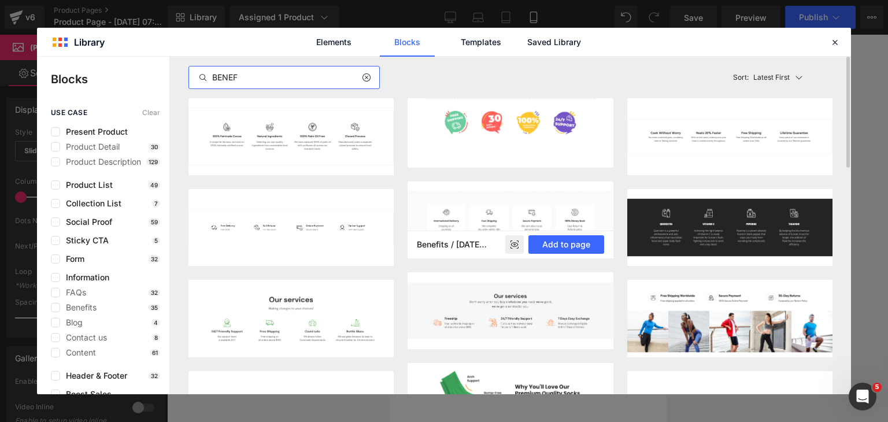
type input "BENEF"
click at [518, 241] on icon at bounding box center [517, 241] width 2 height 2
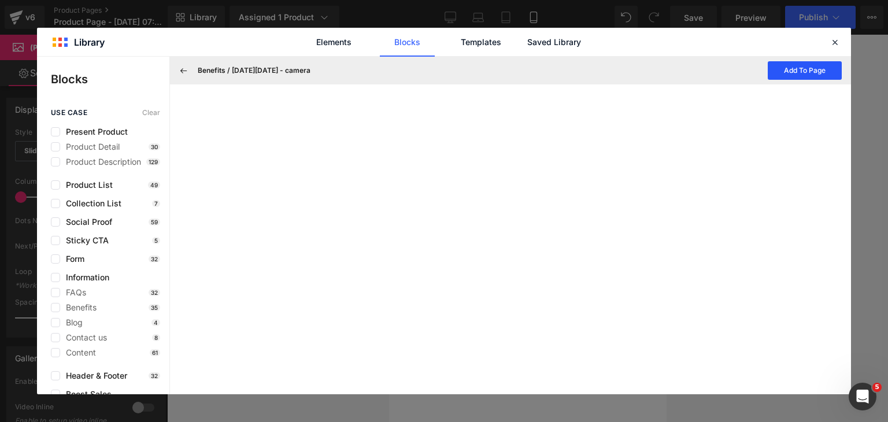
click at [798, 66] on button "Add To Page" at bounding box center [804, 70] width 74 height 18
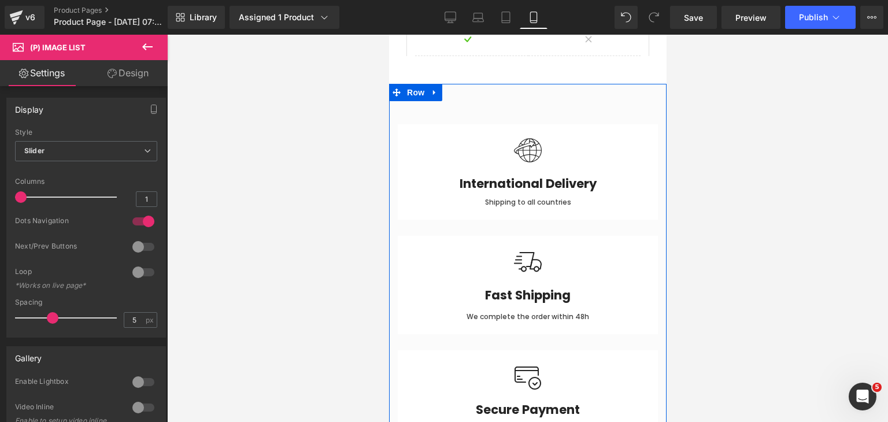
scroll to position [2294, 0]
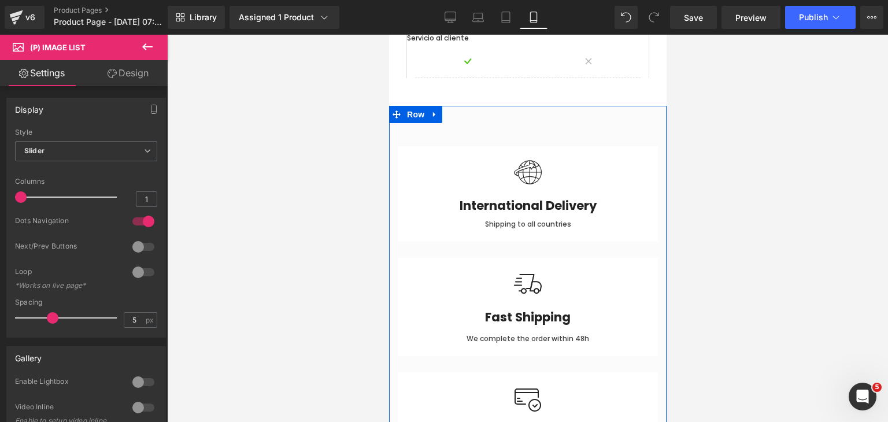
click at [479, 112] on div "Image International Delivery Heading Shipping to all countries Text Block Row I…" at bounding box center [526, 363] width 277 height 515
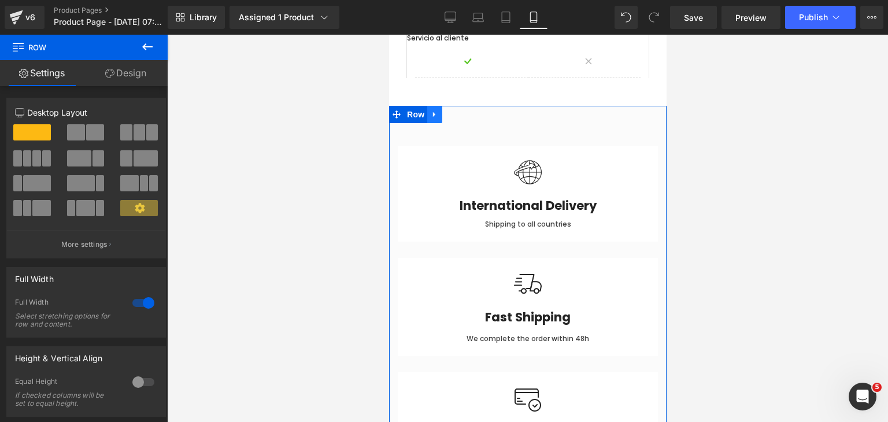
click at [432, 110] on icon at bounding box center [434, 114] width 8 height 9
click at [462, 110] on icon at bounding box center [464, 114] width 8 height 8
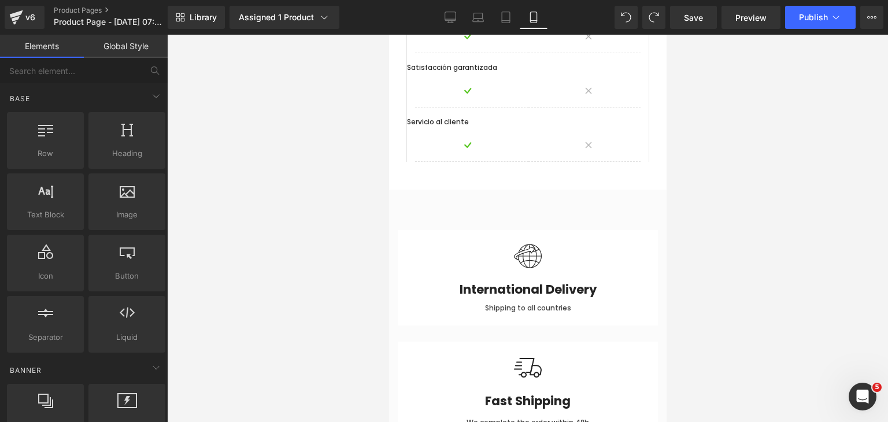
scroll to position [2221, 0]
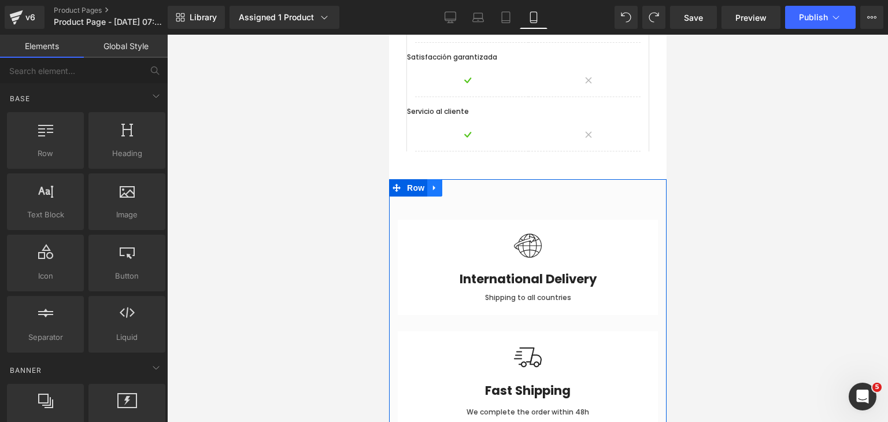
click at [436, 179] on link at bounding box center [434, 187] width 15 height 17
click at [457, 179] on link at bounding box center [464, 187] width 15 height 17
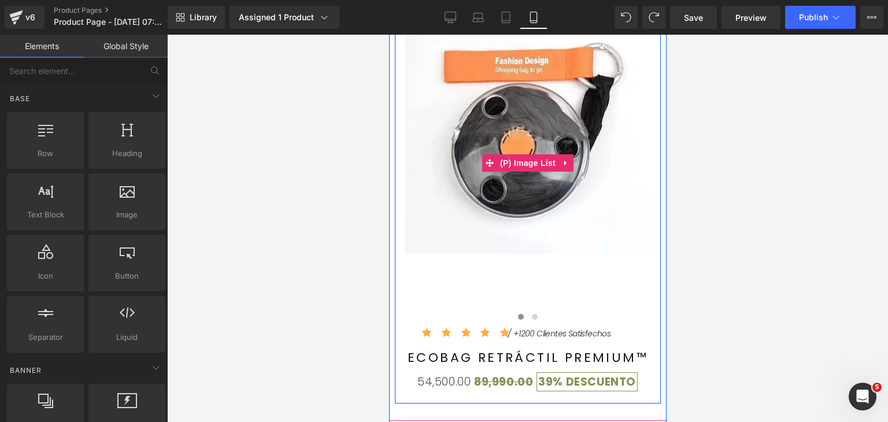
scroll to position [116, 0]
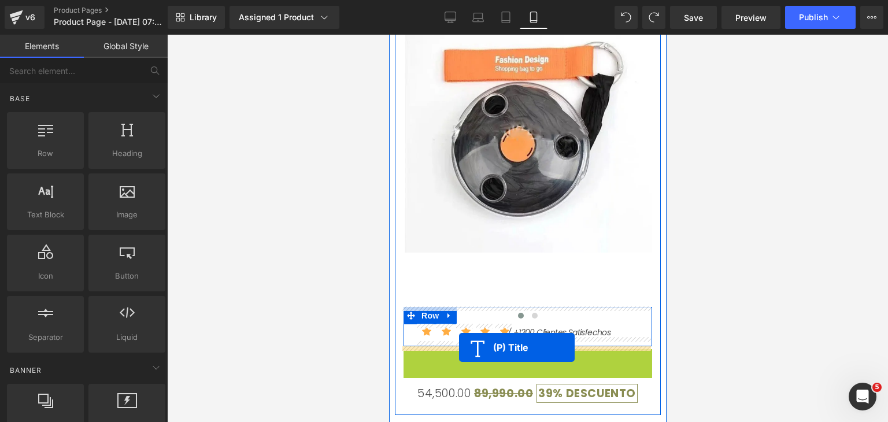
drag, startPoint x: 494, startPoint y: 356, endPoint x: 458, endPoint y: 347, distance: 36.9
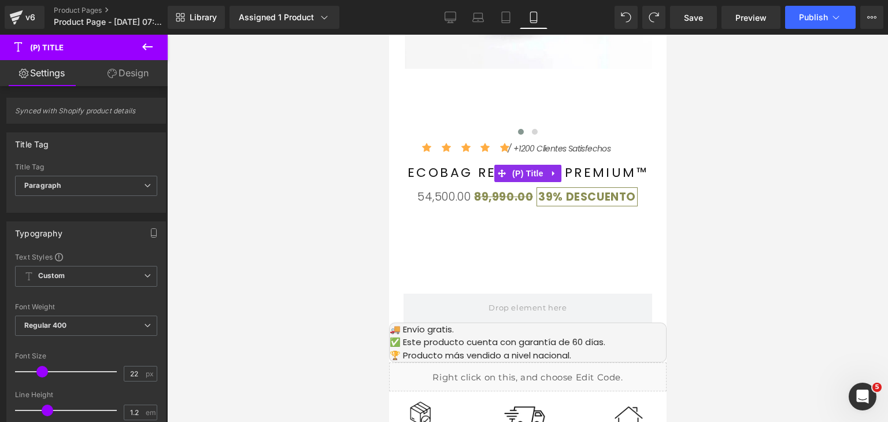
scroll to position [280, 0]
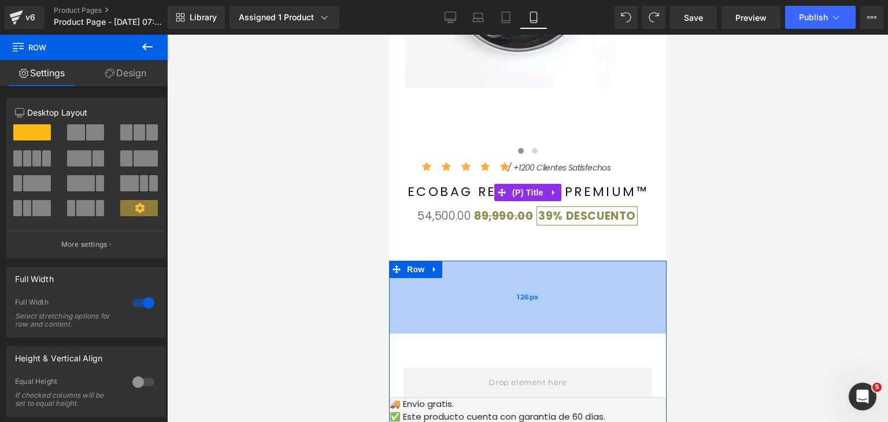
drag, startPoint x: 492, startPoint y: 276, endPoint x: 495, endPoint y: 331, distance: 55.6
click at [495, 331] on div "126px" at bounding box center [526, 297] width 277 height 73
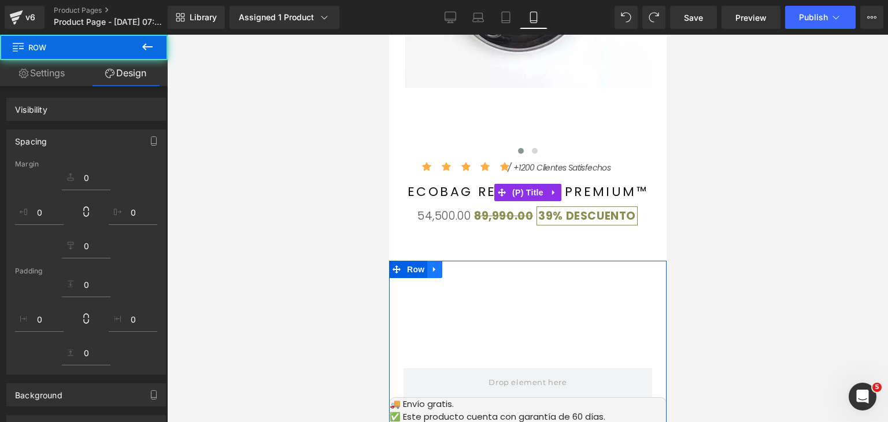
click at [433, 273] on icon at bounding box center [434, 269] width 8 height 9
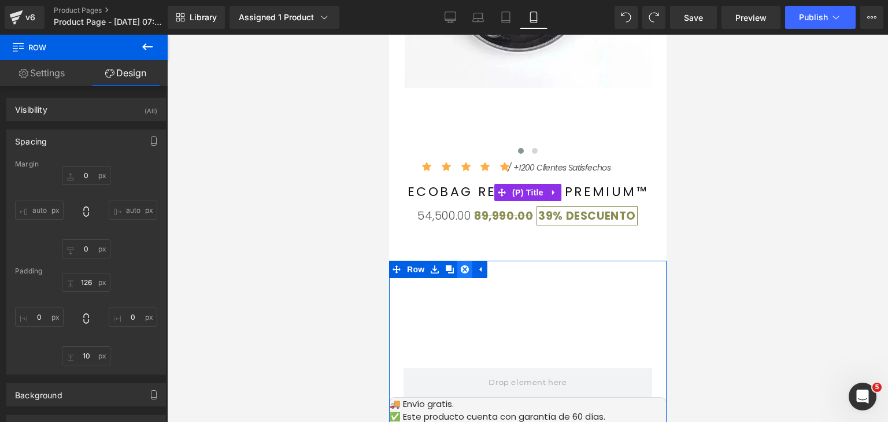
click at [460, 269] on icon at bounding box center [464, 269] width 8 height 9
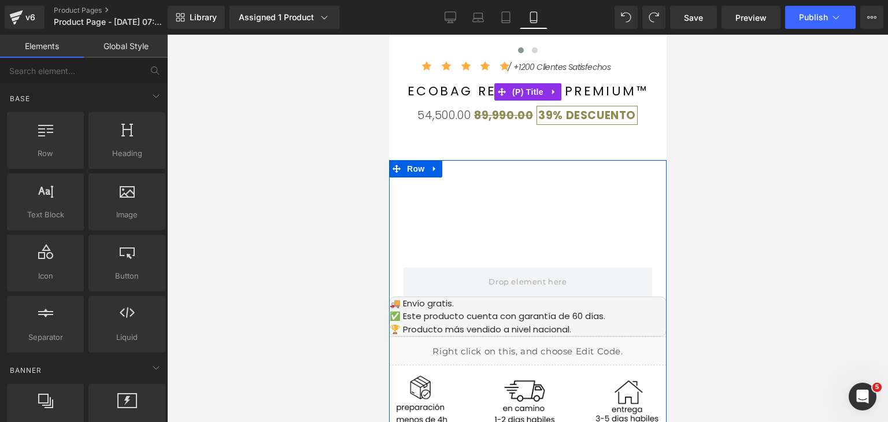
scroll to position [396, 0]
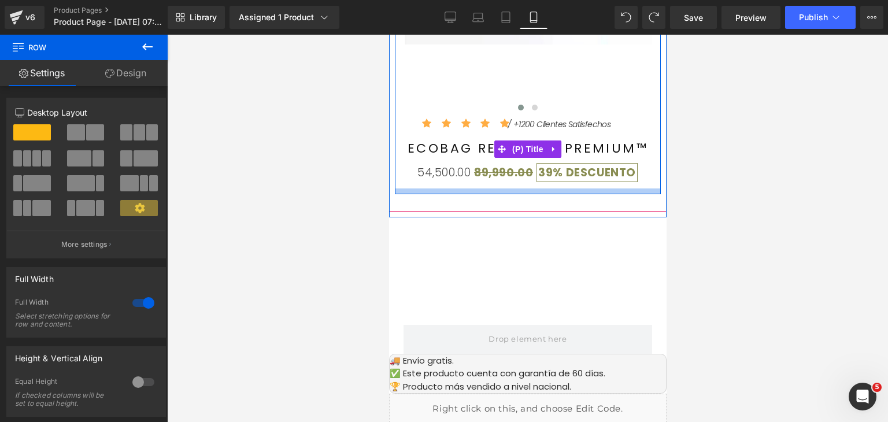
scroll to position [223, 0]
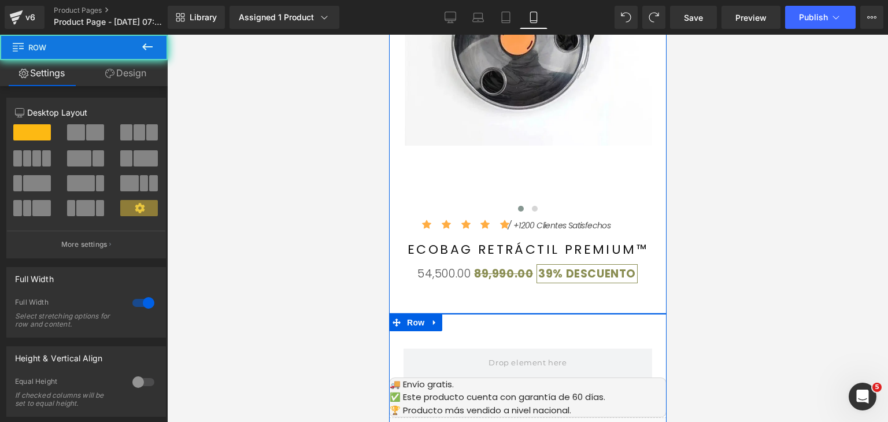
click at [577, 313] on div at bounding box center [526, 313] width 277 height 1
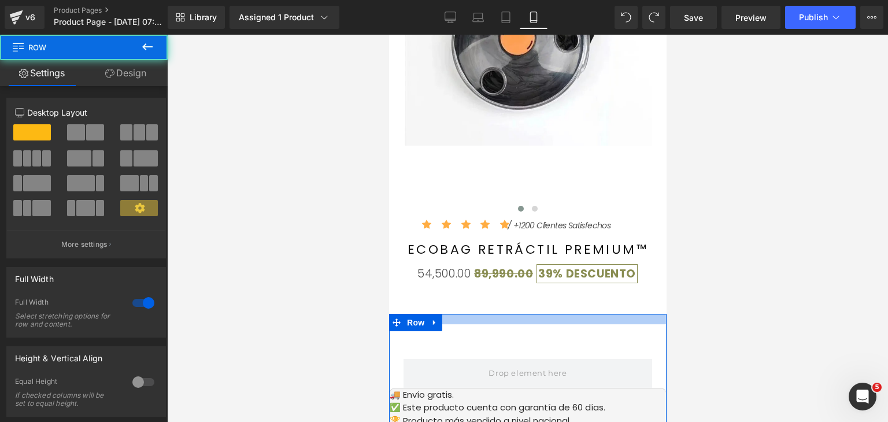
drag, startPoint x: 582, startPoint y: 315, endPoint x: 584, endPoint y: 325, distance: 10.5
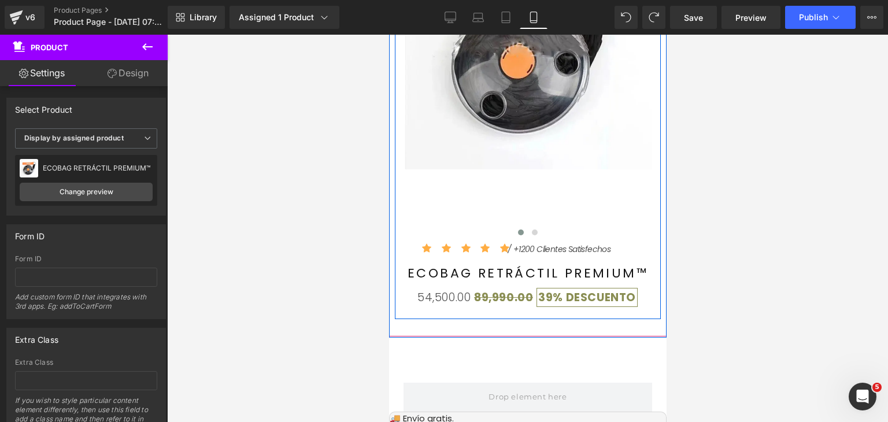
scroll to position [58, 0]
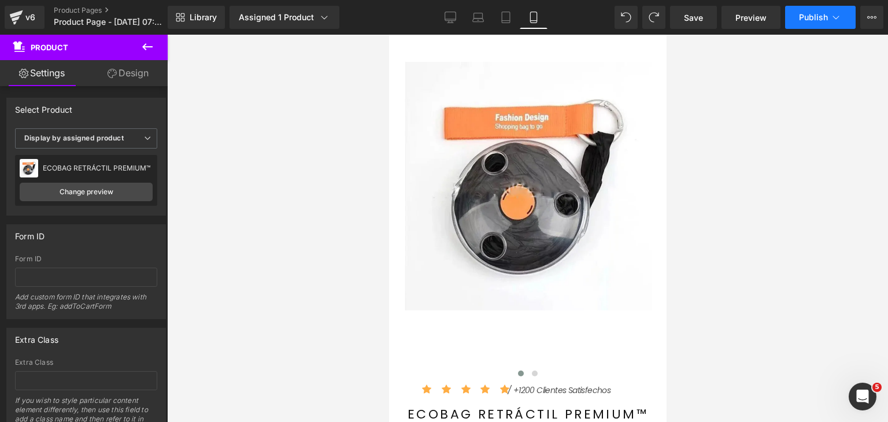
click at [801, 21] on span "Publish" at bounding box center [813, 17] width 29 height 9
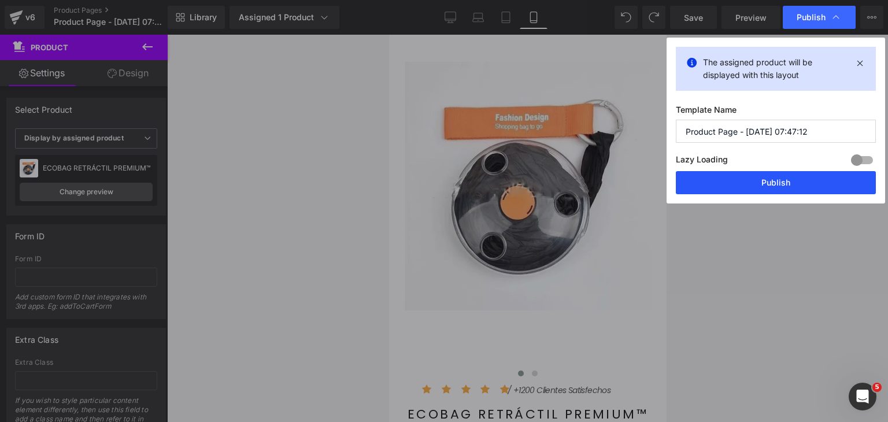
click at [777, 183] on button "Publish" at bounding box center [776, 182] width 200 height 23
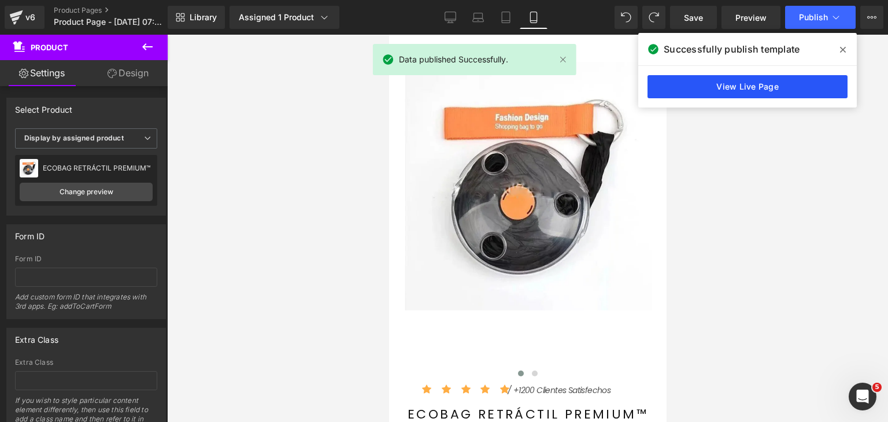
click at [769, 82] on link "View Live Page" at bounding box center [747, 86] width 200 height 23
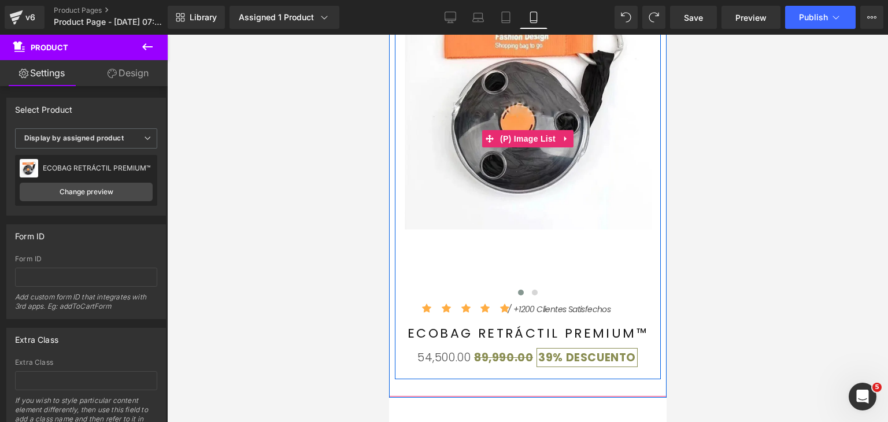
scroll to position [173, 0]
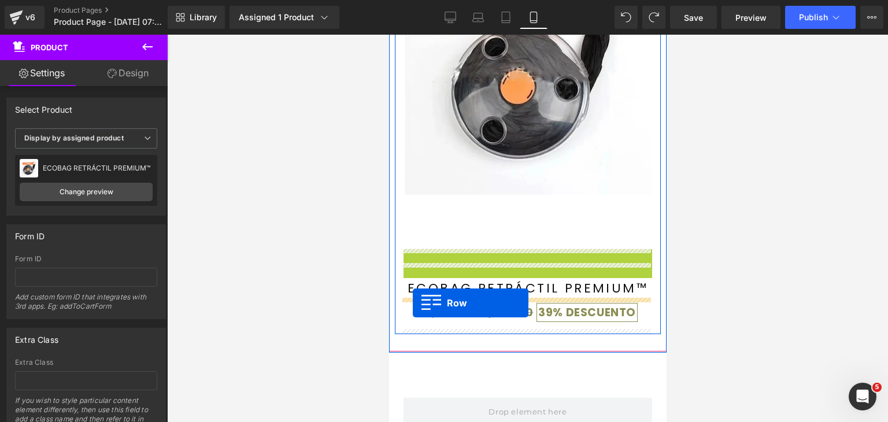
drag, startPoint x: 407, startPoint y: 255, endPoint x: 412, endPoint y: 303, distance: 47.6
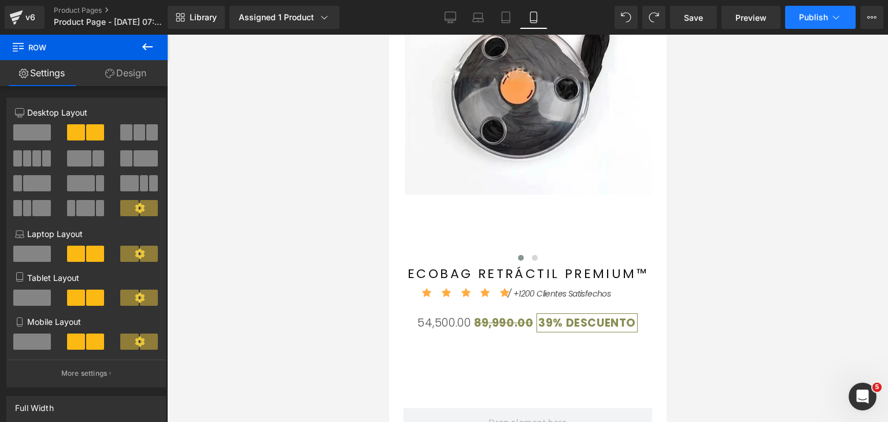
click at [798, 21] on button "Publish" at bounding box center [820, 17] width 71 height 23
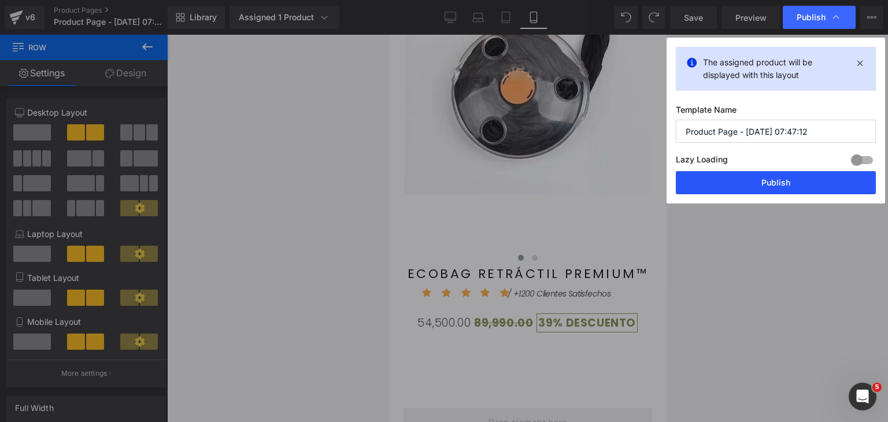
click at [804, 188] on button "Publish" at bounding box center [776, 182] width 200 height 23
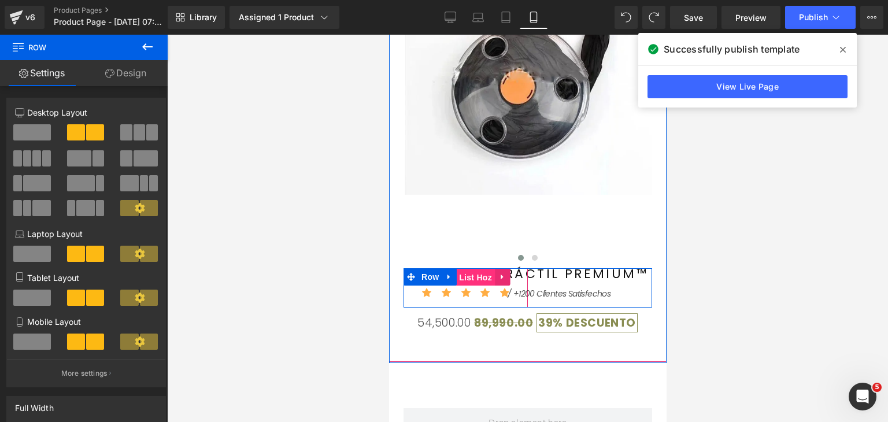
click at [470, 276] on span "Icon List Hoz" at bounding box center [465, 277] width 58 height 17
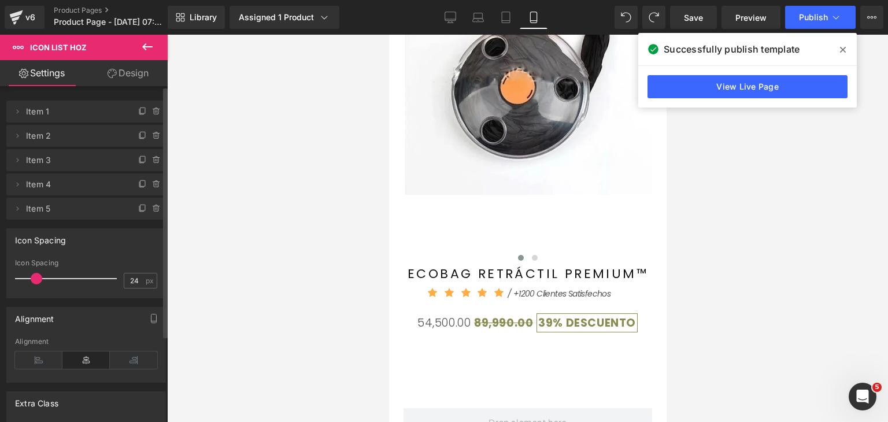
click at [34, 281] on span at bounding box center [37, 279] width 12 height 12
click at [817, 23] on button "Publish" at bounding box center [820, 17] width 71 height 23
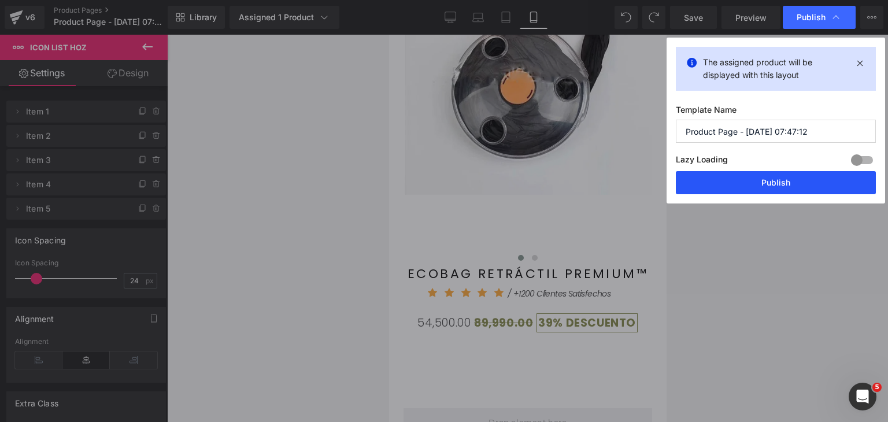
click at [806, 184] on button "Publish" at bounding box center [776, 182] width 200 height 23
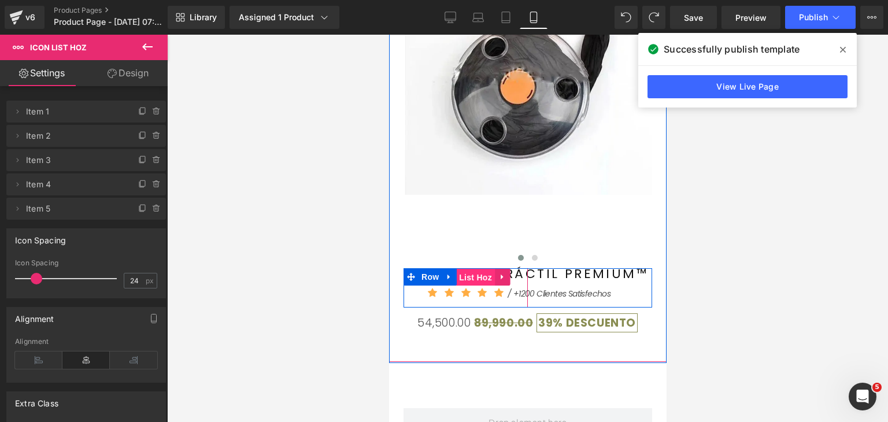
click at [485, 281] on span "Icon List Hoz" at bounding box center [465, 277] width 58 height 17
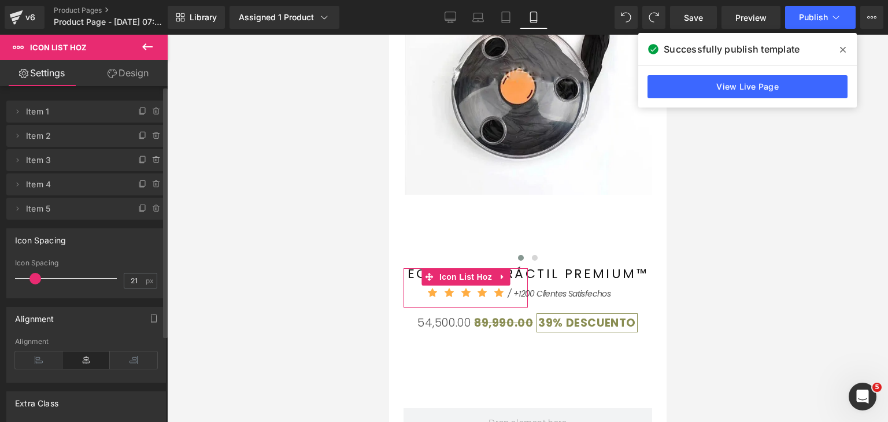
type input "19"
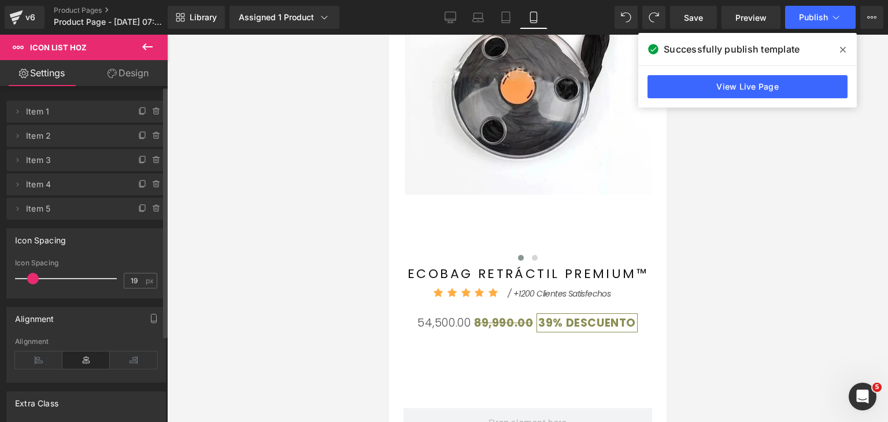
click at [28, 278] on span at bounding box center [33, 279] width 12 height 12
click at [808, 19] on span "Publish" at bounding box center [813, 17] width 29 height 9
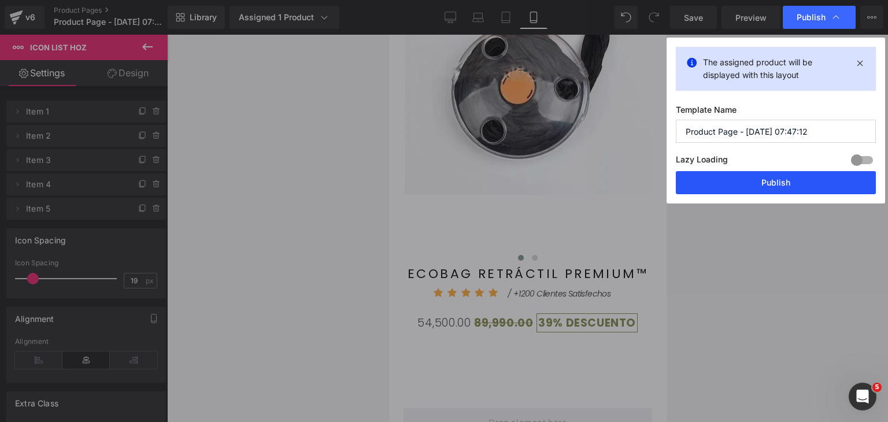
click at [777, 179] on button "Publish" at bounding box center [776, 182] width 200 height 23
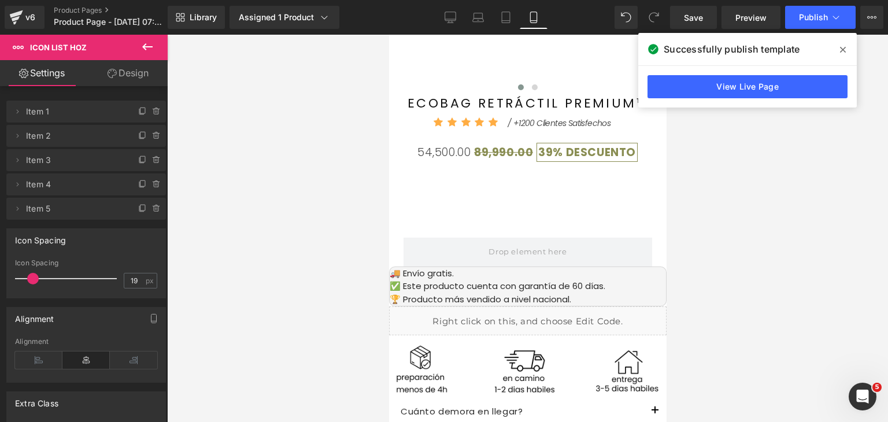
scroll to position [347, 0]
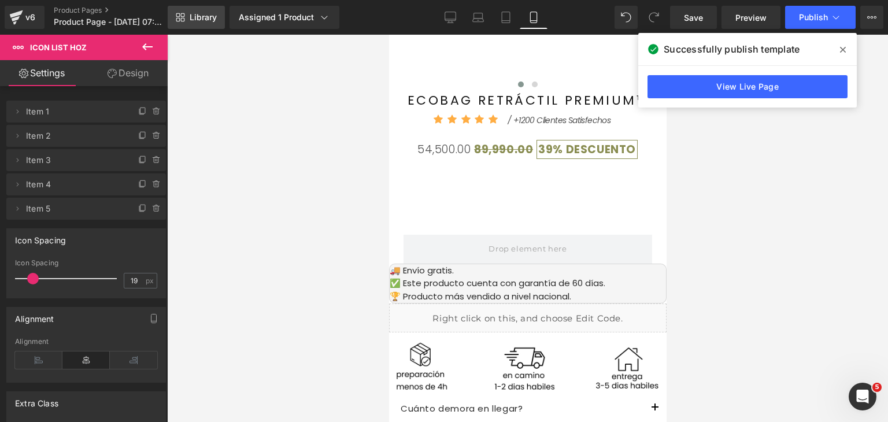
click at [209, 20] on span "Library" at bounding box center [203, 17] width 27 height 10
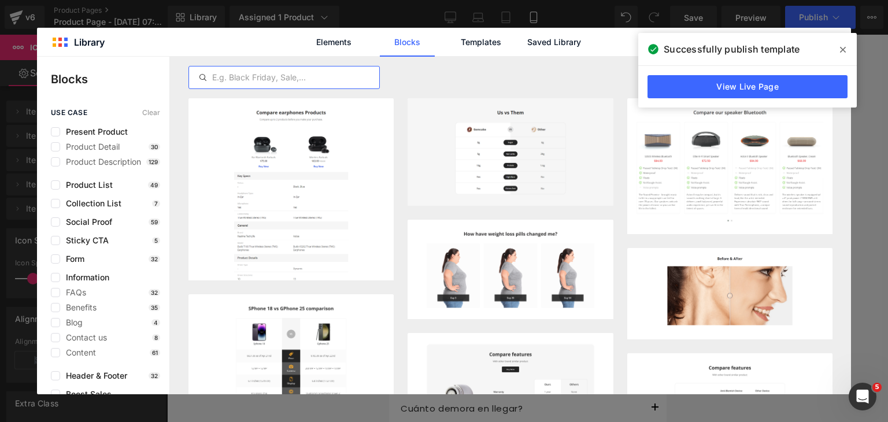
click at [294, 77] on input "text" at bounding box center [284, 78] width 190 height 14
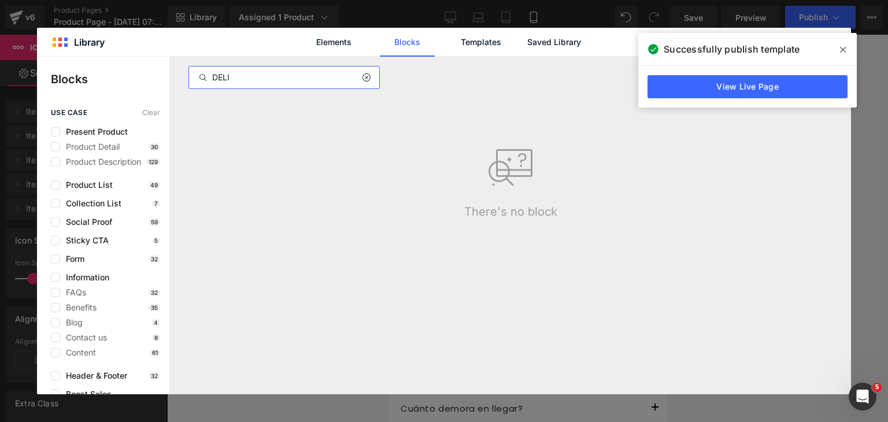
type input "DELI"
click at [366, 77] on icon at bounding box center [366, 77] width 8 height 9
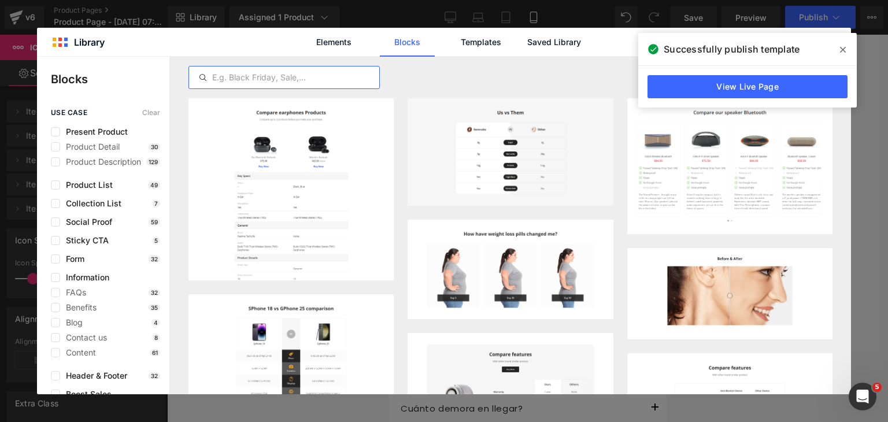
click at [847, 44] on span at bounding box center [842, 49] width 18 height 18
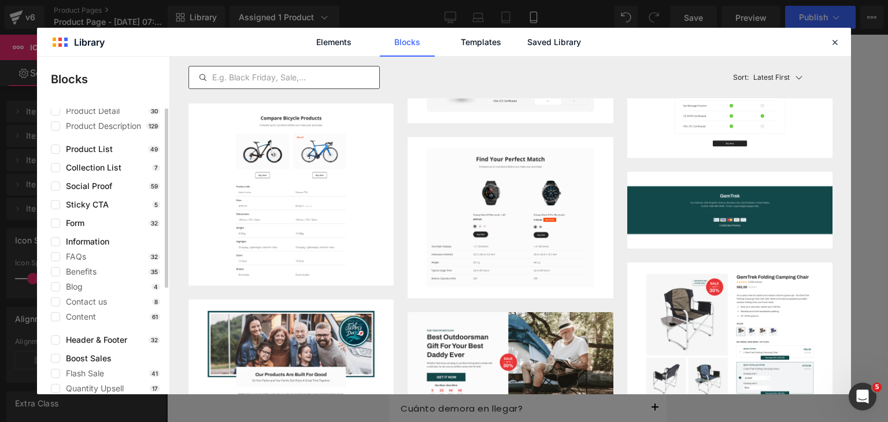
scroll to position [0, 0]
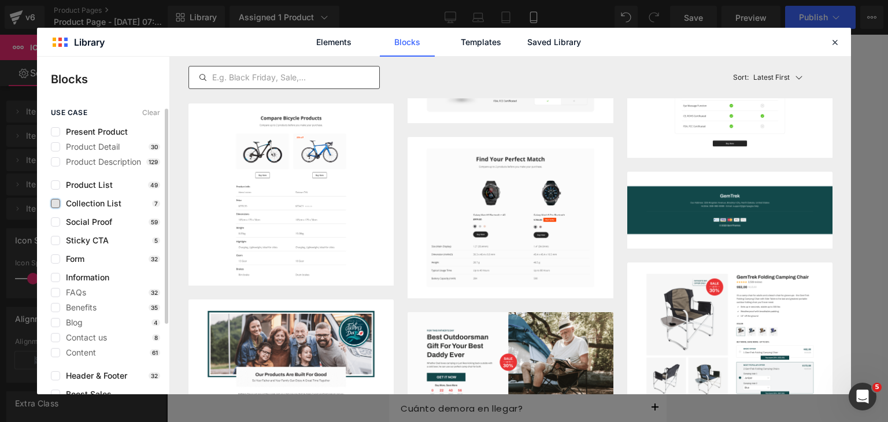
click at [57, 206] on label at bounding box center [55, 203] width 9 height 9
click at [55, 203] on input "checkbox" at bounding box center [55, 203] width 0 height 0
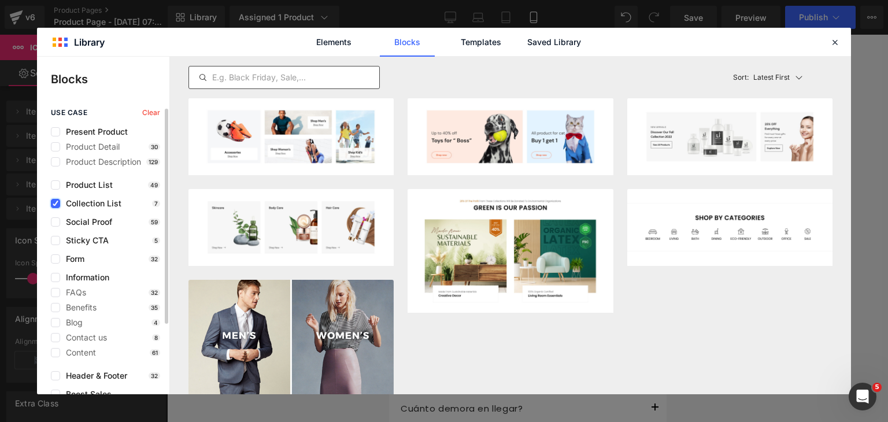
click at [55, 206] on label at bounding box center [55, 203] width 9 height 9
click at [55, 203] on input "checkbox" at bounding box center [55, 203] width 0 height 0
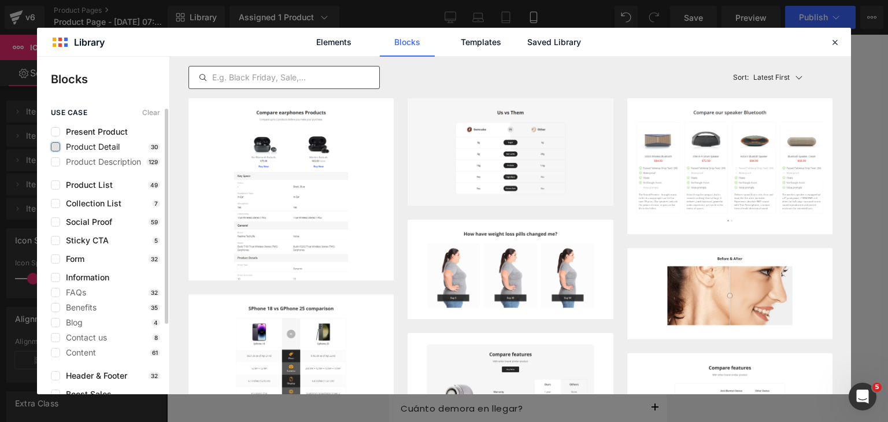
click at [56, 149] on label at bounding box center [55, 146] width 9 height 9
click at [55, 147] on input "checkbox" at bounding box center [55, 147] width 0 height 0
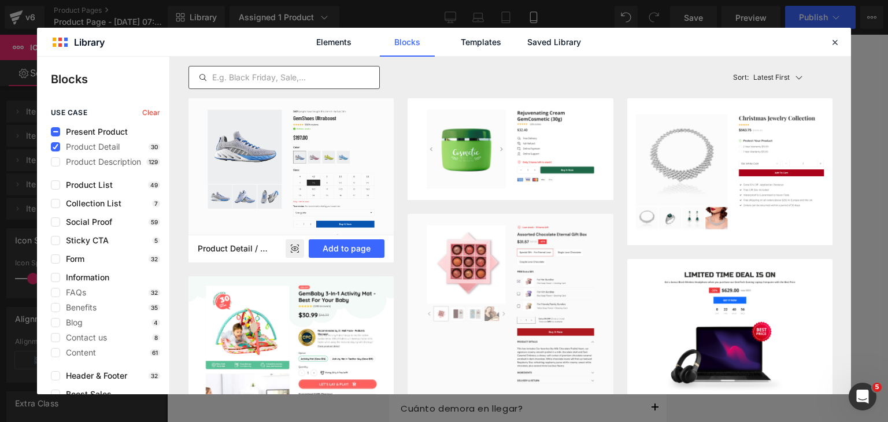
click at [292, 246] on rect at bounding box center [295, 248] width 18 height 18
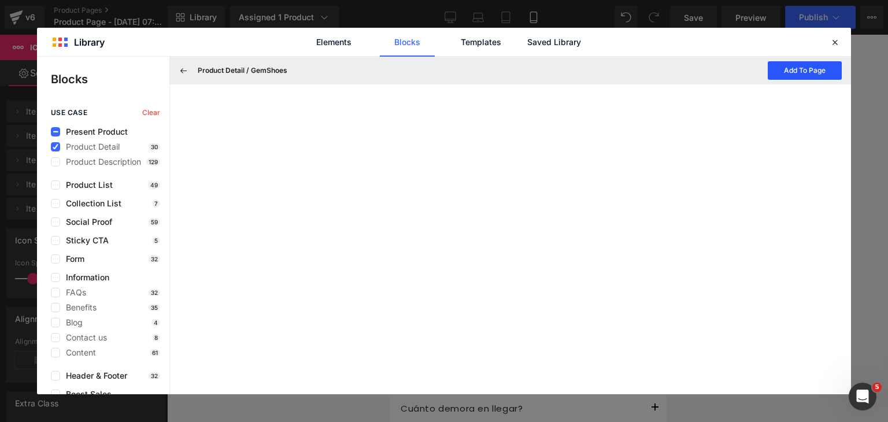
click at [788, 66] on button "Add To Page" at bounding box center [804, 70] width 74 height 18
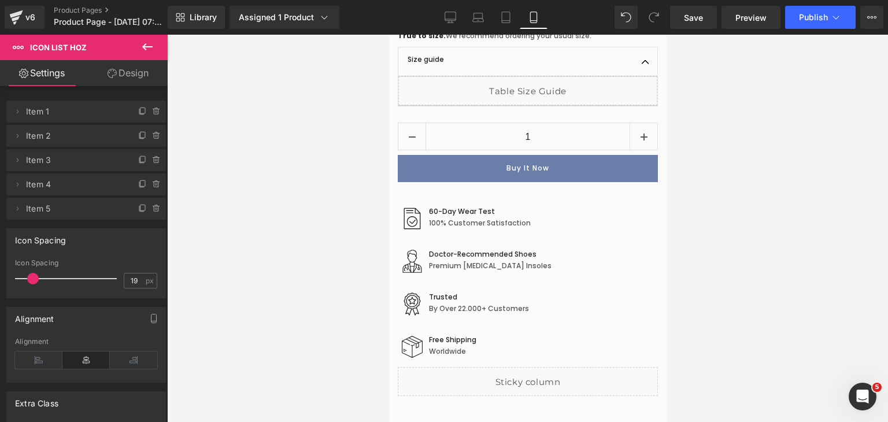
scroll to position [2981, 0]
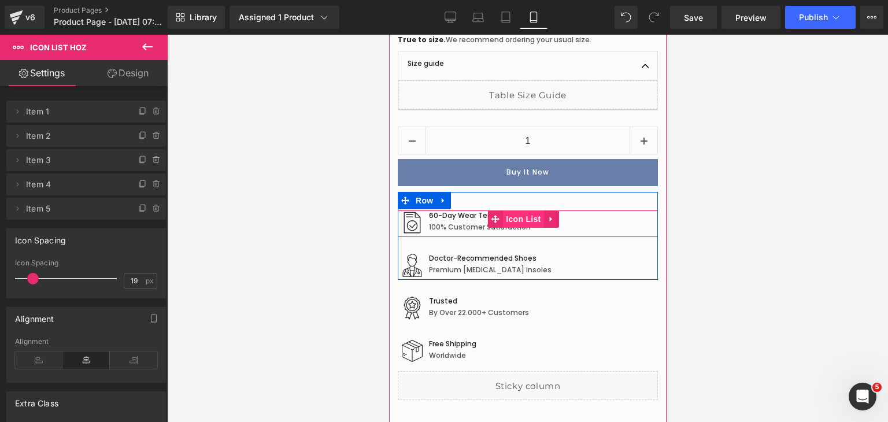
click at [521, 210] on span "Icon List" at bounding box center [522, 218] width 40 height 17
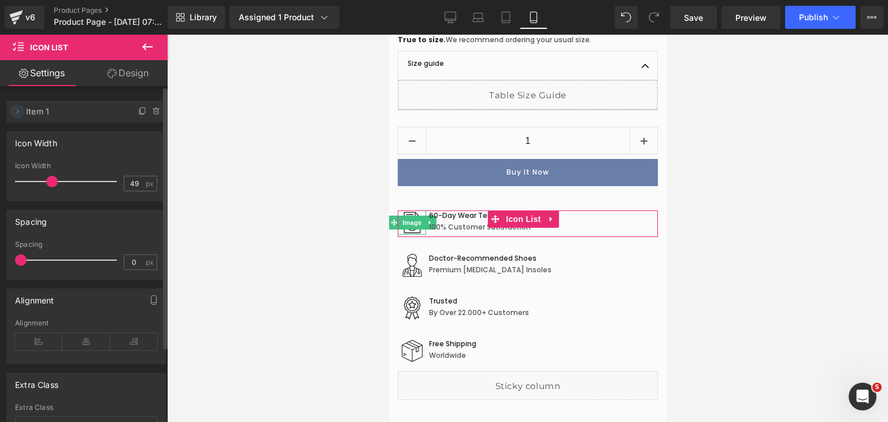
click at [23, 113] on span at bounding box center [17, 112] width 14 height 14
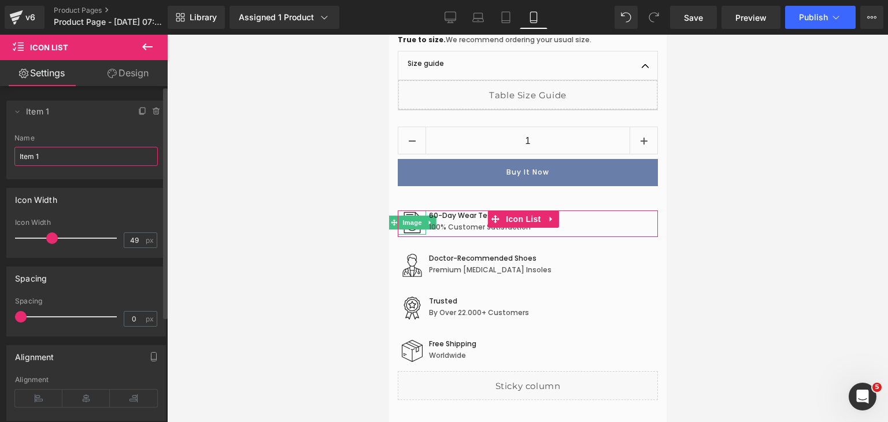
click at [42, 151] on input "Item 1" at bounding box center [85, 156] width 143 height 19
click at [16, 116] on span at bounding box center [17, 112] width 14 height 14
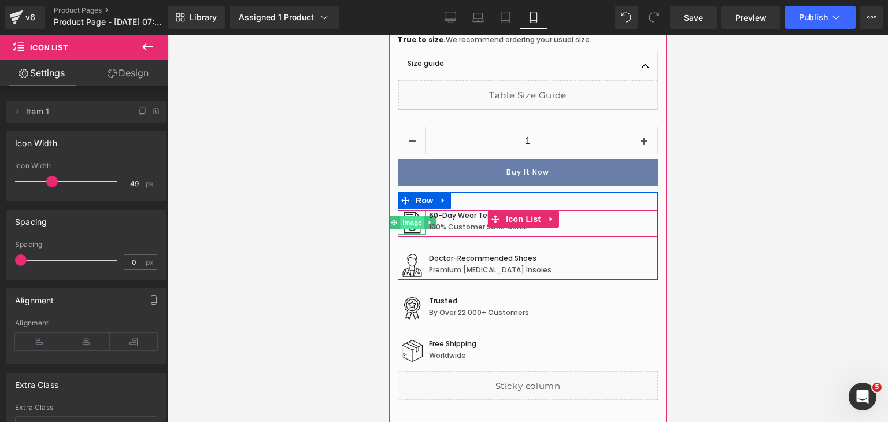
click at [413, 216] on span "Image" at bounding box center [411, 223] width 24 height 14
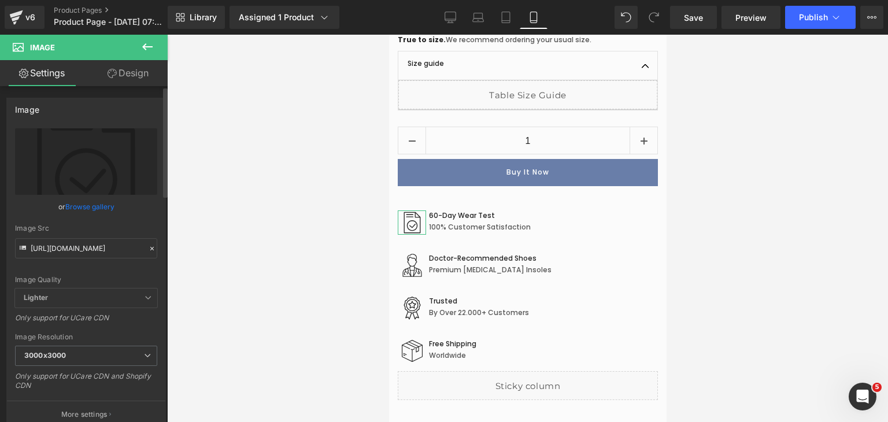
click at [95, 206] on link "Browse gallery" at bounding box center [89, 206] width 49 height 20
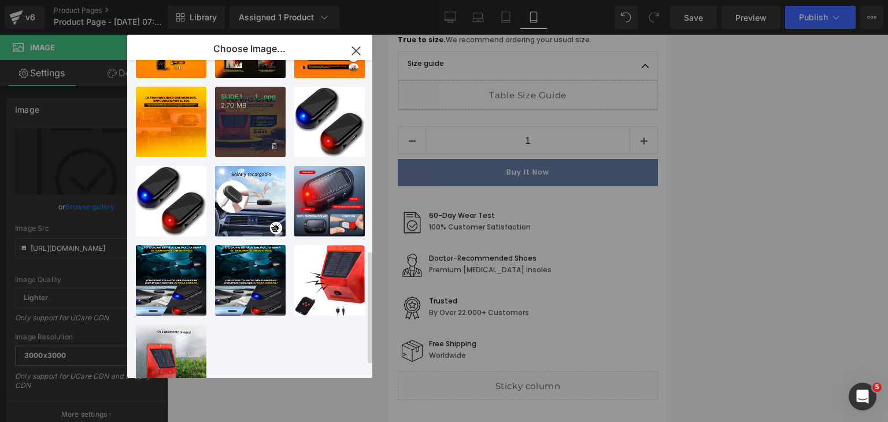
scroll to position [570, 0]
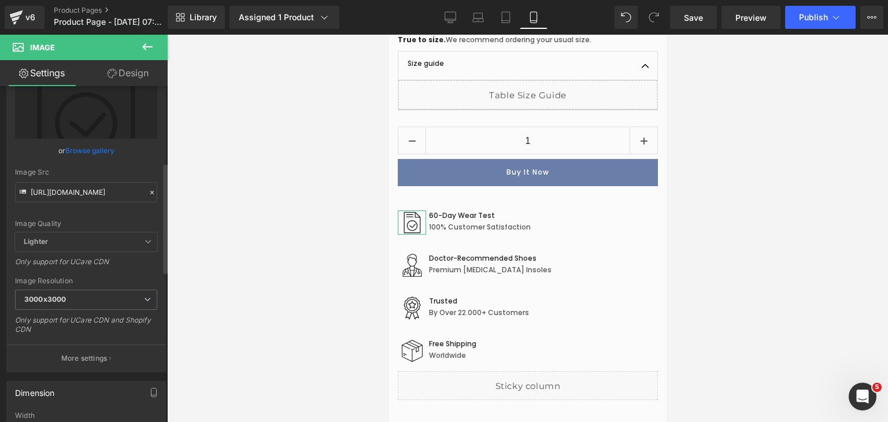
scroll to position [0, 0]
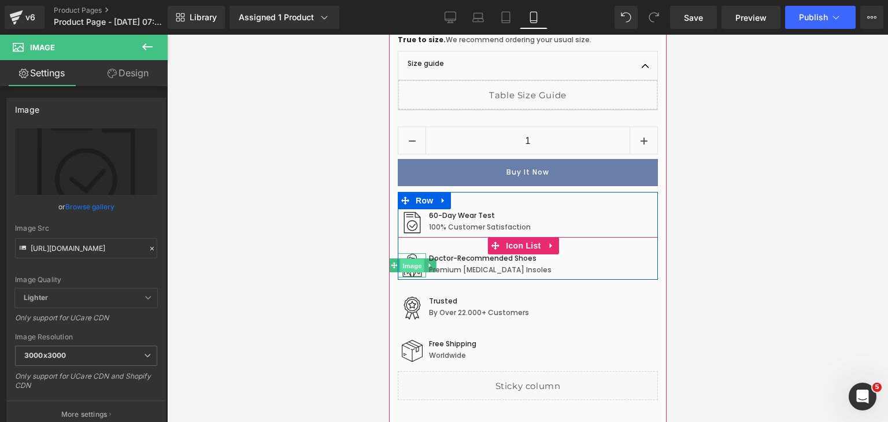
click at [414, 259] on span "Image" at bounding box center [411, 266] width 24 height 14
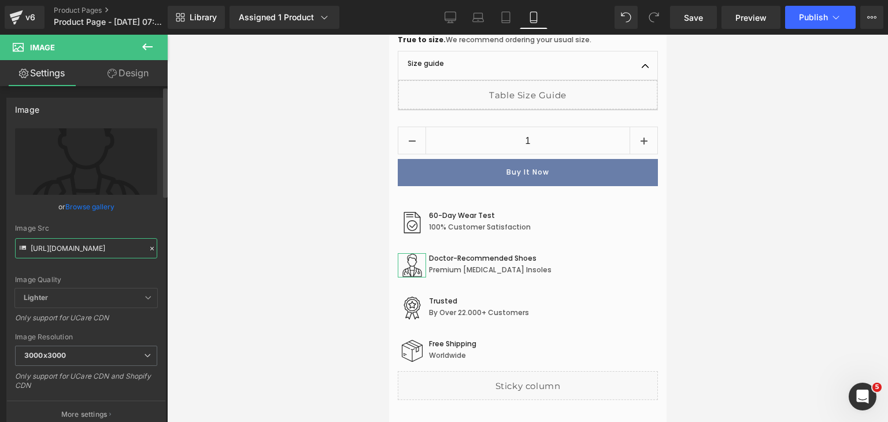
click at [125, 241] on input "[URL][DOMAIN_NAME]" at bounding box center [86, 248] width 142 height 20
click at [116, 245] on input "[URL][DOMAIN_NAME]" at bounding box center [86, 248] width 142 height 20
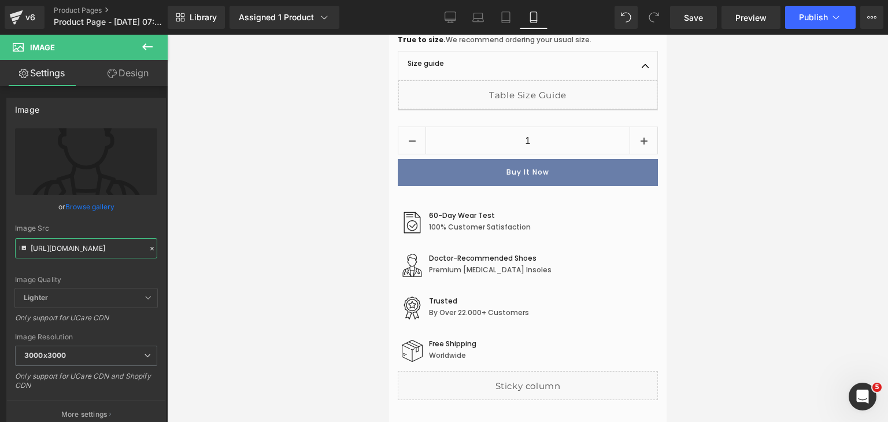
drag, startPoint x: 31, startPoint y: 249, endPoint x: 223, endPoint y: 250, distance: 192.5
click at [223, 250] on div "Image You are previewing how the will restyle your page. You can not edit Eleme…" at bounding box center [444, 221] width 888 height 442
